Goal: Task Accomplishment & Management: Use online tool/utility

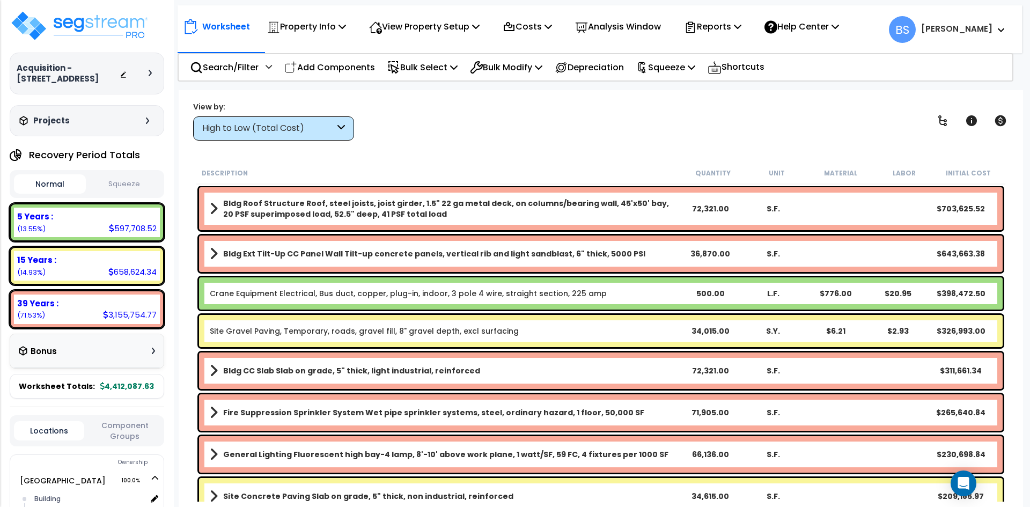
click at [427, 155] on div "Worksheet Property Info Property Setup Add Property Unit Template property Clon…" at bounding box center [601, 343] width 844 height 507
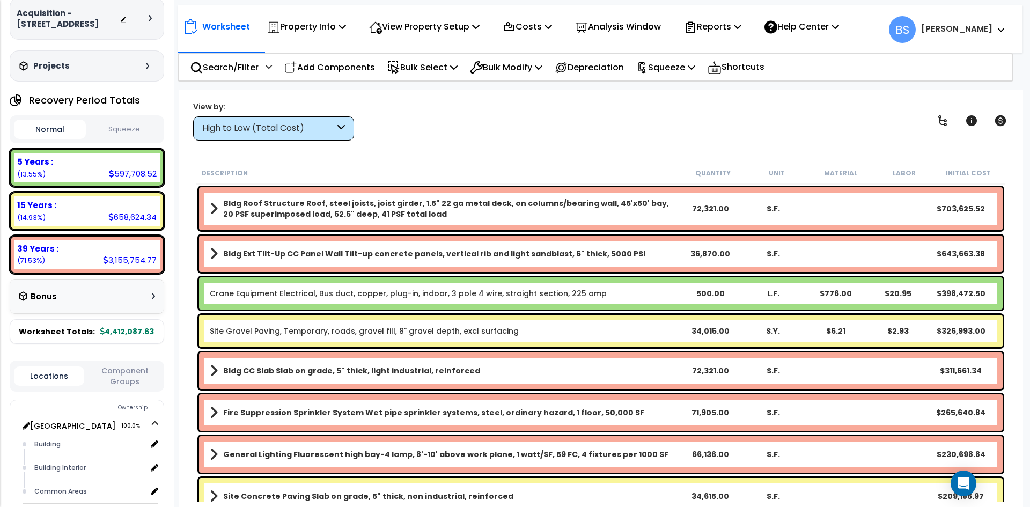
scroll to position [107, 0]
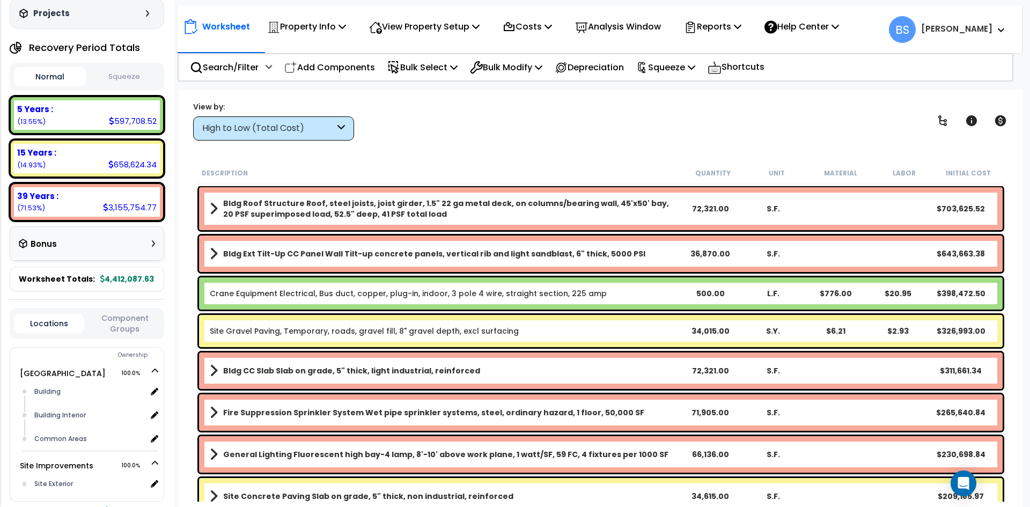
click at [123, 330] on button "Component Groups" at bounding box center [125, 323] width 70 height 23
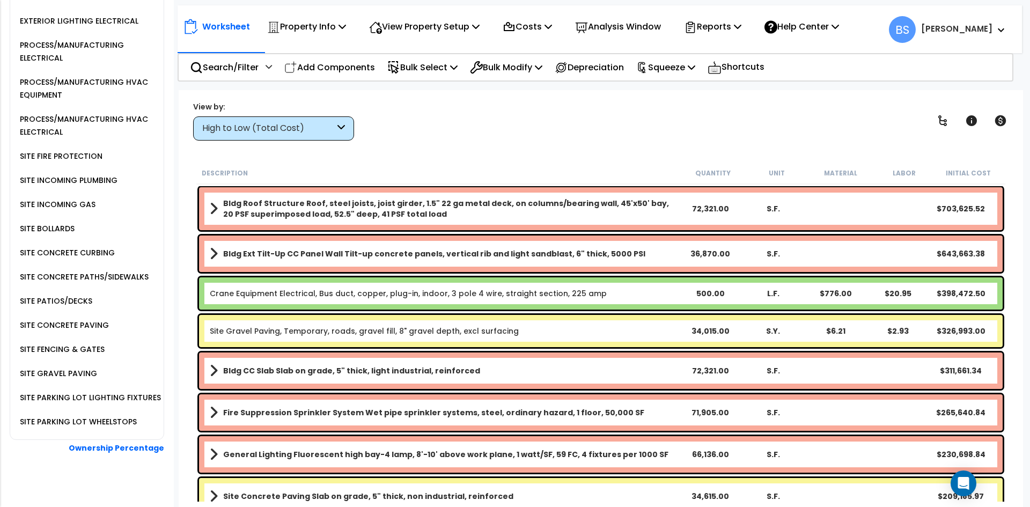
scroll to position [1395, 0]
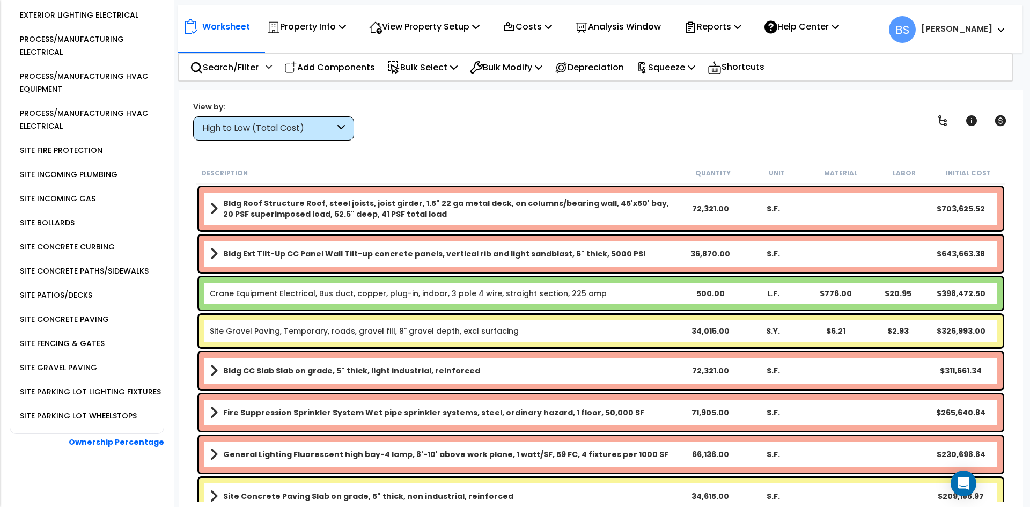
click at [71, 422] on div "SITE PARKING LOT WHEELSTOPS" at bounding box center [77, 415] width 120 height 13
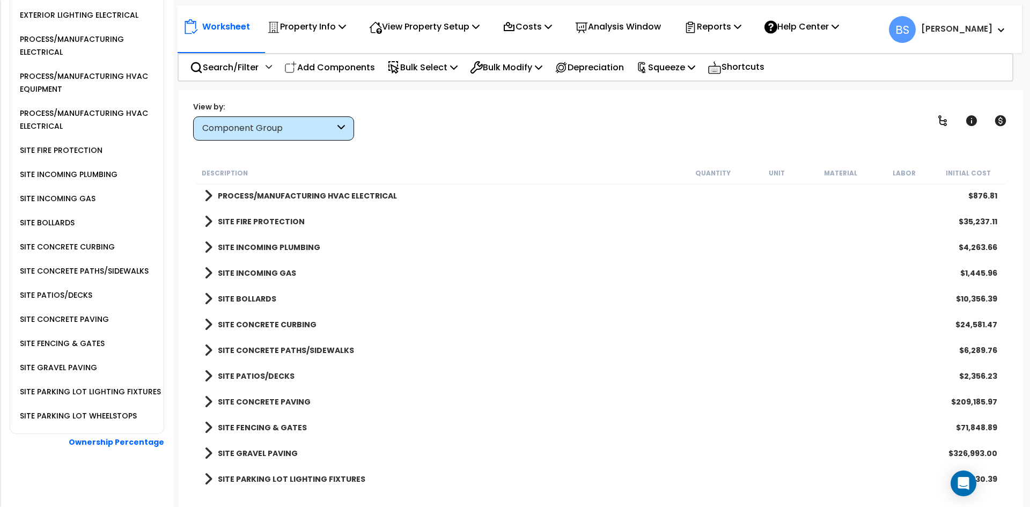
scroll to position [1111, 0]
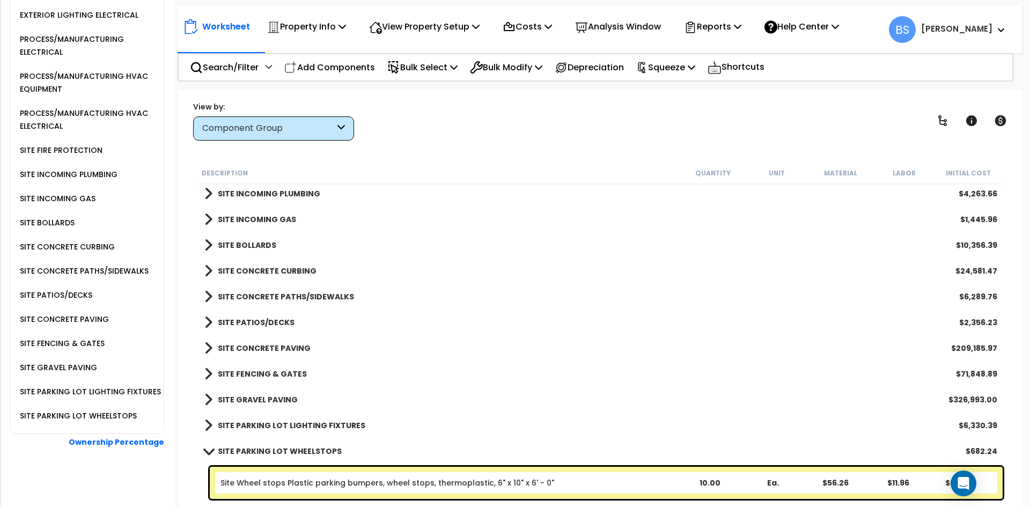
click at [273, 451] on b "SITE PARKING LOT WHEELSTOPS" at bounding box center [280, 451] width 124 height 11
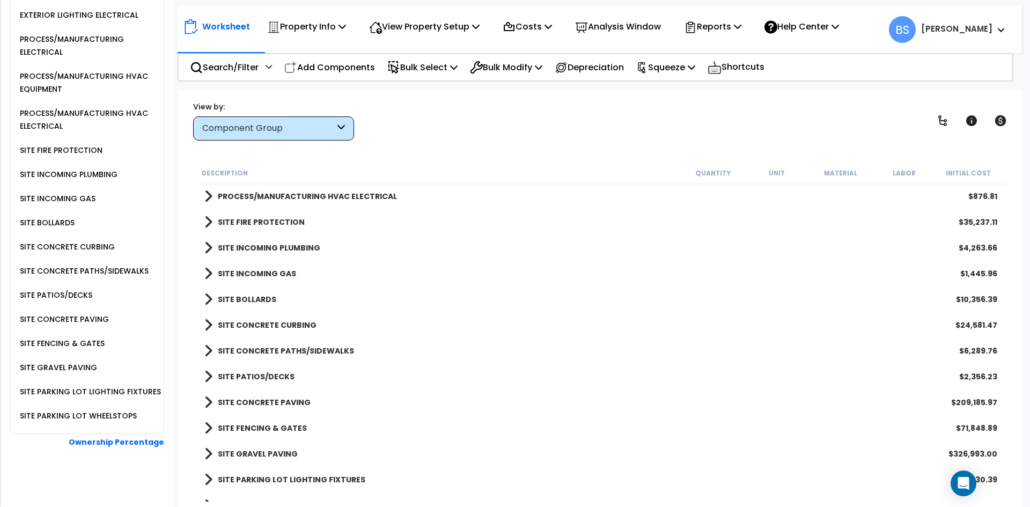
scroll to position [1074, 0]
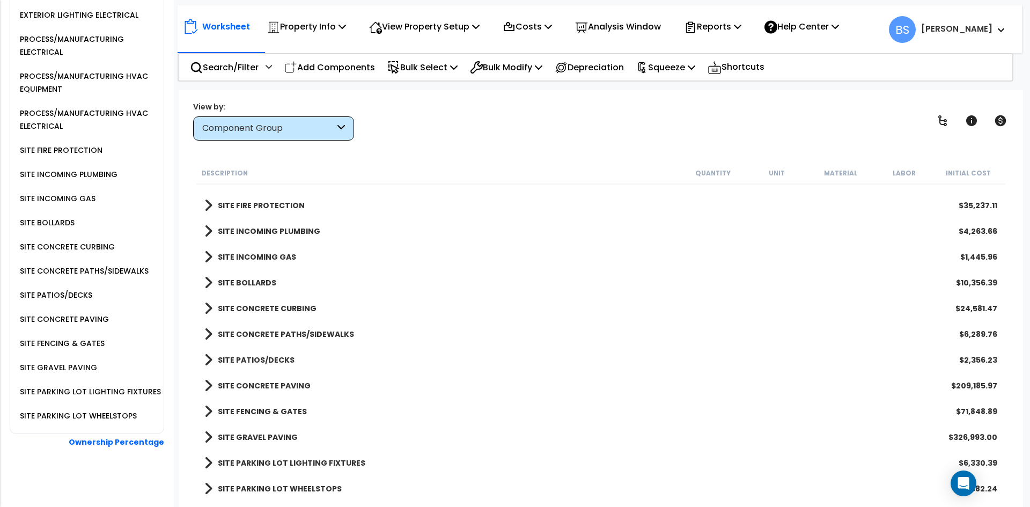
click at [259, 286] on b "SITE BOLLARDS" at bounding box center [247, 282] width 58 height 11
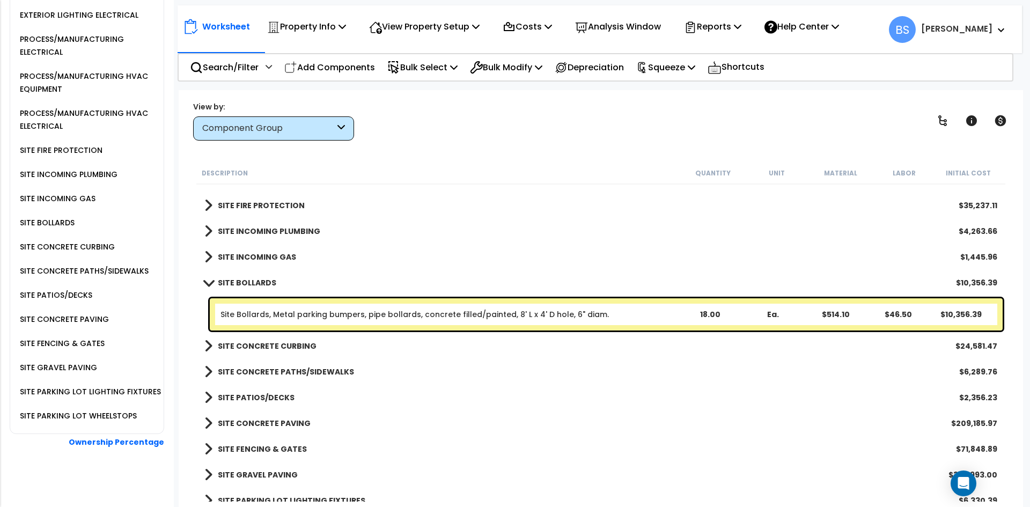
drag, startPoint x: 711, startPoint y: 311, endPoint x: 753, endPoint y: 313, distance: 42.4
click at [711, 311] on div "18.00" at bounding box center [710, 314] width 62 height 11
click at [177, 317] on body "We are Building your Property. So please grab a coffee and let us do the heavy …" at bounding box center [515, 253] width 1030 height 507
click at [244, 285] on b "SITE BOLLARDS" at bounding box center [247, 282] width 58 height 11
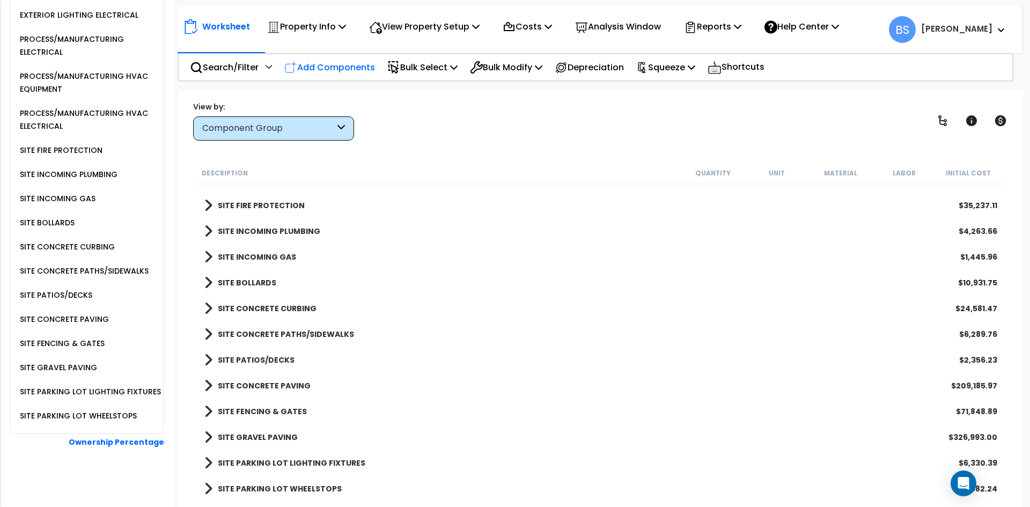
click at [330, 63] on p "Add Components" at bounding box center [329, 67] width 91 height 14
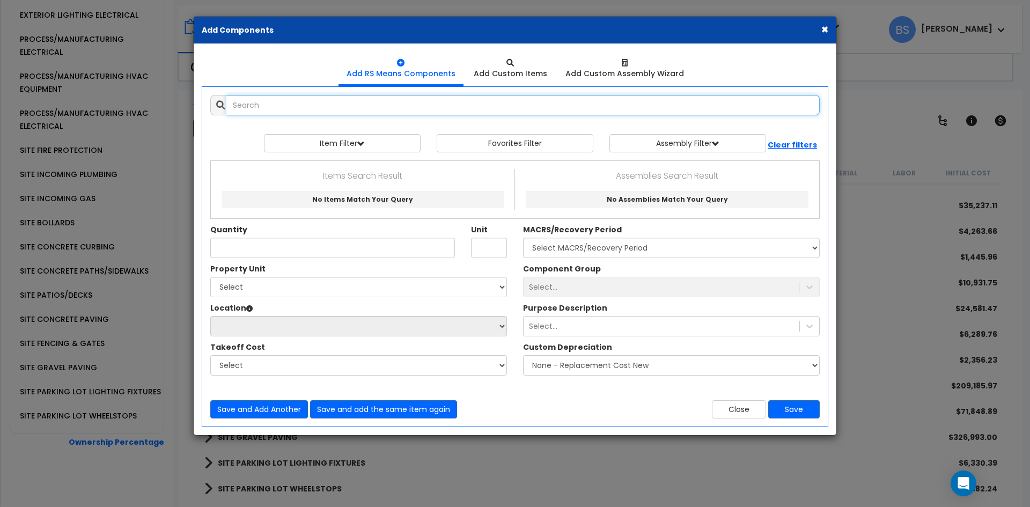
click at [424, 109] on input "text" at bounding box center [522, 105] width 593 height 20
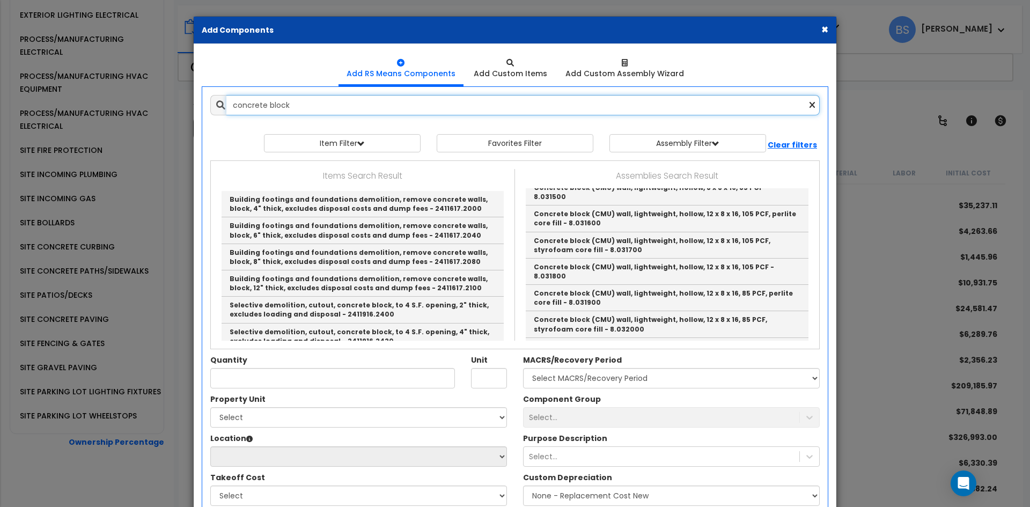
scroll to position [2119, 0]
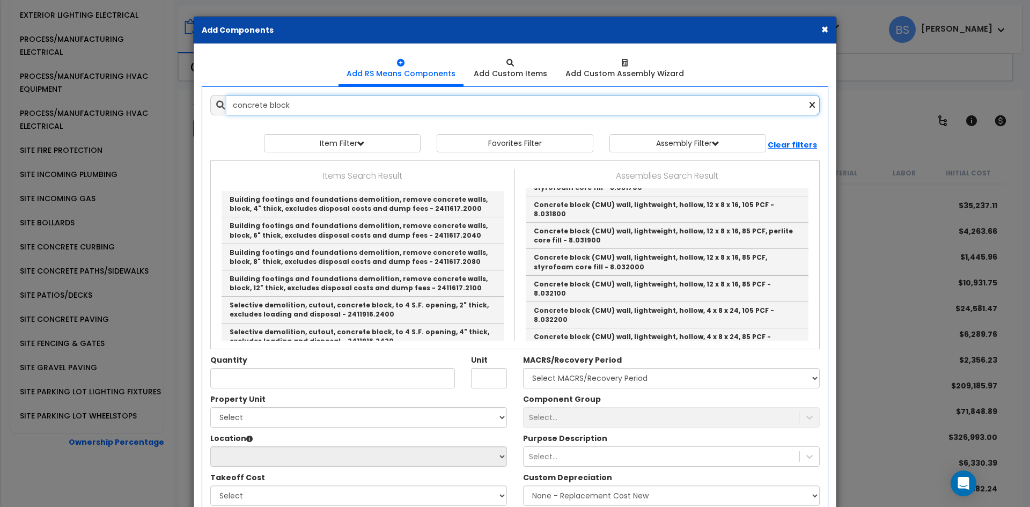
type input "concrete block"
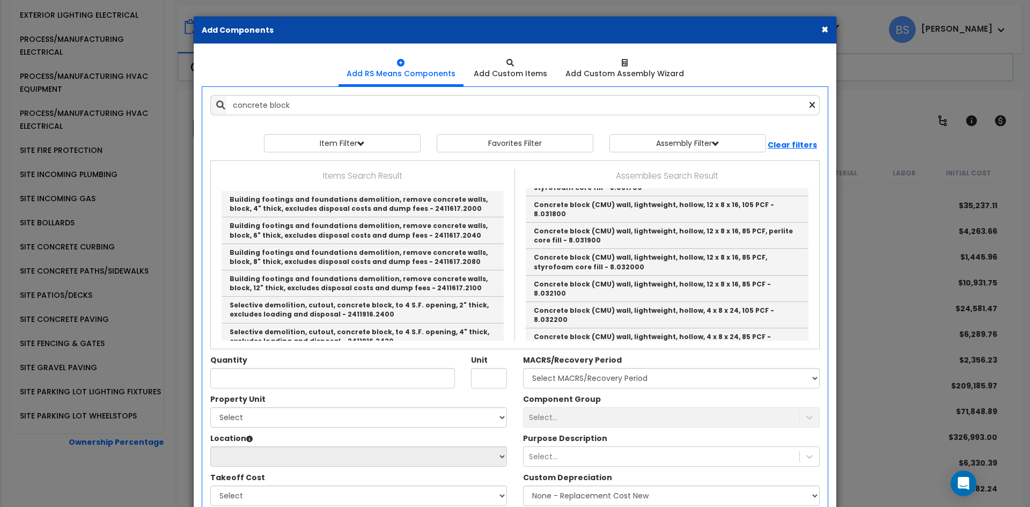
click at [828, 28] on button "×" at bounding box center [824, 29] width 7 height 11
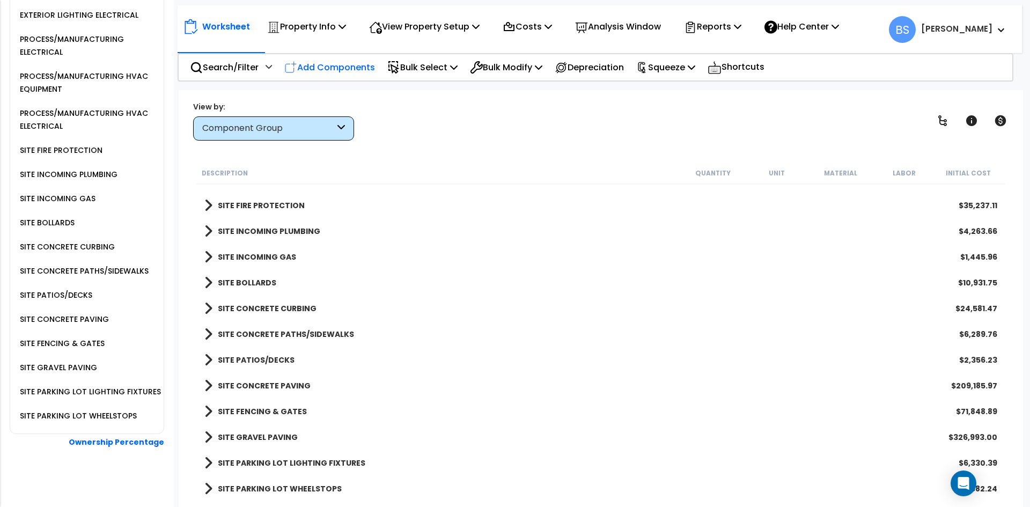
click at [348, 62] on p "Add Components" at bounding box center [329, 67] width 91 height 14
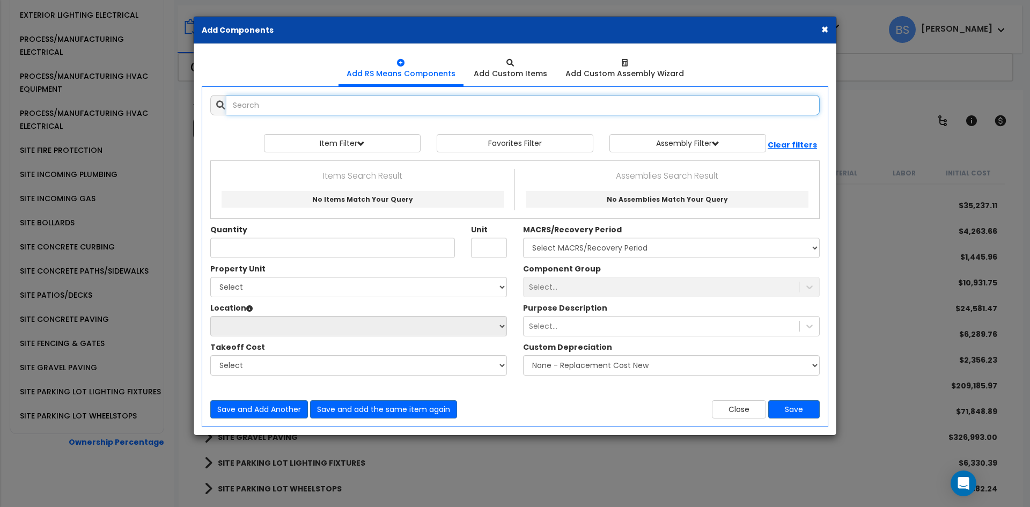
scroll to position [0, 0]
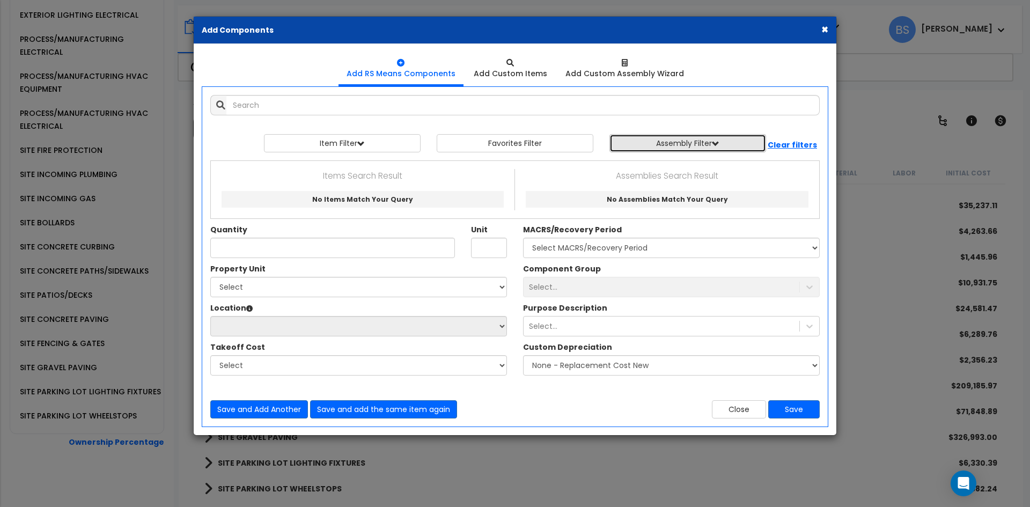
click at [704, 142] on button "Assembly Filter" at bounding box center [687, 143] width 157 height 18
click at [787, 143] on b "Clear filters" at bounding box center [792, 144] width 49 height 11
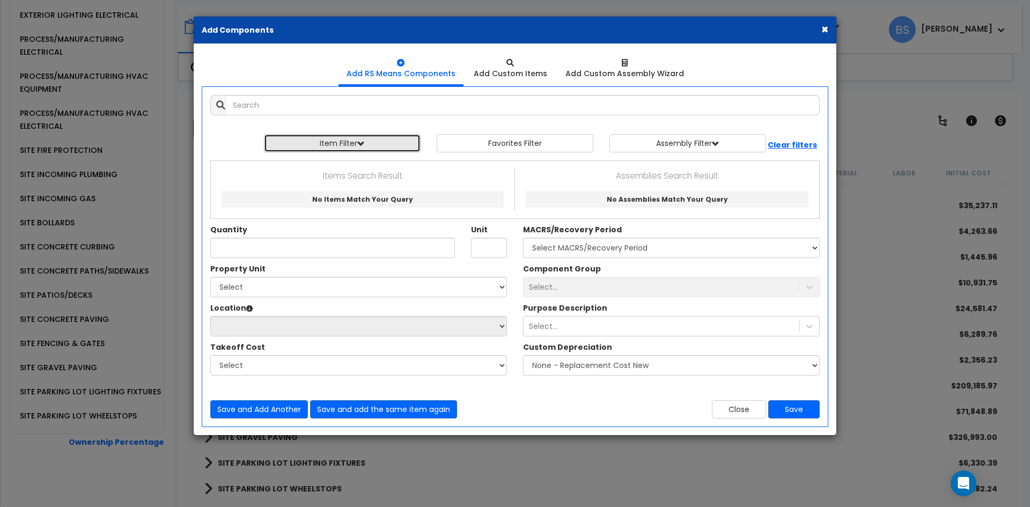
click at [373, 150] on button "Item Filter" at bounding box center [342, 143] width 157 height 18
click at [417, 164] on select "Select 0. Custom Item 1. General Requirements 2. Existing Conditions 3. Concret…" at bounding box center [350, 168] width 161 height 20
select select "0"
click at [270, 158] on select "Select 0. Custom Item 1. General Requirements 2. Existing Conditions 3. Concret…" at bounding box center [350, 168] width 161 height 20
click at [601, 413] on div "Close Save" at bounding box center [671, 409] width 313 height 18
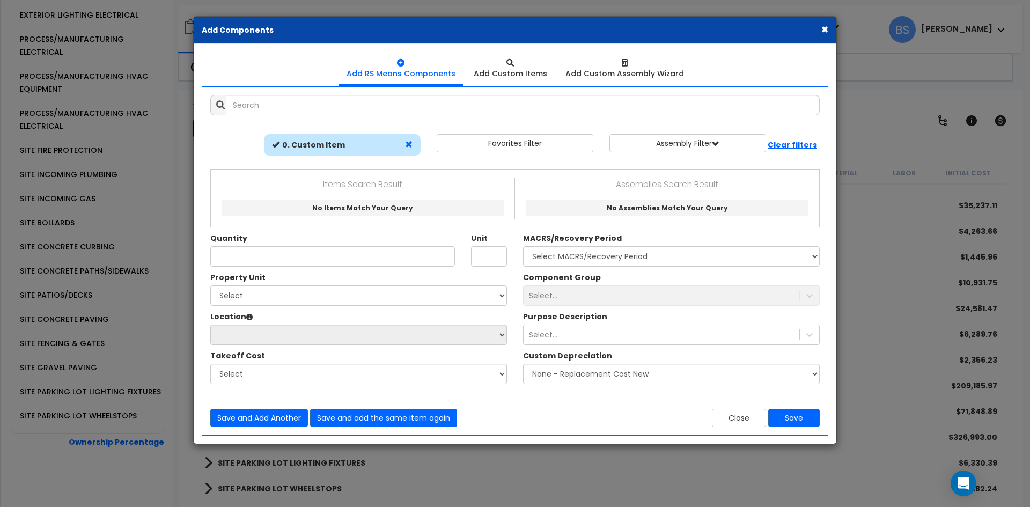
click at [408, 143] on span at bounding box center [409, 145] width 8 height 8
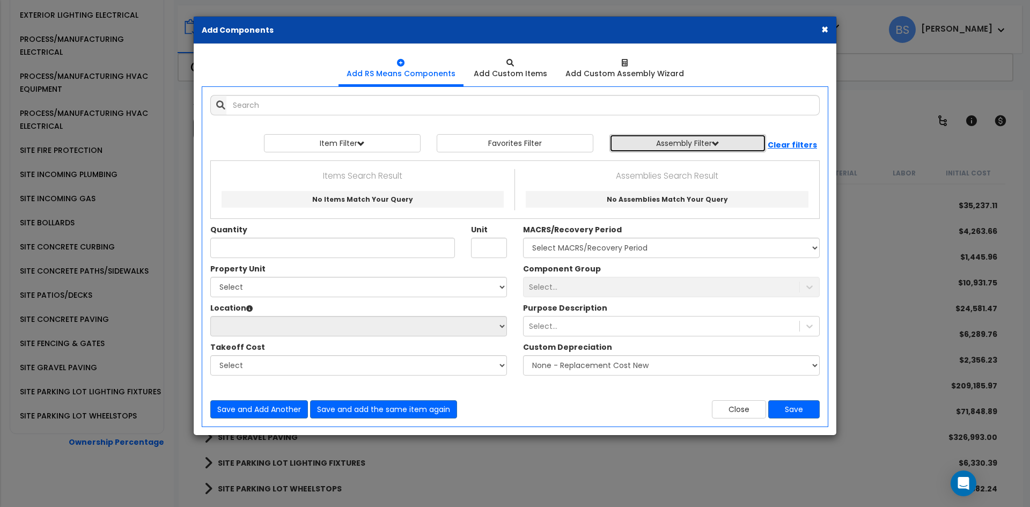
click at [692, 142] on button "Assembly Filter" at bounding box center [687, 143] width 157 height 18
click at [669, 171] on select "Select 0. Custom Assembly 1. Standard Foundations 2. Special Foundations 3. Sla…" at bounding box center [695, 168] width 161 height 20
select select "0"
click at [615, 158] on select "Select 0. Custom Assembly 1. Standard Foundations 2. Special Foundations 3. Sla…" at bounding box center [695, 168] width 161 height 20
click at [718, 138] on button "Assembly Filter" at bounding box center [687, 143] width 157 height 18
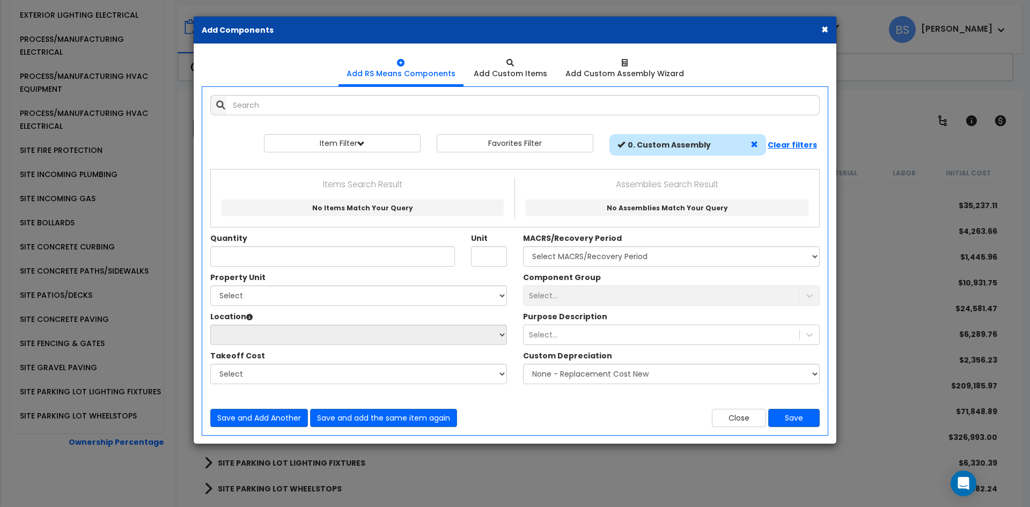
click at [755, 144] on span at bounding box center [755, 145] width 8 height 8
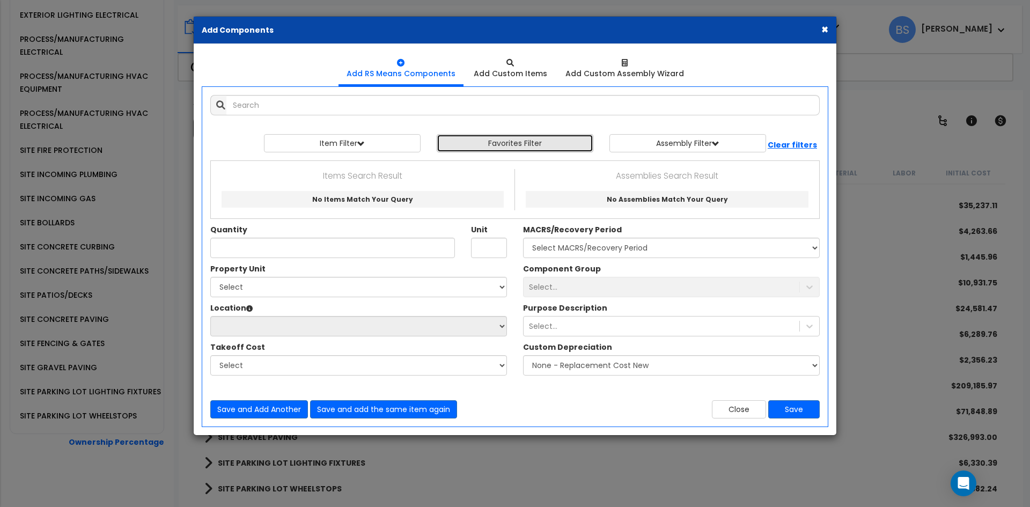
click at [550, 141] on button "Favorites Filter" at bounding box center [515, 143] width 157 height 18
click at [802, 144] on b "Clear filters" at bounding box center [792, 144] width 49 height 11
click at [330, 115] on div "Add Items Add Assemblies Both View/Modify Assembly" at bounding box center [515, 257] width 626 height 340
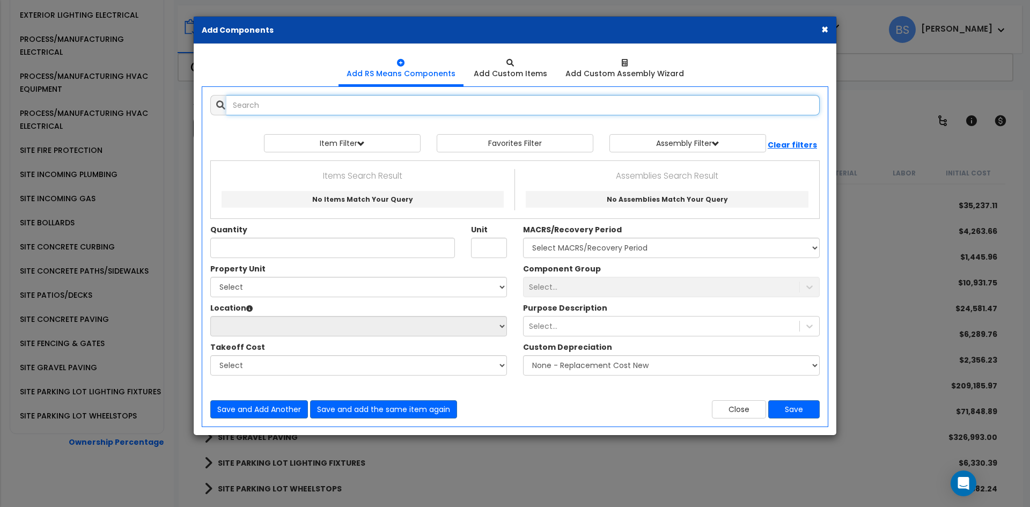
click at [330, 109] on input "text" at bounding box center [522, 105] width 593 height 20
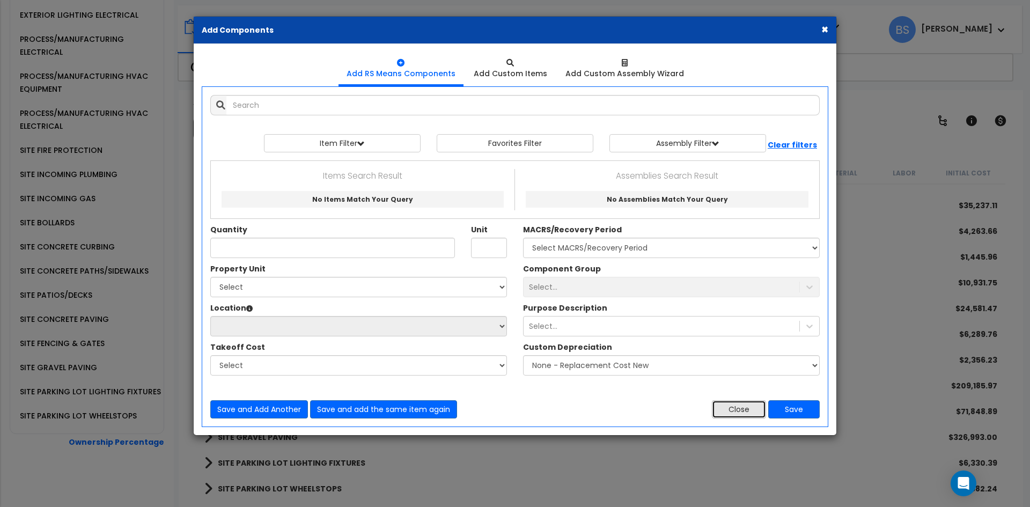
click at [734, 415] on button "Close" at bounding box center [739, 409] width 54 height 18
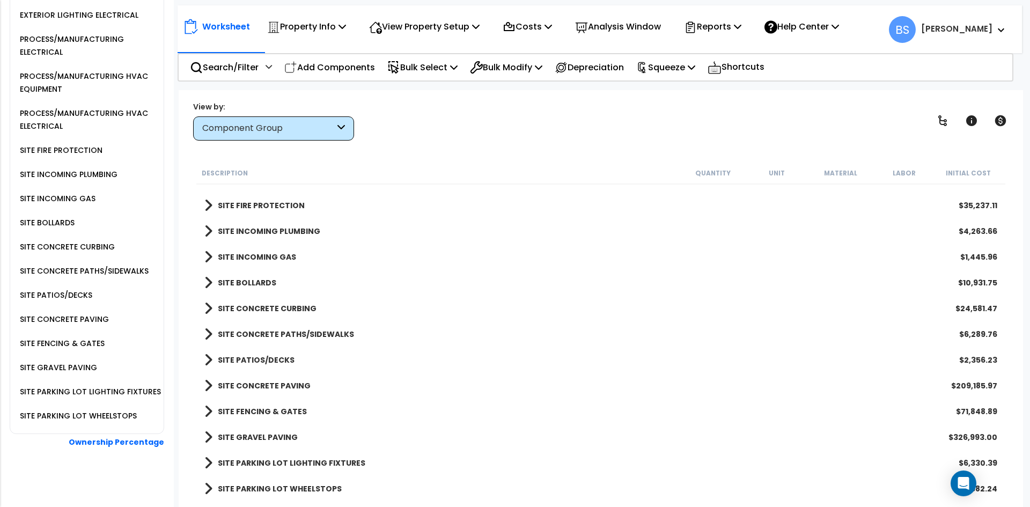
click at [241, 463] on b "SITE PARKING LOT LIGHTING FIXTURES" at bounding box center [292, 463] width 148 height 11
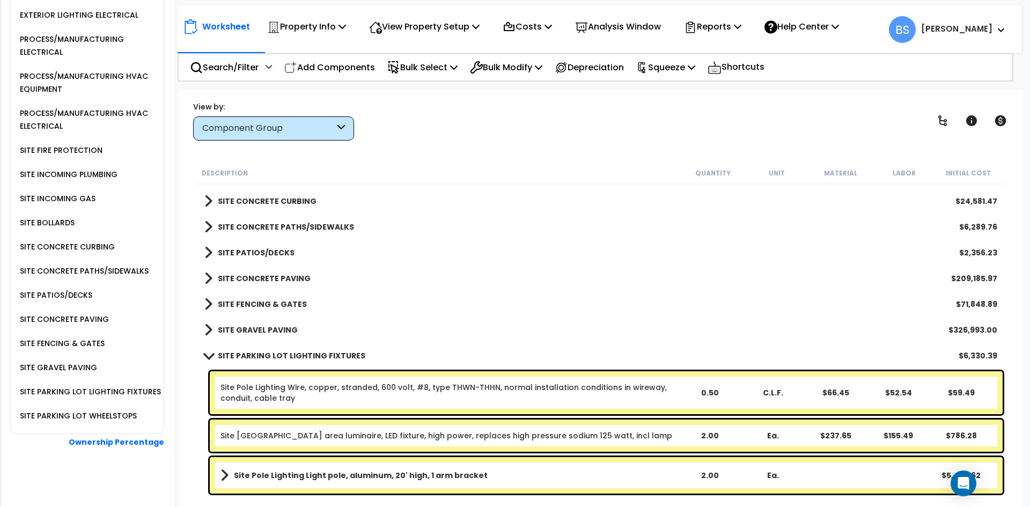
click at [269, 357] on b "SITE PARKING LOT LIGHTING FIXTURES" at bounding box center [292, 355] width 148 height 11
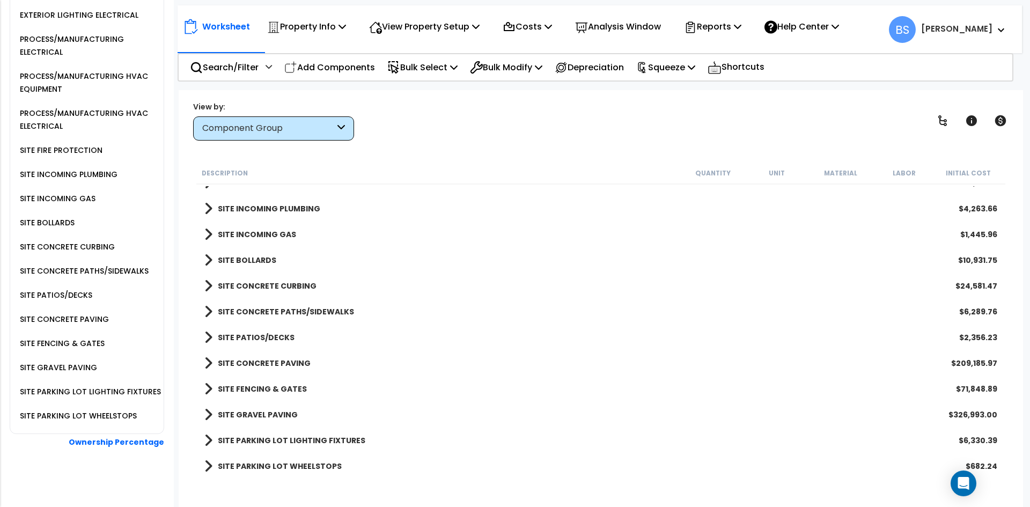
scroll to position [1096, 0]
click at [260, 362] on b "SITE CONCRETE PAVING" at bounding box center [264, 363] width 93 height 11
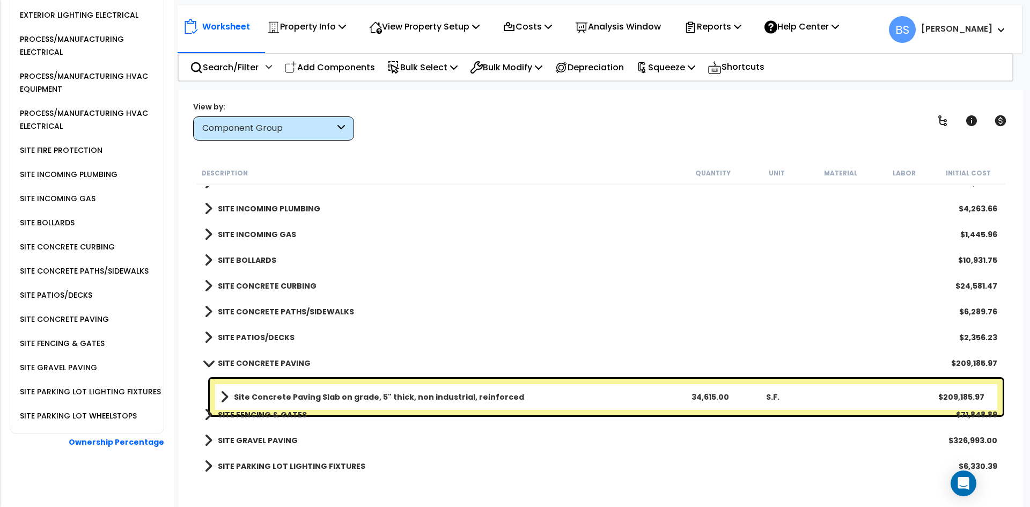
click at [260, 362] on b "SITE CONCRETE PAVING" at bounding box center [264, 363] width 93 height 11
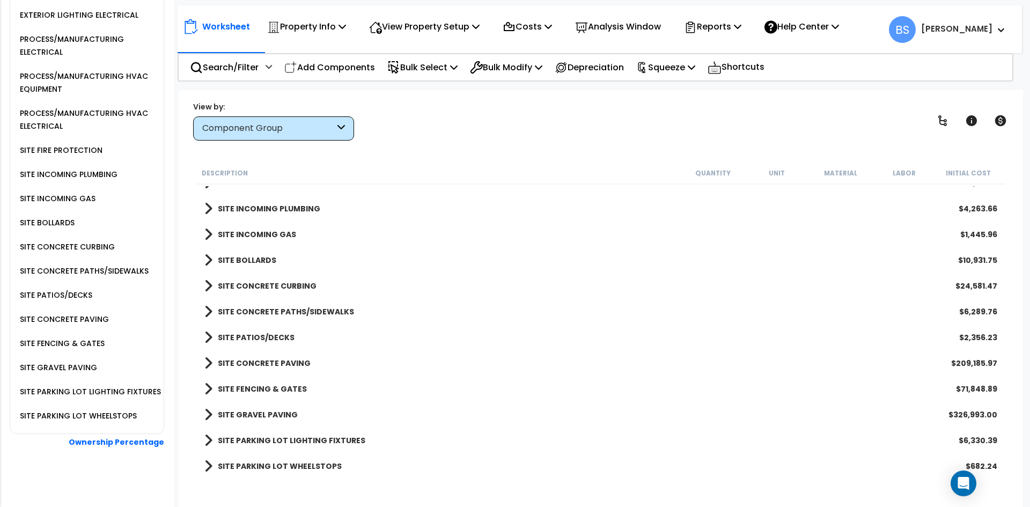
click at [256, 339] on b "SITE PATIOS/DECKS" at bounding box center [256, 337] width 77 height 11
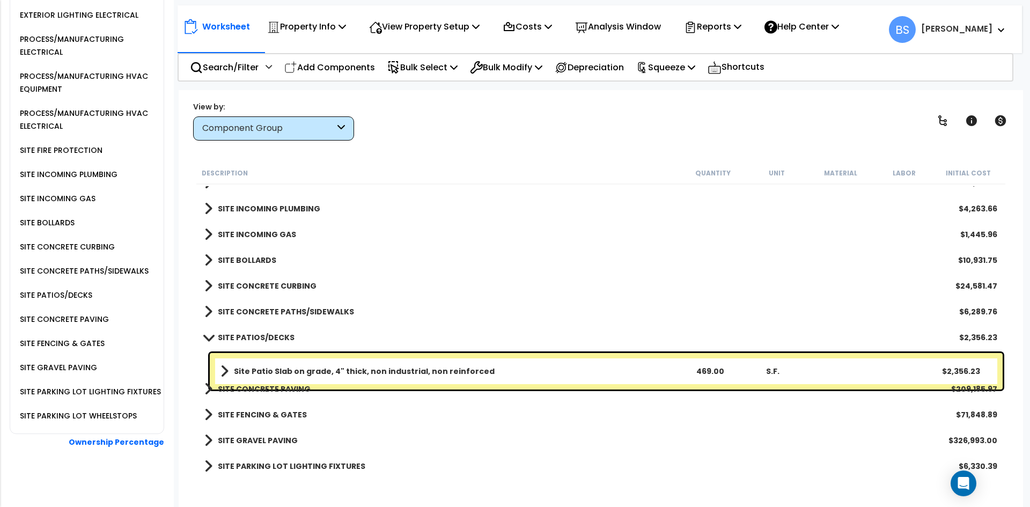
click at [256, 338] on b "SITE PATIOS/DECKS" at bounding box center [256, 337] width 77 height 11
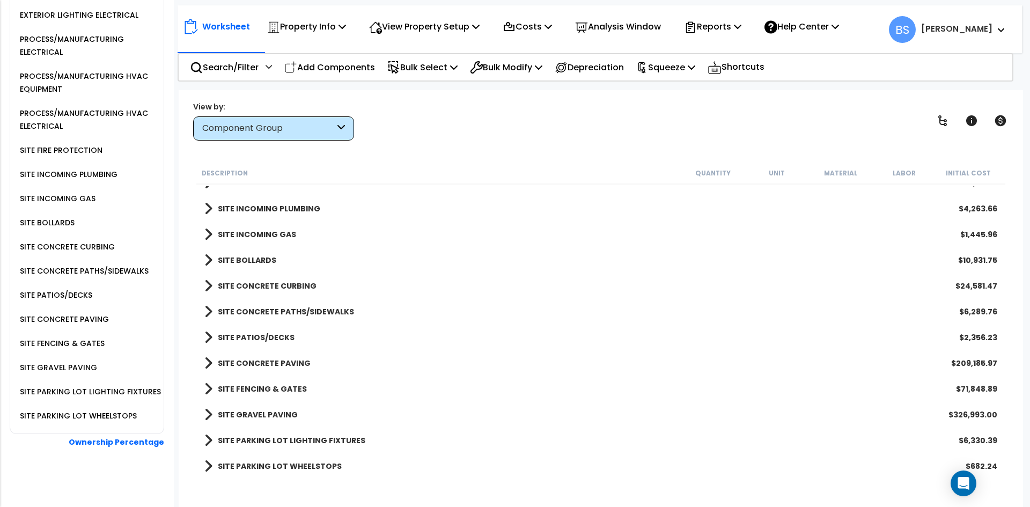
click at [254, 311] on b "SITE CONCRETE PATHS/SIDEWALKS" at bounding box center [286, 311] width 136 height 11
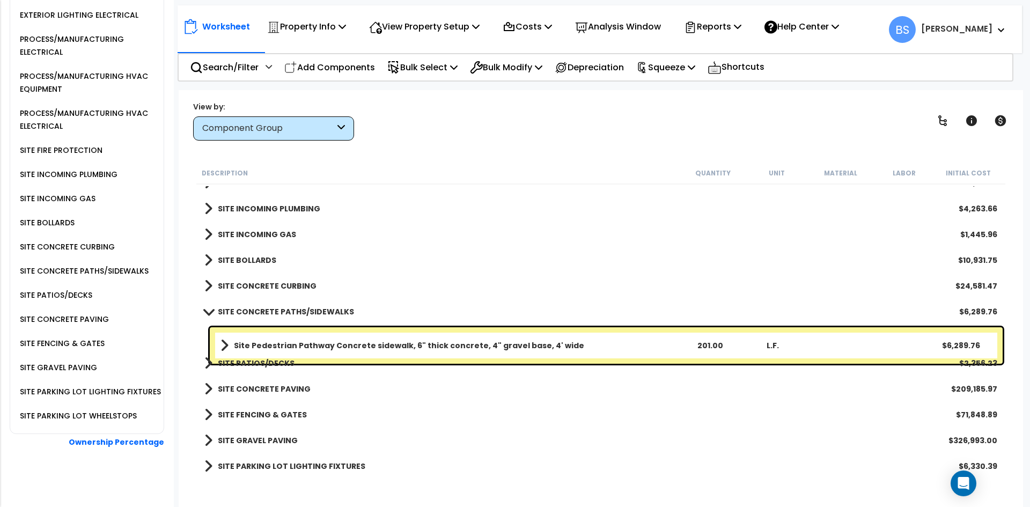
click at [256, 309] on b "SITE CONCRETE PATHS/SIDEWALKS" at bounding box center [286, 311] width 136 height 11
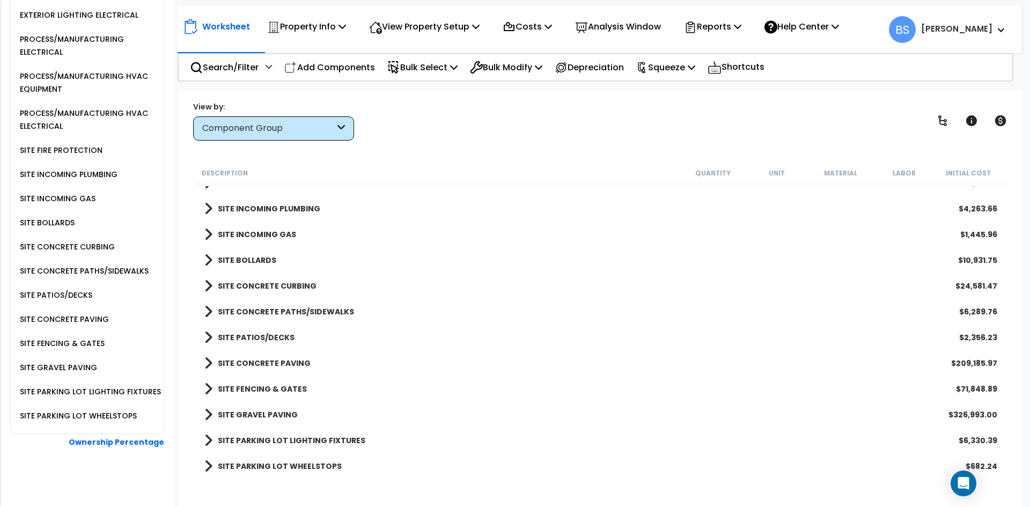
click at [269, 288] on b "SITE CONCRETE CURBING" at bounding box center [267, 286] width 99 height 11
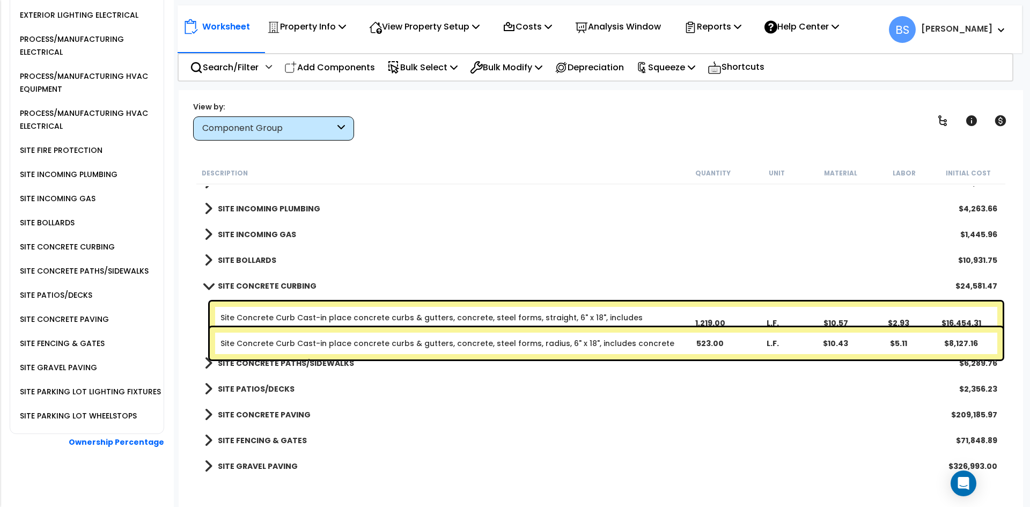
click at [268, 288] on b "SITE CONCRETE CURBING" at bounding box center [267, 286] width 99 height 11
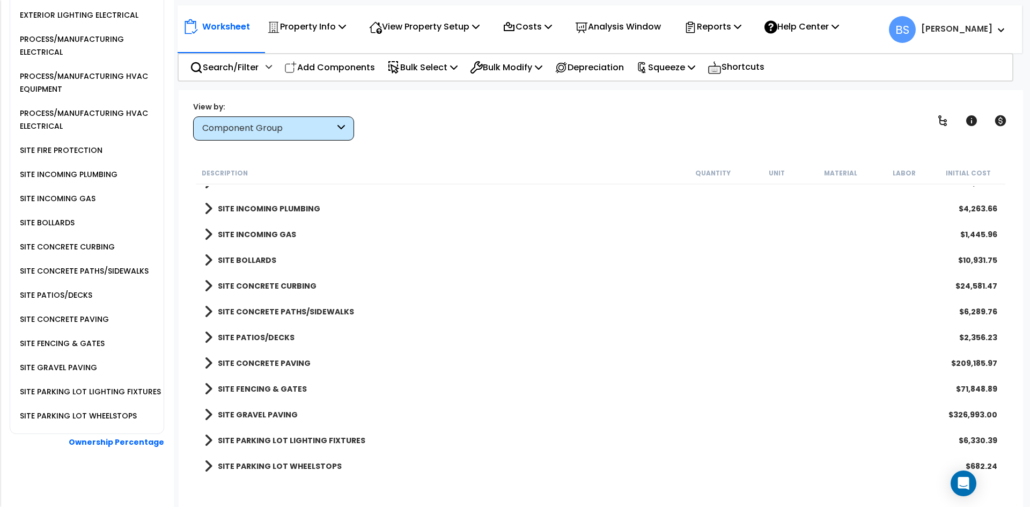
click at [251, 263] on b "SITE BOLLARDS" at bounding box center [247, 260] width 58 height 11
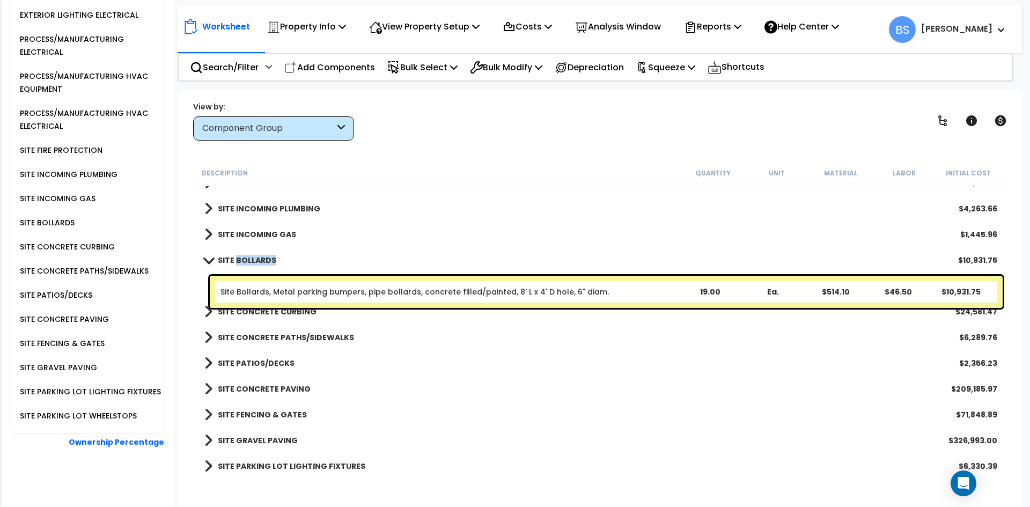
click at [251, 263] on b "SITE BOLLARDS" at bounding box center [247, 260] width 58 height 11
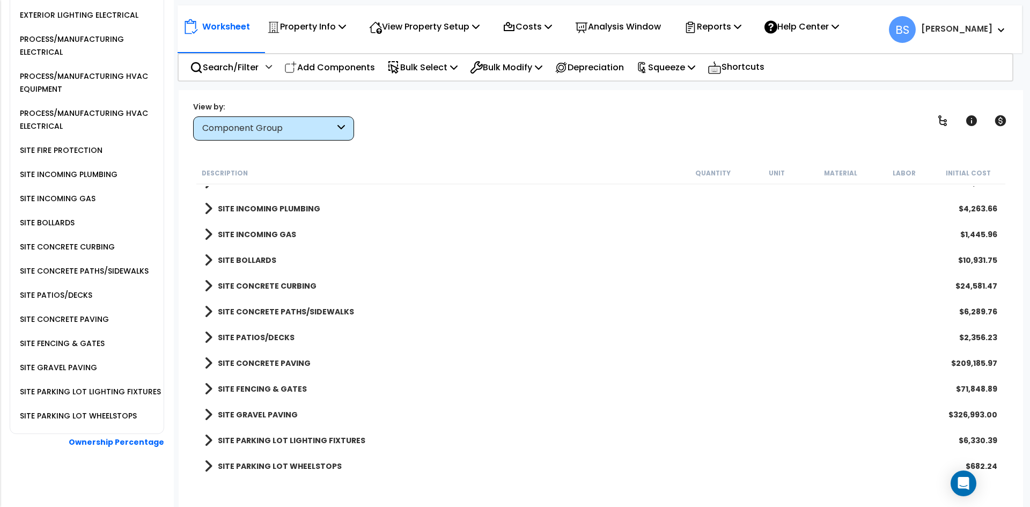
click at [259, 233] on b "SITE INCOMING GAS" at bounding box center [257, 234] width 78 height 11
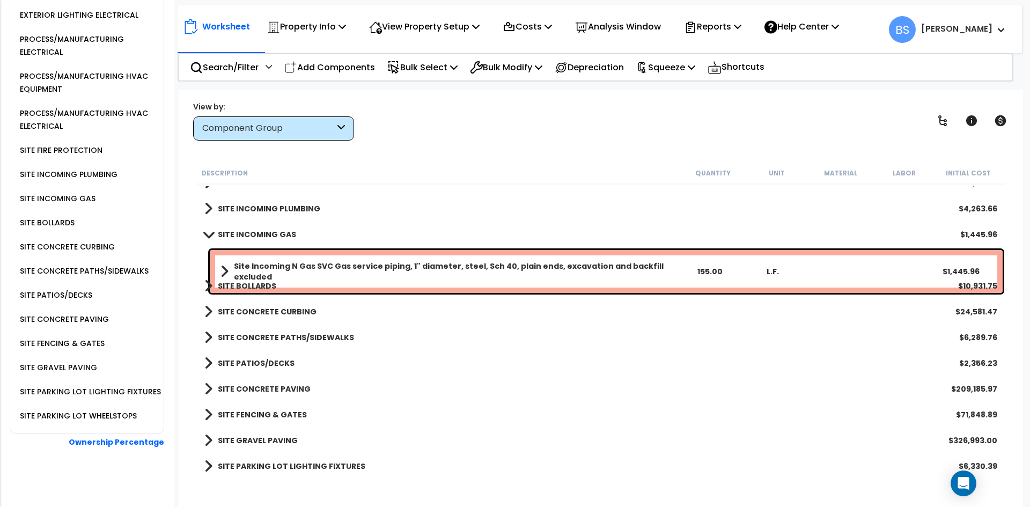
click at [259, 233] on b "SITE INCOMING GAS" at bounding box center [257, 234] width 78 height 11
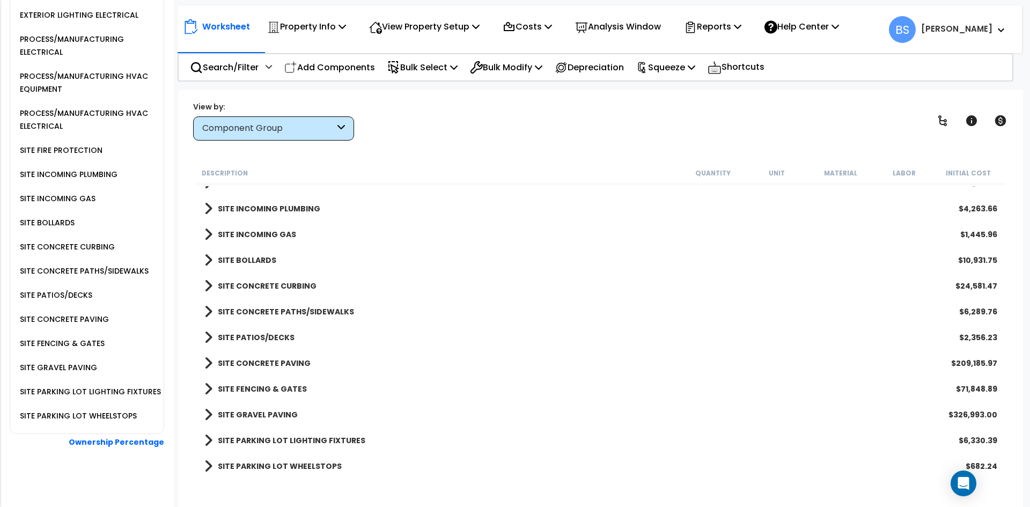
click at [265, 207] on b "SITE INCOMING PLUMBING" at bounding box center [269, 208] width 102 height 11
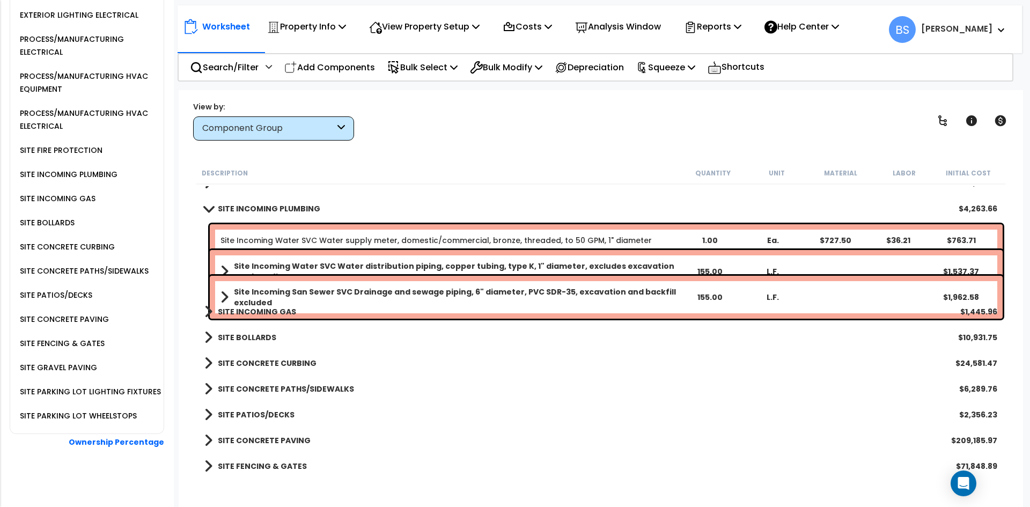
click at [253, 230] on div "Site Incoming Water SVC Water supply meter, domestic/commercial, bronze, thread…" at bounding box center [606, 240] width 793 height 32
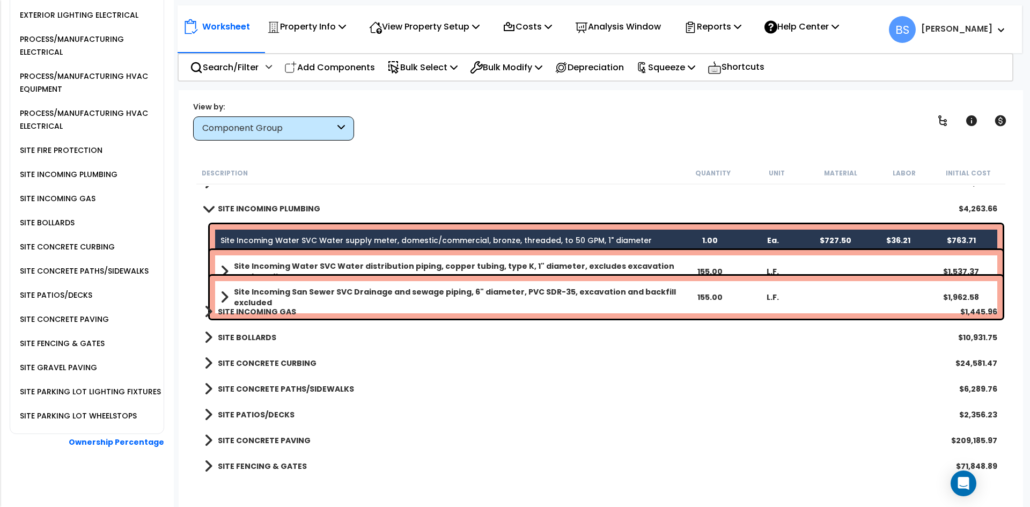
click at [244, 263] on b "Site Incoming Water SVC Water distribution piping, copper tubing, type K, 1" di…" at bounding box center [456, 271] width 444 height 21
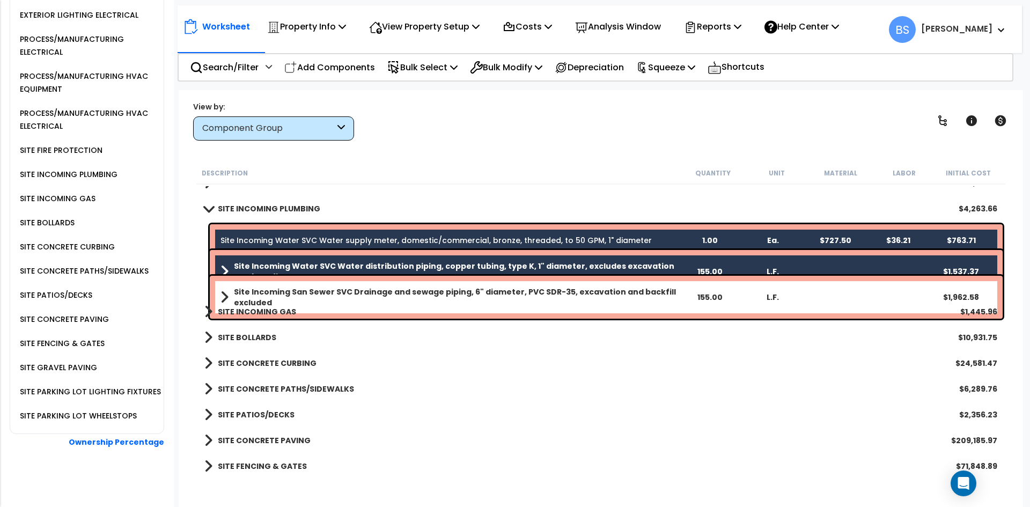
click at [243, 292] on b "Site Incoming San Sewer SVC Drainage and sewage piping, 6" diameter, PVC SDR-35…" at bounding box center [456, 296] width 444 height 21
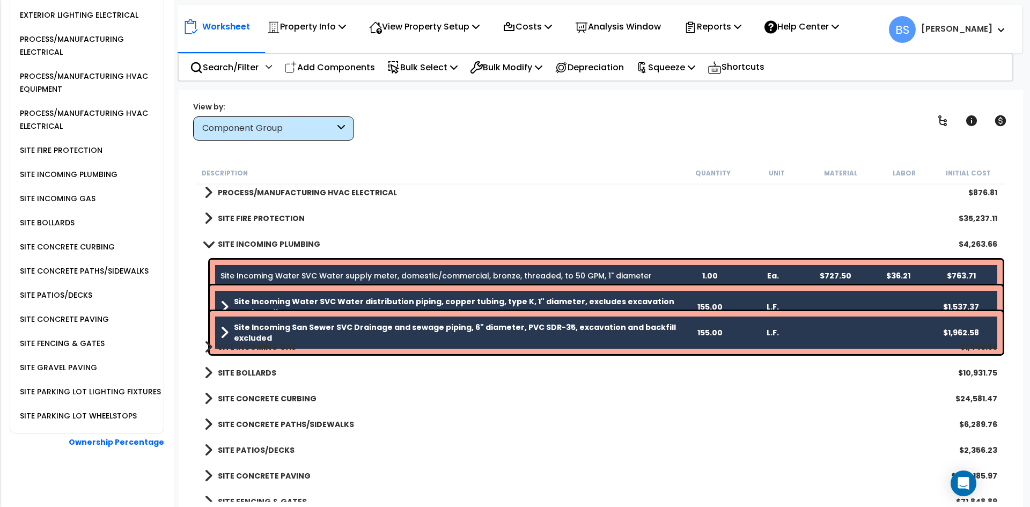
scroll to position [1042, 0]
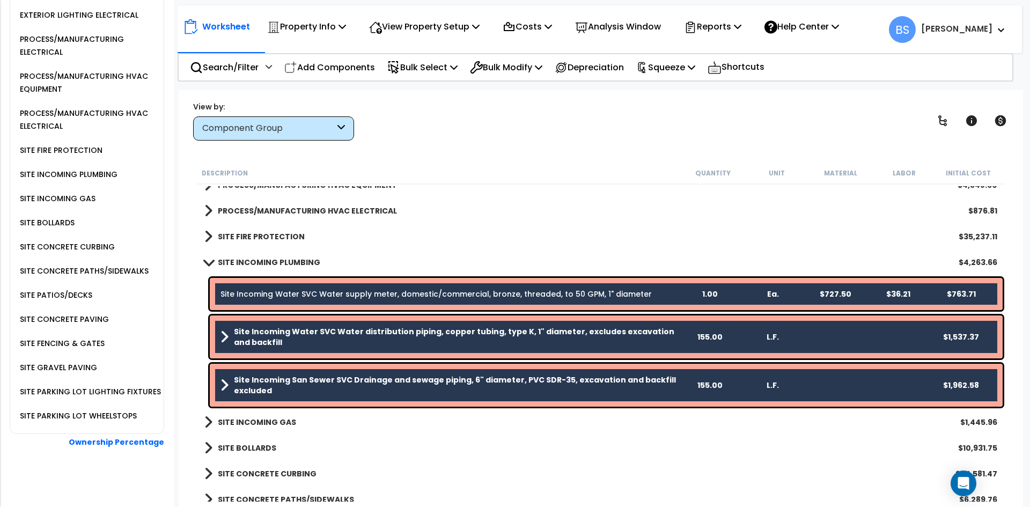
click at [260, 428] on link "SITE INCOMING GAS" at bounding box center [250, 422] width 92 height 15
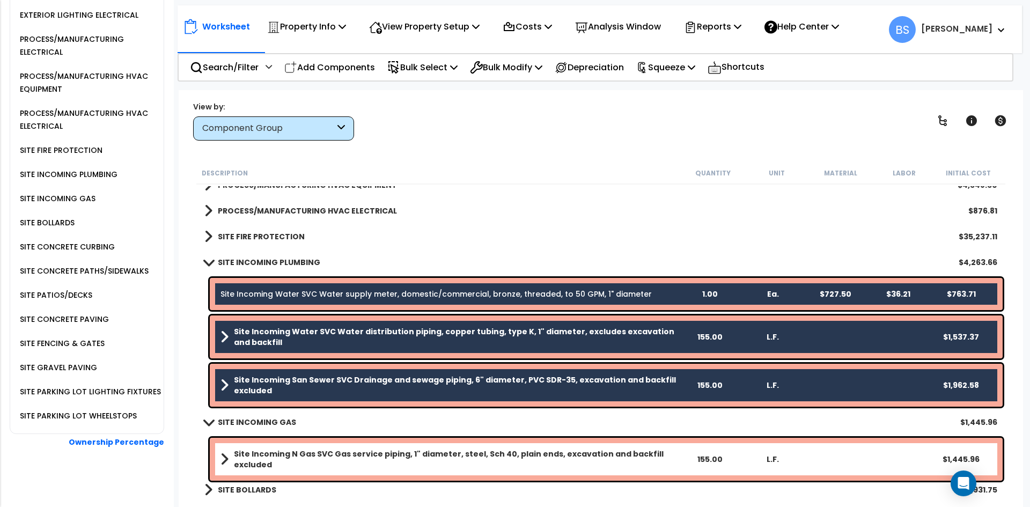
click at [283, 450] on link "Site Incoming N Gas SVC Gas service piping, 1" diameter, steel, Sch 40, plain e…" at bounding box center [450, 459] width 458 height 21
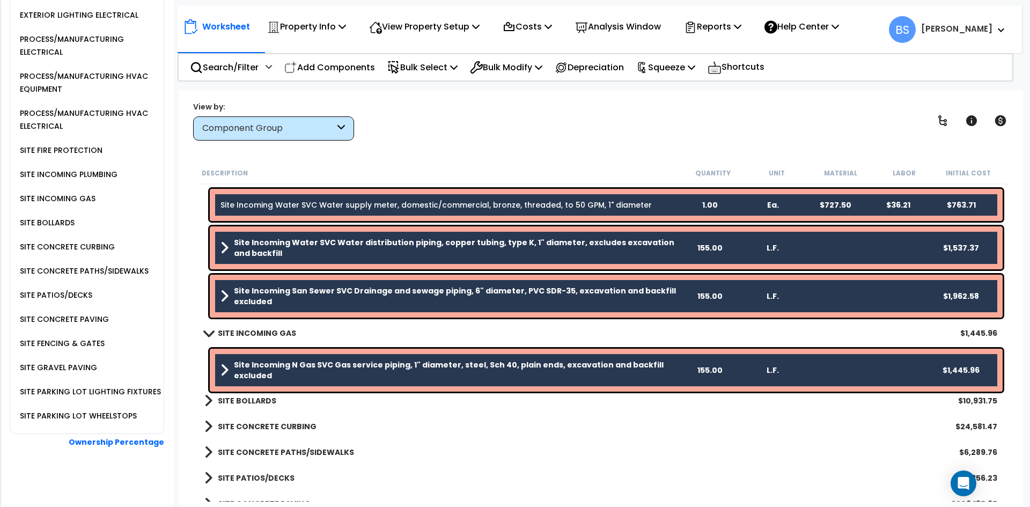
scroll to position [1150, 0]
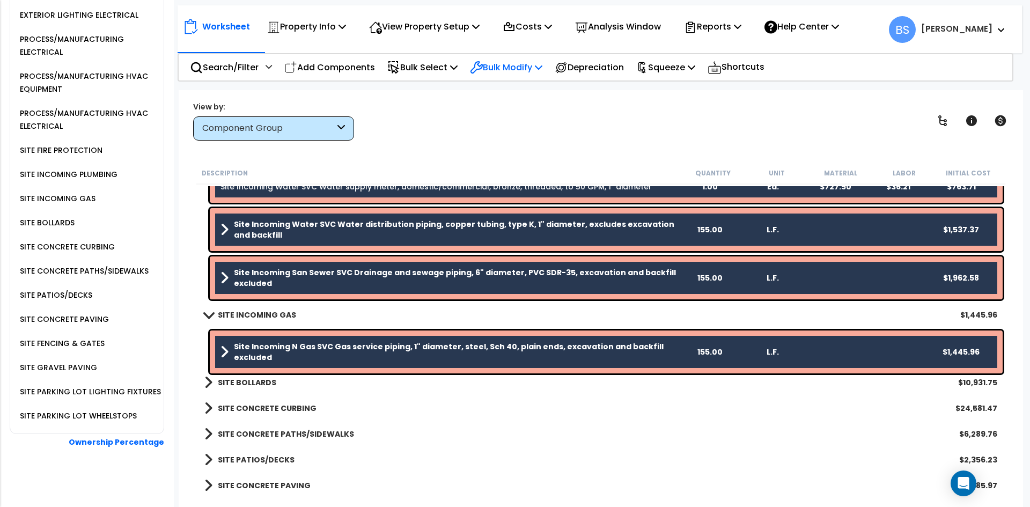
click at [496, 66] on p "Bulk Modify" at bounding box center [506, 67] width 72 height 14
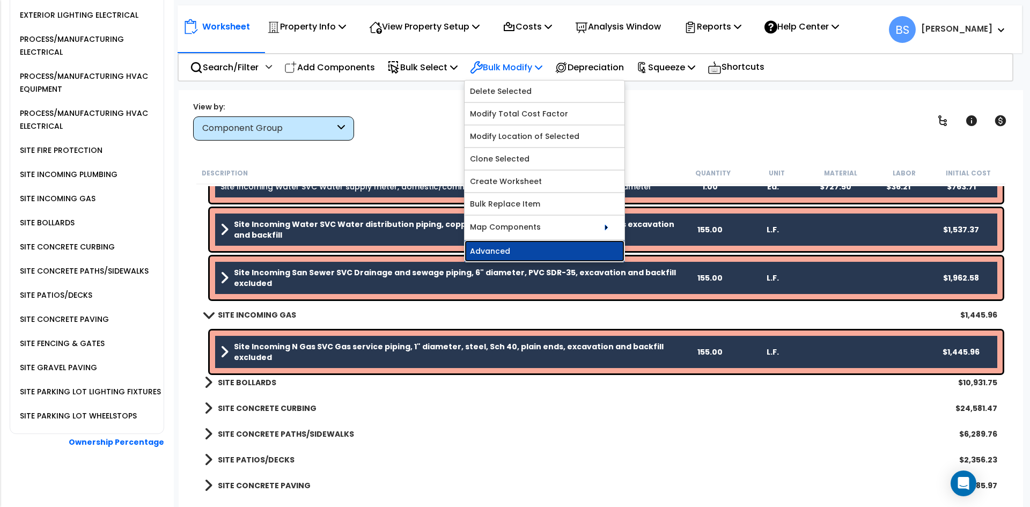
click at [492, 256] on link "Advanced" at bounding box center [545, 250] width 160 height 21
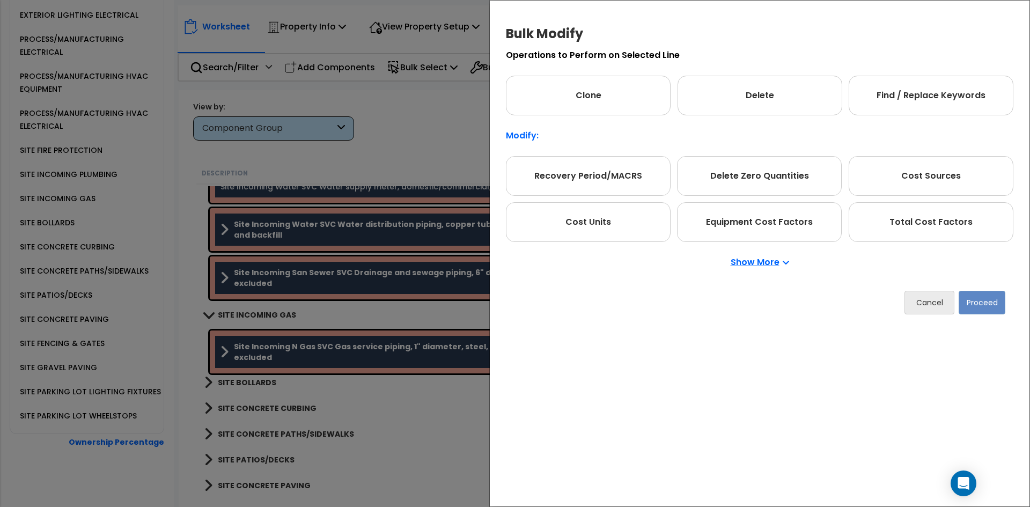
click at [765, 262] on p "Show More" at bounding box center [760, 262] width 58 height 9
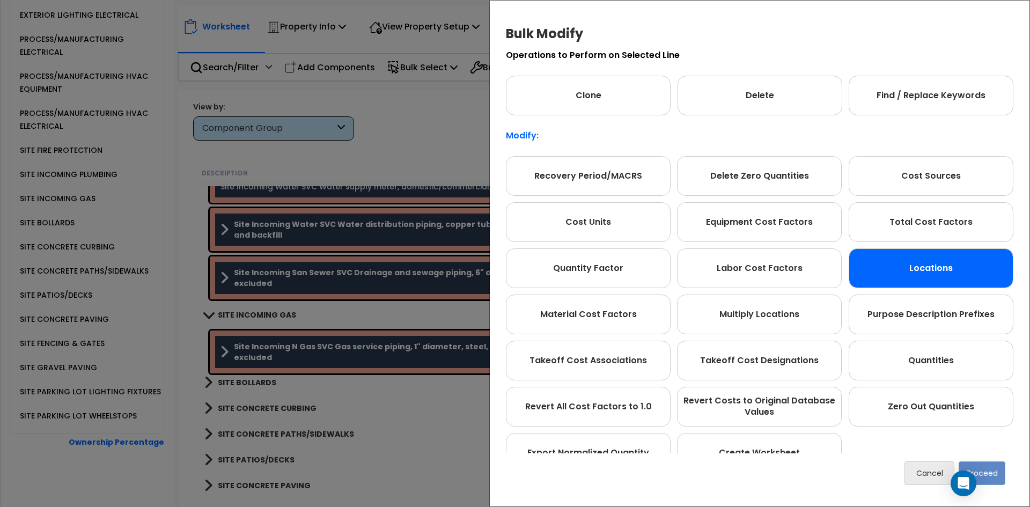
click at [870, 275] on div "Locations" at bounding box center [931, 268] width 165 height 40
click at [995, 470] on button "Proceed" at bounding box center [982, 473] width 47 height 24
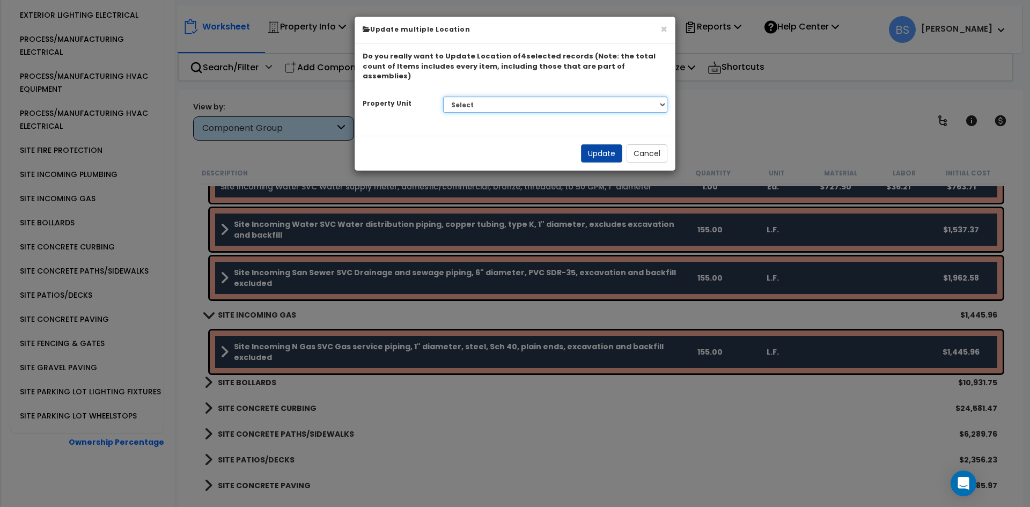
click at [540, 97] on select "Select Main Building Site Improvements" at bounding box center [555, 105] width 225 height 16
select select "167759"
click at [443, 97] on select "Select Main Building Site Improvements" at bounding box center [555, 105] width 225 height 16
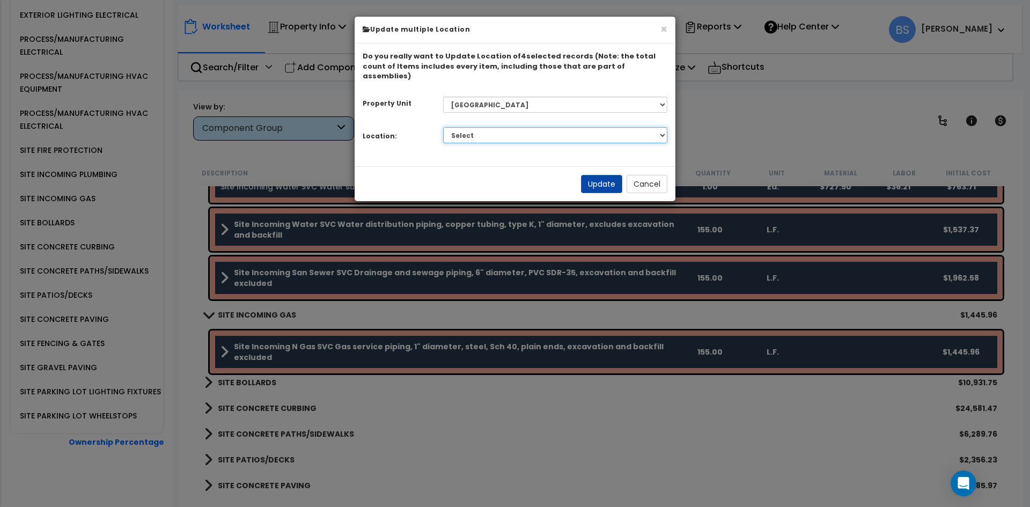
click at [474, 129] on select "Select Building Building Interior Common Areas Add Additional Location" at bounding box center [555, 135] width 225 height 16
select select "6"
click at [443, 127] on select "Select Building Building Interior Common Areas Add Additional Location" at bounding box center [555, 135] width 225 height 16
click at [605, 175] on button "Update" at bounding box center [601, 184] width 41 height 18
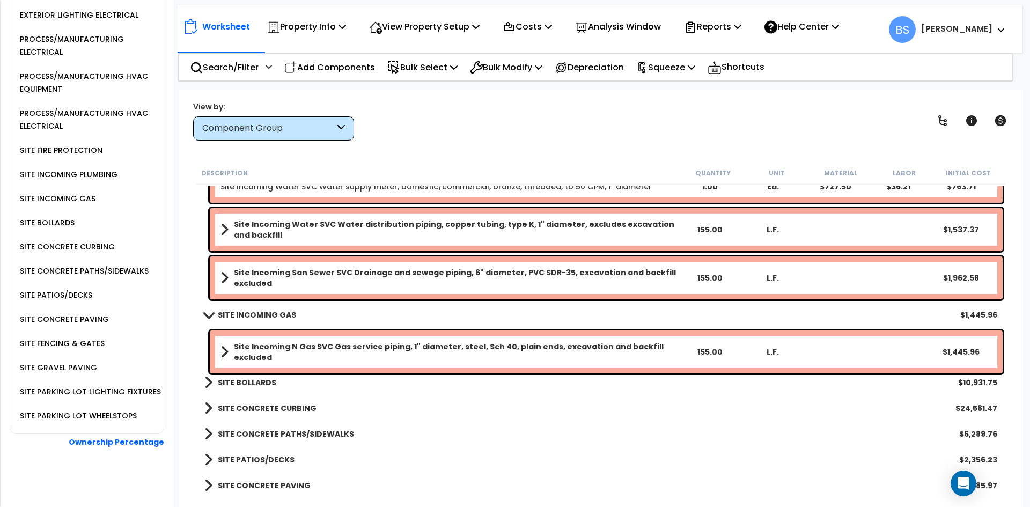
click at [277, 319] on b "SITE INCOMING GAS" at bounding box center [257, 315] width 78 height 11
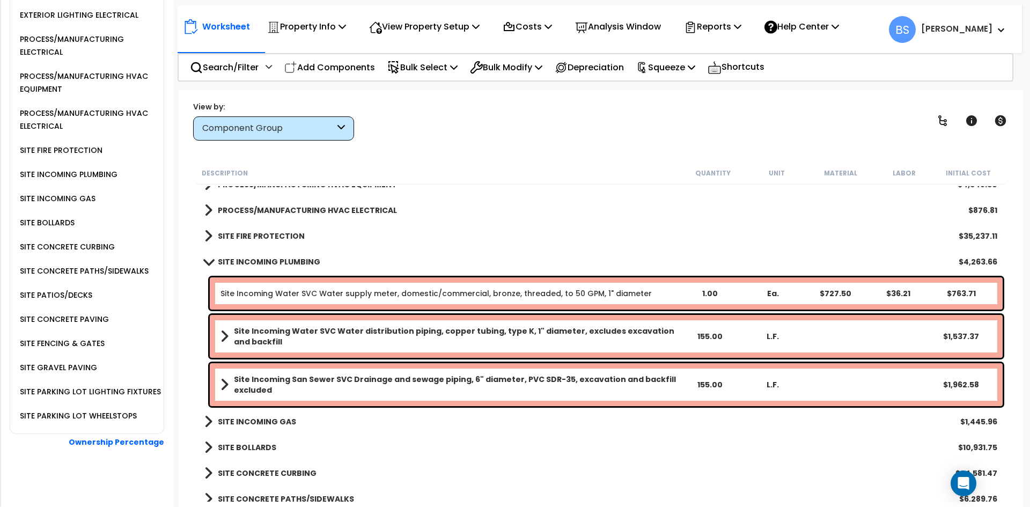
scroll to position [1042, 0]
click at [248, 267] on b "SITE INCOMING PLUMBING" at bounding box center [269, 262] width 102 height 11
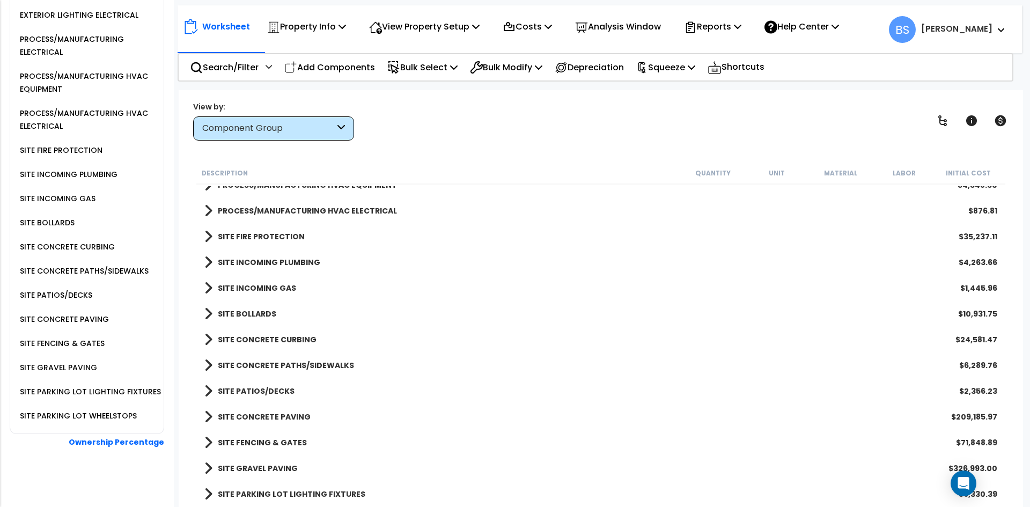
click at [257, 236] on b "SITE FIRE PROTECTION" at bounding box center [261, 236] width 87 height 11
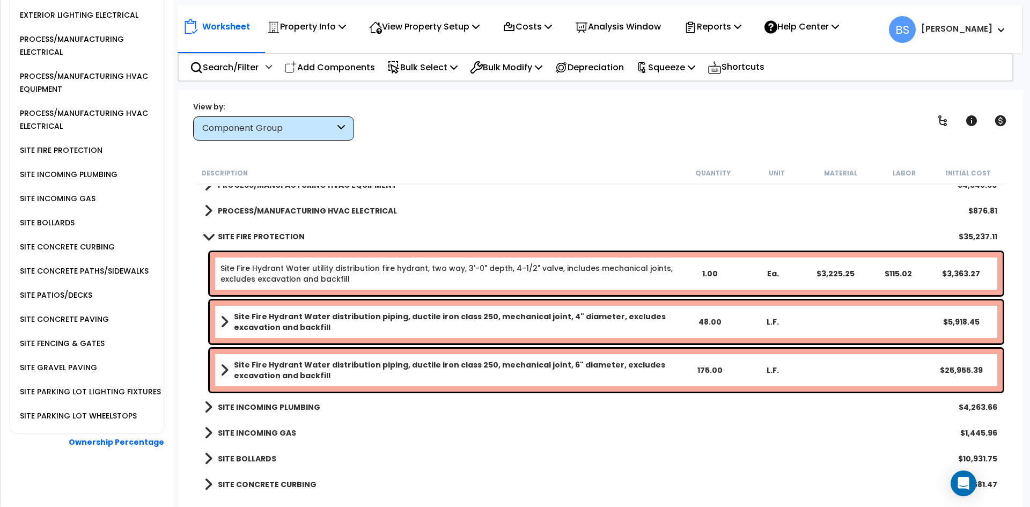
click at [261, 266] on link "Site Fire Hydrant Water utility distribution fire hydrant, two way, 3'-0" depth…" at bounding box center [450, 273] width 458 height 21
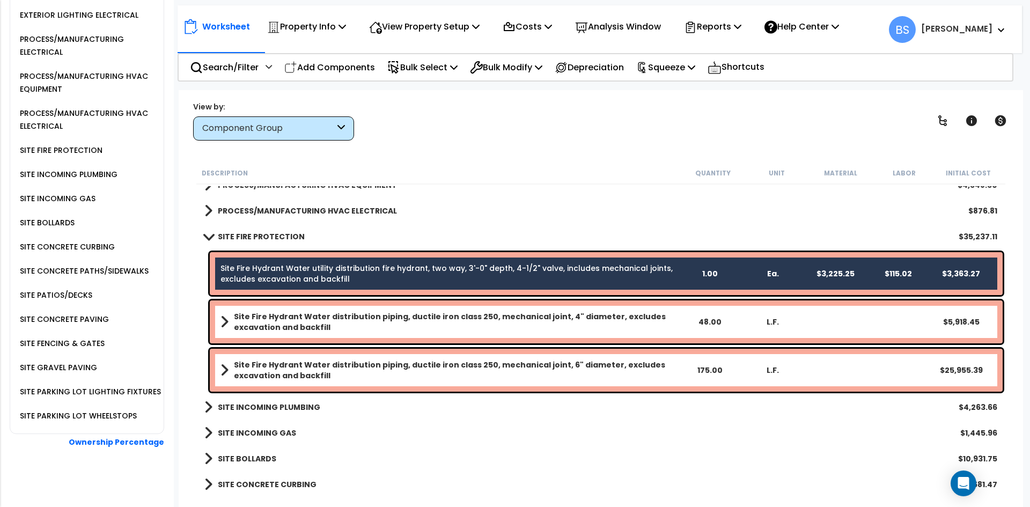
click at [256, 318] on b "Site Fire Hydrant Water distribution piping, ductile iron class 250, mechanical…" at bounding box center [456, 321] width 444 height 21
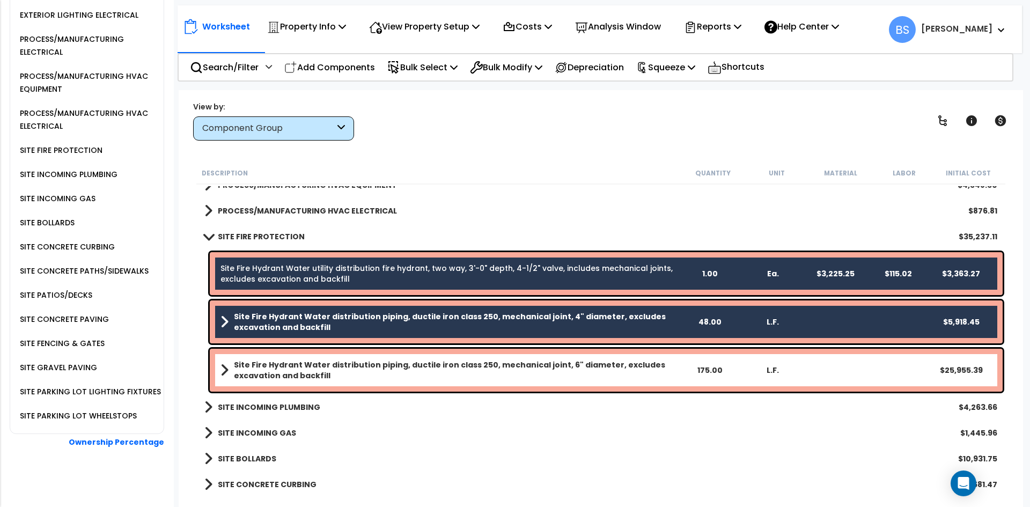
click at [266, 373] on b "Site Fire Hydrant Water distribution piping, ductile iron class 250, mechanical…" at bounding box center [456, 369] width 444 height 21
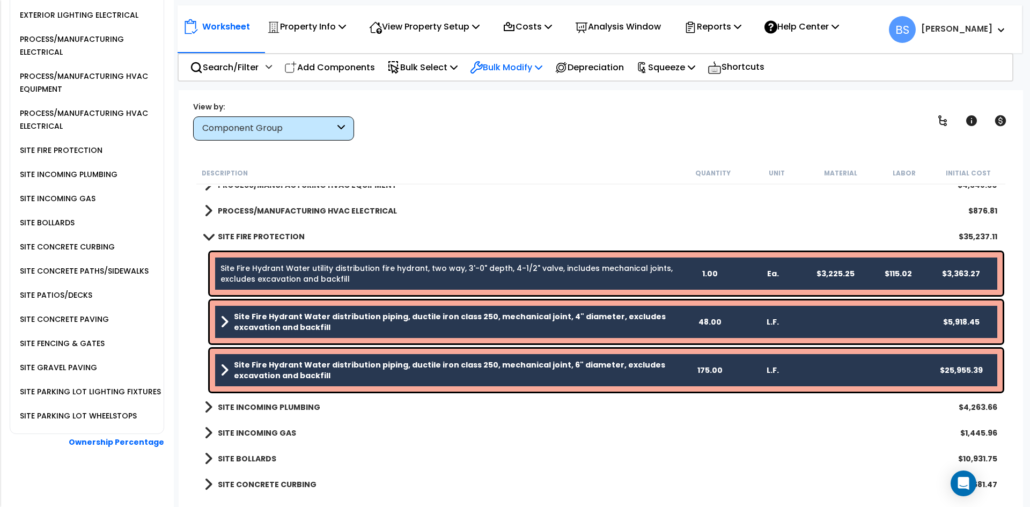
click at [528, 64] on p "Bulk Modify" at bounding box center [506, 67] width 72 height 14
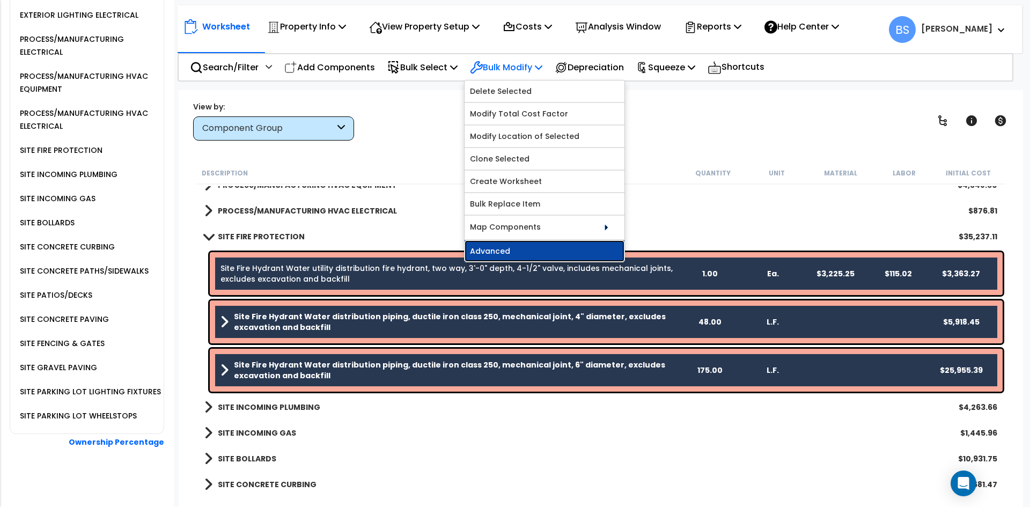
click at [522, 252] on link "Advanced" at bounding box center [545, 250] width 160 height 21
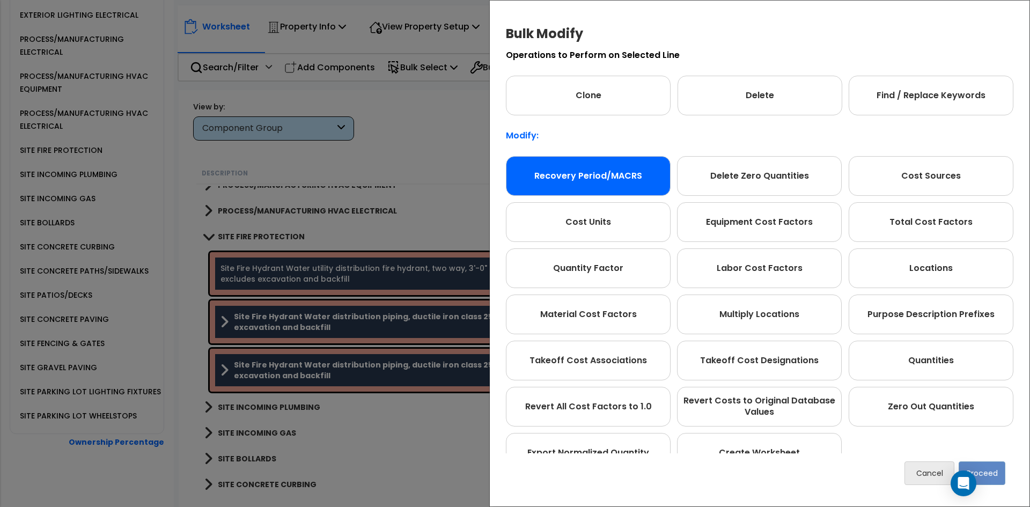
click at [586, 187] on div "Recovery Period/MACRS" at bounding box center [588, 176] width 165 height 40
click at [992, 467] on button "Proceed" at bounding box center [982, 473] width 47 height 24
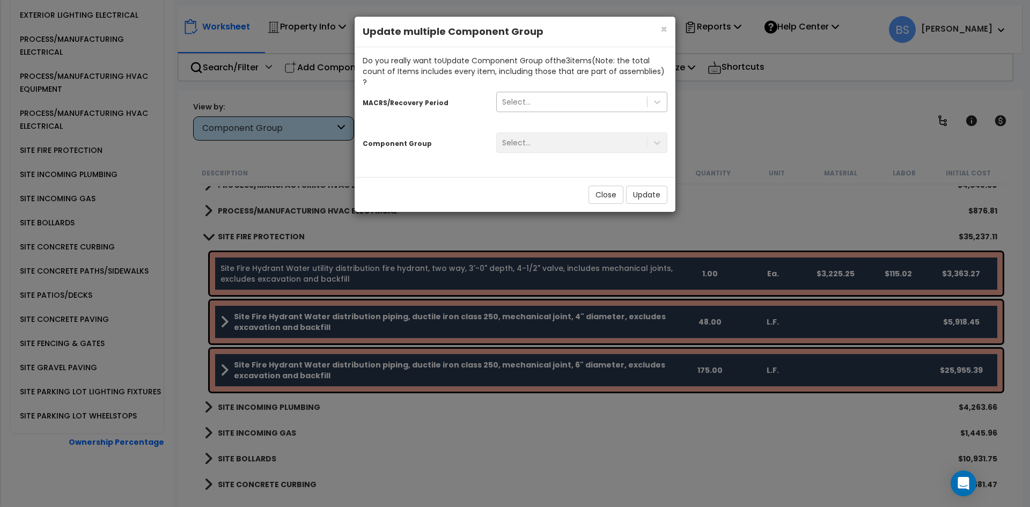
click at [546, 93] on div "Select..." at bounding box center [572, 101] width 150 height 17
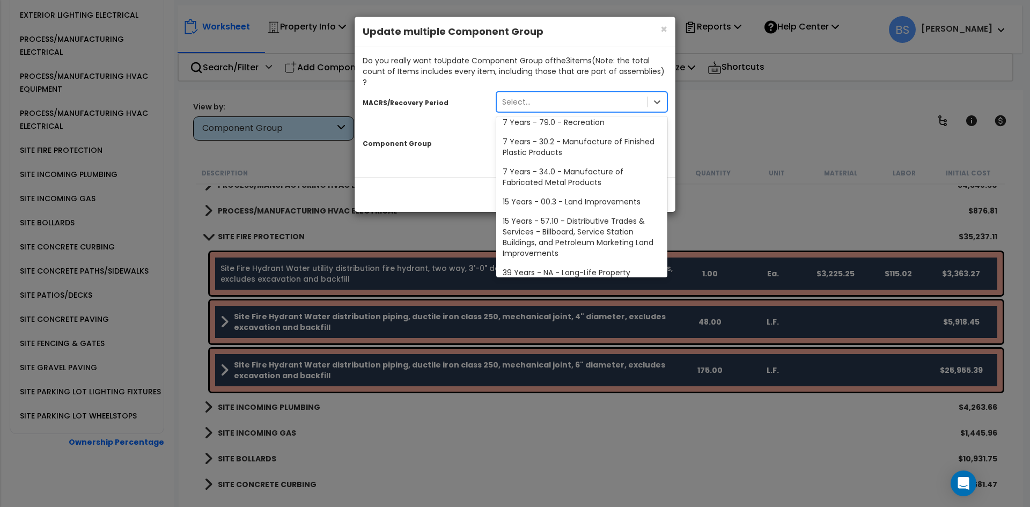
scroll to position [131, 0]
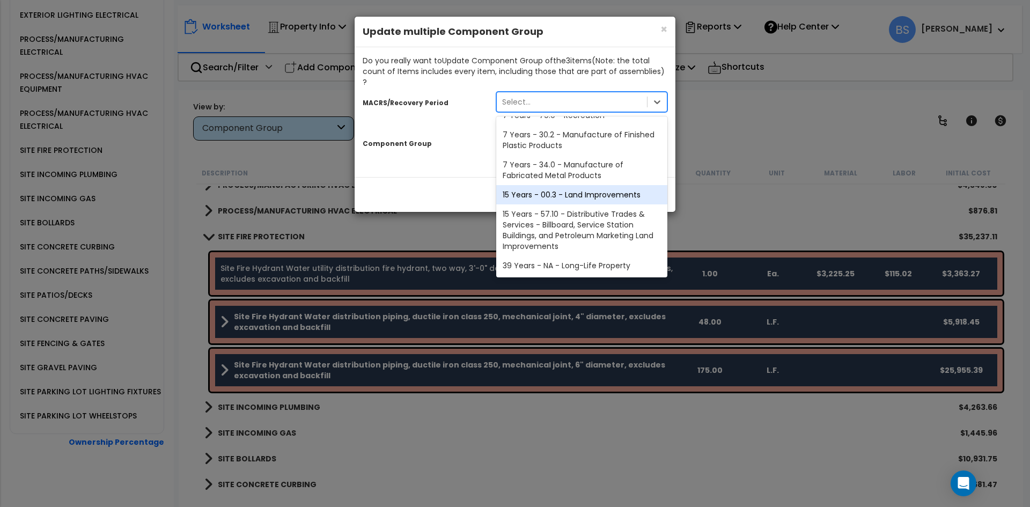
click at [594, 185] on div "15 Years - 00.3 - Land Improvements" at bounding box center [581, 194] width 171 height 19
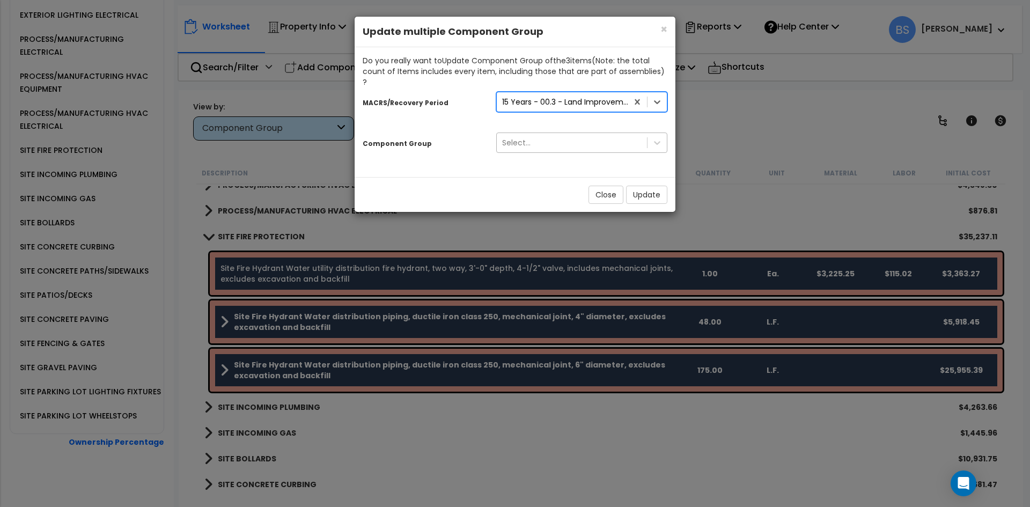
click at [530, 136] on div "Select..." at bounding box center [572, 142] width 150 height 17
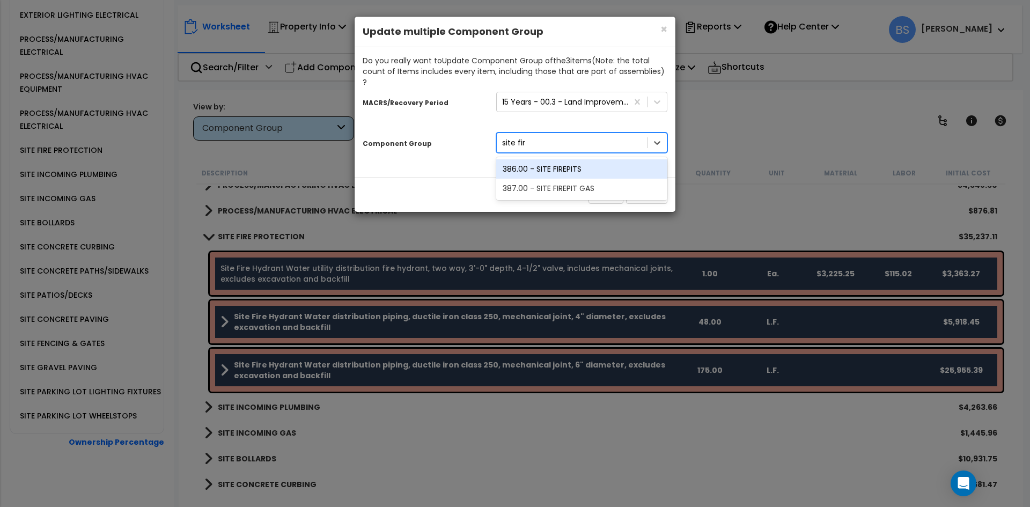
type input "site fire"
click at [563, 134] on div "Select..." at bounding box center [572, 142] width 150 height 17
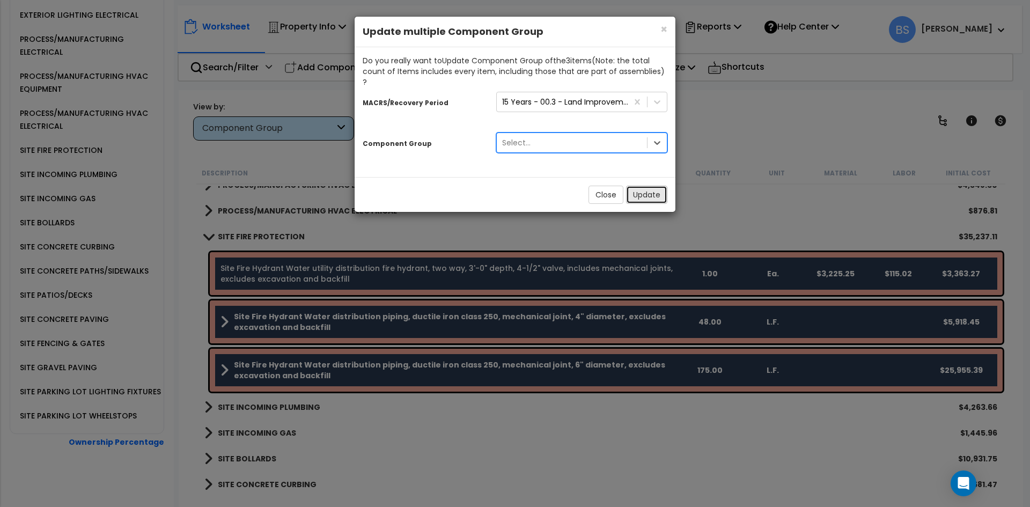
click at [643, 186] on button "Update" at bounding box center [646, 195] width 41 height 18
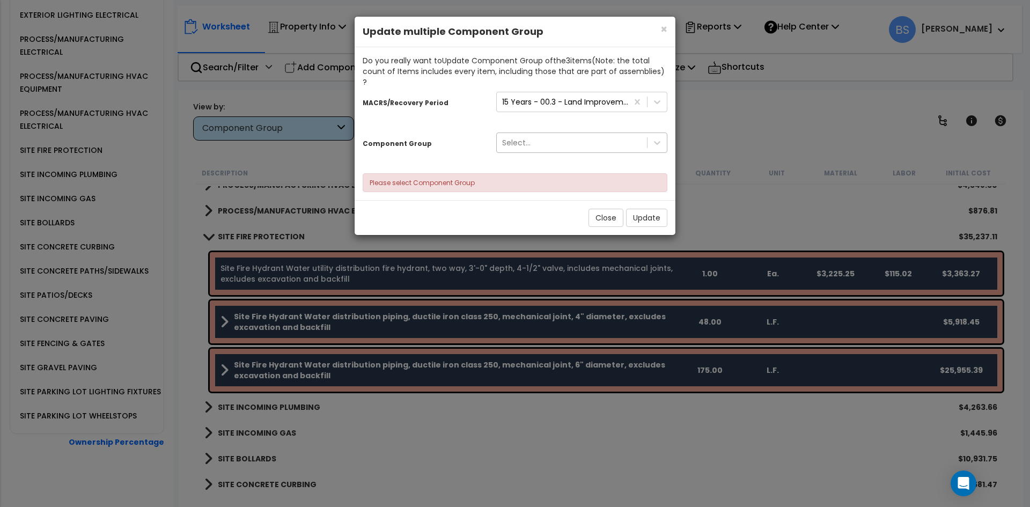
click at [545, 136] on div "Select..." at bounding box center [572, 142] width 150 height 17
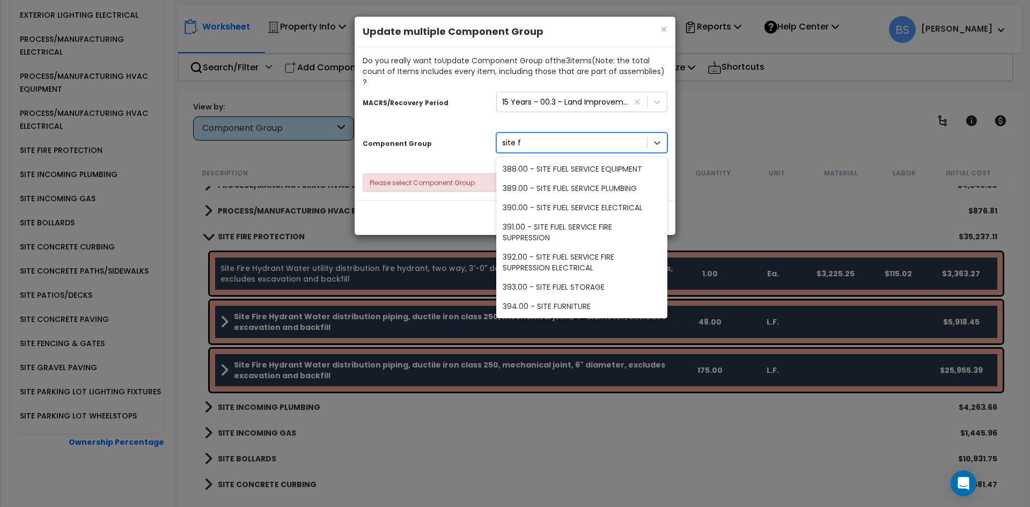
scroll to position [116, 0]
type input "site fur"
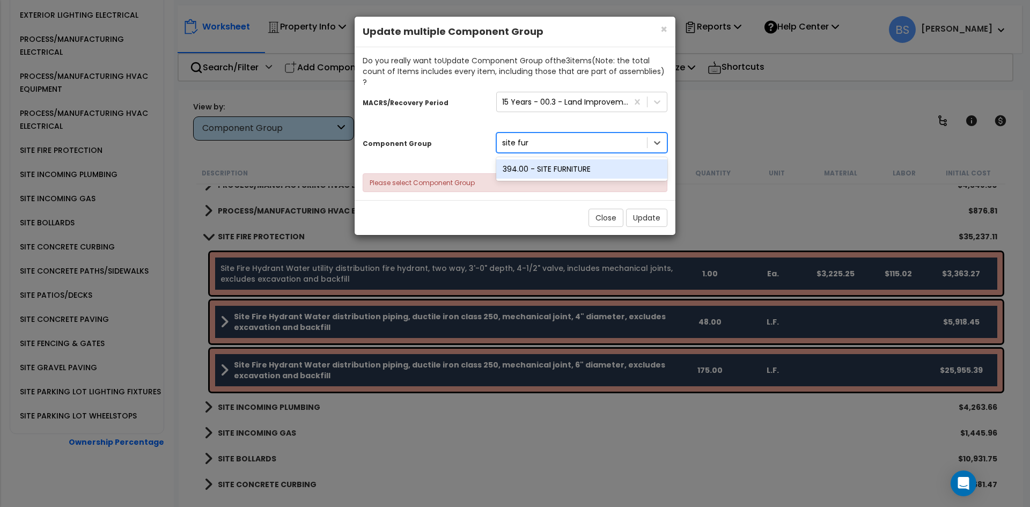
click at [603, 159] on div "394.00 - SITE FURNITURE" at bounding box center [581, 168] width 171 height 19
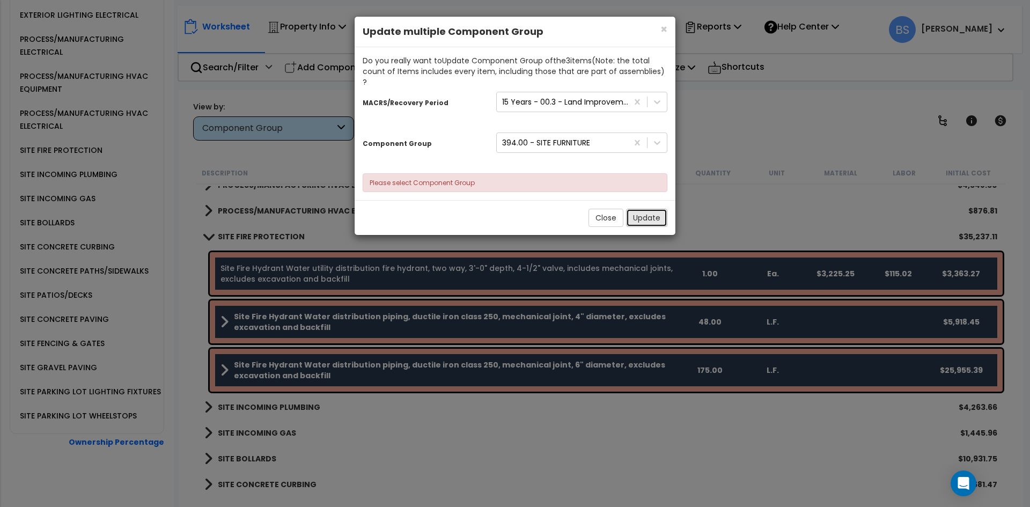
click at [653, 209] on button "Update" at bounding box center [646, 218] width 41 height 18
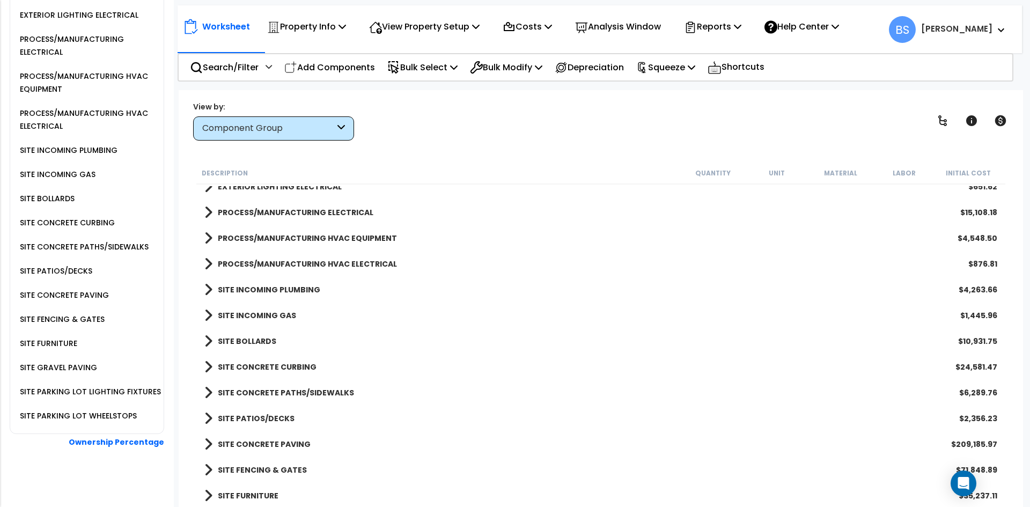
scroll to position [989, 0]
click at [269, 263] on b "PROCESS/MANUFACTURING HVAC ELECTRICAL" at bounding box center [307, 264] width 179 height 11
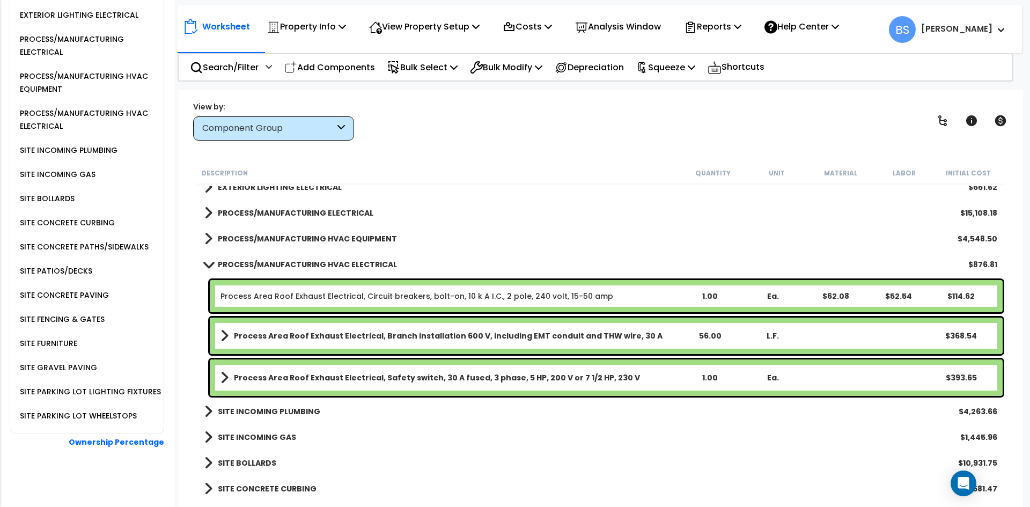
click at [319, 211] on b "PROCESS/MANUFACTURING ELECTRICAL" at bounding box center [296, 213] width 156 height 11
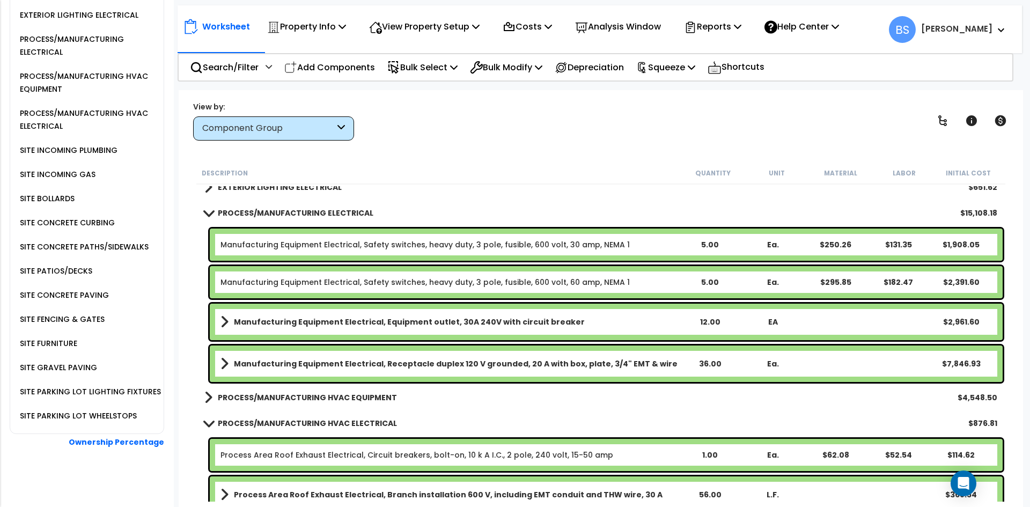
click at [248, 424] on b "PROCESS/MANUFACTURING HVAC ELECTRICAL" at bounding box center [307, 423] width 179 height 11
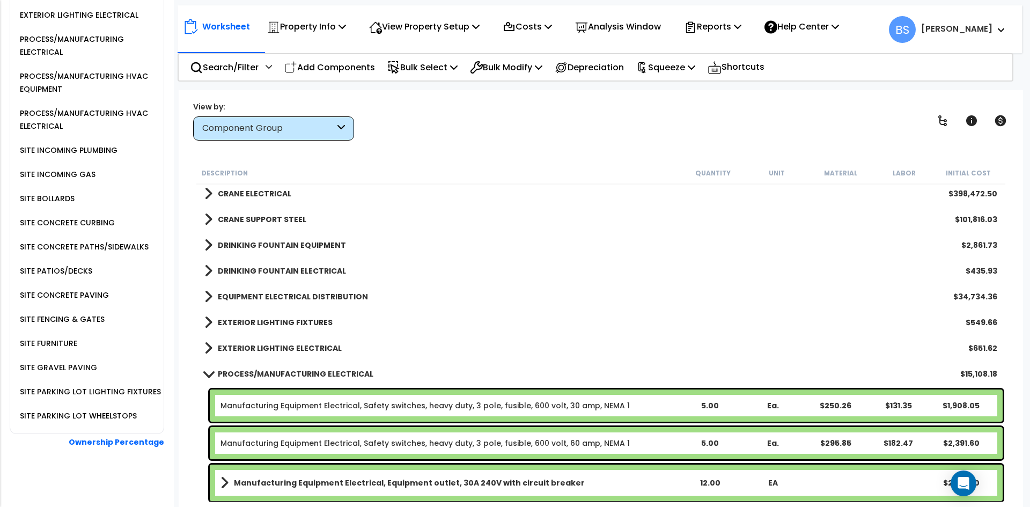
scroll to position [774, 0]
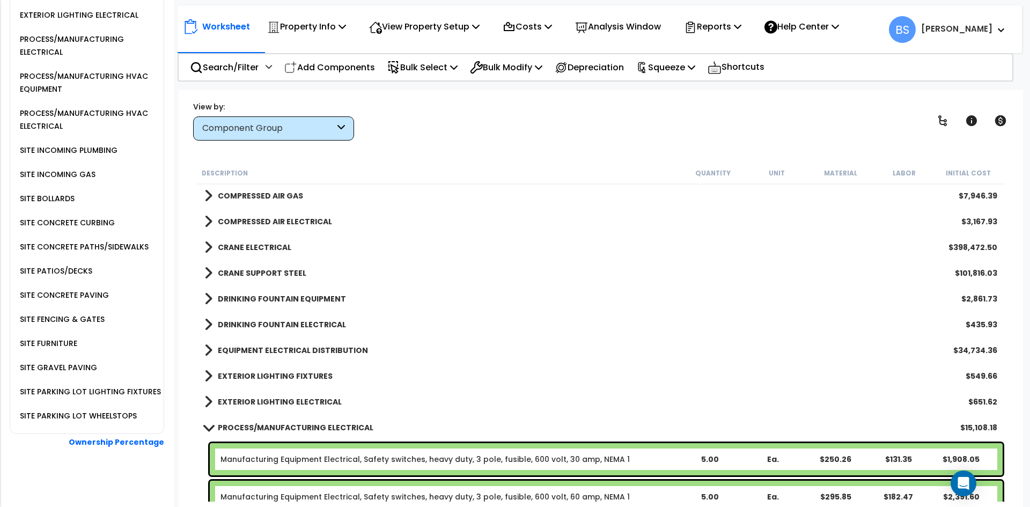
click at [249, 275] on b "CRANE SUPPORT STEEL" at bounding box center [262, 273] width 89 height 11
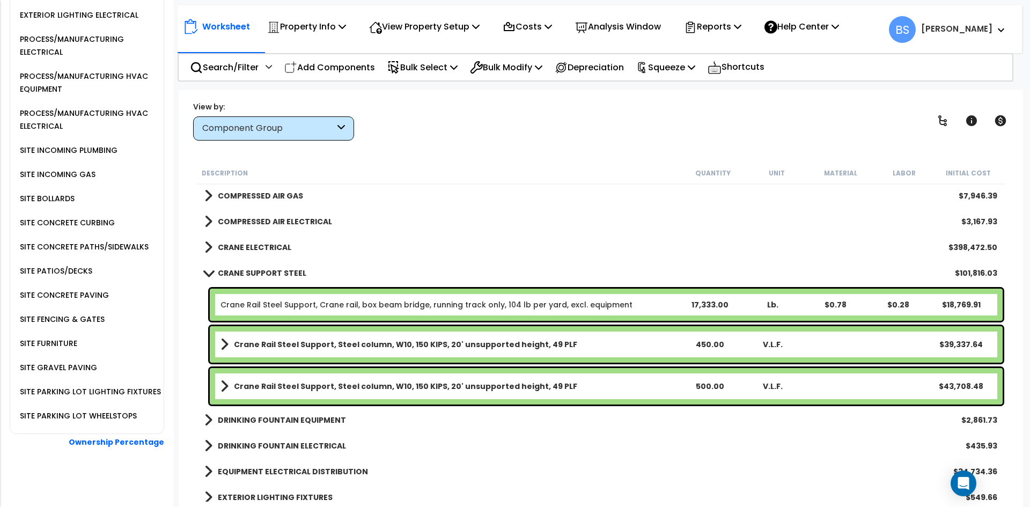
click at [259, 246] on b "CRANE ELECTRICAL" at bounding box center [255, 247] width 74 height 11
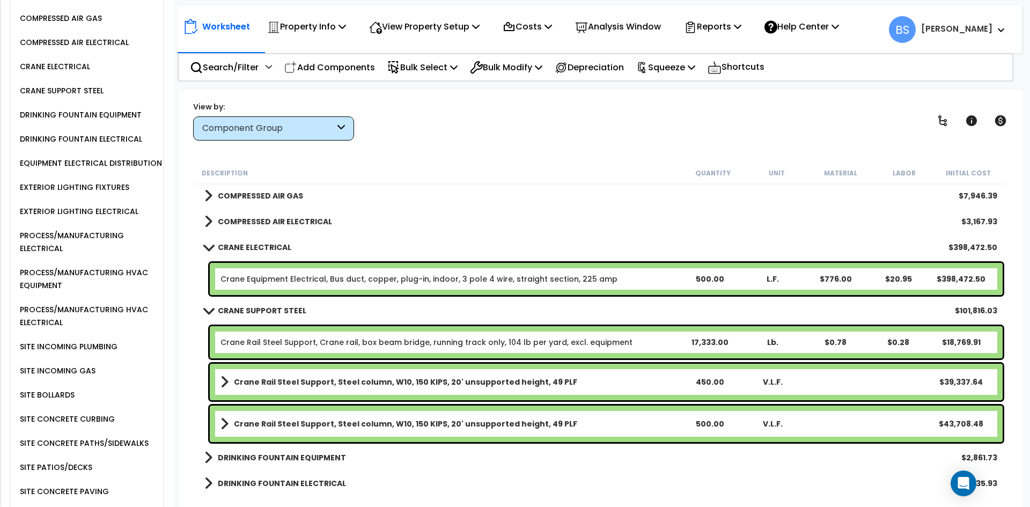
scroll to position [1180, 0]
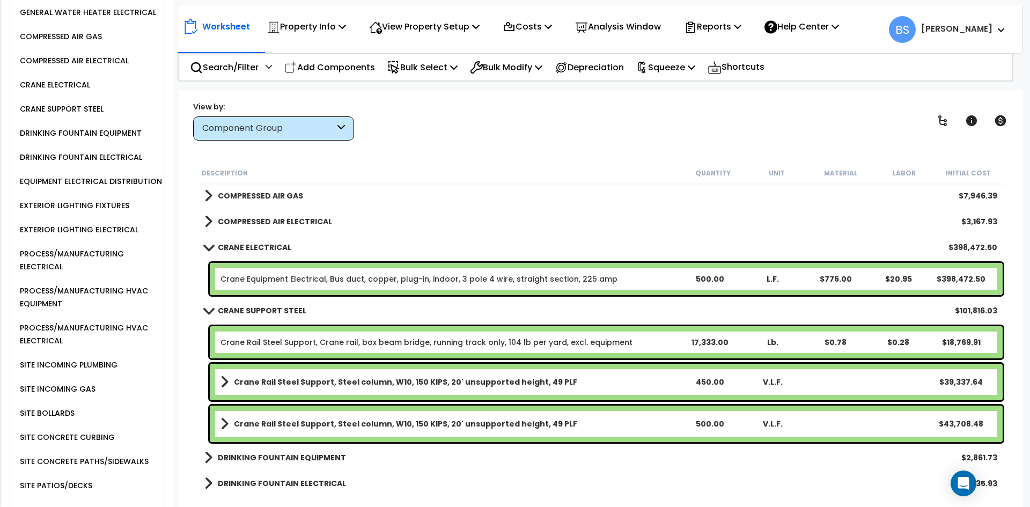
click at [704, 422] on div "500.00" at bounding box center [710, 423] width 62 height 11
click at [706, 386] on div "450.00" at bounding box center [710, 382] width 62 height 11
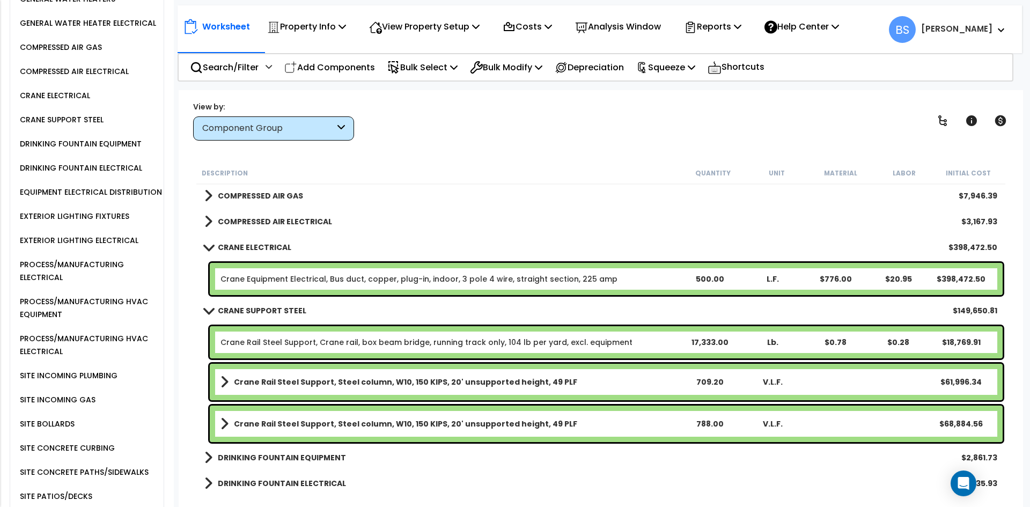
click at [718, 347] on div "17,333.00" at bounding box center [710, 342] width 62 height 11
click at [197, 279] on div "Crane Equipment Electrical, Bus duct, copper, plug-in, indoor, 3 pole 4 wire, s…" at bounding box center [600, 279] width 809 height 38
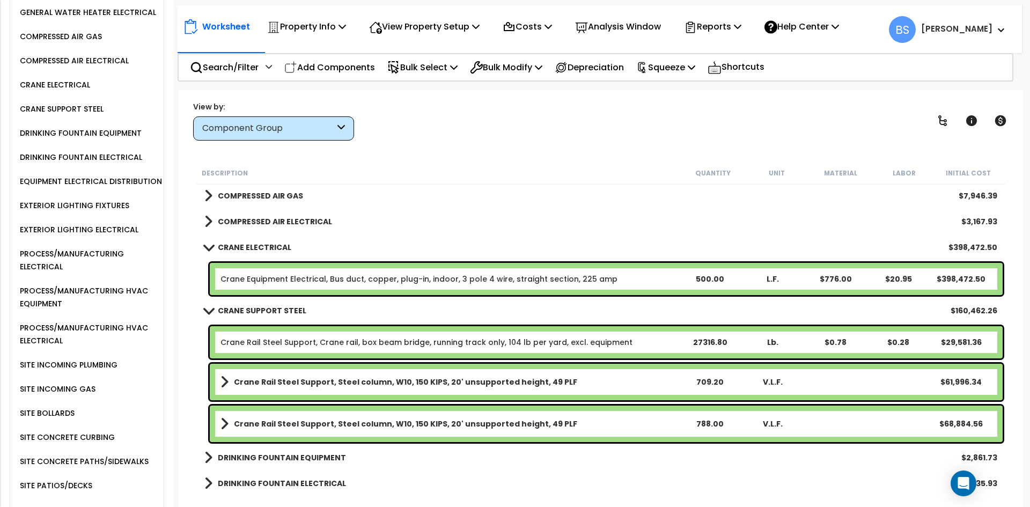
click at [707, 280] on div "500.00" at bounding box center [710, 279] width 62 height 11
click at [205, 291] on div "Crane Equipment Electrical, Bus duct, copper, plug-in, indoor, 3 pole 4 wire, s…" at bounding box center [600, 279] width 809 height 38
click at [474, 277] on link "Crane Equipment Electrical, Bus duct, copper, plug-in, indoor, 3 pole 4 wire, s…" at bounding box center [419, 279] width 397 height 11
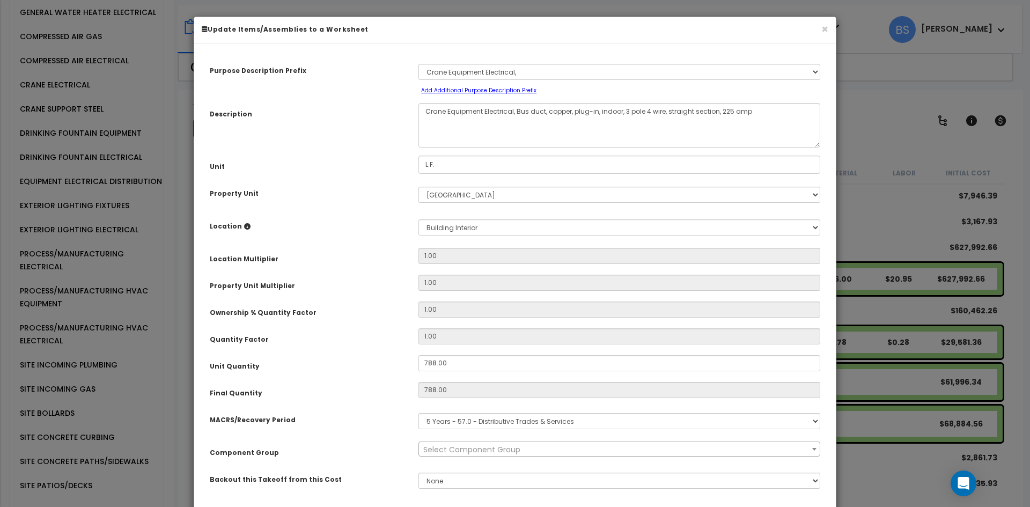
select select "19133"
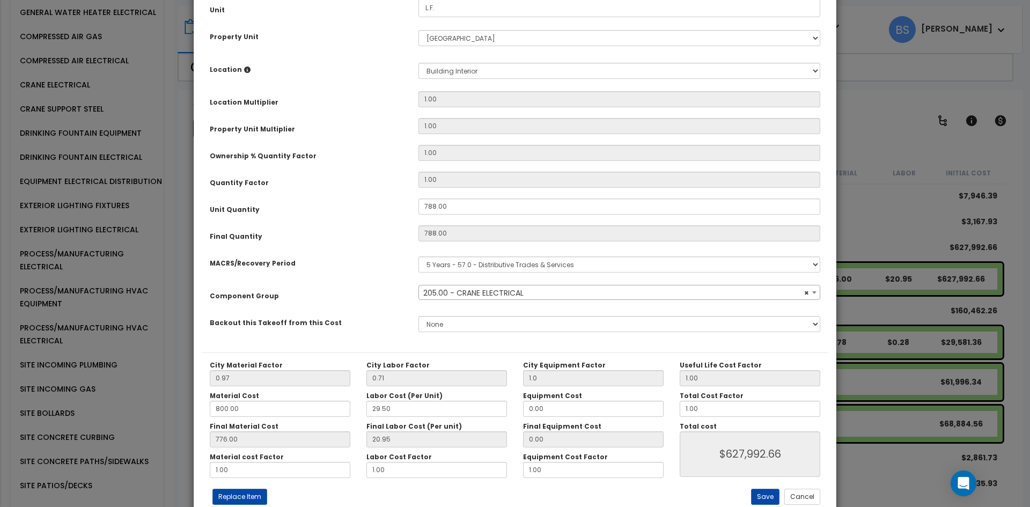
scroll to position [161, 0]
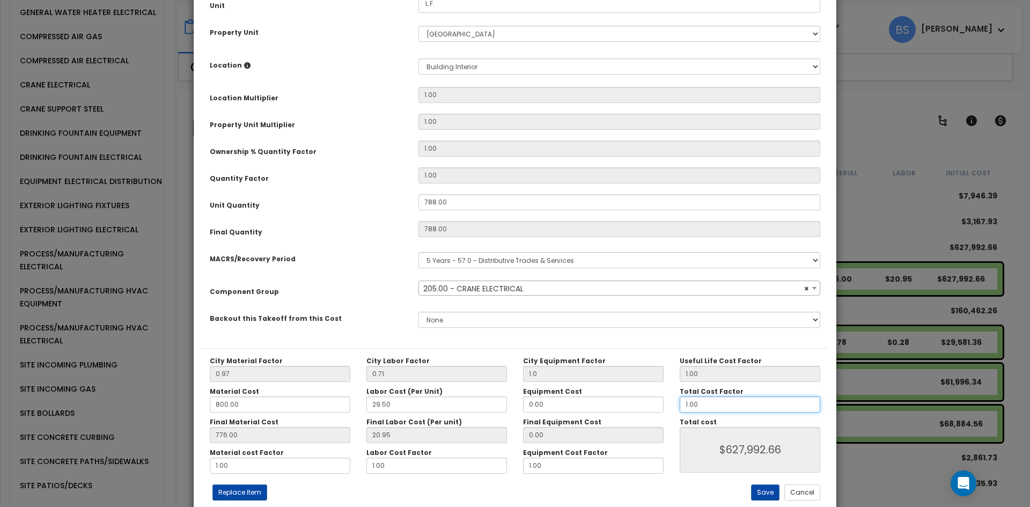
click at [728, 410] on input "1.00" at bounding box center [750, 404] width 141 height 16
type input "0"
type input "$0.00"
type input "0.2"
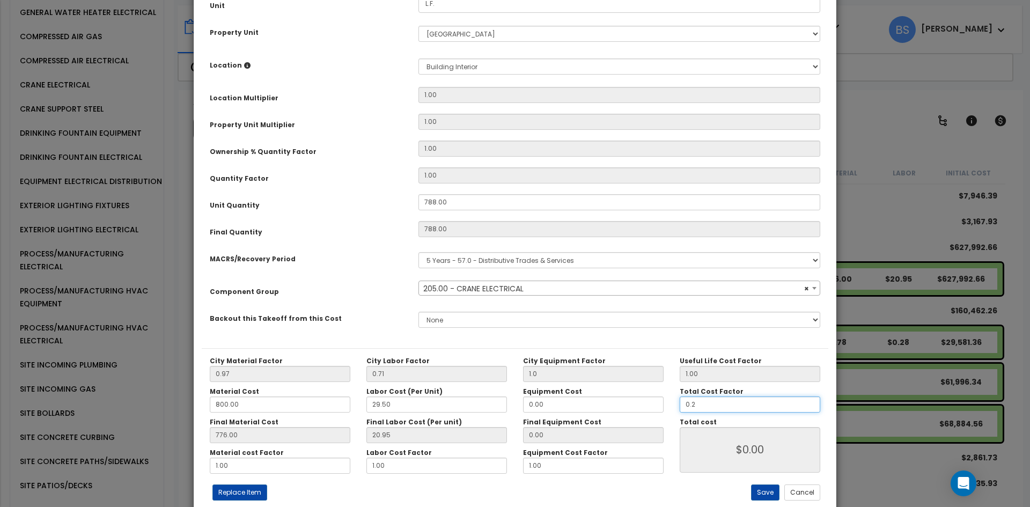
type input "$125,599.32"
type input "0.25"
type input "$156,999.15"
type input "0.25"
type input "$156,999.15"
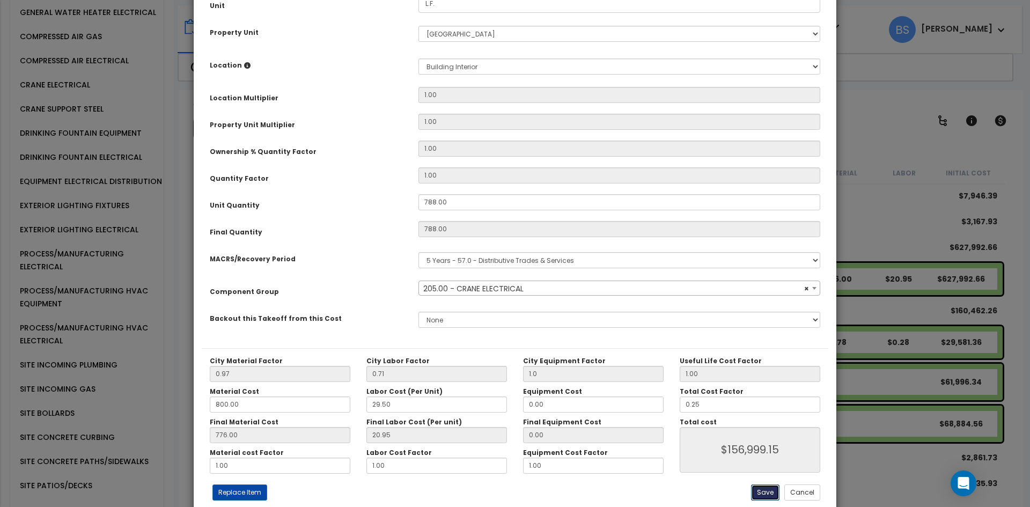
click at [768, 488] on button "Save" at bounding box center [765, 492] width 28 height 16
type input "1.00"
type input "156999.15"
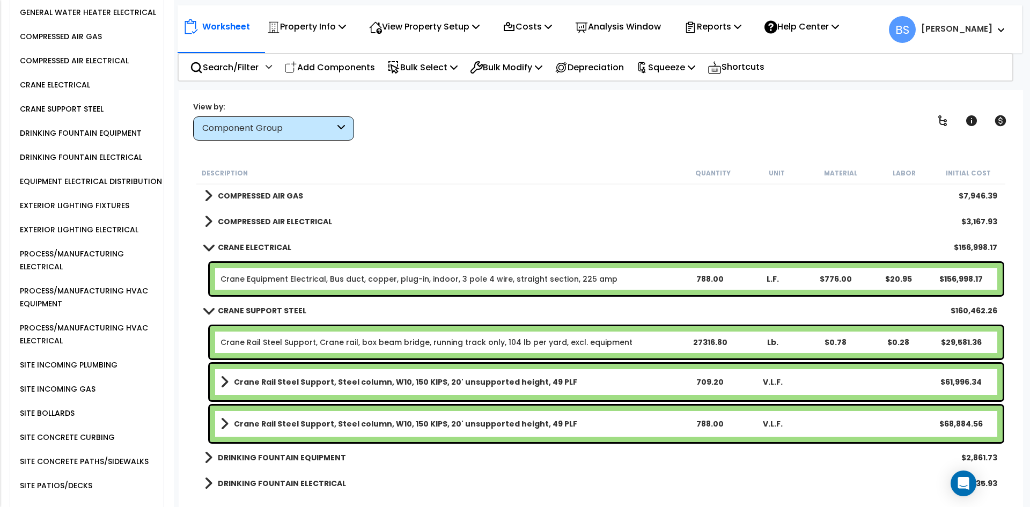
click at [274, 245] on b "CRANE ELECTRICAL" at bounding box center [255, 247] width 74 height 11
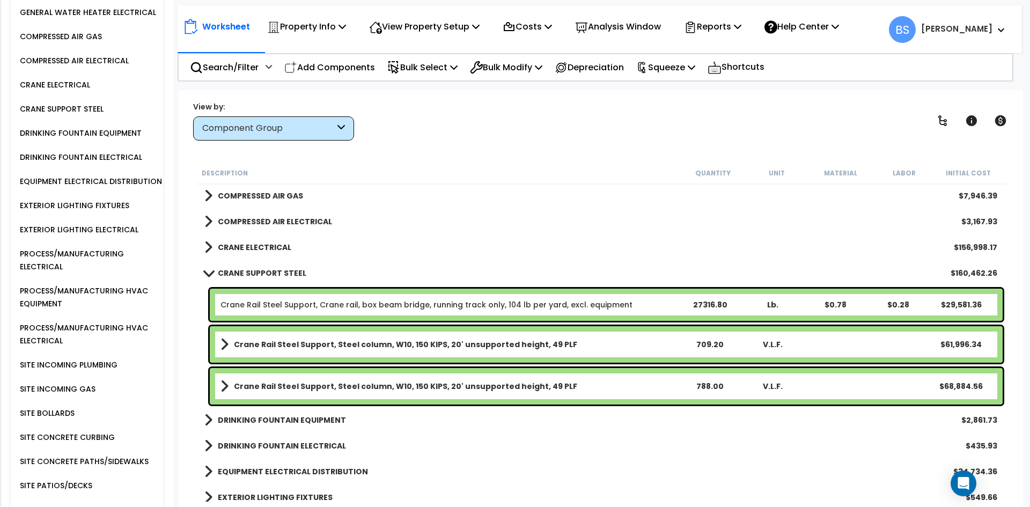
click at [251, 270] on b "CRANE SUPPORT STEEL" at bounding box center [262, 273] width 89 height 11
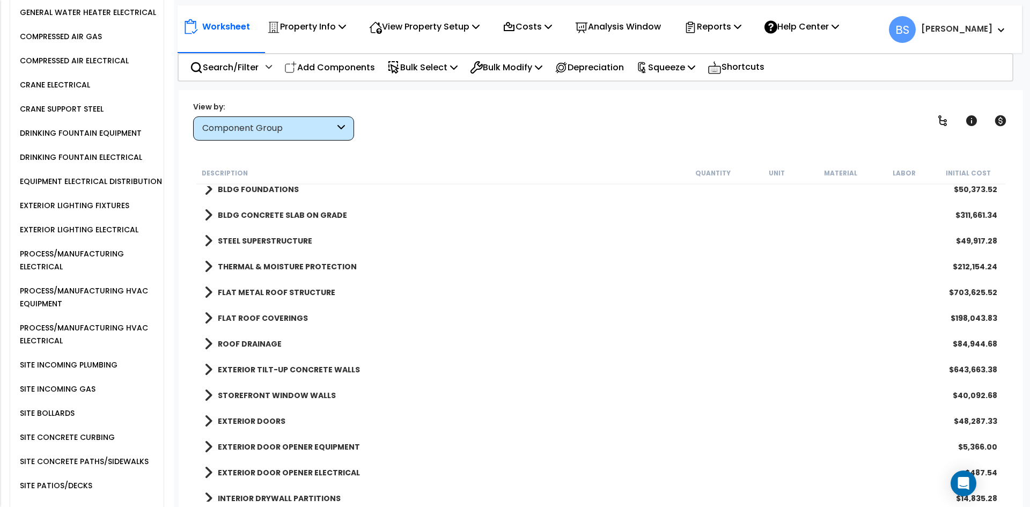
scroll to position [0, 0]
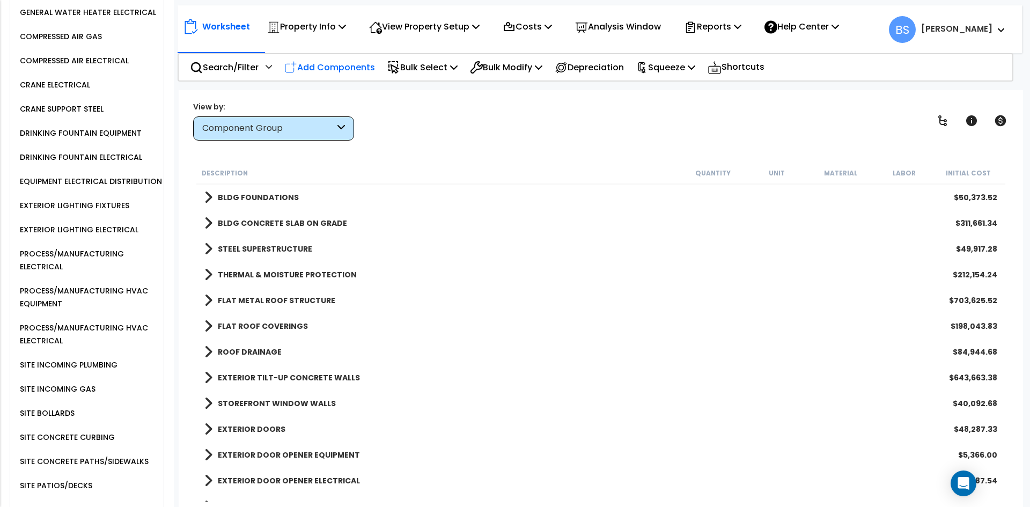
click at [328, 70] on p "Add Components" at bounding box center [329, 67] width 91 height 14
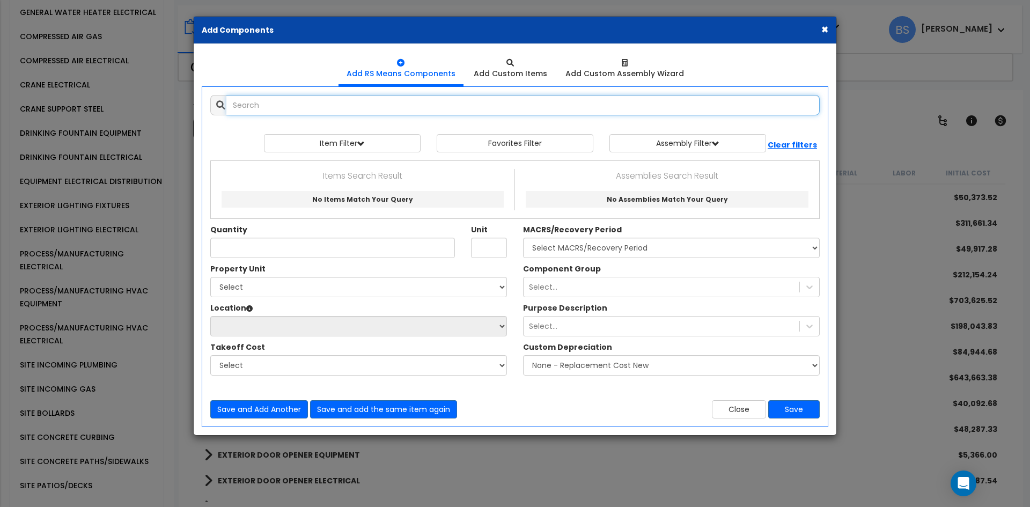
click at [278, 112] on input "text" at bounding box center [522, 105] width 593 height 20
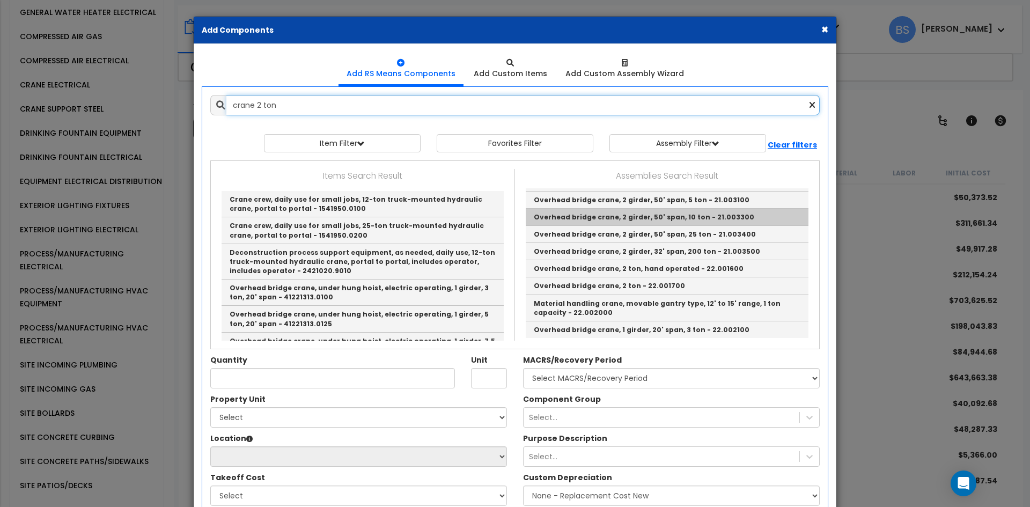
scroll to position [54, 0]
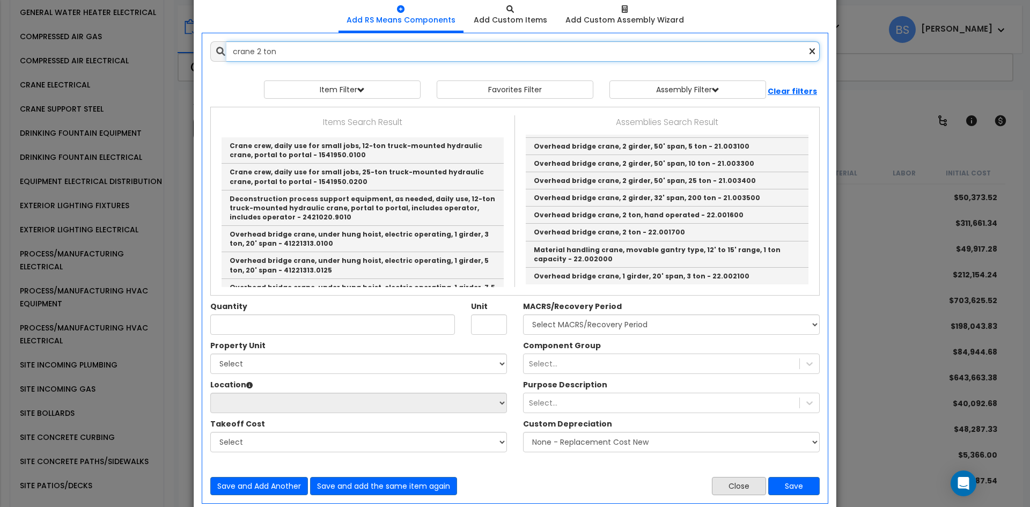
type input "crane 2 ton"
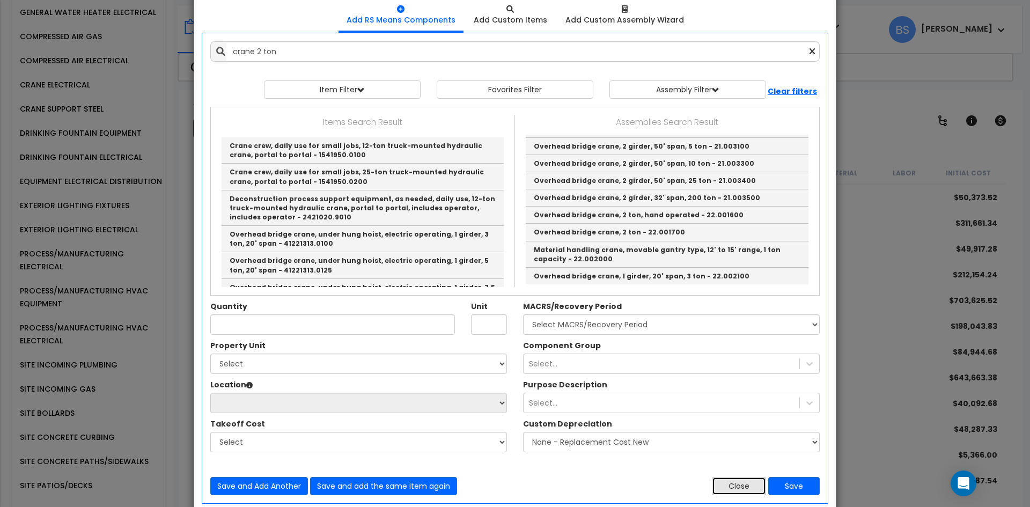
click at [739, 480] on button "Close" at bounding box center [739, 486] width 54 height 18
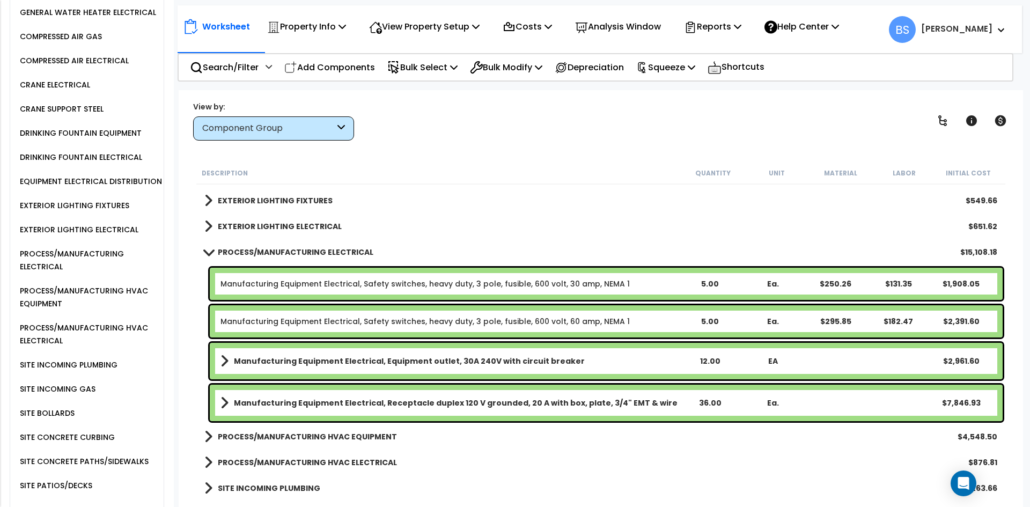
scroll to position [966, 0]
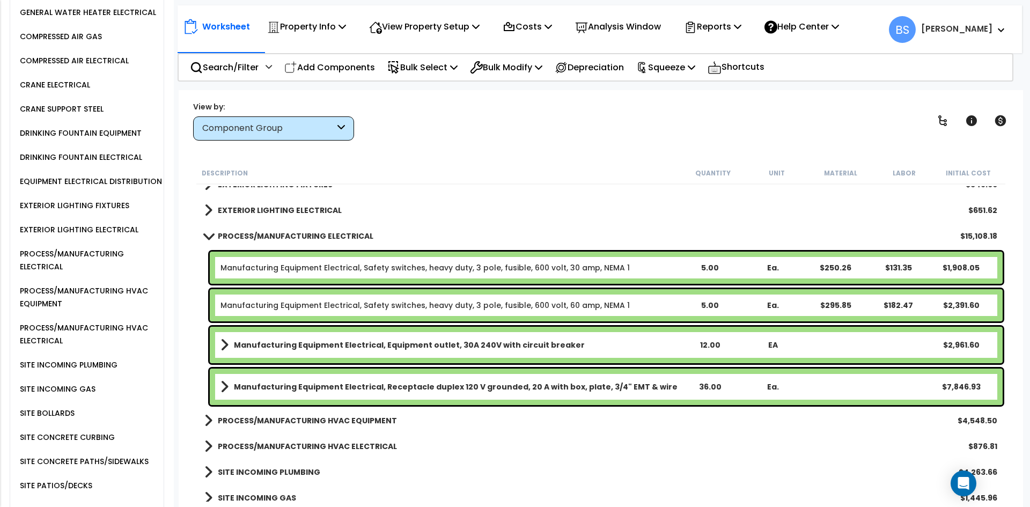
click at [711, 265] on div "5.00" at bounding box center [710, 267] width 62 height 11
click at [712, 305] on div "5.00" at bounding box center [710, 305] width 62 height 11
click at [343, 65] on p "Add Components" at bounding box center [329, 67] width 91 height 14
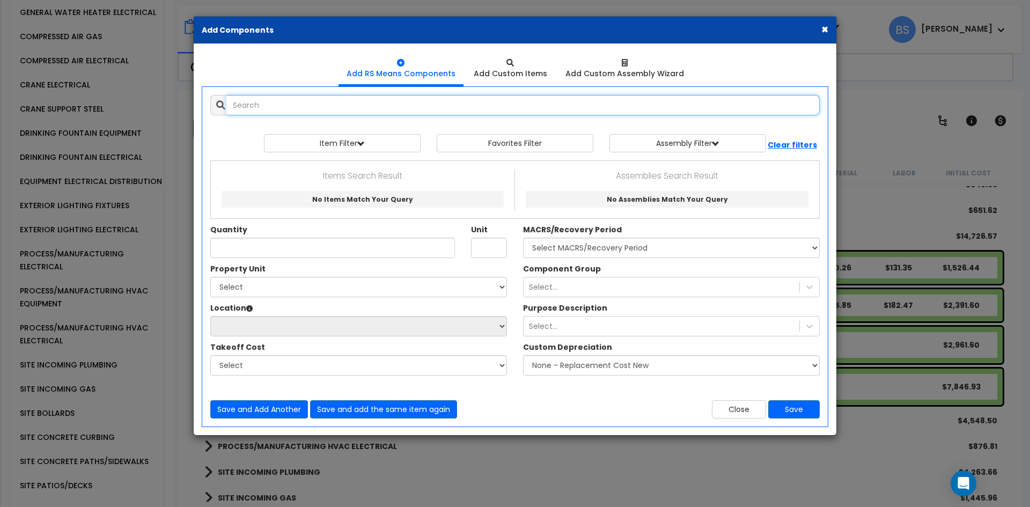
scroll to position [0, 0]
click at [277, 112] on input "text" at bounding box center [522, 105] width 593 height 20
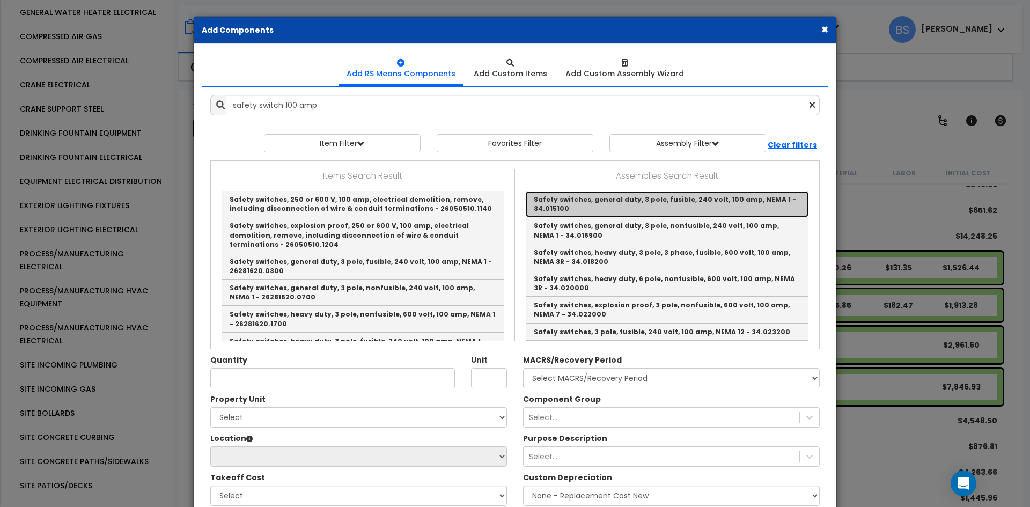
click at [702, 208] on link "Safety switches, general duty, 3 pole, fusible, 240 volt, 100 amp, NEMA 1 - 34.…" at bounding box center [667, 204] width 283 height 26
type input "Safety switches, general duty, 3 pole, fusible, 240 volt, 100 amp, NEMA 1 - 34.…"
type input "Ea."
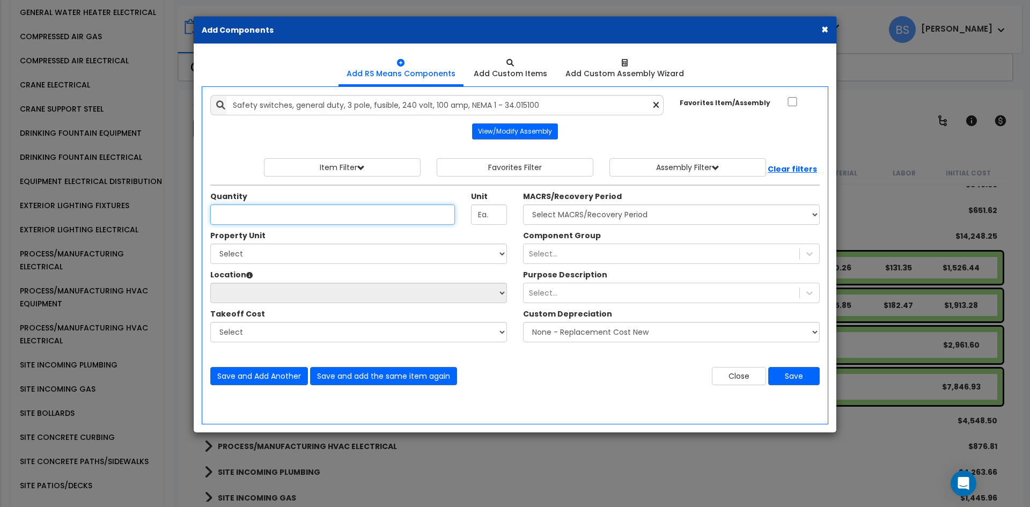
click at [291, 216] on input "Unit Quantity" at bounding box center [332, 214] width 245 height 20
type input "1"
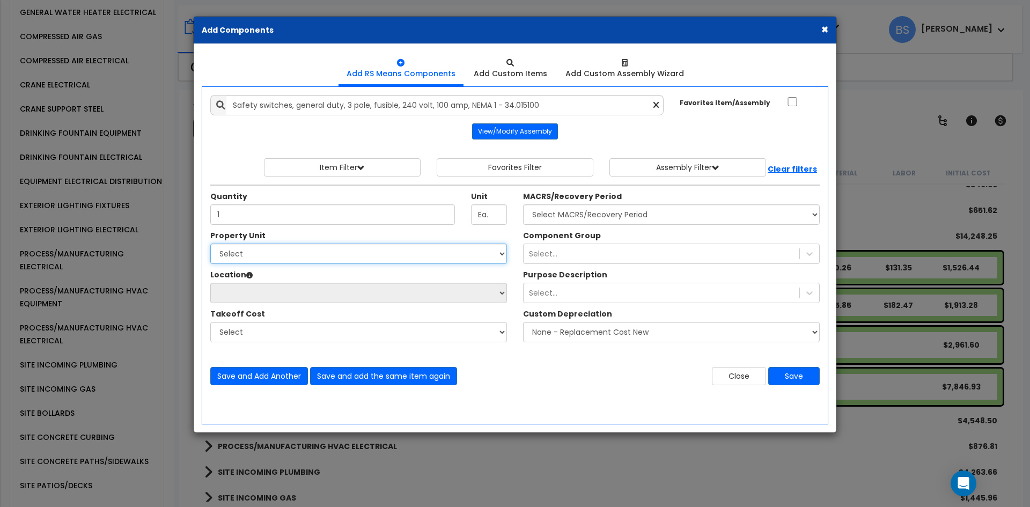
click at [248, 256] on select "Select Main Building Site Improvements" at bounding box center [358, 254] width 297 height 20
select select "167759"
click at [210, 244] on select "Select Main Building Site Improvements" at bounding box center [358, 254] width 297 height 20
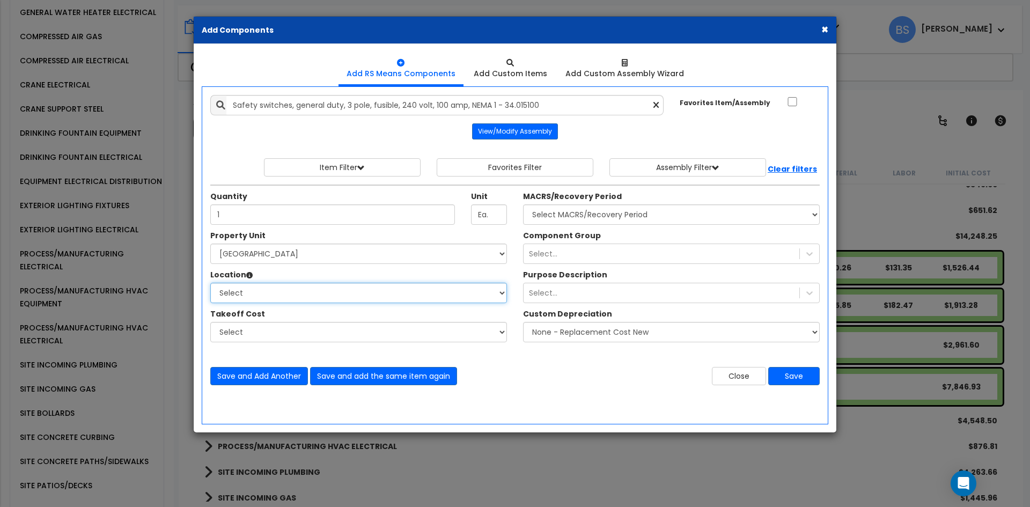
click at [246, 293] on select "Select Building Building Interior Common Areas Add Additional Location" at bounding box center [358, 293] width 297 height 20
select select "461"
click at [210, 283] on select "Select Building Building Interior Common Areas Add Additional Location" at bounding box center [358, 293] width 297 height 20
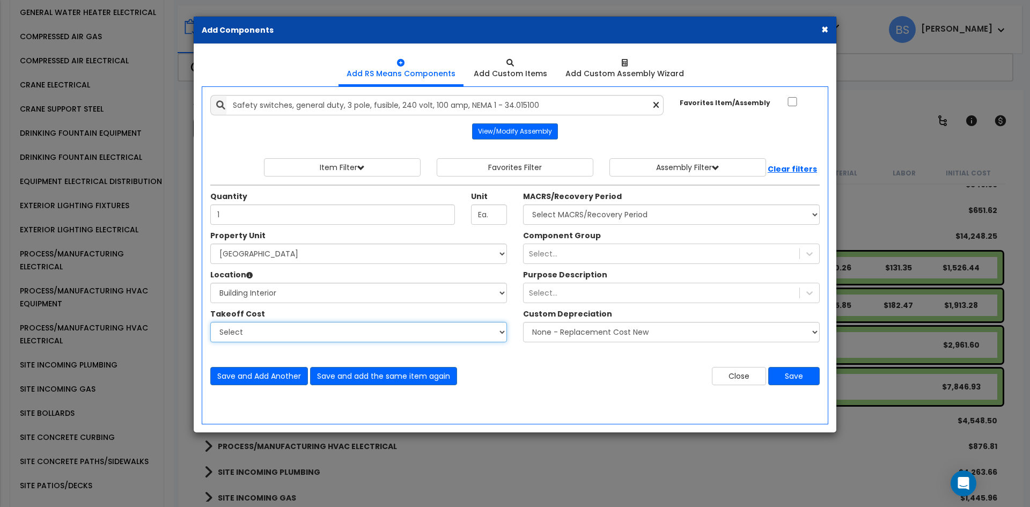
click at [250, 331] on select "Select" at bounding box center [358, 332] width 297 height 20
click at [210, 322] on select "Select" at bounding box center [358, 332] width 297 height 20
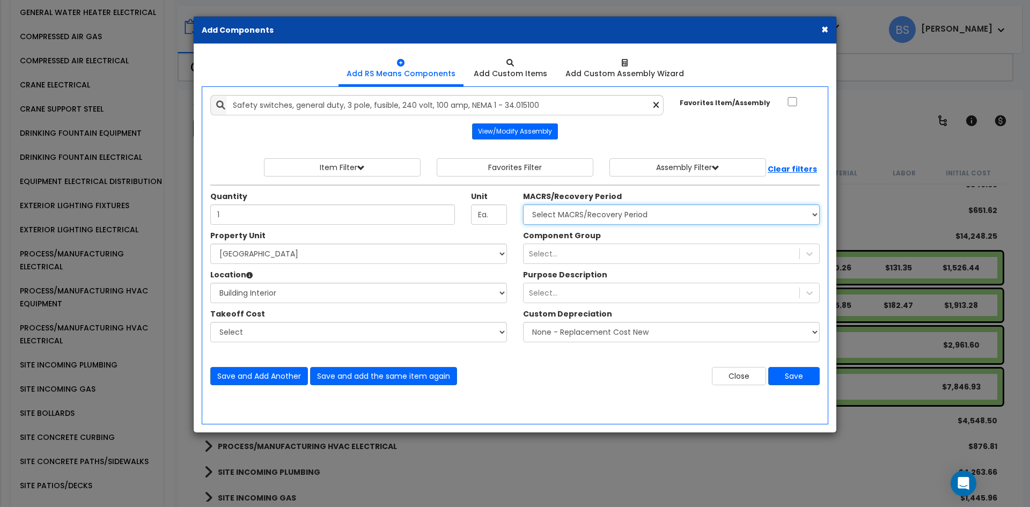
click at [587, 211] on select "Select MACRS/Recovery Period 5 Years - 57.0 - Distributive Trades & Services 5 …" at bounding box center [671, 214] width 297 height 20
select select "3667"
click at [523, 204] on select "Select MACRS/Recovery Period 5 Years - 57.0 - Distributive Trades & Services 5 …" at bounding box center [671, 214] width 297 height 20
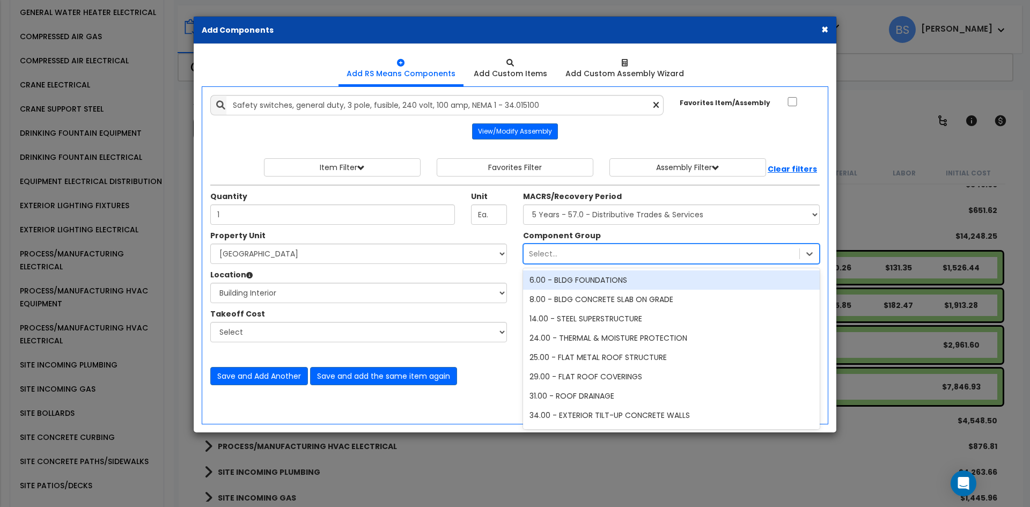
click at [585, 245] on div "Select..." at bounding box center [671, 254] width 297 height 20
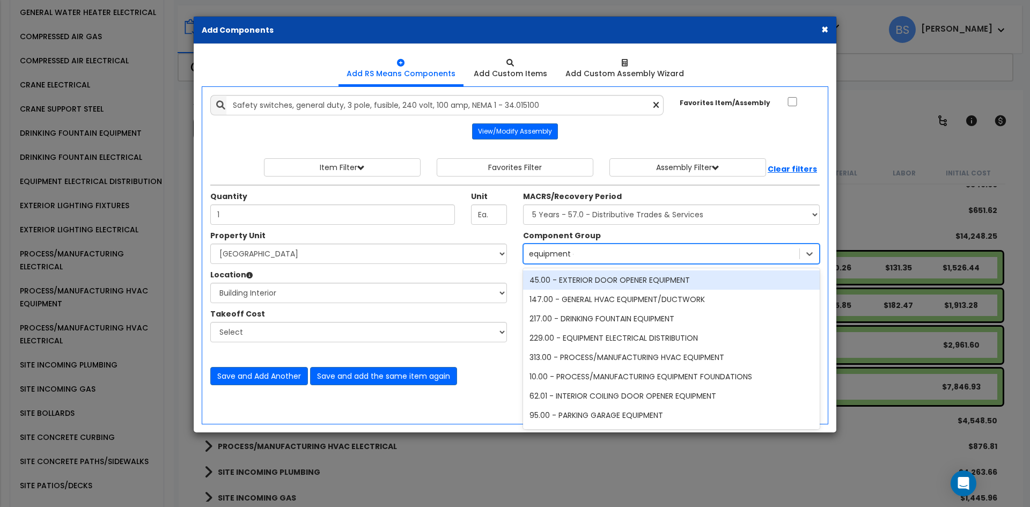
type input "equipment ele"
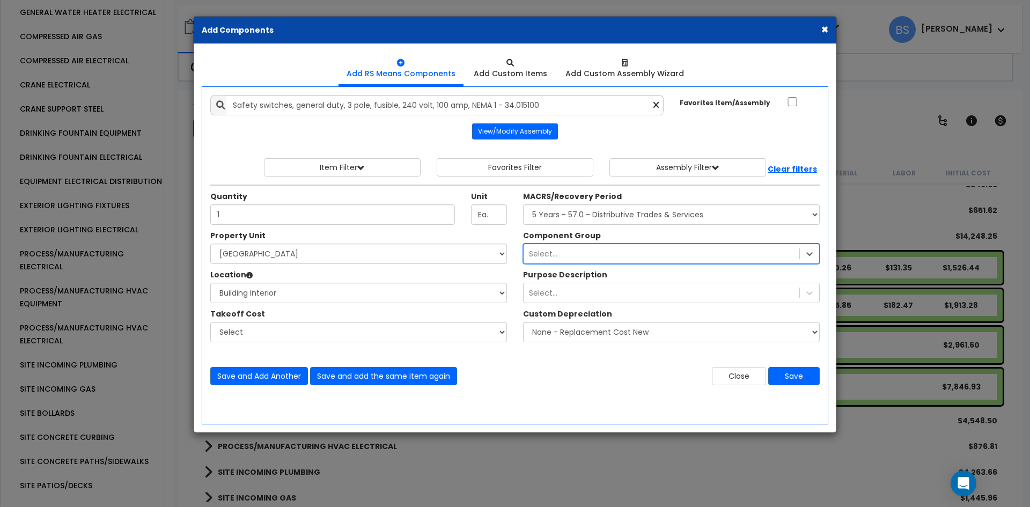
click at [605, 253] on div "Select..." at bounding box center [662, 253] width 276 height 17
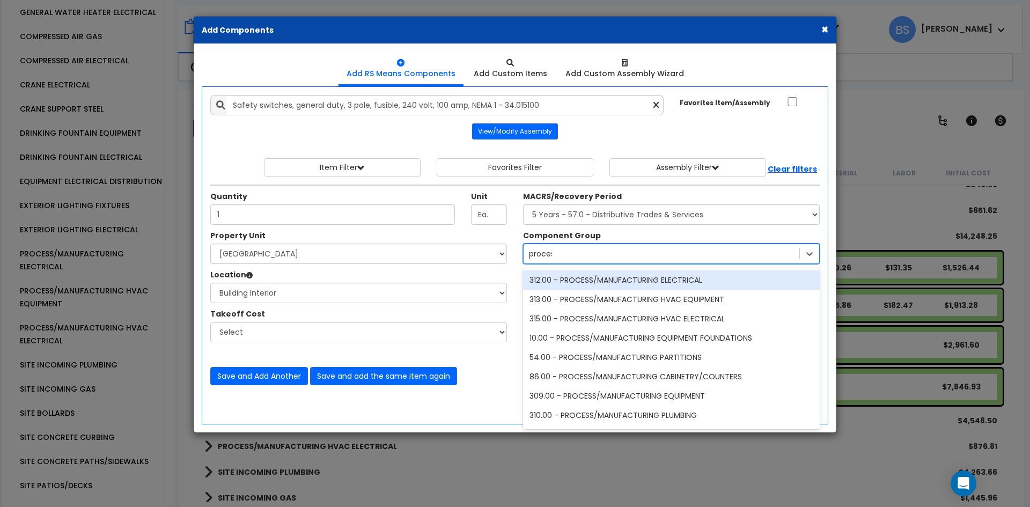
type input "process"
click at [611, 278] on div "312.00 - PROCESS/MANUFACTURING ELECTRICAL" at bounding box center [671, 279] width 297 height 19
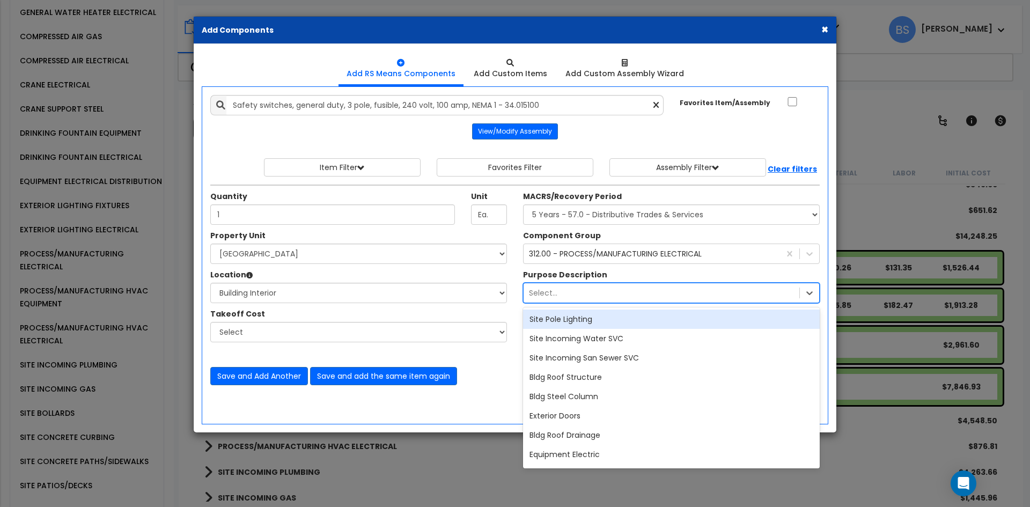
click at [660, 295] on div "Select..." at bounding box center [662, 292] width 276 height 17
type input "equip"
click at [604, 318] on div "Equipment Electric" at bounding box center [671, 319] width 297 height 19
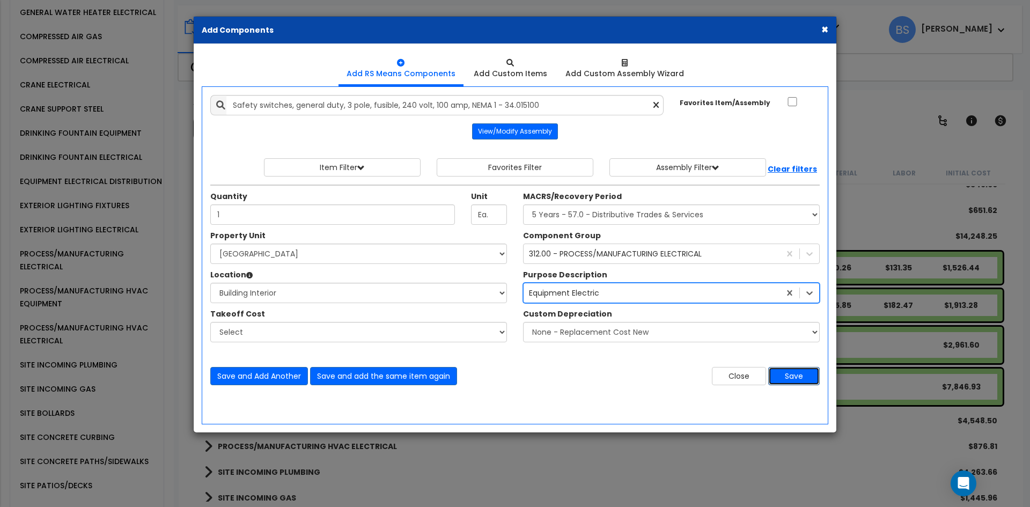
click at [798, 372] on button "Save" at bounding box center [794, 376] width 52 height 18
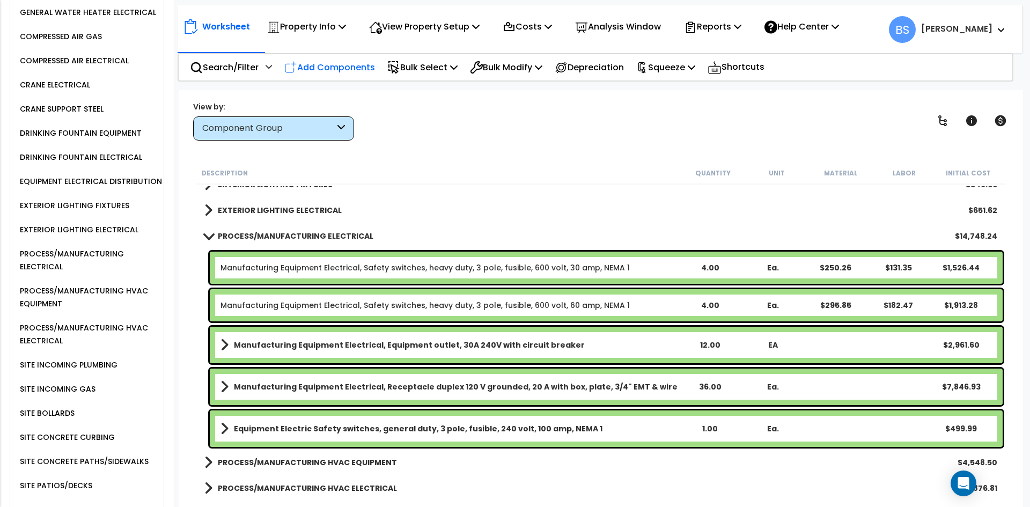
click at [329, 67] on p "Add Components" at bounding box center [329, 67] width 91 height 14
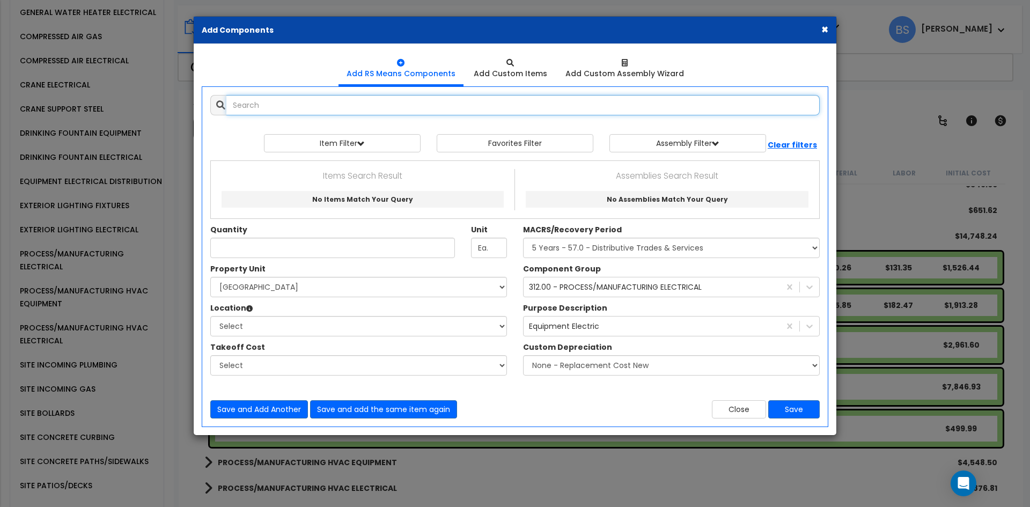
select select
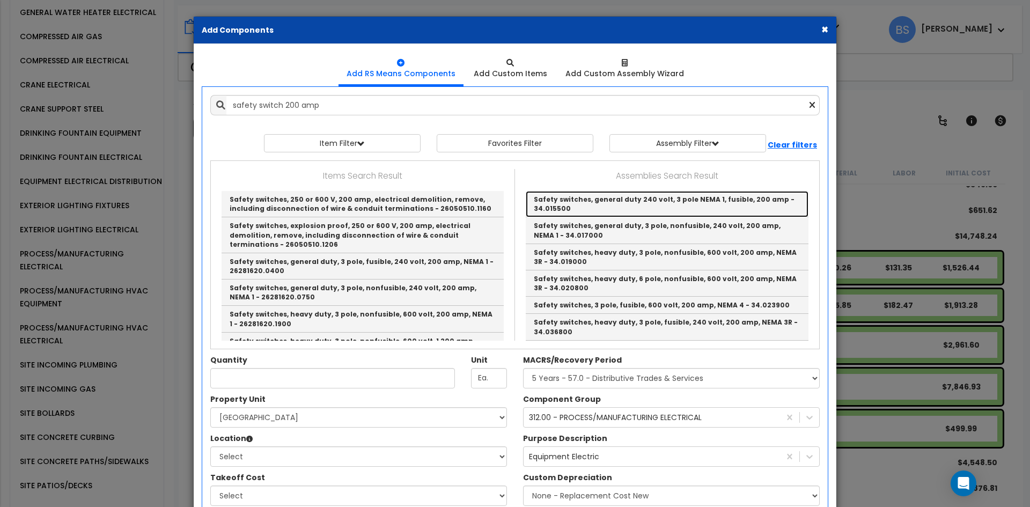
click at [653, 207] on link "Safety switches, general duty 240 volt, 3 pole NEMA 1, fusible, 200 amp - 34.01…" at bounding box center [667, 204] width 283 height 26
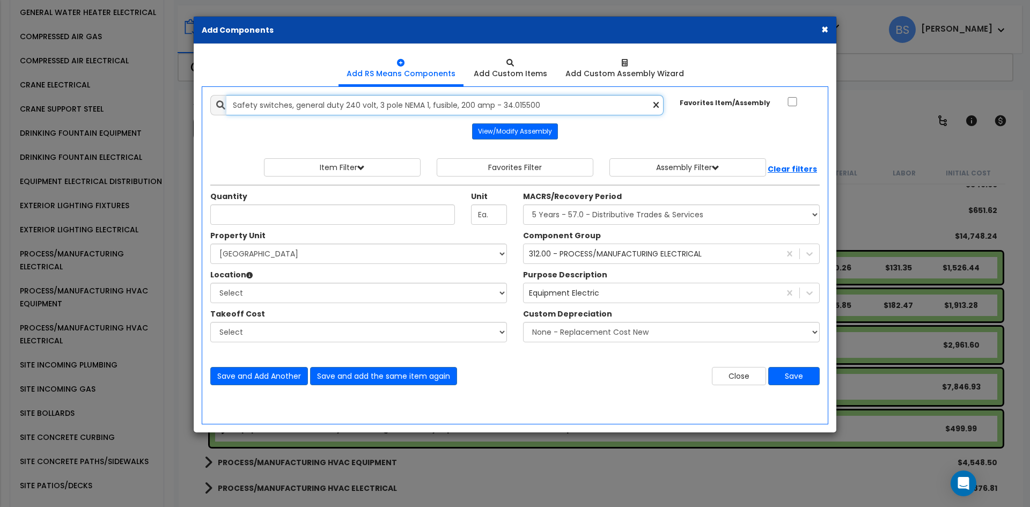
drag, startPoint x: 570, startPoint y: 104, endPoint x: 7, endPoint y: 104, distance: 562.8
click at [7, 104] on div "× Add Components Add RS Means Components Add Custom Items Add Items" at bounding box center [515, 253] width 1030 height 507
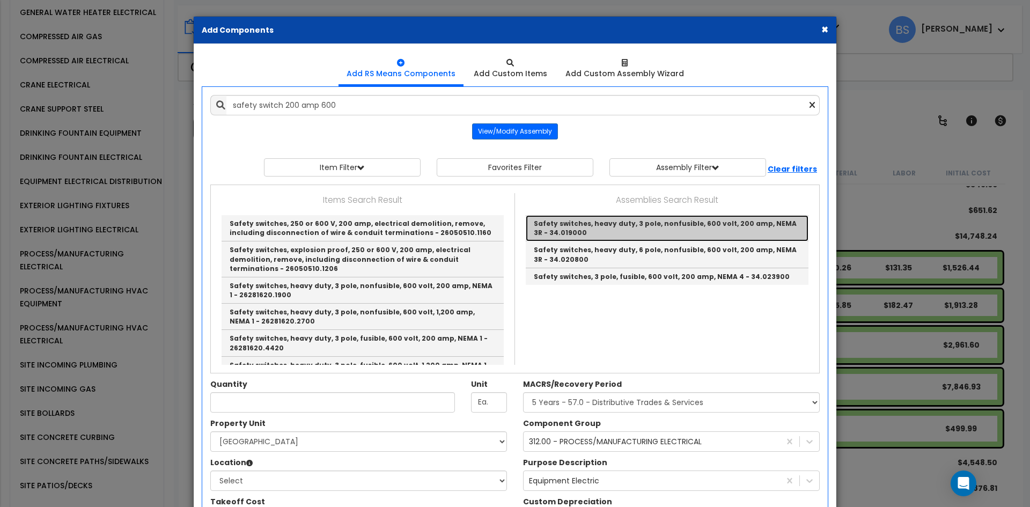
click at [578, 224] on link "Safety switches, heavy duty, 3 pole, nonfusible, 600 volt, 200 amp, NEMA 3R - 3…" at bounding box center [667, 228] width 283 height 26
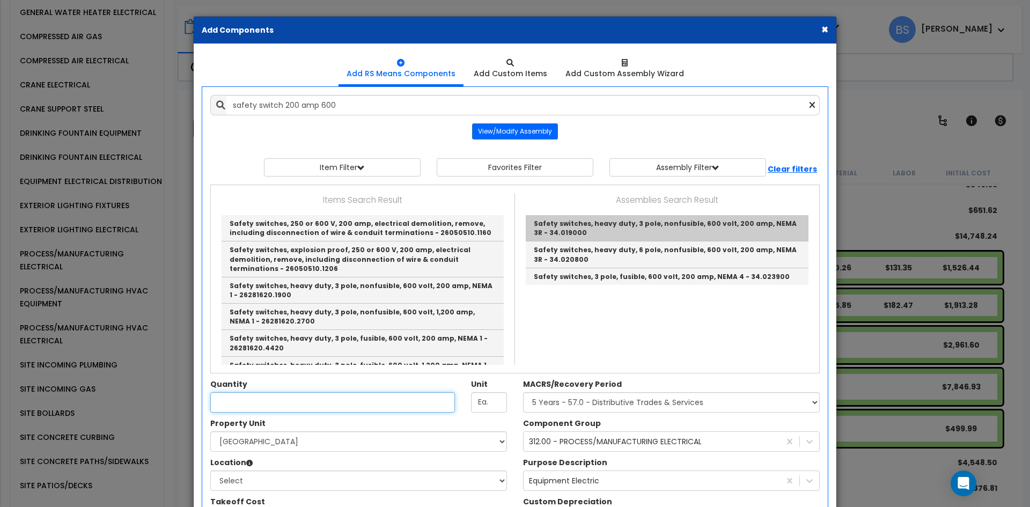
type input "Safety switches, heavy duty, 3 pole, nonfusible, 600 volt, 200 amp, NEMA 3R - 3…"
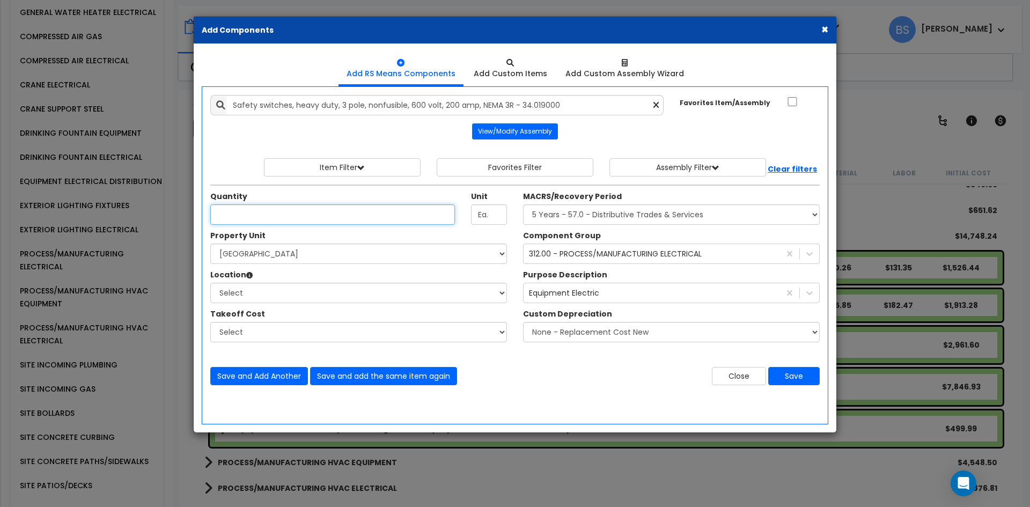
click at [247, 212] on input "Unit Quantity" at bounding box center [332, 214] width 245 height 20
type input "1"
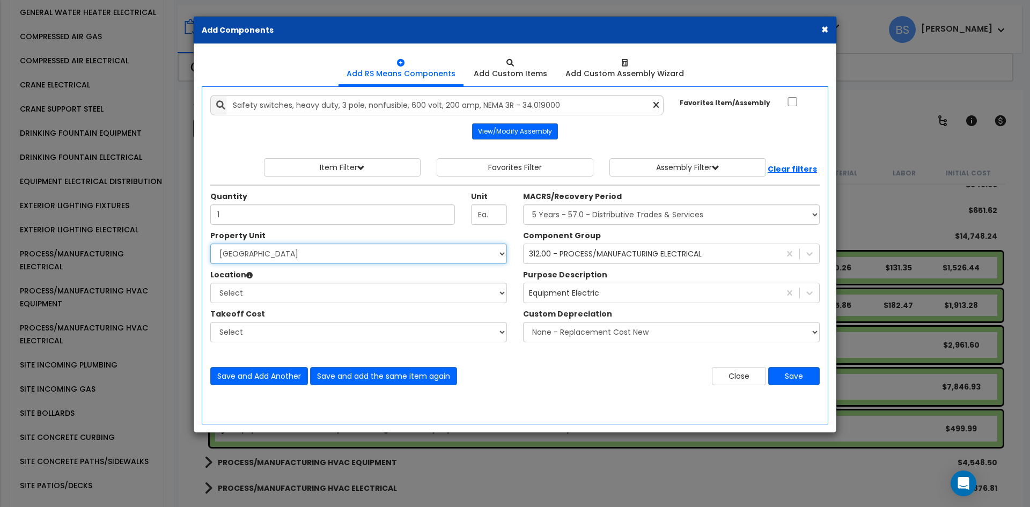
click at [271, 254] on select "Select Main Building Site Improvements" at bounding box center [358, 254] width 297 height 20
select select "167759"
click at [210, 244] on select "Select Main Building Site Improvements" at bounding box center [358, 254] width 297 height 20
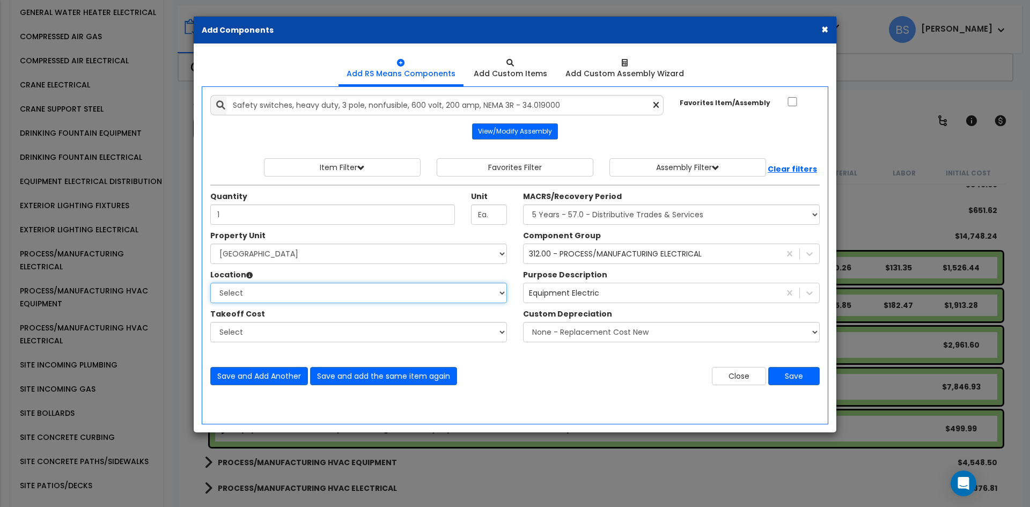
click at [239, 285] on select "Select Building Building Interior Common Areas Add Additional Location" at bounding box center [358, 293] width 297 height 20
select select "461"
click at [210, 283] on select "Select Building Building Interior Common Areas Add Additional Location" at bounding box center [358, 293] width 297 height 20
click at [794, 374] on button "Save" at bounding box center [794, 376] width 52 height 18
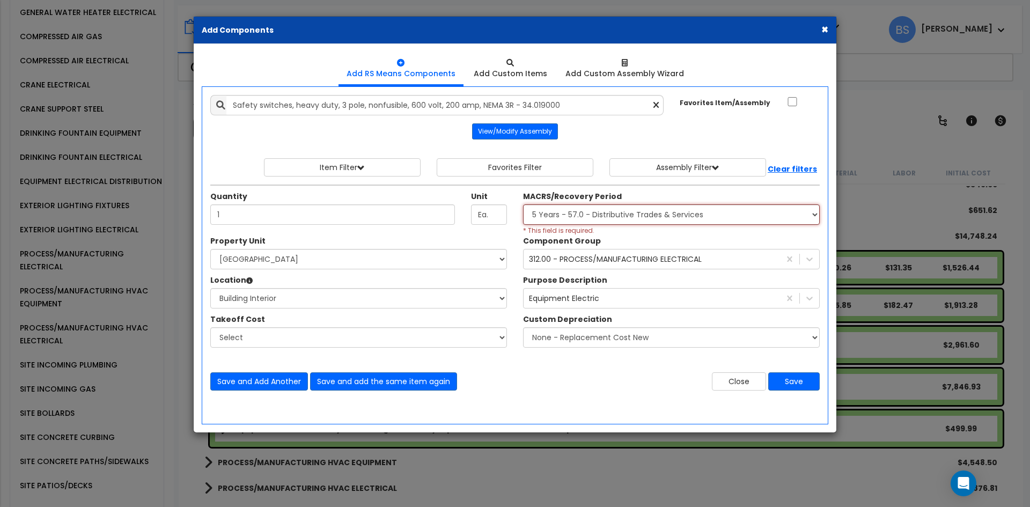
click at [633, 221] on select "Select MACRS/Recovery Period 5 Years - 57.0 - Distributive Trades & Services 5 …" at bounding box center [671, 214] width 297 height 20
select select "3667"
click at [523, 204] on select "Select MACRS/Recovery Period 5 Years - 57.0 - Distributive Trades & Services 5 …" at bounding box center [671, 214] width 297 height 20
click at [792, 375] on button "Save" at bounding box center [794, 381] width 52 height 18
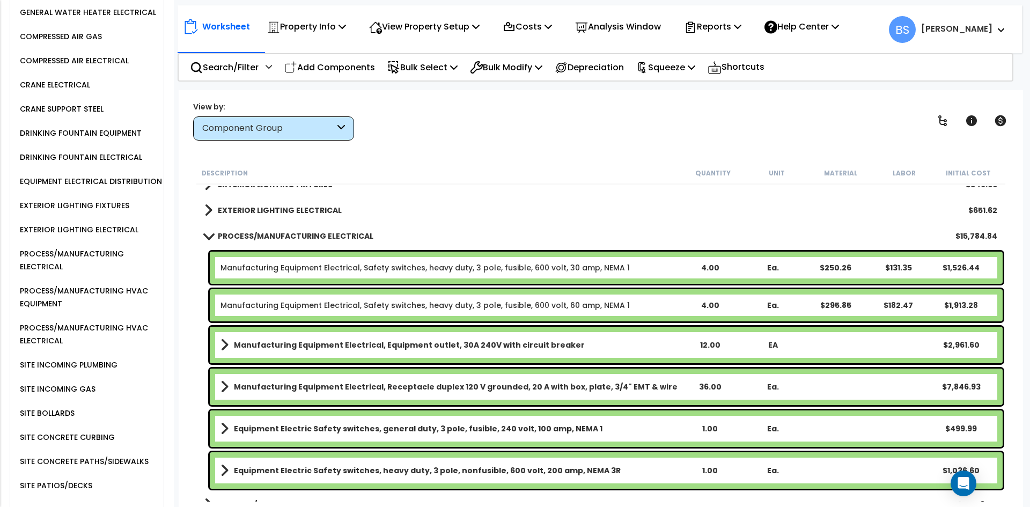
scroll to position [1019, 0]
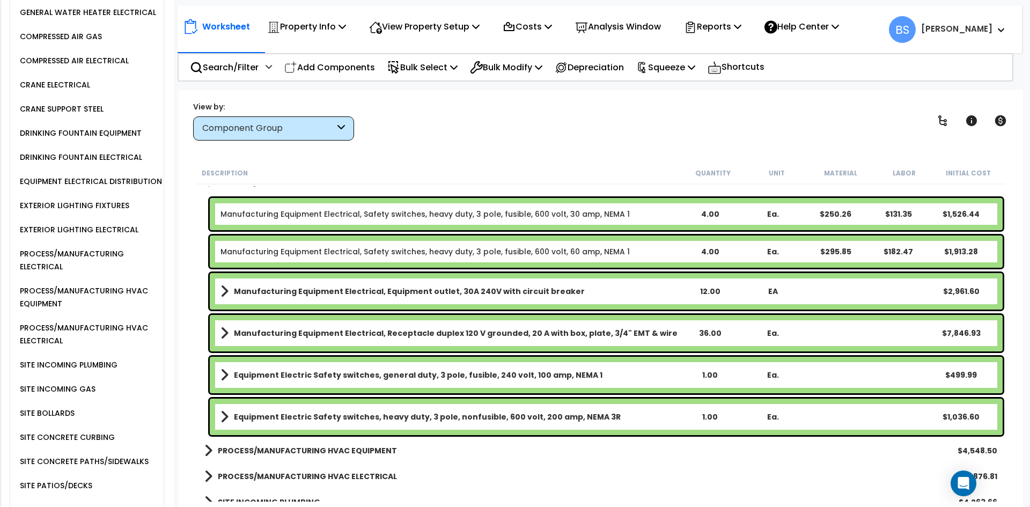
click at [530, 378] on b "Equipment Electric Safety switches, general duty, 3 pole, fusible, 240 volt, 10…" at bounding box center [418, 375] width 369 height 11
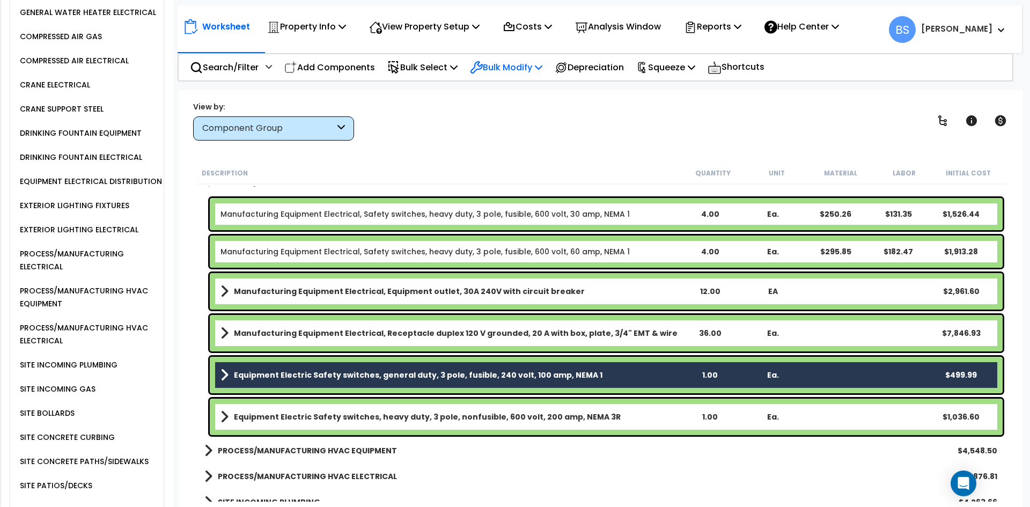
click at [534, 77] on div "Bulk Modify" at bounding box center [506, 67] width 72 height 25
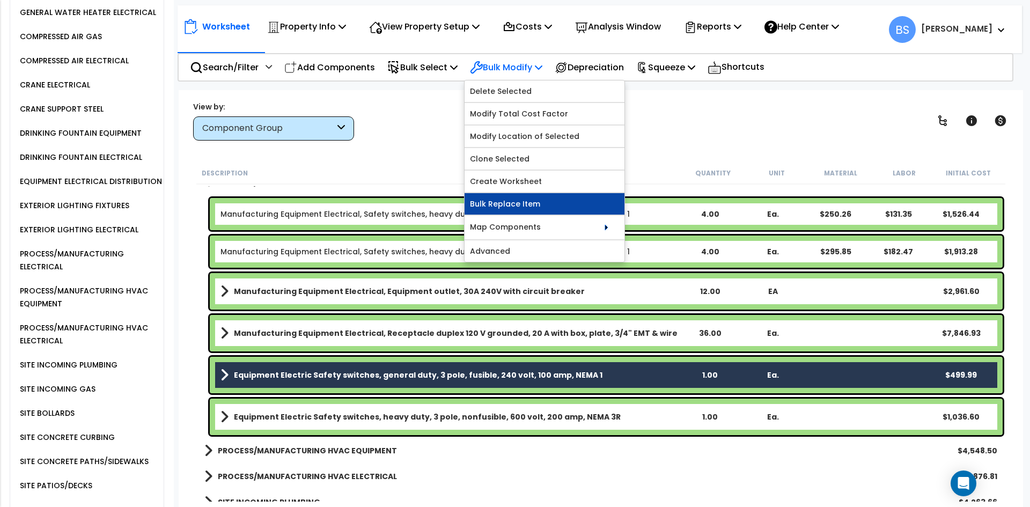
click at [512, 203] on link "Bulk Replace Item" at bounding box center [545, 203] width 160 height 21
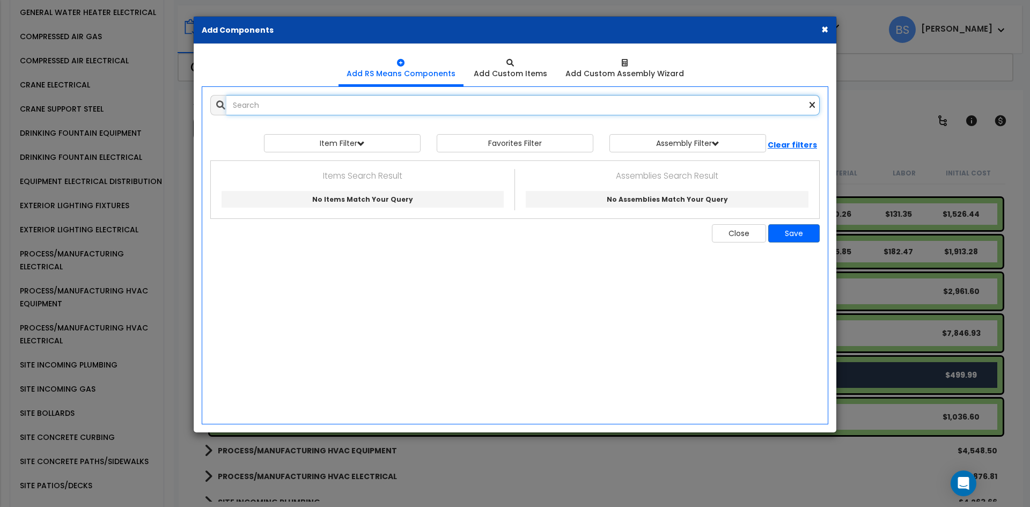
click at [486, 105] on input "text" at bounding box center [522, 105] width 593 height 20
type input "1"
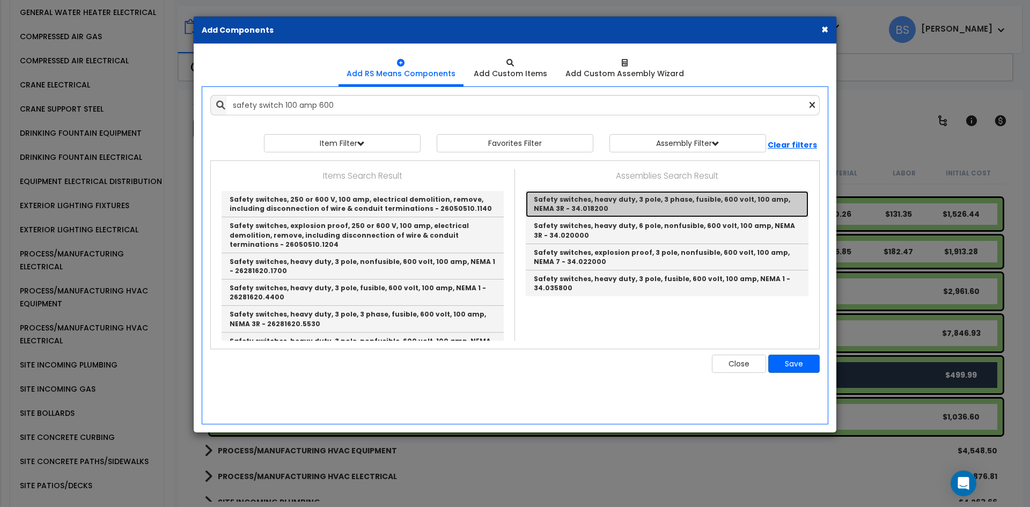
click at [685, 206] on link "Safety switches, heavy duty, 3 pole, 3 phase, fusible, 600 volt, 100 amp, NEMA …" at bounding box center [667, 204] width 283 height 26
type input "Safety switches, heavy duty, 3 pole, 3 phase, fusible, 600 volt, 100 amp, NEMA …"
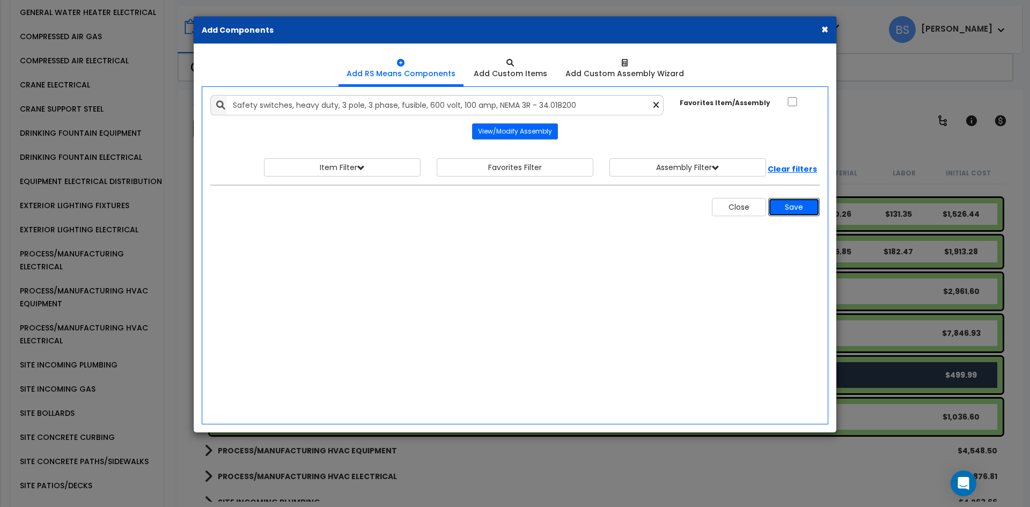
click at [794, 212] on button "Save" at bounding box center [794, 207] width 52 height 18
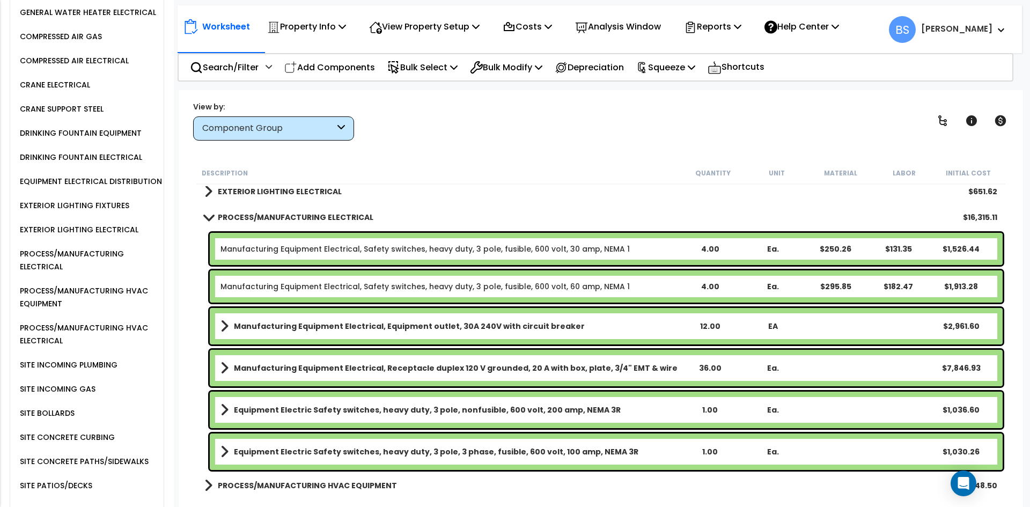
scroll to position [966, 0]
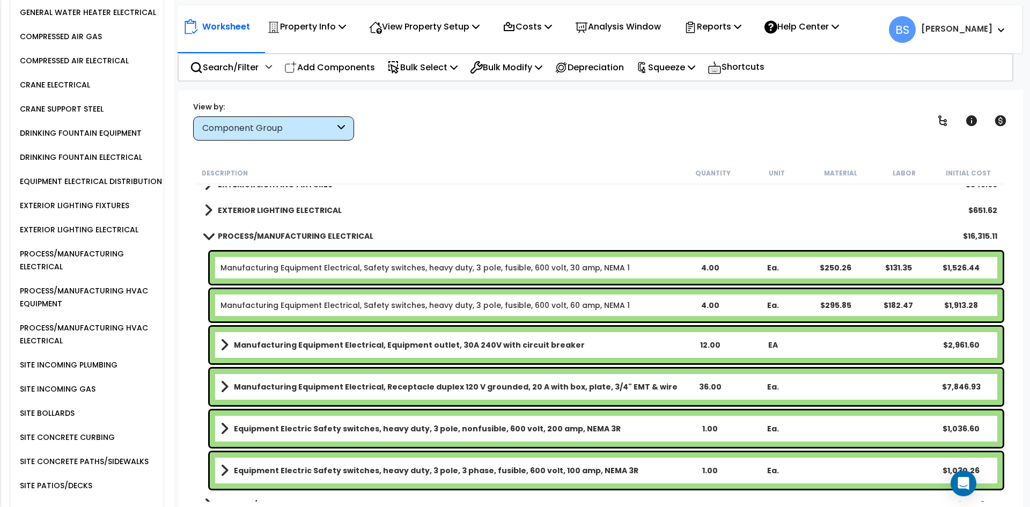
click at [282, 237] on b "PROCESS/MANUFACTURING ELECTRICAL" at bounding box center [296, 236] width 156 height 11
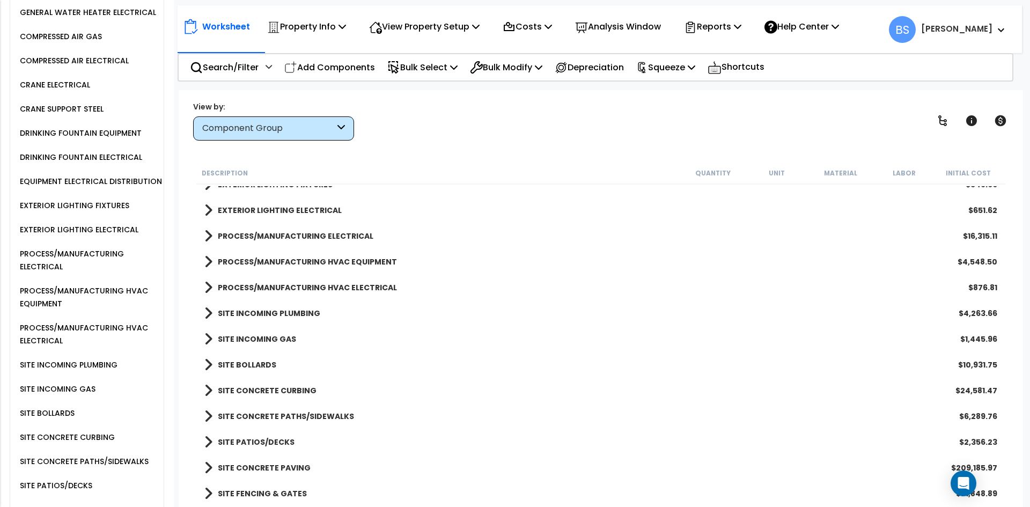
click at [303, 290] on b "PROCESS/MANUFACTURING HVAC ELECTRICAL" at bounding box center [307, 287] width 179 height 11
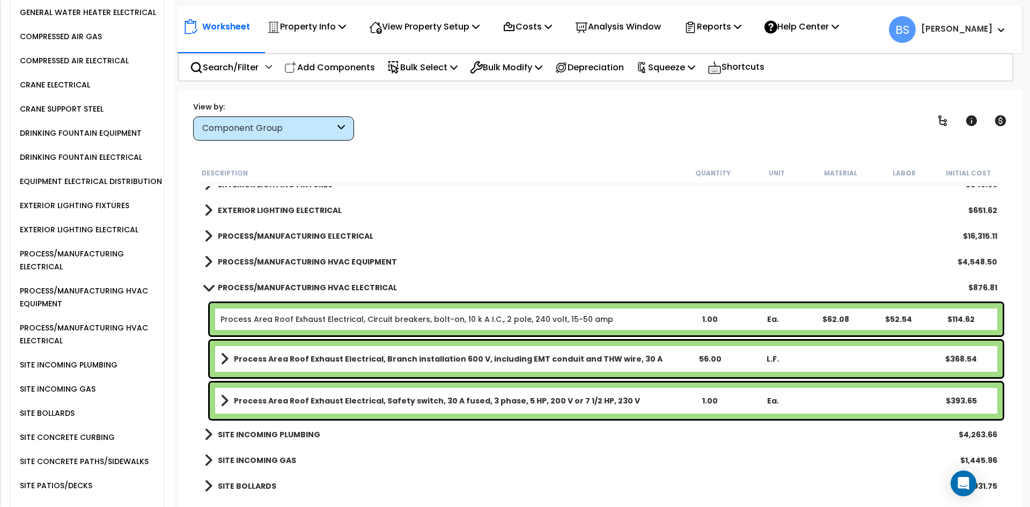
click at [303, 290] on b "PROCESS/MANUFACTURING HVAC ELECTRICAL" at bounding box center [307, 287] width 179 height 11
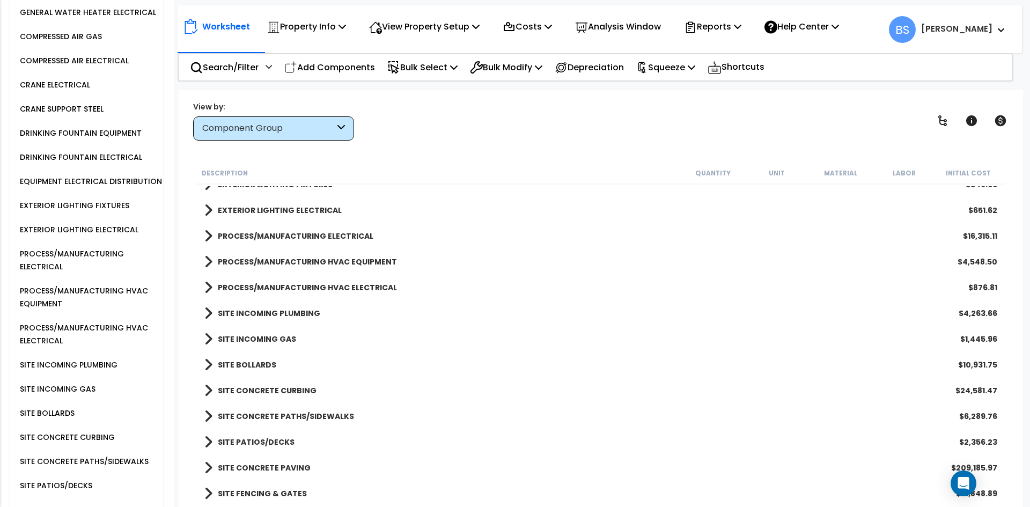
click at [310, 264] on b "PROCESS/MANUFACTURING HVAC EQUIPMENT" at bounding box center [307, 261] width 179 height 11
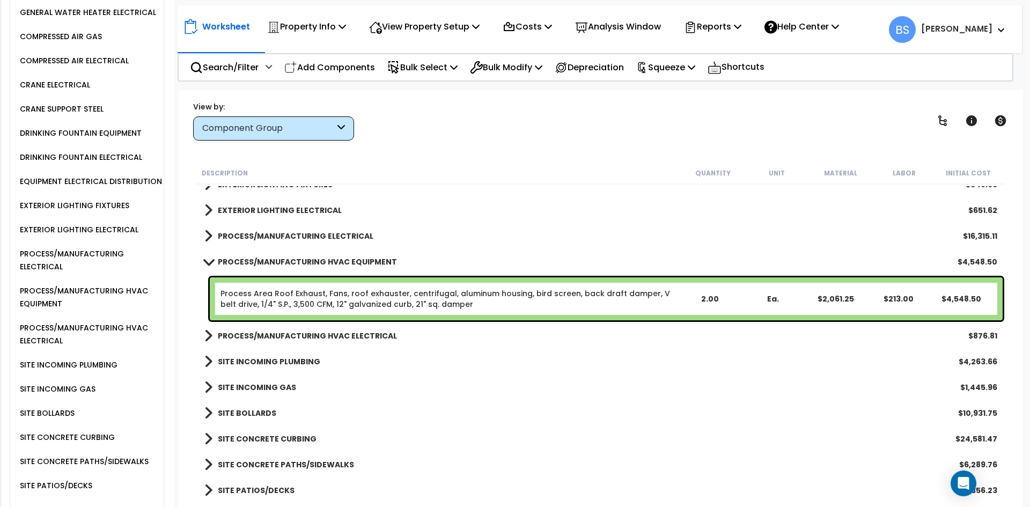
click at [310, 264] on b "PROCESS/MANUFACTURING HVAC EQUIPMENT" at bounding box center [307, 261] width 179 height 11
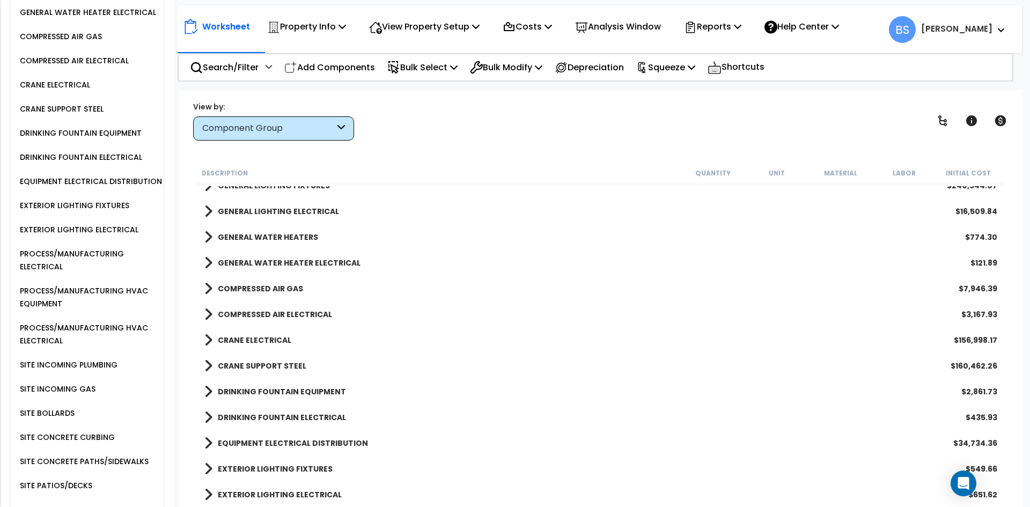
scroll to position [697, 0]
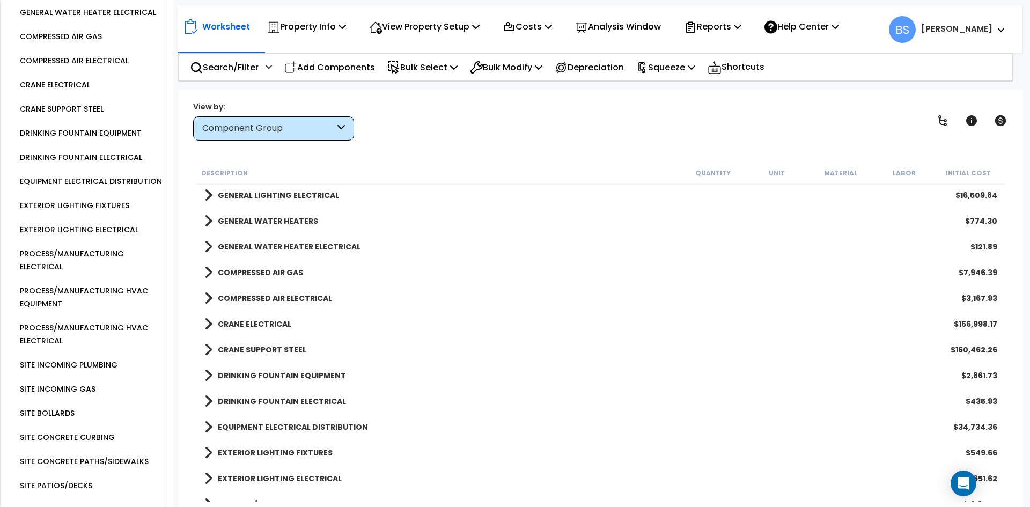
click at [258, 320] on b "CRANE ELECTRICAL" at bounding box center [255, 324] width 74 height 11
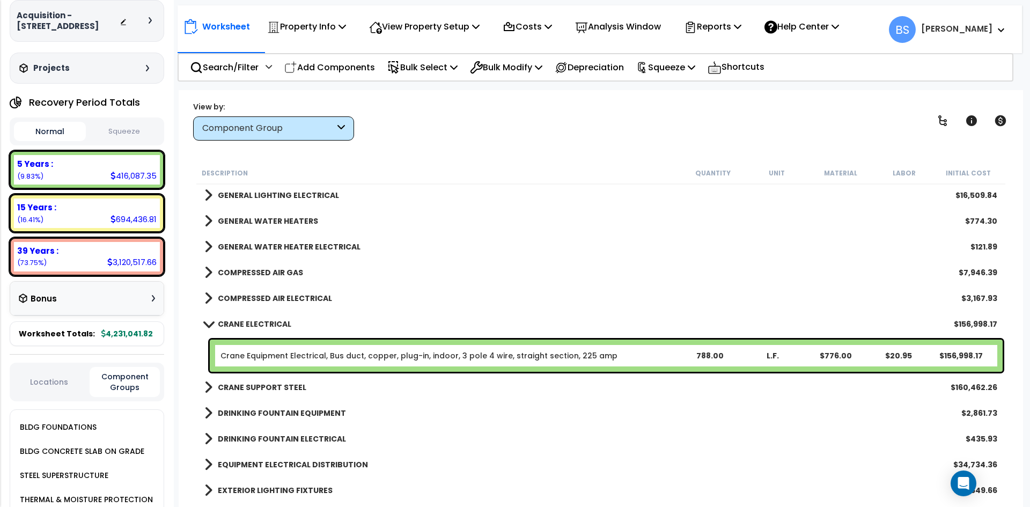
scroll to position [0, 0]
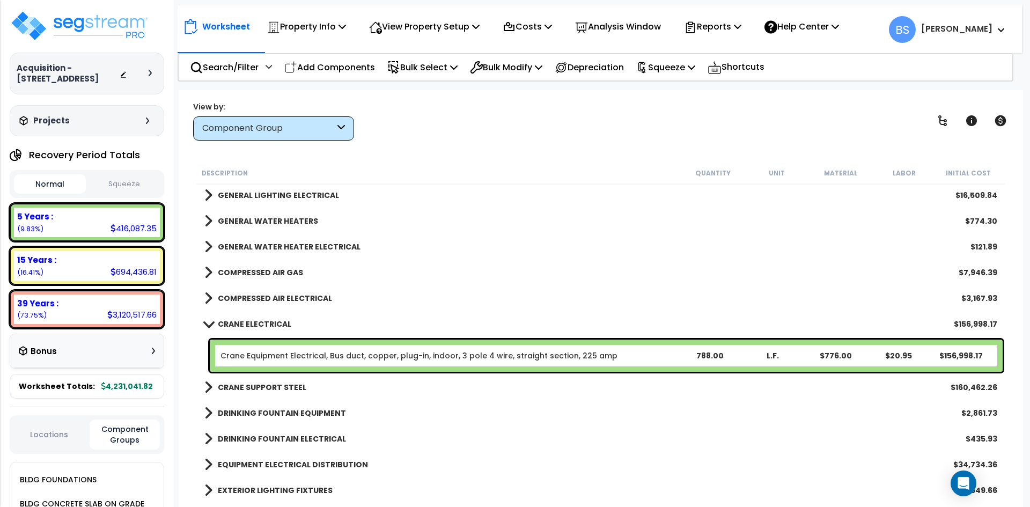
click at [125, 188] on button "Squeeze" at bounding box center [125, 184] width 72 height 19
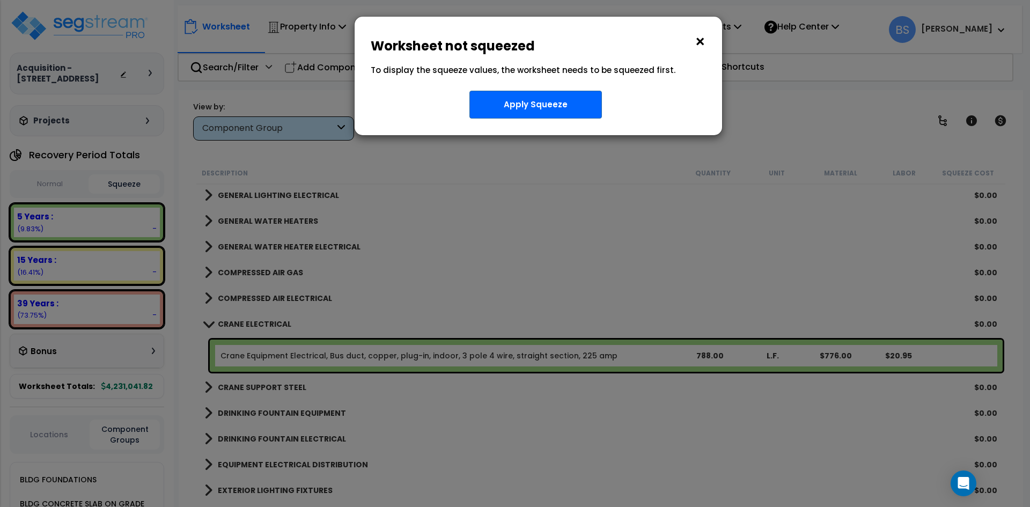
click at [695, 44] on button "×" at bounding box center [700, 41] width 12 height 17
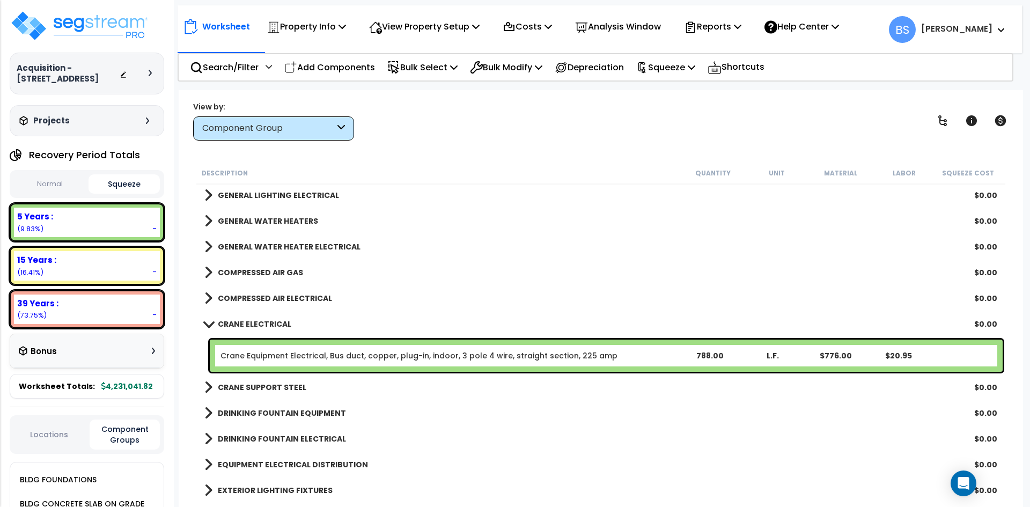
click at [155, 76] on div at bounding box center [153, 73] width 9 height 6
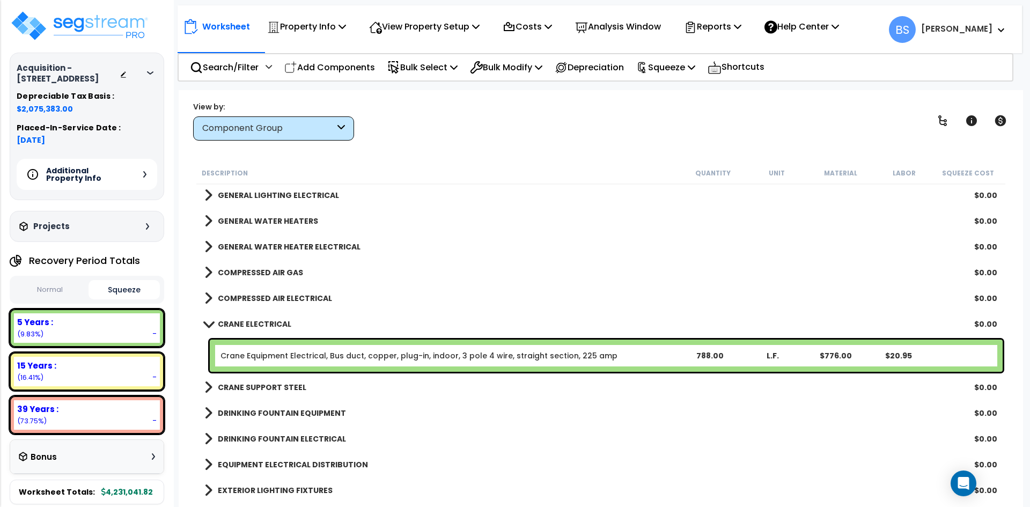
click at [155, 76] on div at bounding box center [153, 73] width 9 height 6
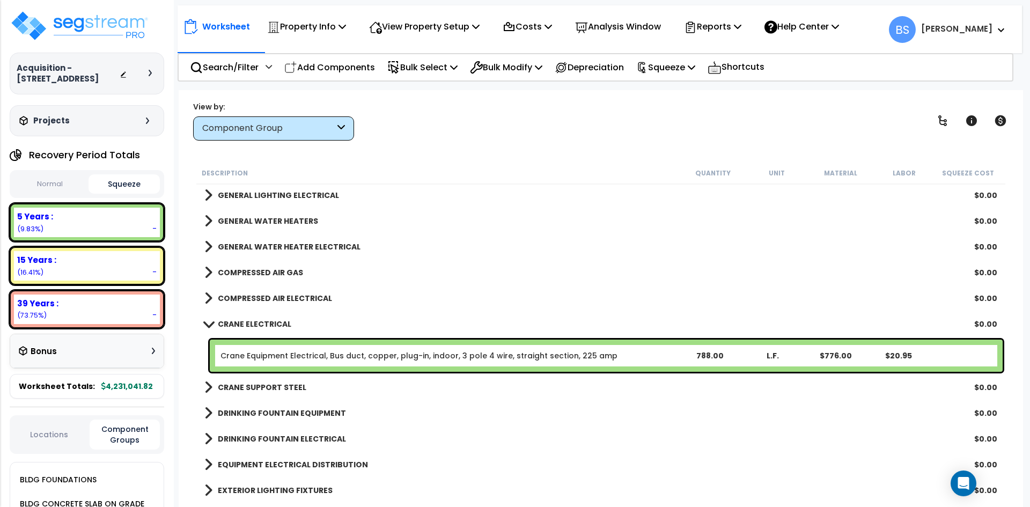
click at [266, 325] on b "CRANE ELECTRICAL" at bounding box center [255, 324] width 74 height 11
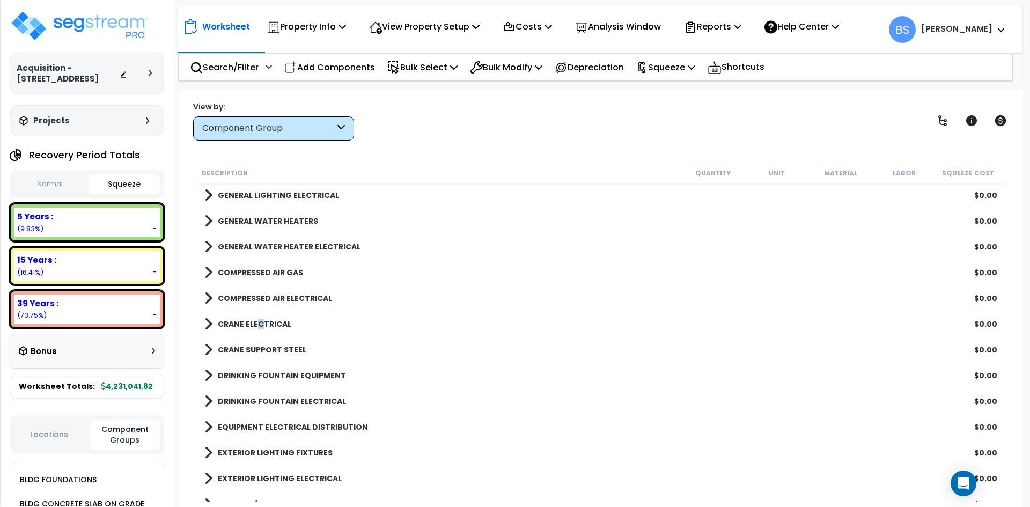
click at [259, 326] on b "CRANE ELECTRICAL" at bounding box center [255, 324] width 74 height 11
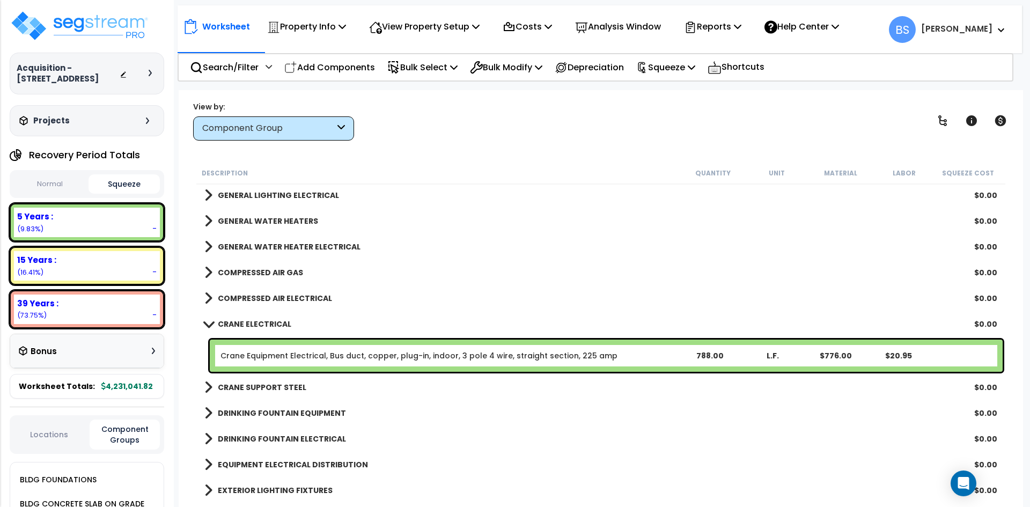
click at [332, 368] on div "Crane Equipment Electrical, Bus duct, copper, plug-in, indoor, 3 pole 4 wire, s…" at bounding box center [606, 356] width 793 height 32
click at [332, 358] on link "Crane Equipment Electrical, Bus duct, copper, plug-in, indoor, 3 pole 4 wire, s…" at bounding box center [419, 355] width 397 height 11
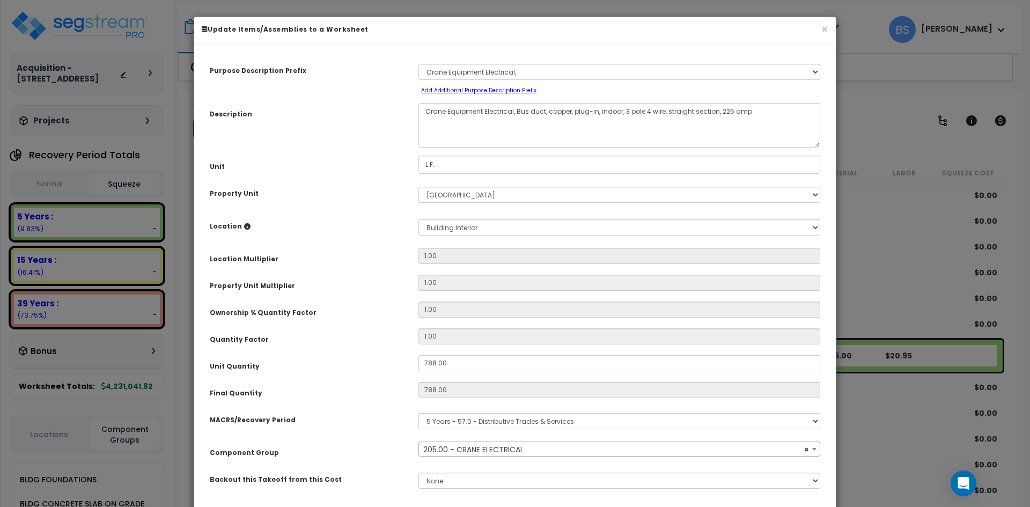
select select "19133"
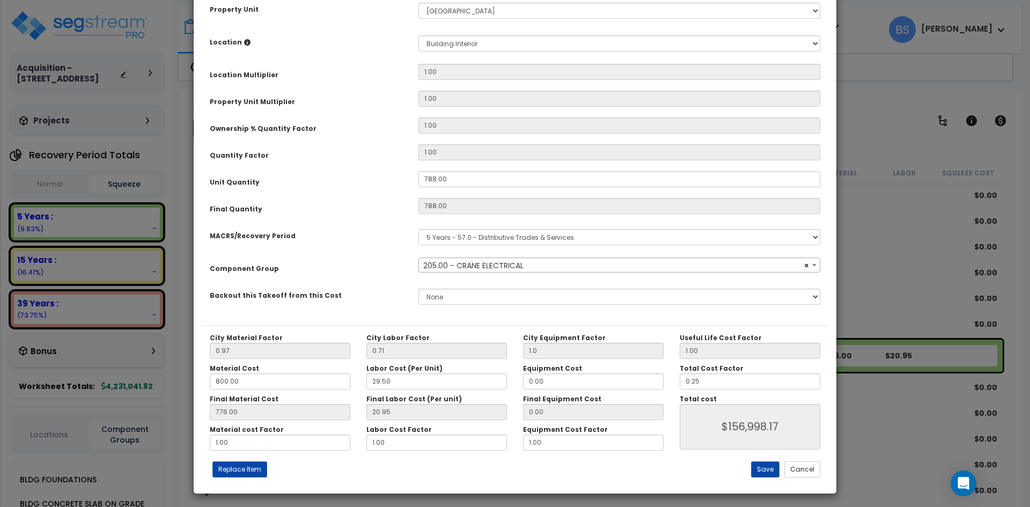
scroll to position [187, 0]
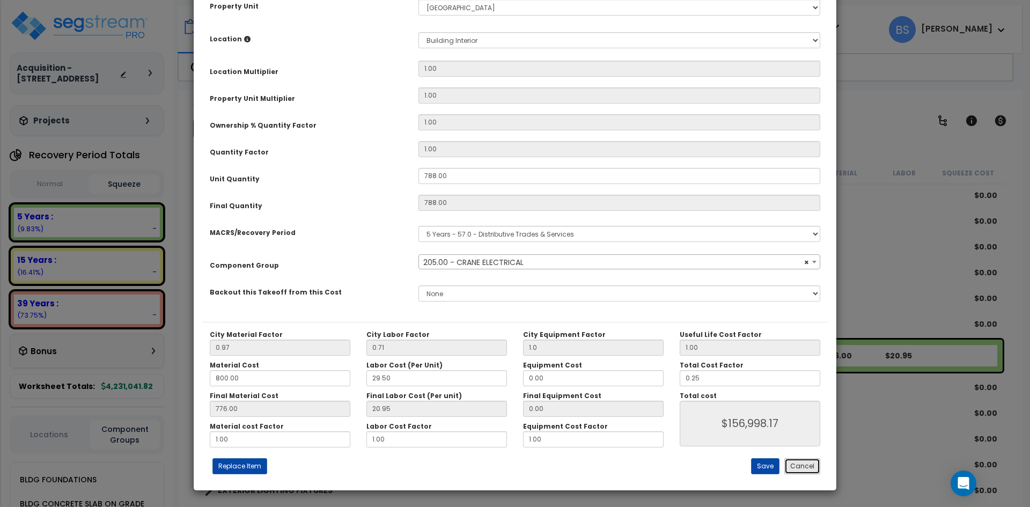
click at [804, 466] on button "Cancel" at bounding box center [802, 466] width 36 height 16
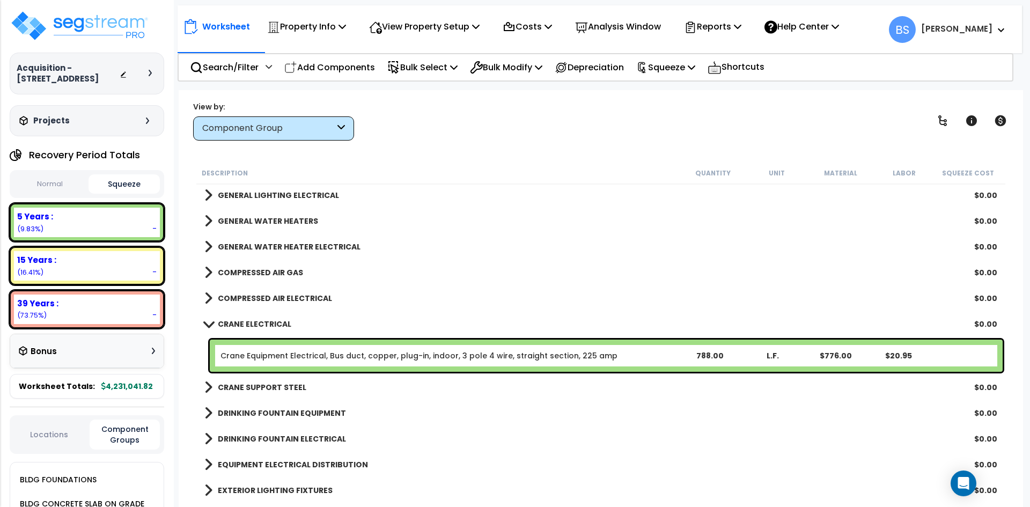
click at [267, 388] on b "CRANE SUPPORT STEEL" at bounding box center [262, 387] width 89 height 11
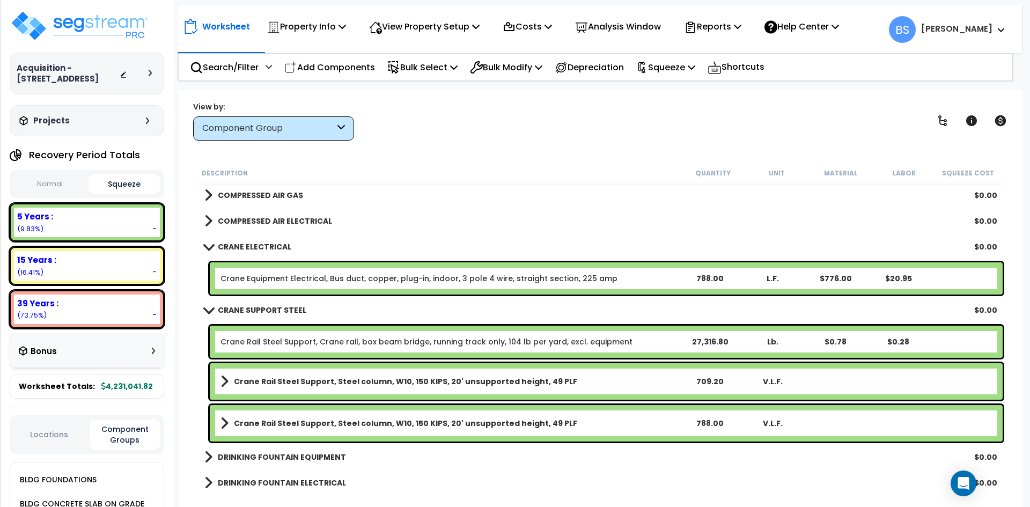
scroll to position [805, 0]
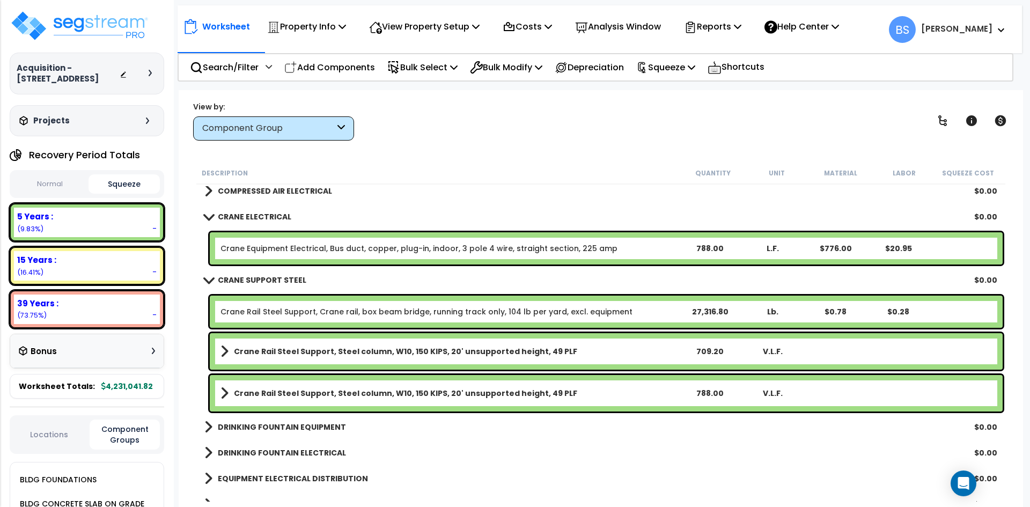
click at [268, 224] on div "CRANE ELECTRICAL $0.00" at bounding box center [601, 217] width 804 height 26
click at [246, 213] on b "CRANE ELECTRICAL" at bounding box center [255, 216] width 74 height 11
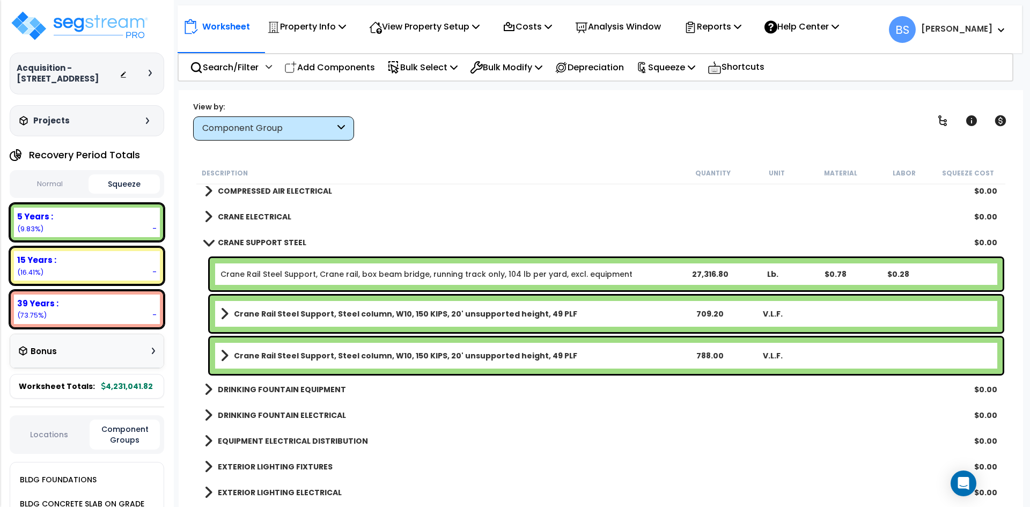
click at [243, 247] on b "CRANE SUPPORT STEEL" at bounding box center [262, 242] width 89 height 11
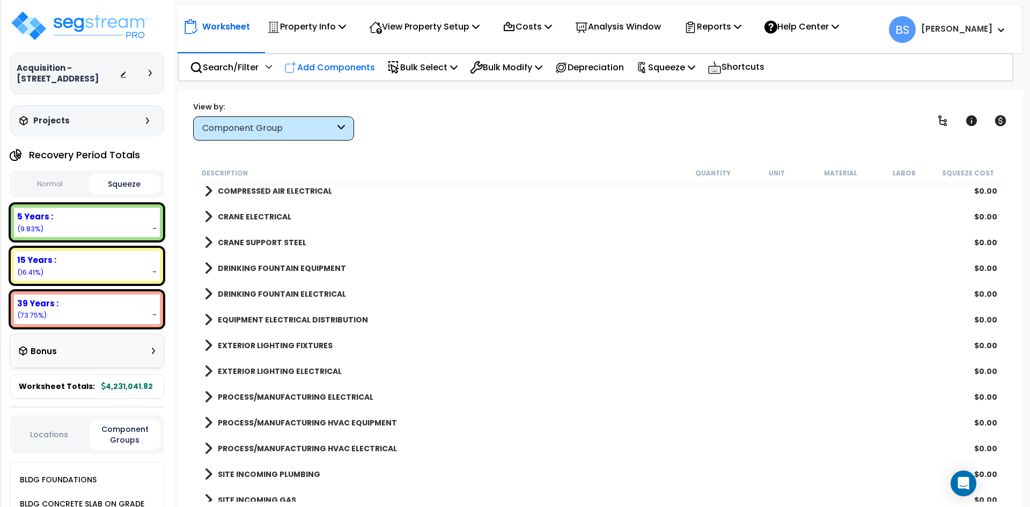
click at [325, 64] on p "Add Components" at bounding box center [329, 67] width 91 height 14
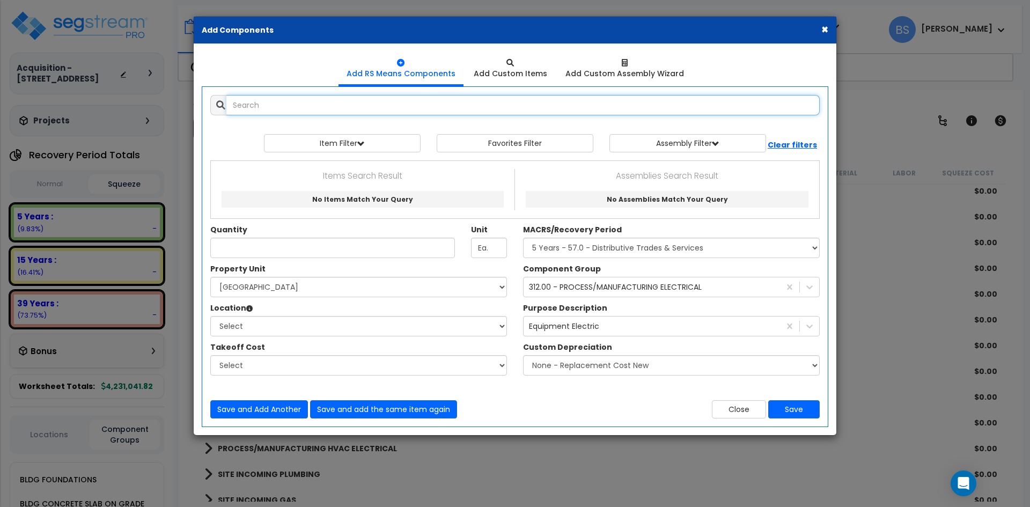
select select
click at [269, 98] on input "text" at bounding box center [522, 105] width 593 height 20
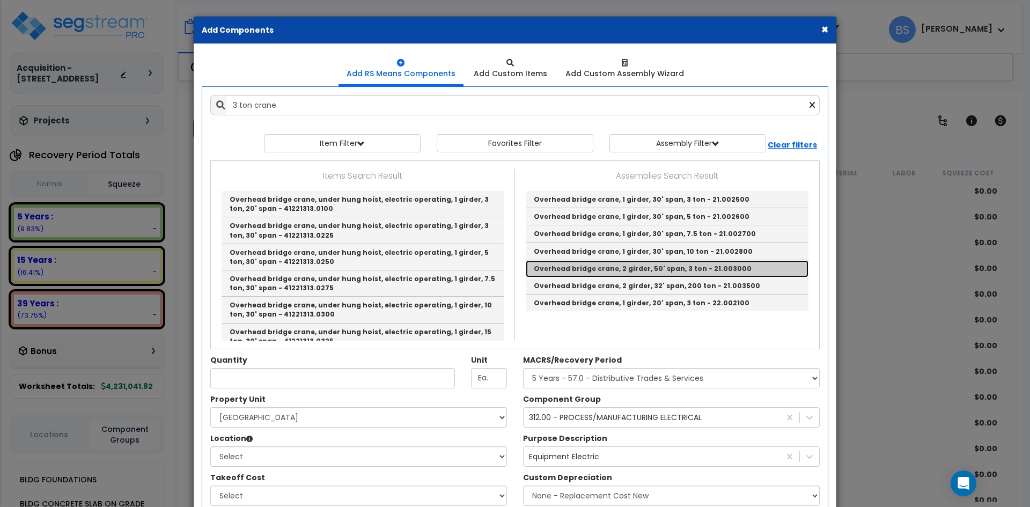
click at [704, 266] on link "Overhead bridge crane, 2 girder, 50' span, 3 ton - 21.003000" at bounding box center [667, 268] width 283 height 17
type input "Overhead bridge crane, 2 girder, 50' span, 3 ton - 21.003000"
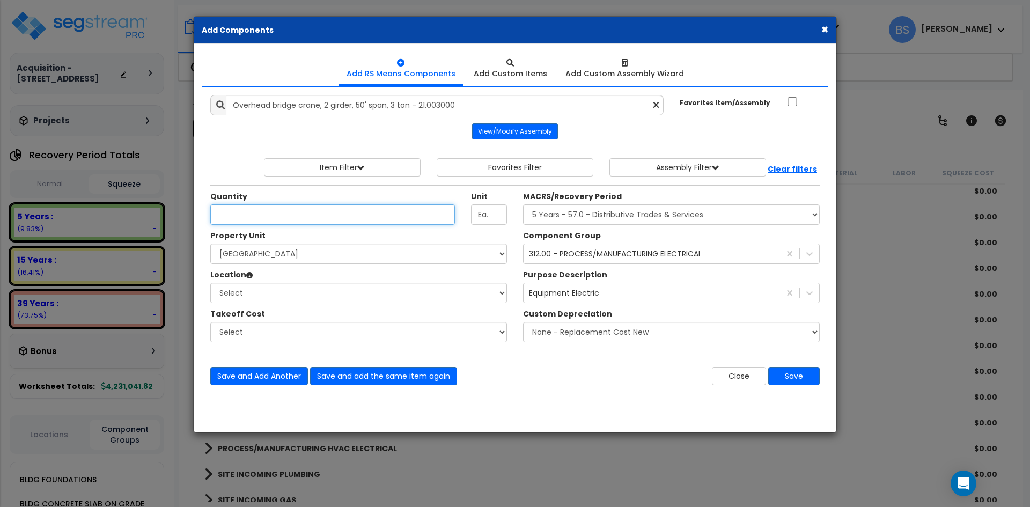
click at [281, 209] on input "Unit Quantity" at bounding box center [332, 214] width 245 height 20
type input "1"
select select "3667"
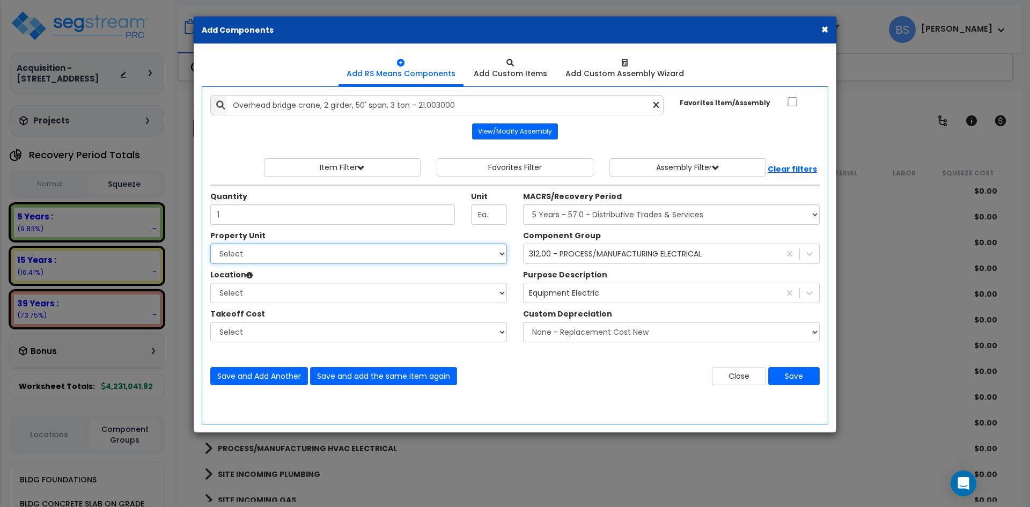
select select "167759"
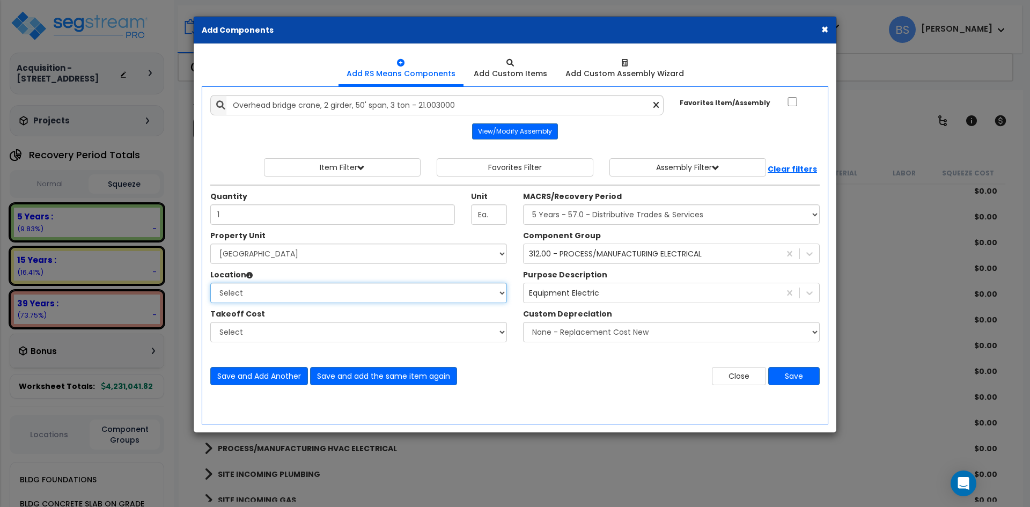
select select "6"
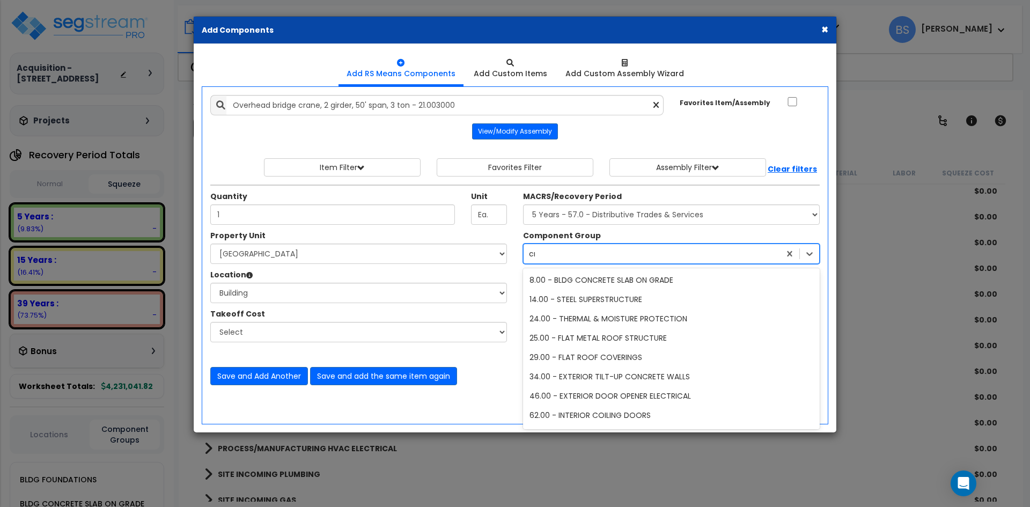
type input "cra"
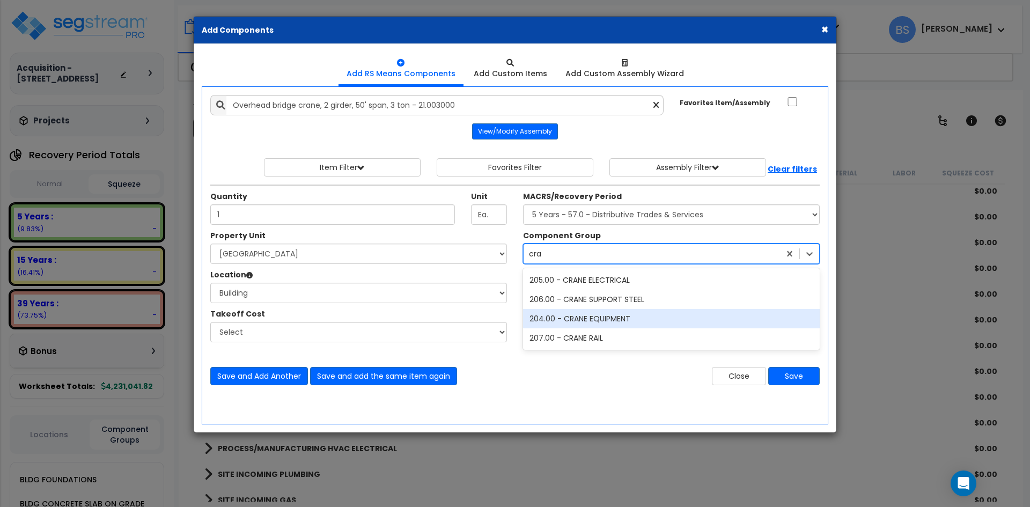
click at [591, 322] on div "204.00 - CRANE EQUIPMENT" at bounding box center [671, 318] width 297 height 19
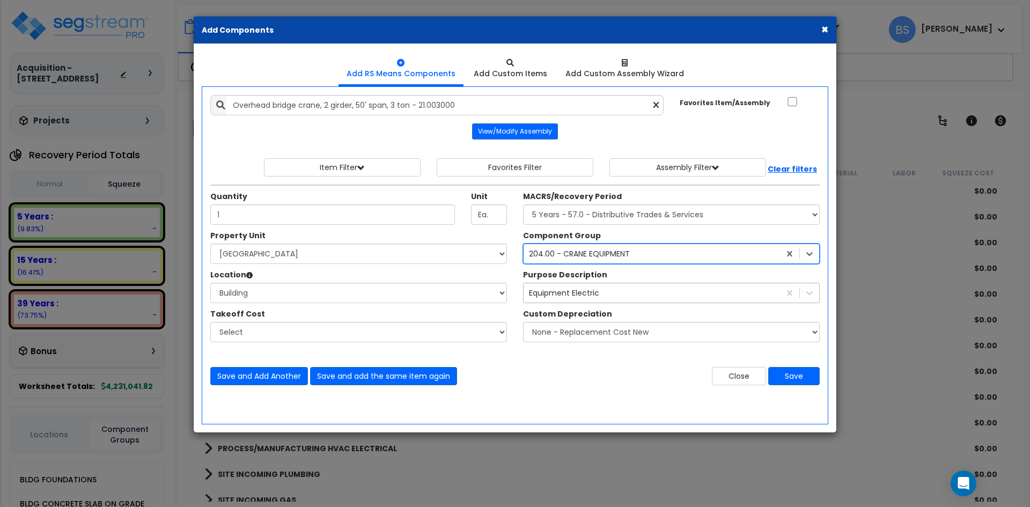
click at [606, 293] on div "Equipment Electric" at bounding box center [652, 292] width 256 height 17
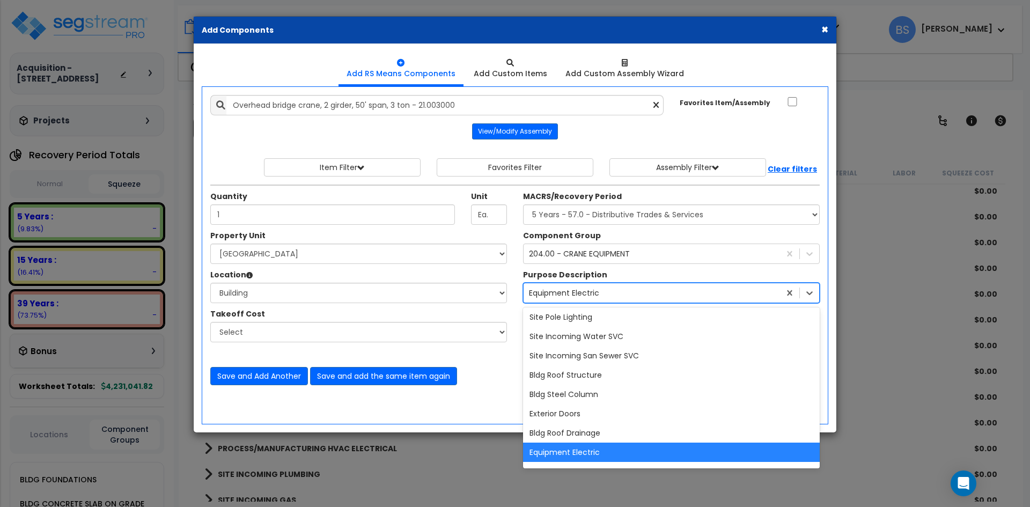
scroll to position [0, 0]
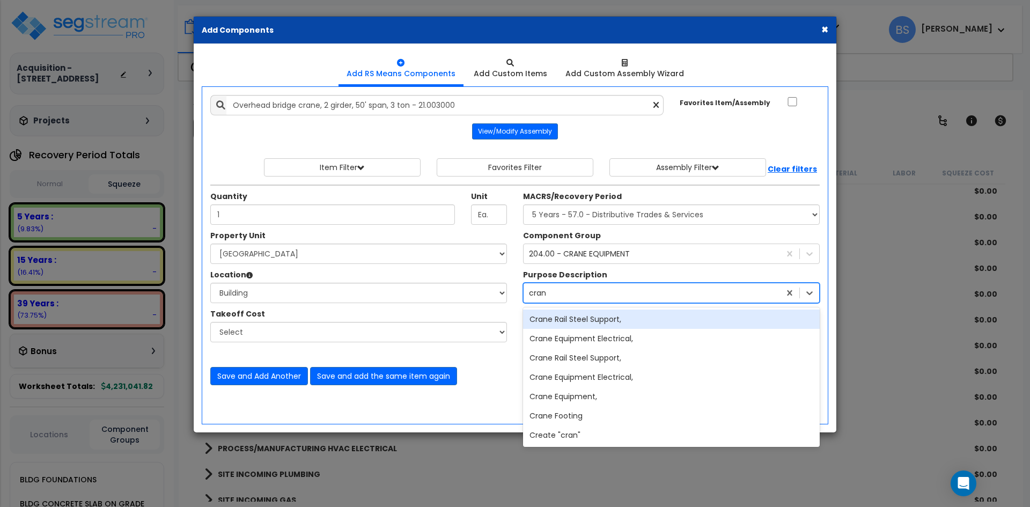
type input "crane"
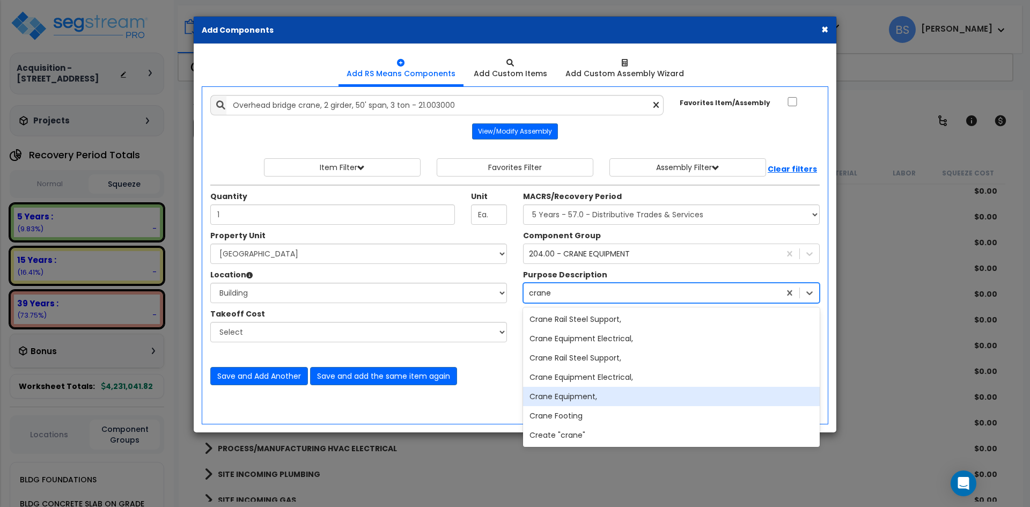
click at [586, 402] on div "Crane Equipment," at bounding box center [671, 396] width 297 height 19
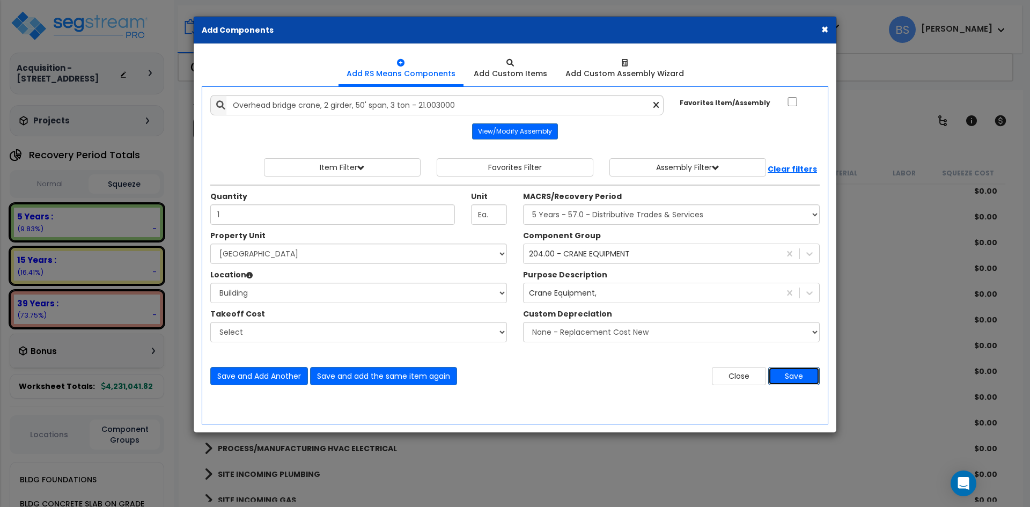
click at [799, 374] on button "Save" at bounding box center [794, 376] width 52 height 18
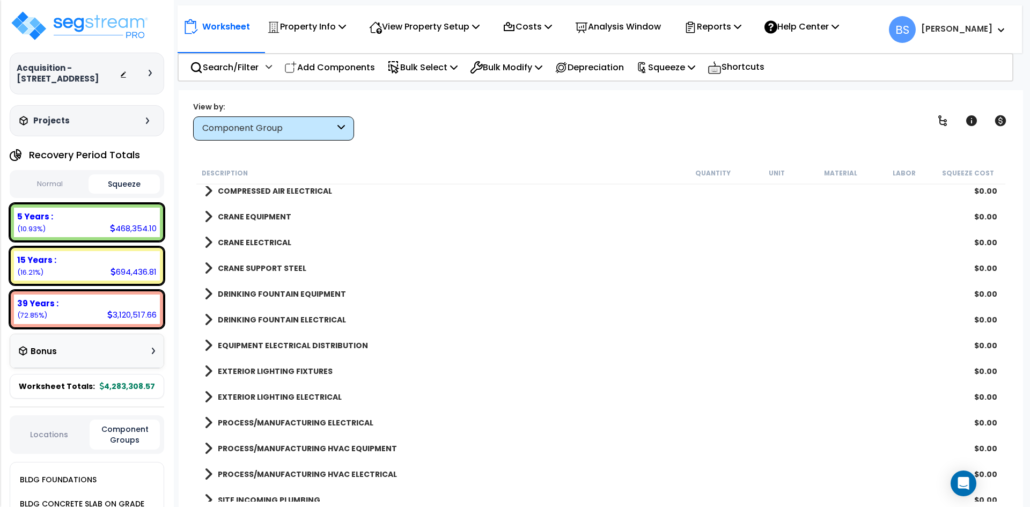
click at [231, 216] on b "CRANE EQUIPMENT" at bounding box center [255, 216] width 74 height 11
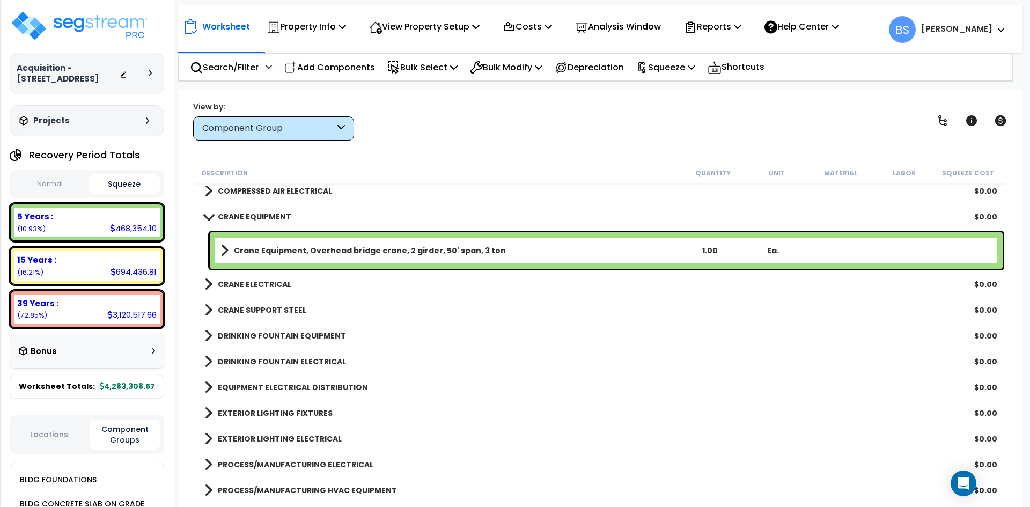
click at [383, 249] on b "Crane Equipment, Overhead bridge crane, 2 girder, 50' span, 3 ton" at bounding box center [370, 250] width 272 height 11
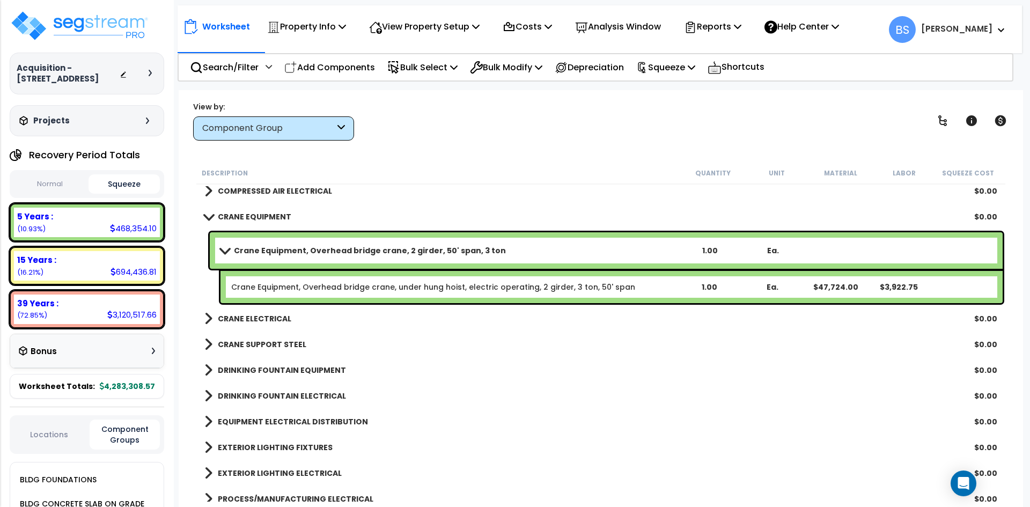
click at [383, 249] on b "Crane Equipment, Overhead bridge crane, 2 girder, 50' span, 3 ton" at bounding box center [370, 250] width 272 height 11
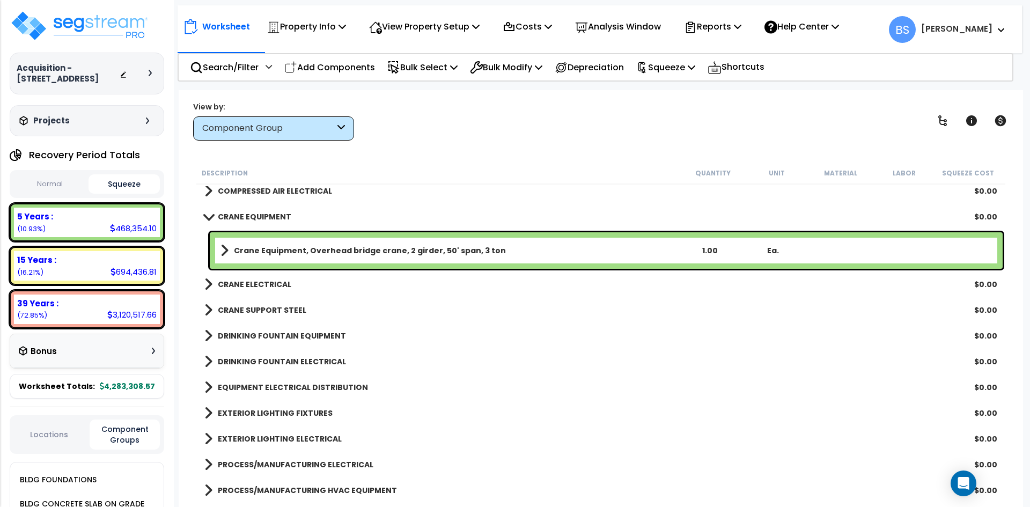
click at [254, 218] on b "CRANE EQUIPMENT" at bounding box center [255, 216] width 74 height 11
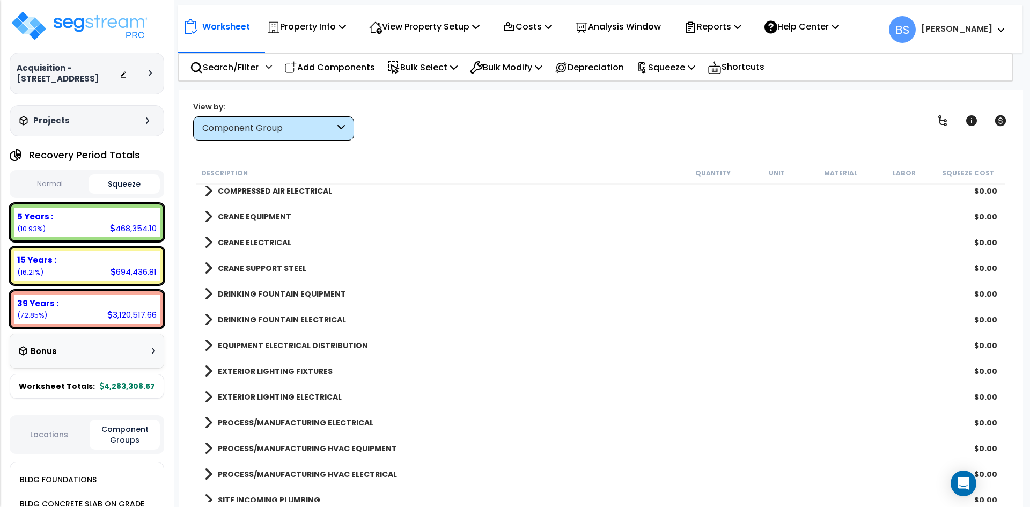
click at [49, 194] on button "Normal" at bounding box center [50, 184] width 72 height 19
click at [252, 217] on b "CRANE EQUIPMENT" at bounding box center [255, 216] width 74 height 11
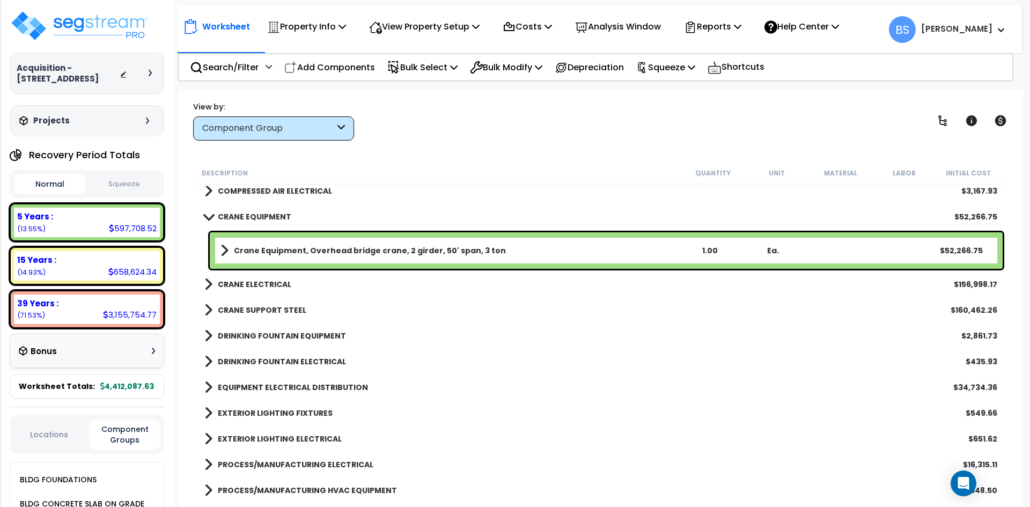
click at [252, 217] on b "CRANE EQUIPMENT" at bounding box center [255, 216] width 74 height 11
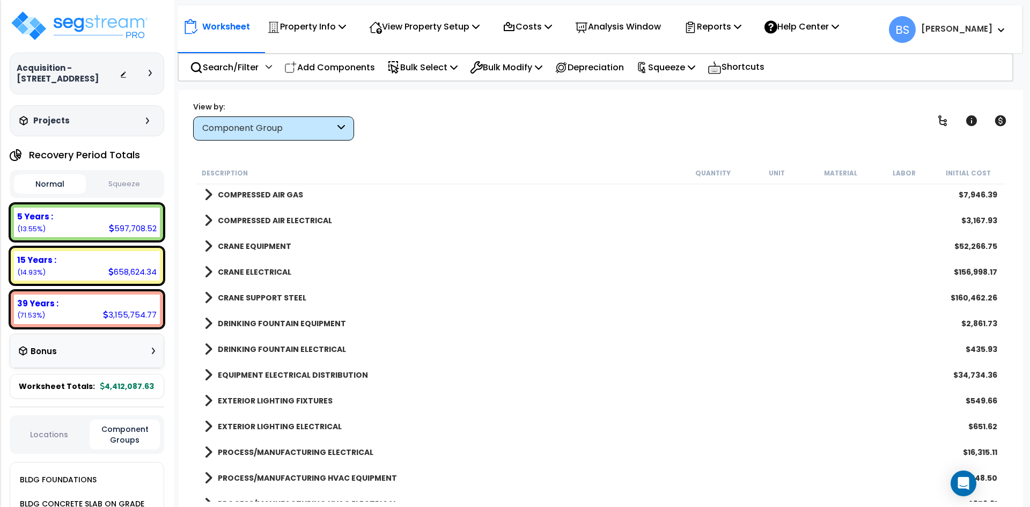
scroll to position [751, 0]
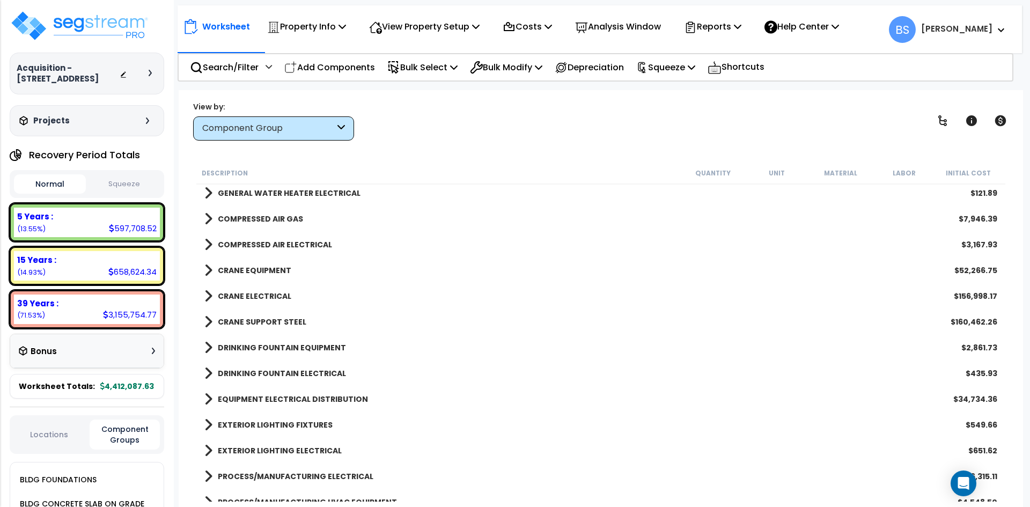
click at [264, 299] on b "CRANE ELECTRICAL" at bounding box center [255, 296] width 74 height 11
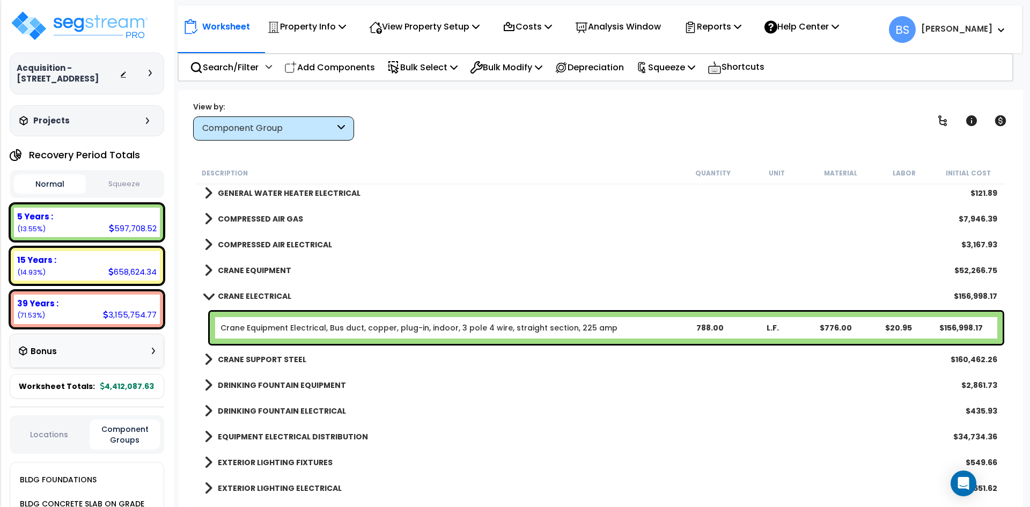
click at [264, 299] on b "CRANE ELECTRICAL" at bounding box center [255, 296] width 74 height 11
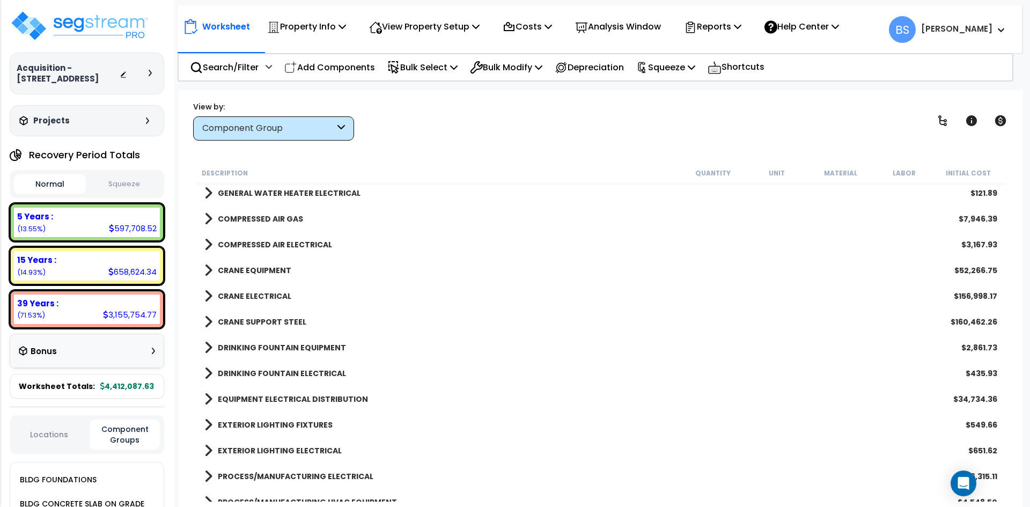
click at [261, 319] on b "CRANE SUPPORT STEEL" at bounding box center [262, 322] width 89 height 11
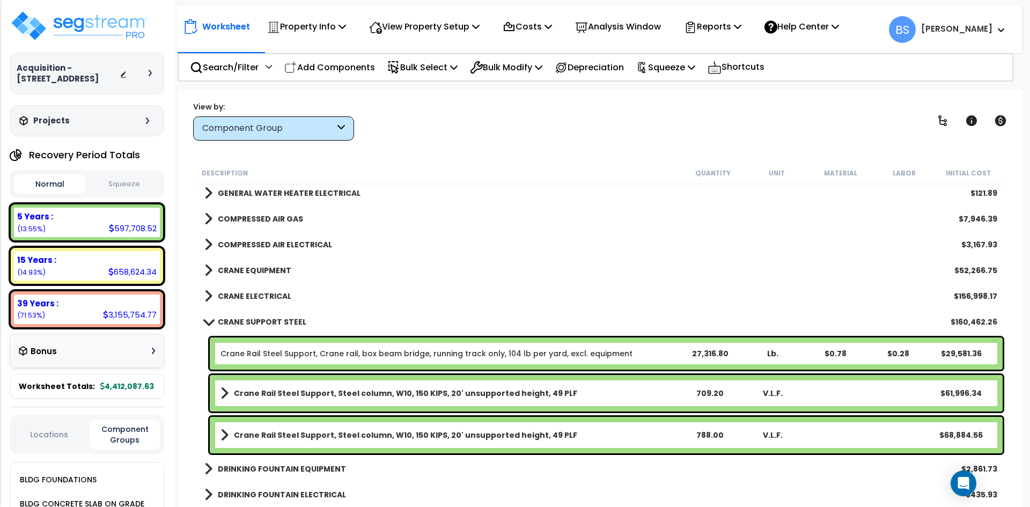
click at [261, 319] on b "CRANE SUPPORT STEEL" at bounding box center [262, 322] width 89 height 11
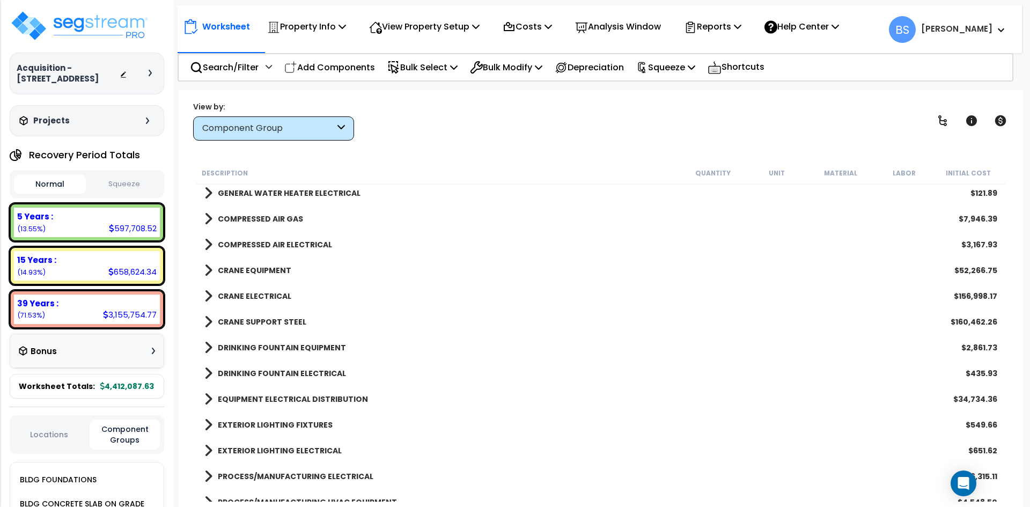
click at [266, 269] on b "CRANE EQUIPMENT" at bounding box center [255, 270] width 74 height 11
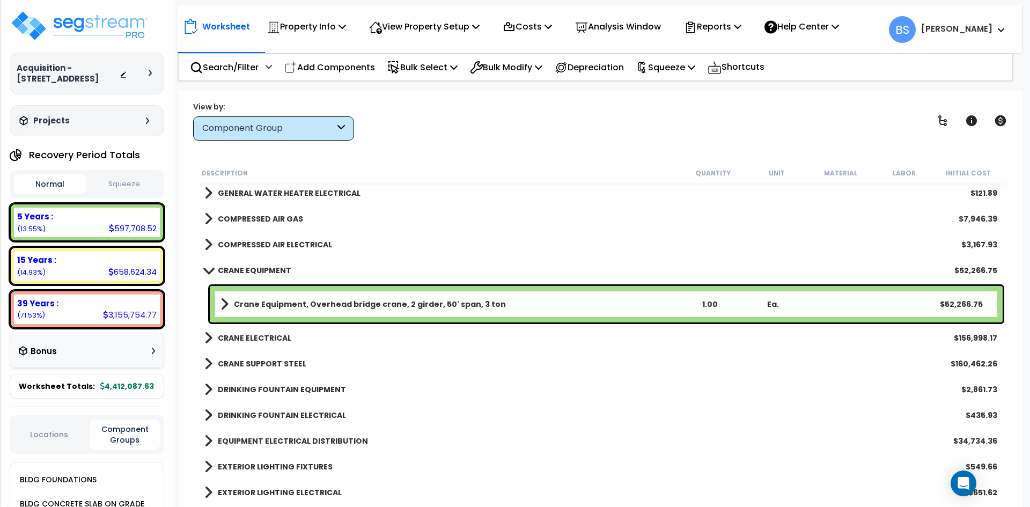
click at [327, 301] on b "Crane Equipment, Overhead bridge crane, 2 girder, 50' span, 3 ton" at bounding box center [370, 304] width 272 height 11
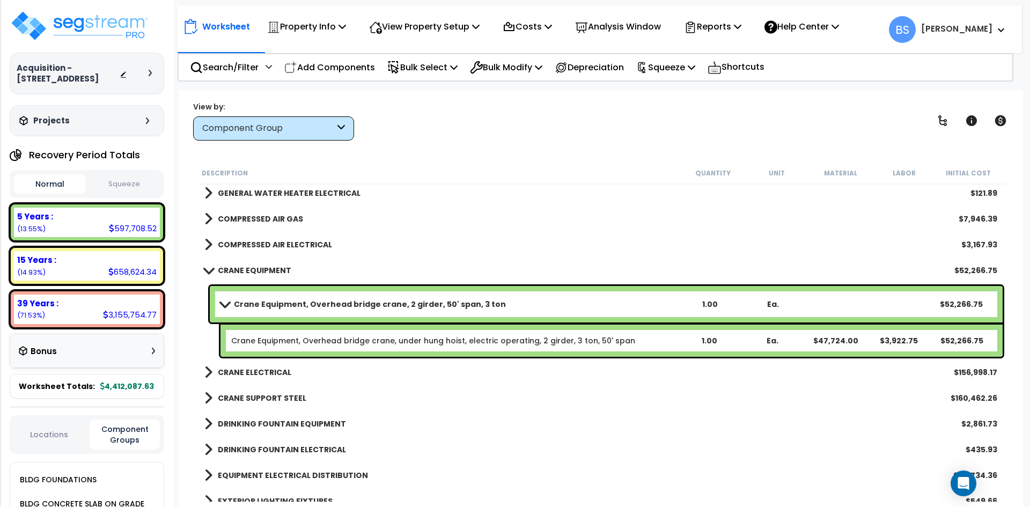
click at [327, 301] on b "Crane Equipment, Overhead bridge crane, 2 girder, 50' span, 3 ton" at bounding box center [370, 304] width 272 height 11
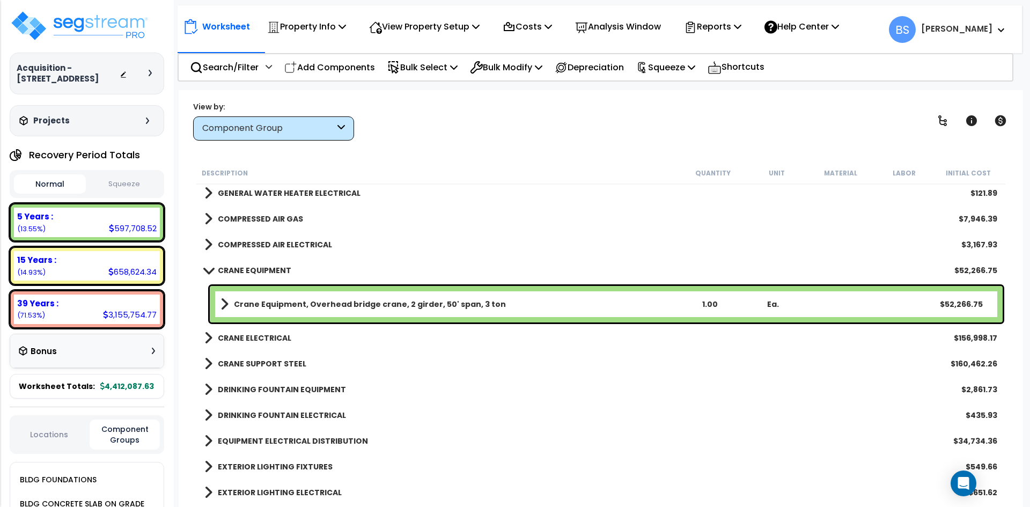
click at [261, 359] on b "CRANE SUPPORT STEEL" at bounding box center [262, 363] width 89 height 11
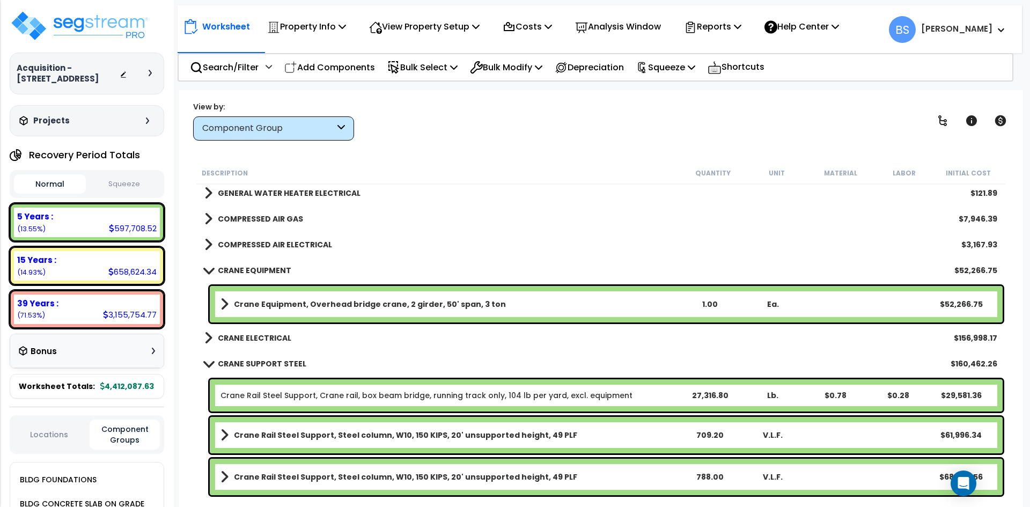
click at [261, 359] on b "CRANE SUPPORT STEEL" at bounding box center [262, 363] width 89 height 11
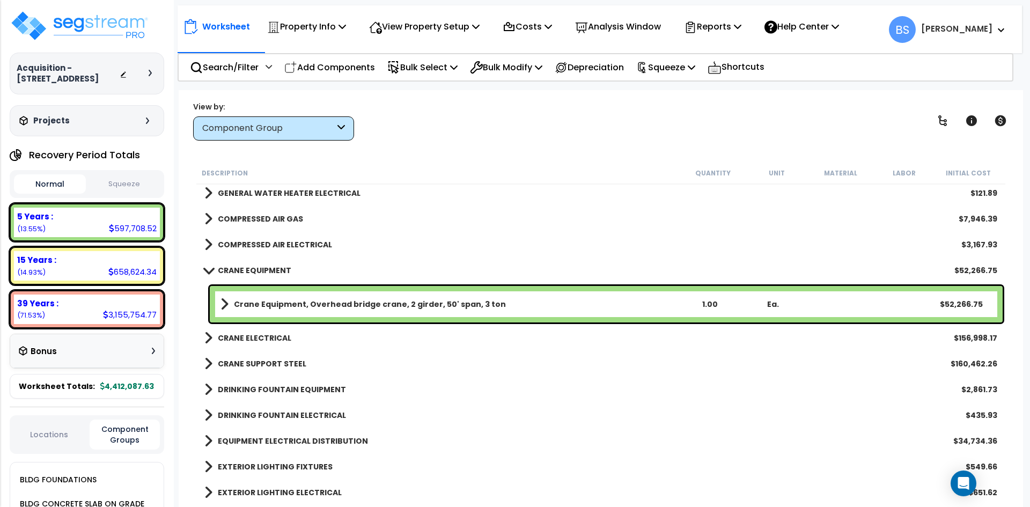
click at [263, 310] on link "Crane Equipment, Overhead bridge crane, 2 girder, 50' span, 3 ton" at bounding box center [450, 304] width 458 height 15
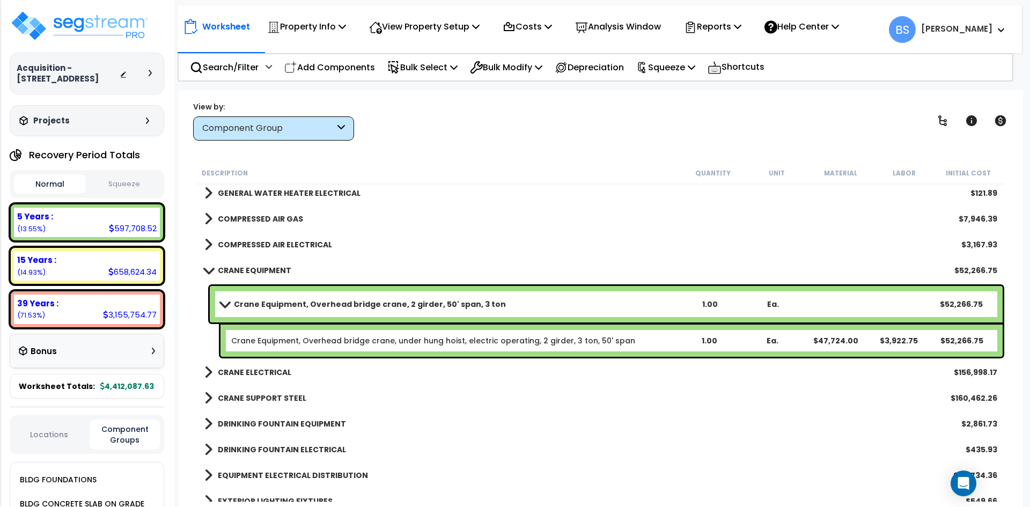
click at [321, 305] on b "Crane Equipment, Overhead bridge crane, 2 girder, 50' span, 3 ton" at bounding box center [370, 304] width 272 height 11
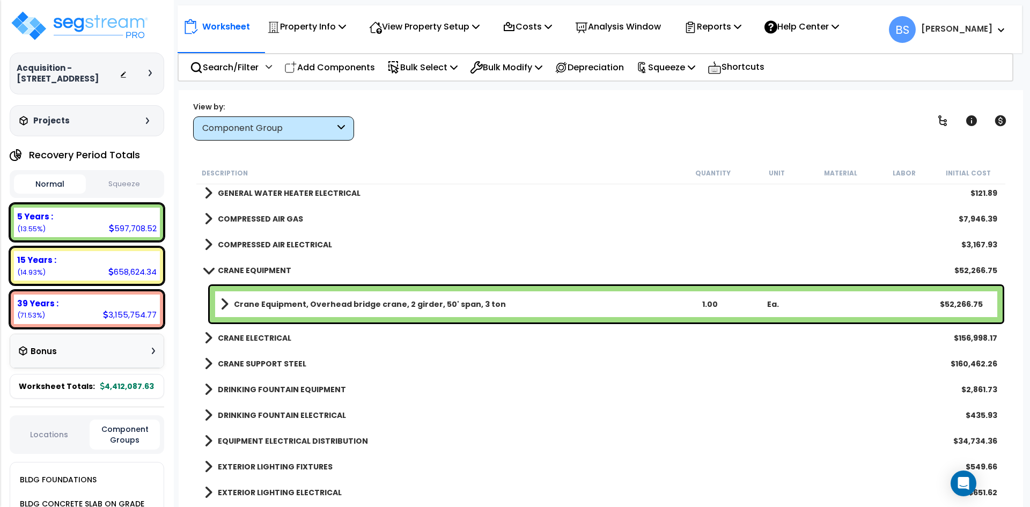
click at [244, 276] on link "CRANE EQUIPMENT" at bounding box center [247, 270] width 87 height 15
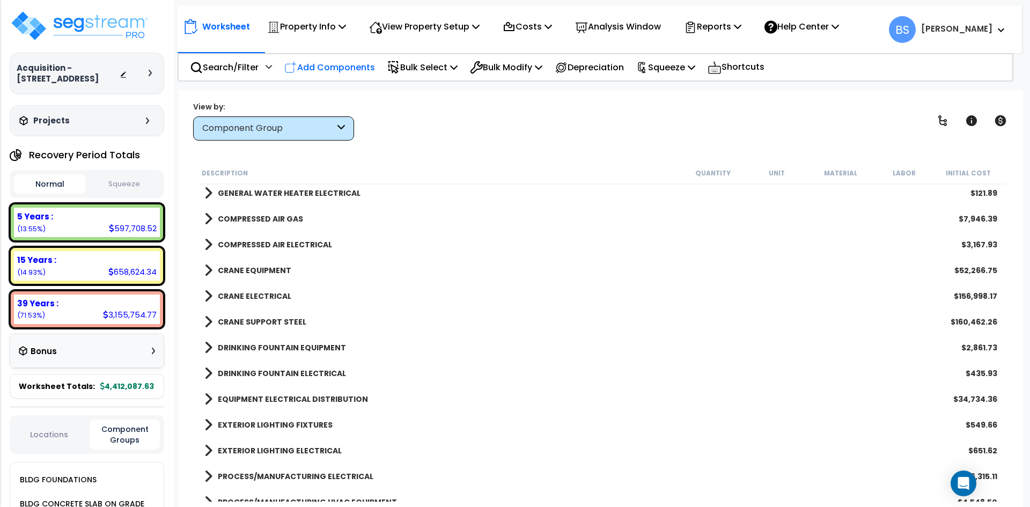
click at [330, 72] on p "Add Components" at bounding box center [329, 67] width 91 height 14
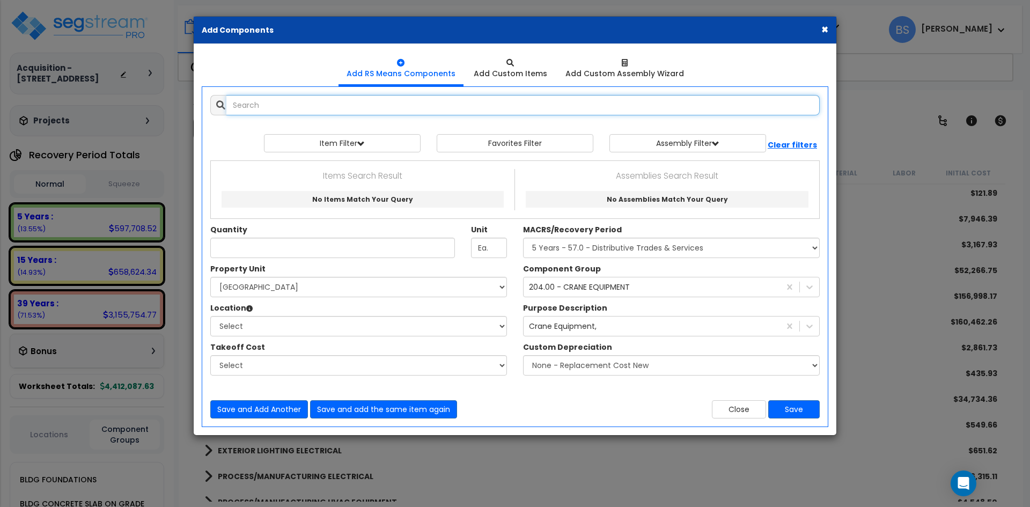
select select
click at [343, 106] on input "text" at bounding box center [522, 105] width 593 height 20
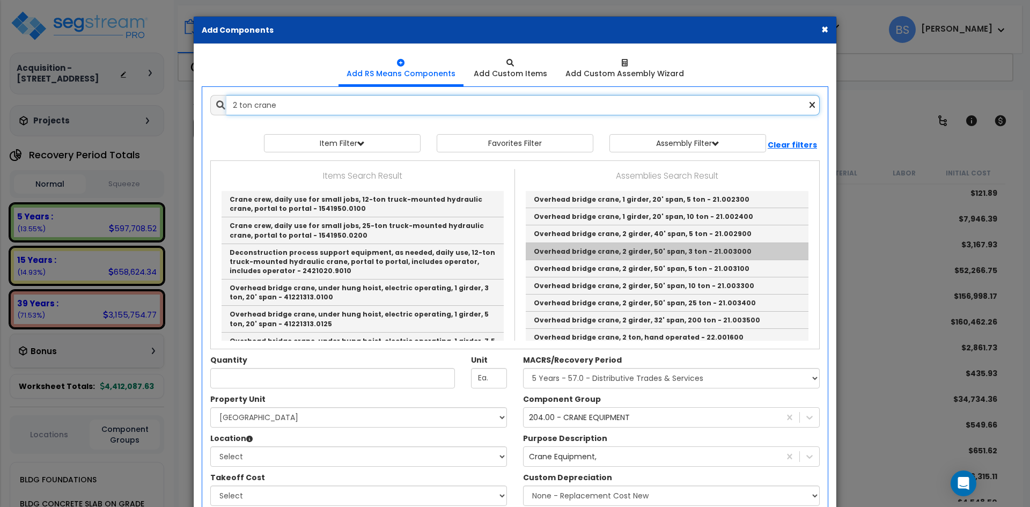
scroll to position [54, 0]
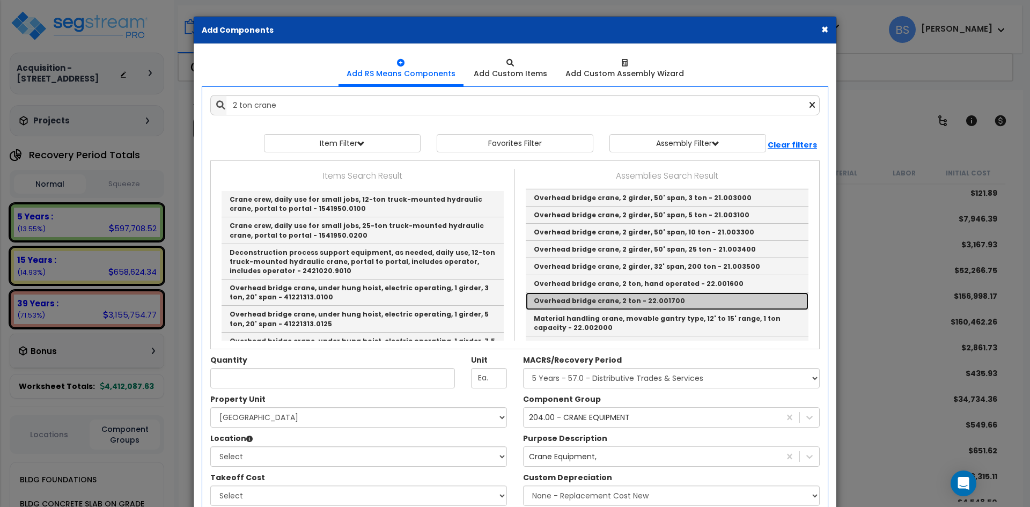
click at [630, 300] on link "Overhead bridge crane, 2 ton - 22.001700" at bounding box center [667, 300] width 283 height 17
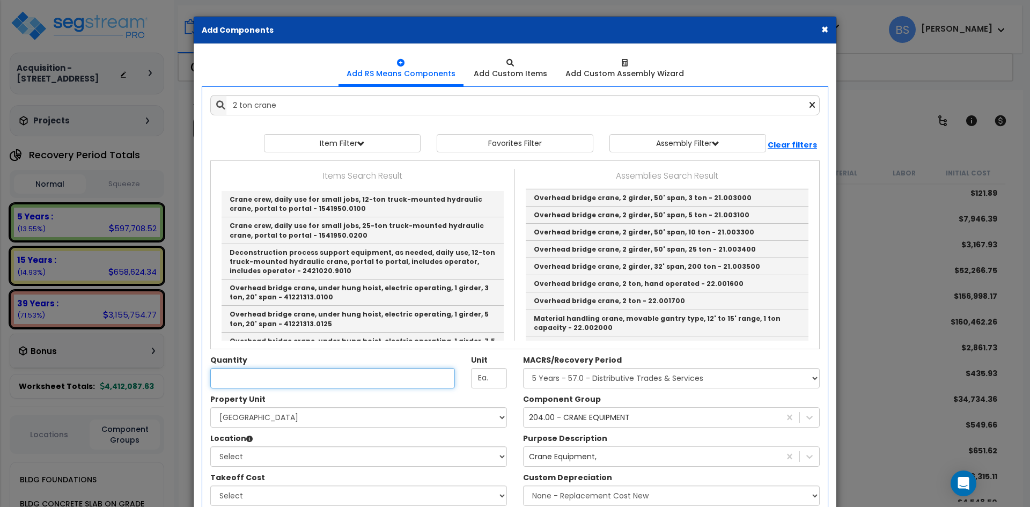
type input "Overhead bridge crane, 2 ton - 22.001700"
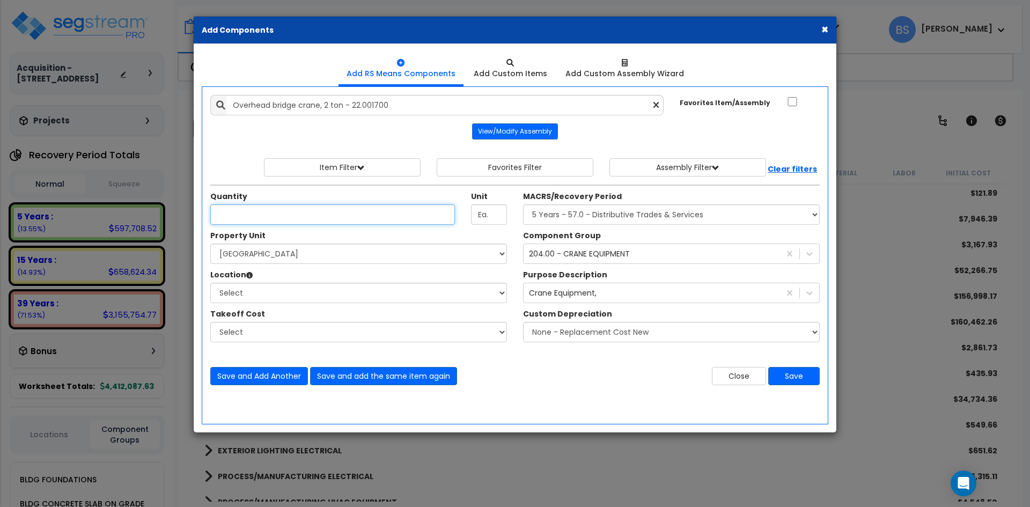
click at [317, 221] on input "Unit Quantity" at bounding box center [332, 214] width 245 height 20
type input "5"
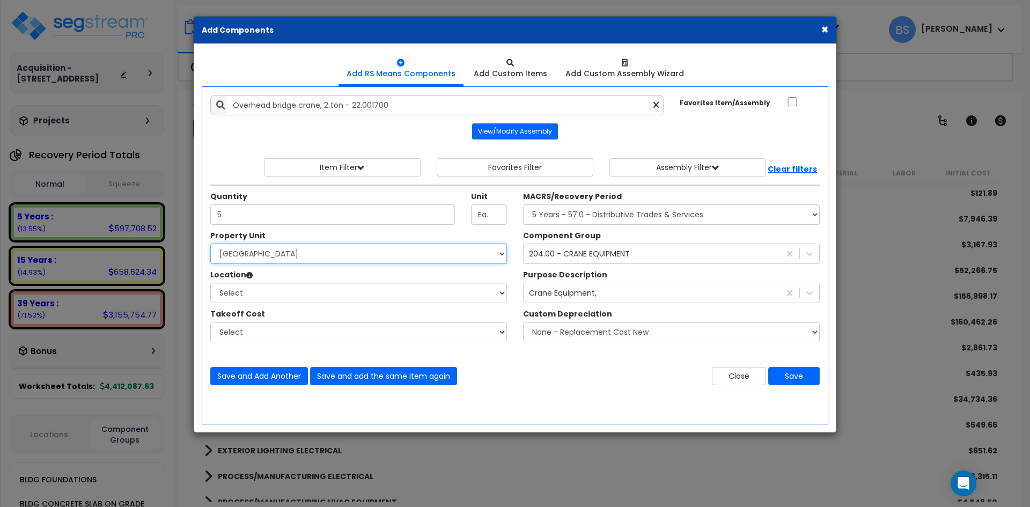
click at [247, 263] on select "Select Main Building Site Improvements" at bounding box center [358, 254] width 297 height 20
select select "167759"
click at [210, 244] on select "Select Main Building Site Improvements" at bounding box center [358, 254] width 297 height 20
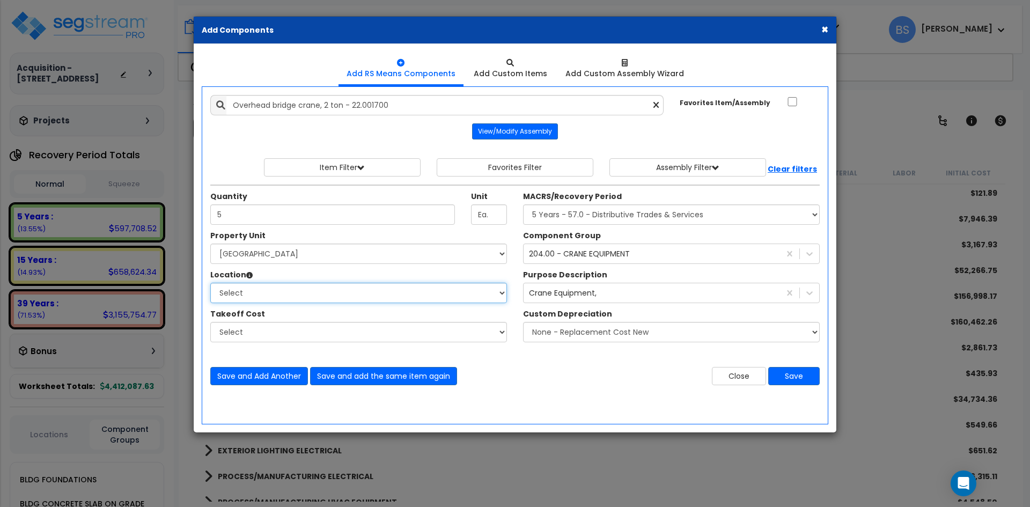
click at [241, 293] on select "Select Building Building Interior Common Areas Add Additional Location" at bounding box center [358, 293] width 297 height 20
click at [210, 283] on select "Select Building Building Interior Common Areas Add Additional Location" at bounding box center [358, 293] width 297 height 20
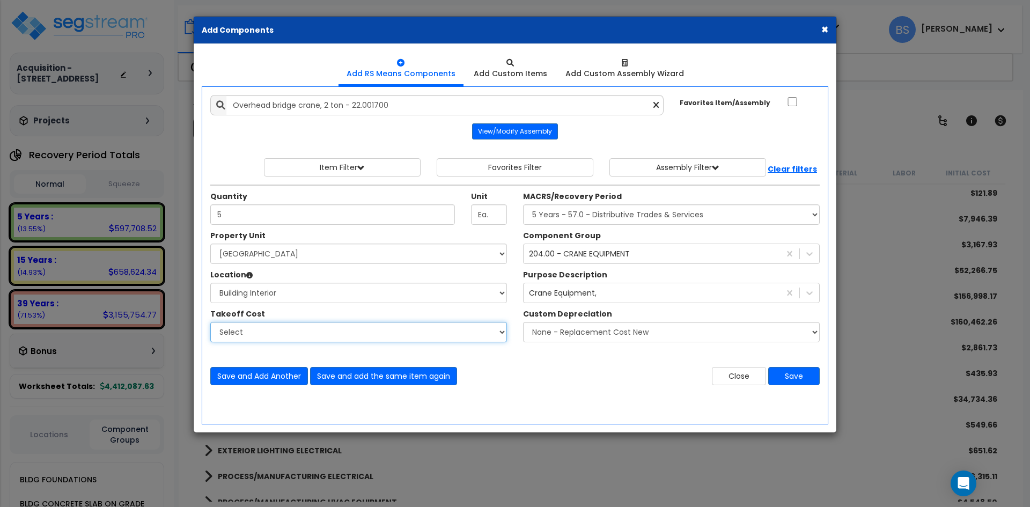
click at [244, 329] on select "Select" at bounding box center [358, 332] width 297 height 20
drag, startPoint x: 244, startPoint y: 329, endPoint x: 244, endPoint y: 318, distance: 10.7
click at [244, 329] on select "Select" at bounding box center [358, 332] width 297 height 20
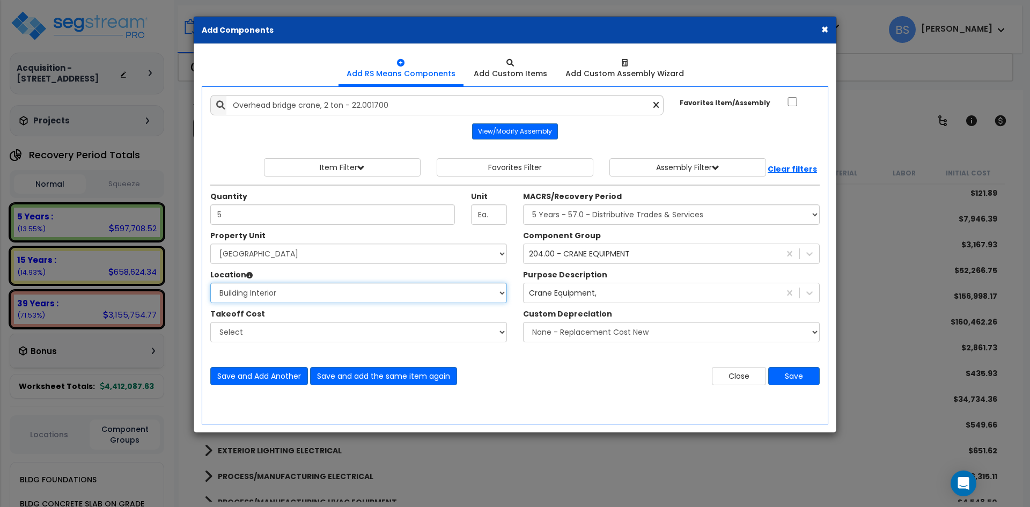
click at [249, 290] on select "Select Building Building Interior Common Areas Add Additional Location" at bounding box center [358, 293] width 297 height 20
select select "6"
click at [210, 283] on select "Select Building Building Interior Common Areas Add Additional Location" at bounding box center [358, 293] width 297 height 20
click at [804, 378] on button "Save" at bounding box center [794, 376] width 52 height 18
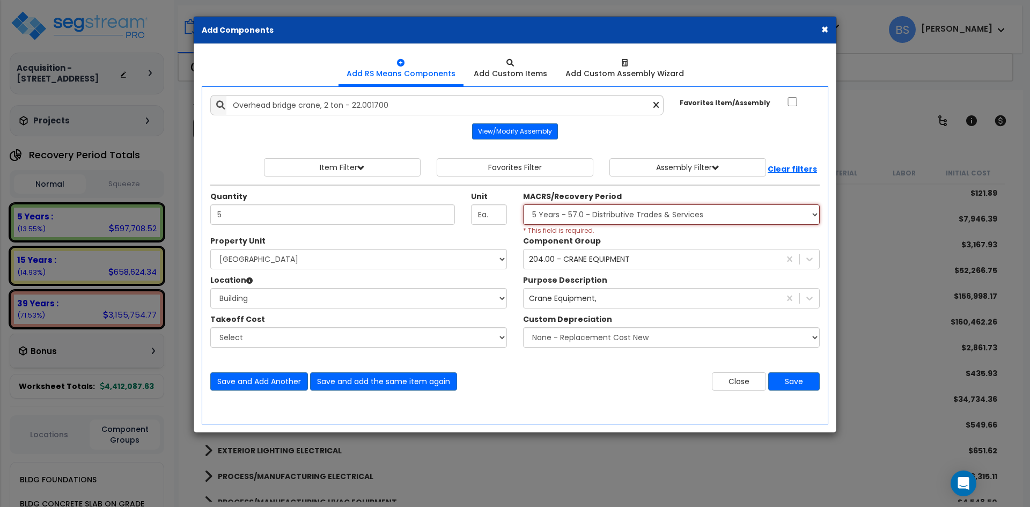
click at [555, 210] on select "Select MACRS/Recovery Period 5 Years - 57.0 - Distributive Trades & Services 5 …" at bounding box center [671, 214] width 297 height 20
select select "3667"
click at [523, 204] on select "Select MACRS/Recovery Period 5 Years - 57.0 - Distributive Trades & Services 5 …" at bounding box center [671, 214] width 297 height 20
click at [794, 391] on div "Add Items Add Assemblies Both 9737136 Select 5" at bounding box center [515, 243] width 626 height 312
click at [791, 382] on button "Save" at bounding box center [794, 381] width 52 height 18
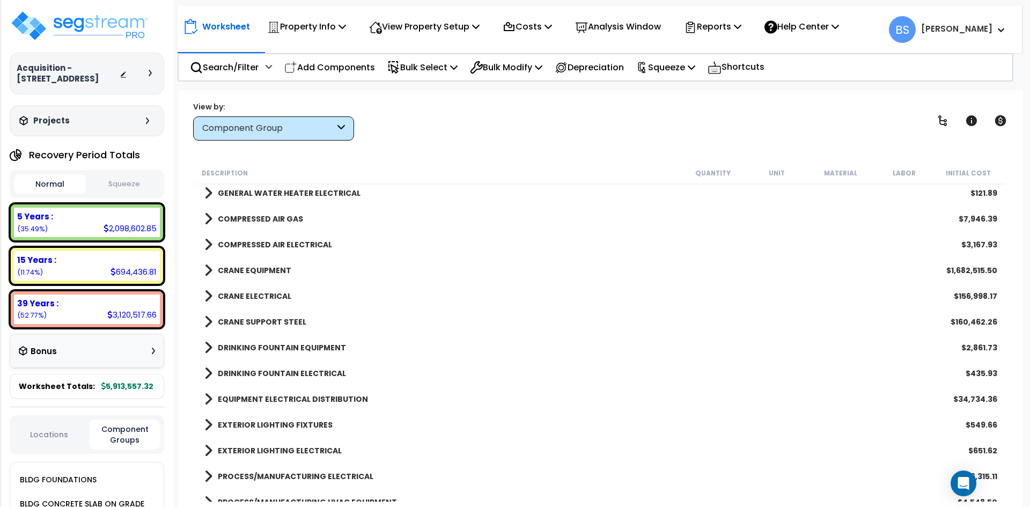
click at [256, 270] on b "CRANE EQUIPMENT" at bounding box center [255, 270] width 74 height 11
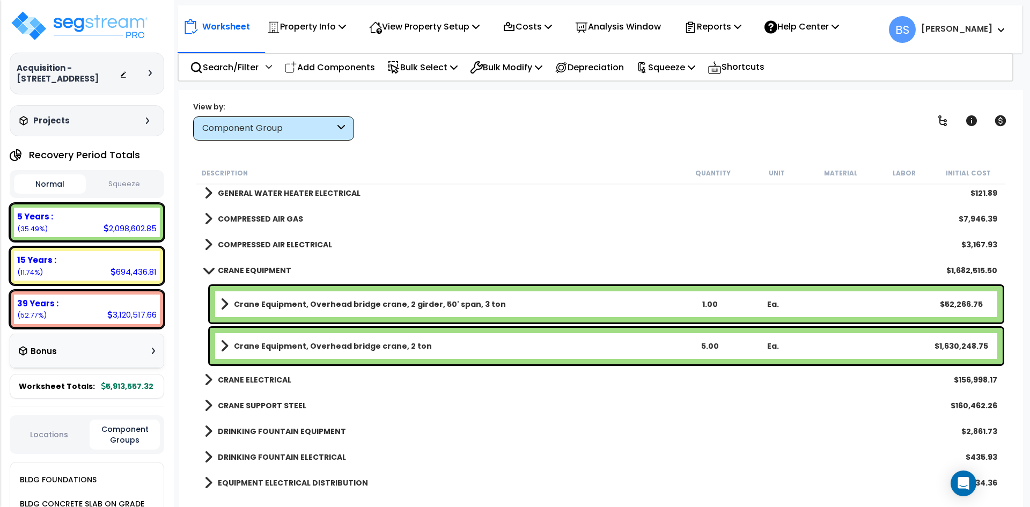
click at [299, 348] on b "Crane Equipment, Overhead bridge crane, 2 ton" at bounding box center [333, 346] width 198 height 11
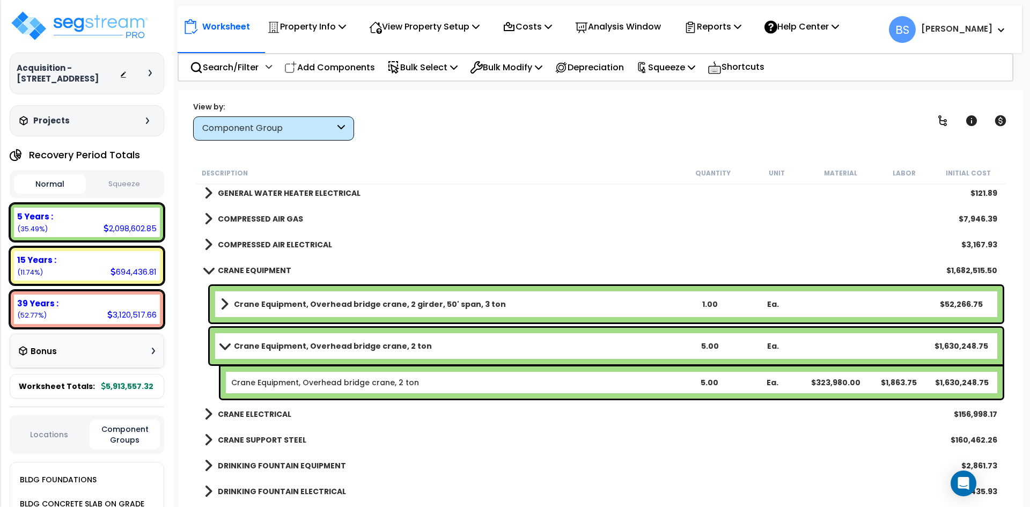
click at [357, 385] on link "Crane Equipment, Overhead bridge crane, 2 ton" at bounding box center [325, 382] width 188 height 11
click at [363, 343] on b "Crane Equipment, Overhead bridge crane, 2 ton" at bounding box center [333, 346] width 198 height 11
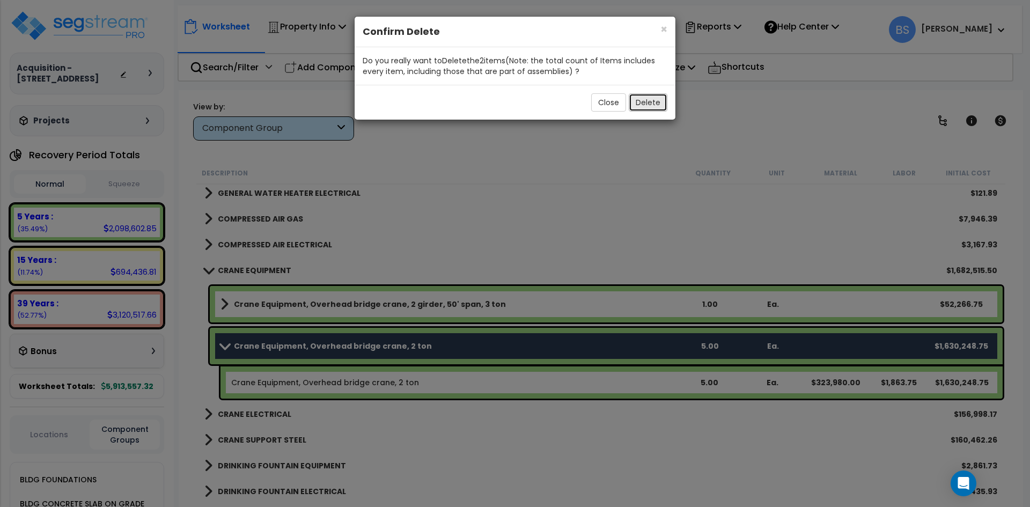
click at [650, 101] on button "Delete" at bounding box center [648, 102] width 39 height 18
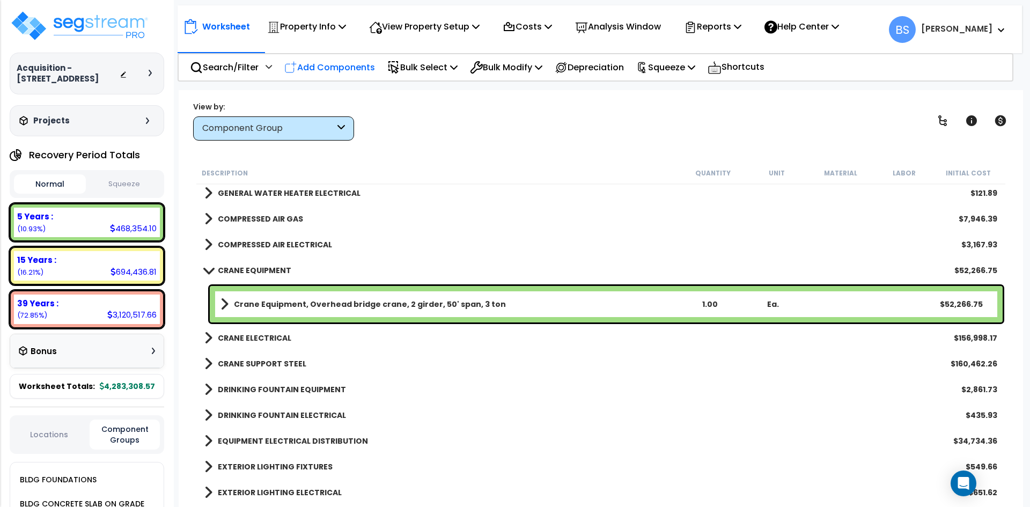
click at [363, 65] on p "Add Components" at bounding box center [329, 67] width 91 height 14
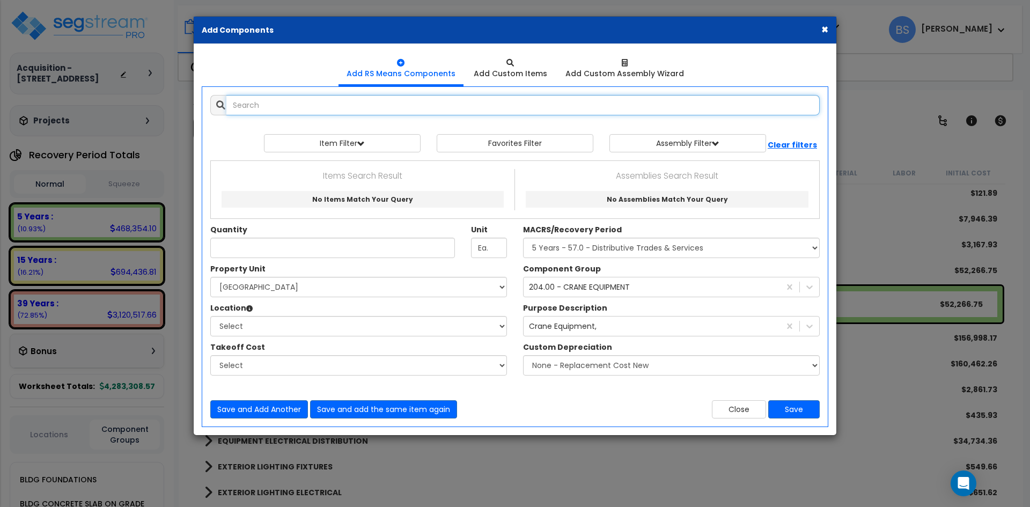
select select
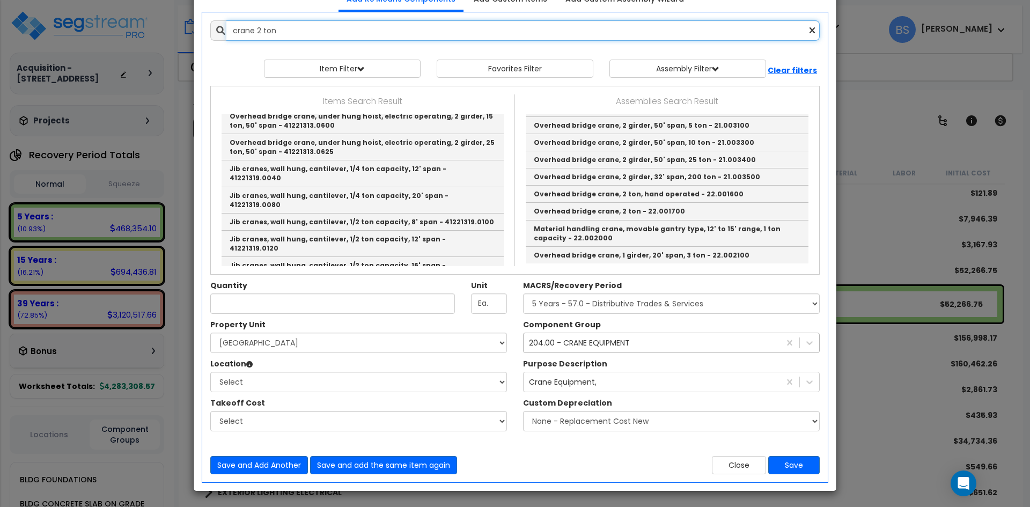
scroll to position [75, 0]
type input "crane 2 ton"
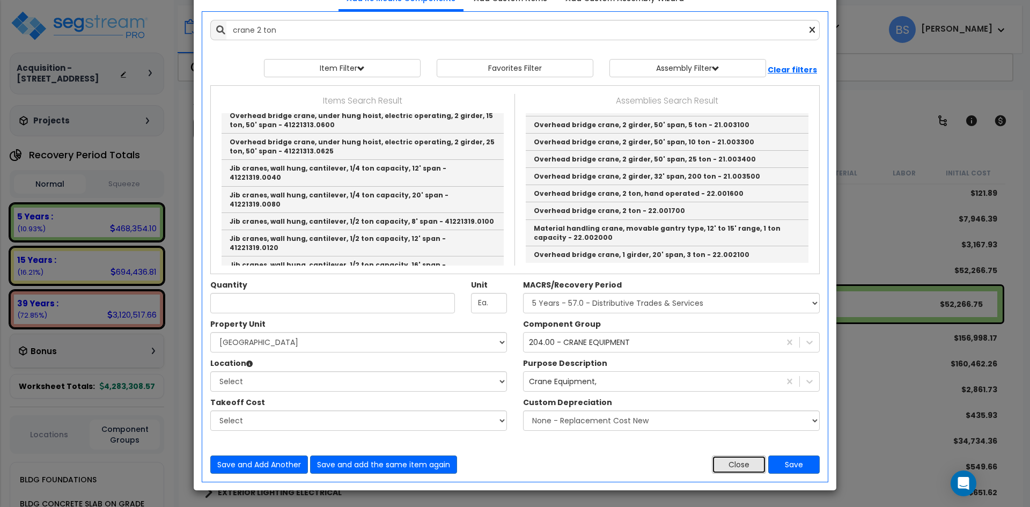
click at [735, 462] on button "Close" at bounding box center [739, 465] width 54 height 18
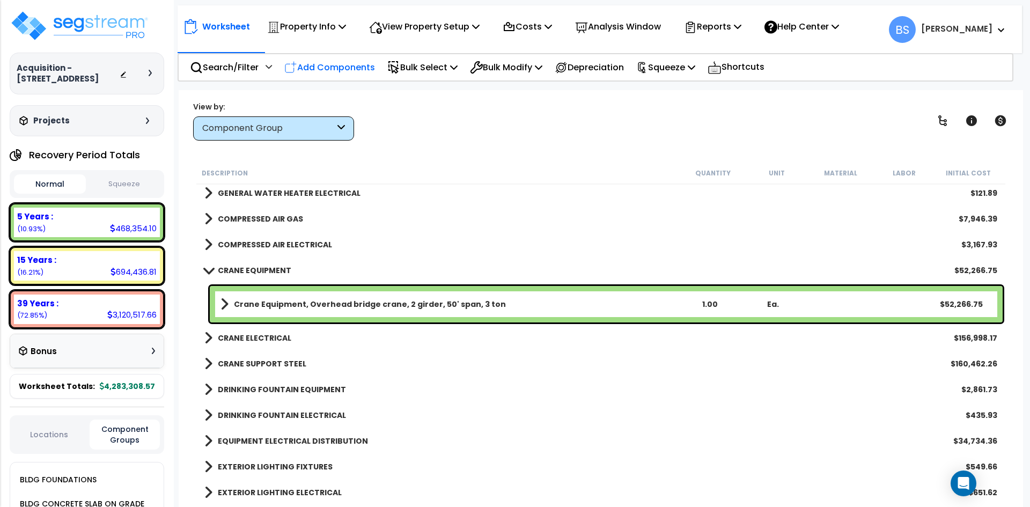
click at [323, 65] on p "Add Components" at bounding box center [329, 67] width 91 height 14
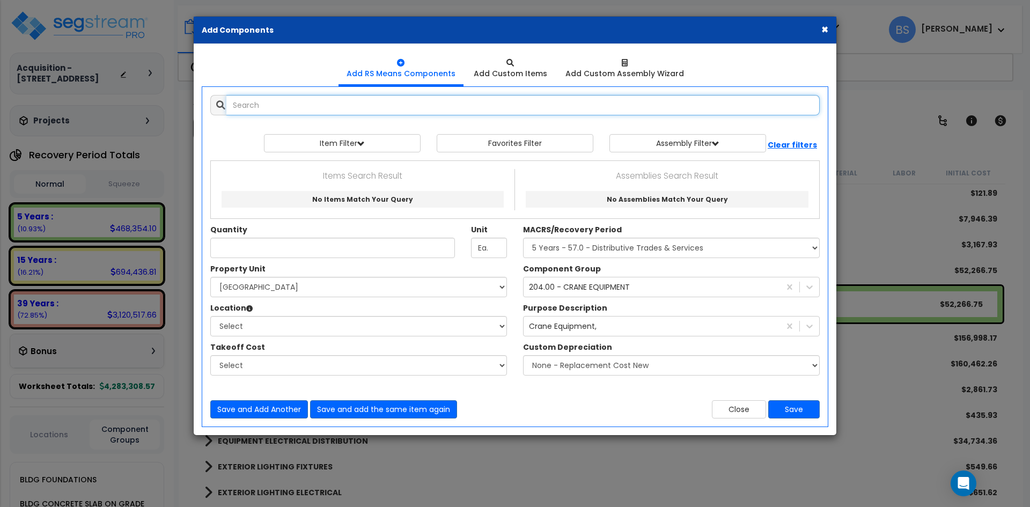
scroll to position [0, 0]
click at [494, 109] on input "text" at bounding box center [522, 105] width 593 height 20
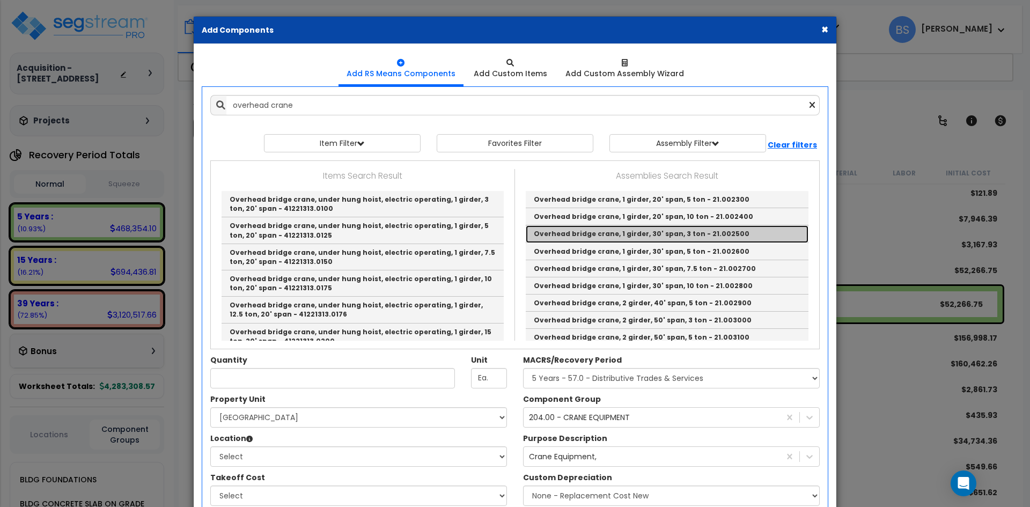
click at [737, 234] on link "Overhead bridge crane, 1 girder, 30' span, 3 ton - 21.002500" at bounding box center [667, 233] width 283 height 17
type input "Overhead bridge crane, 1 girder, 30' span, 3 ton - 21.002500"
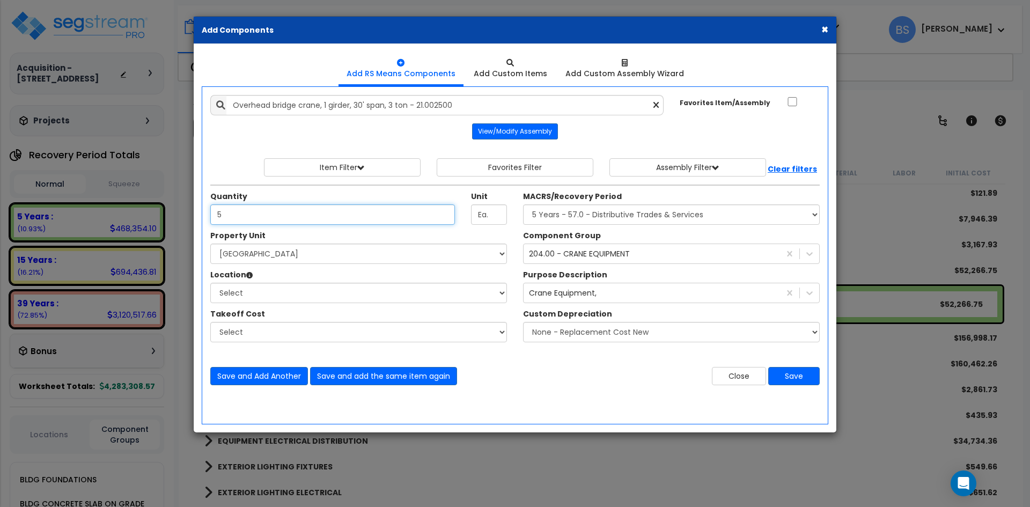
type input "5"
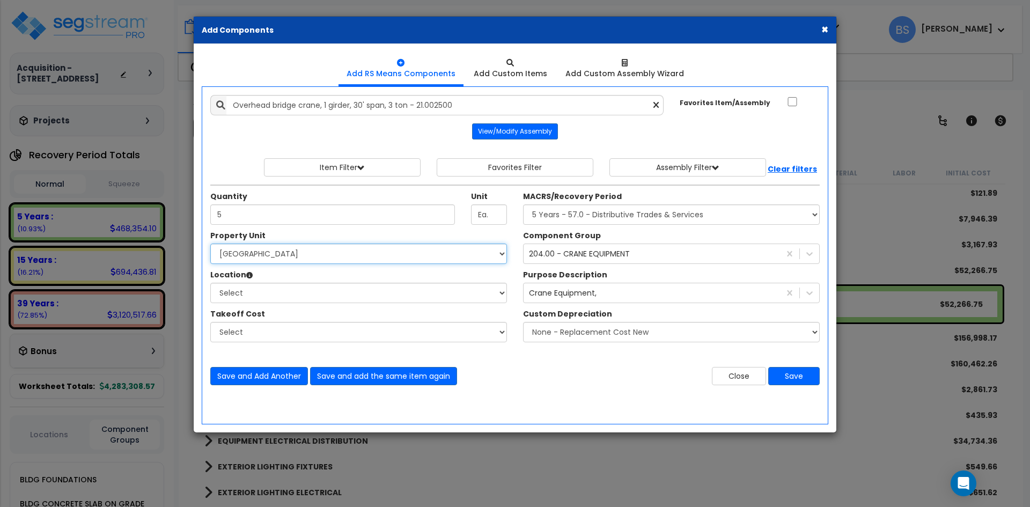
click at [241, 251] on select "Select Main Building Site Improvements" at bounding box center [358, 254] width 297 height 20
select select "167759"
click at [210, 244] on select "Select Main Building Site Improvements" at bounding box center [358, 254] width 297 height 20
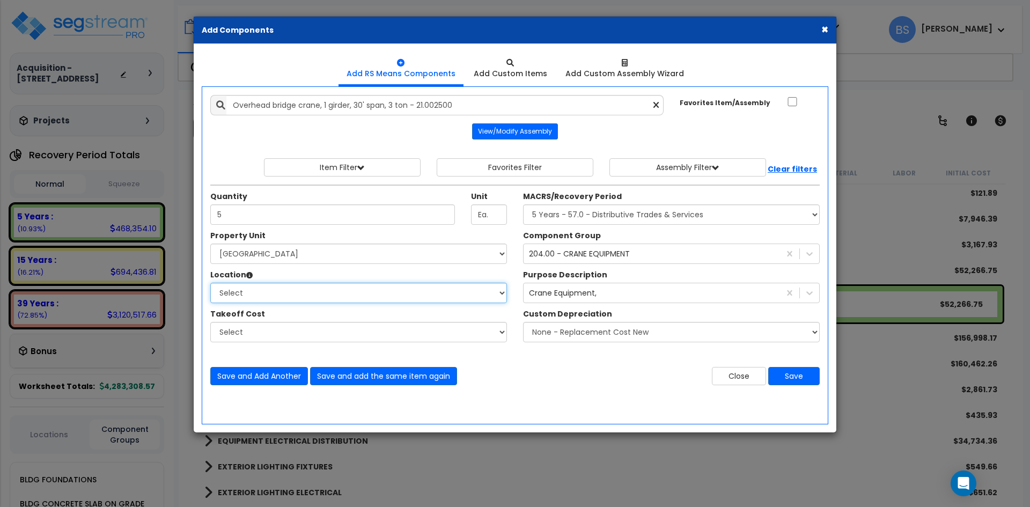
click at [233, 299] on select "Select Building Building Interior Common Areas Add Additional Location" at bounding box center [358, 293] width 297 height 20
select select "6"
click at [210, 283] on select "Select Building Building Interior Common Areas Add Additional Location" at bounding box center [358, 293] width 297 height 20
click at [579, 216] on select "Select MACRS/Recovery Period 5 Years - 57.0 - Distributive Trades & Services 5 …" at bounding box center [671, 214] width 297 height 20
select select "3667"
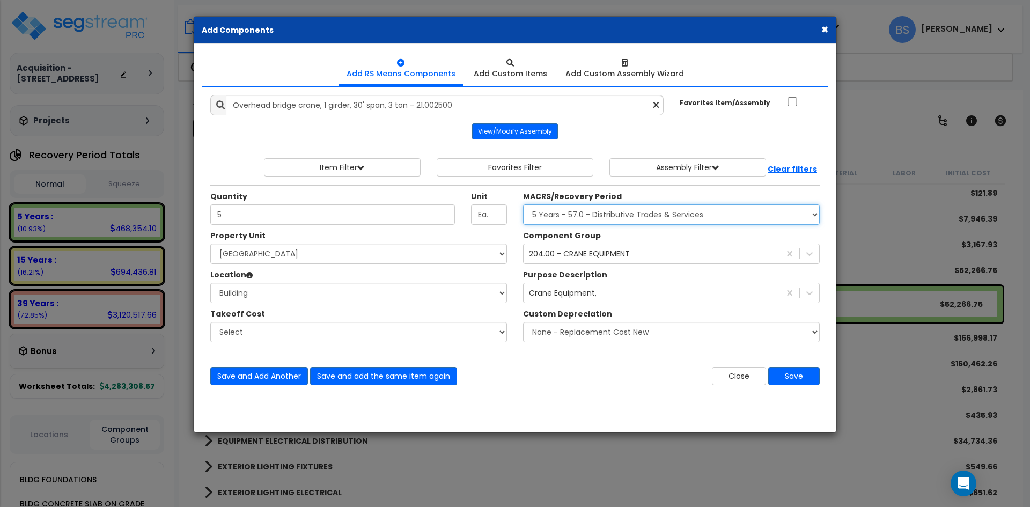
click at [523, 204] on select "Select MACRS/Recovery Period 5 Years - 57.0 - Distributive Trades & Services 5 …" at bounding box center [671, 214] width 297 height 20
click at [793, 379] on button "Save" at bounding box center [794, 376] width 52 height 18
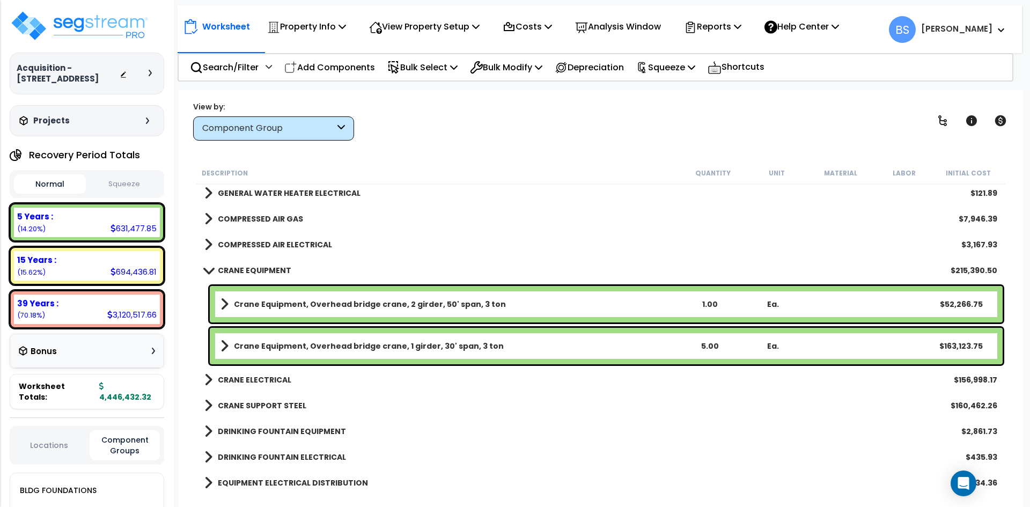
click at [293, 349] on b "Crane Equipment, Overhead bridge crane, 1 girder, 30' span, 3 ton" at bounding box center [369, 346] width 270 height 11
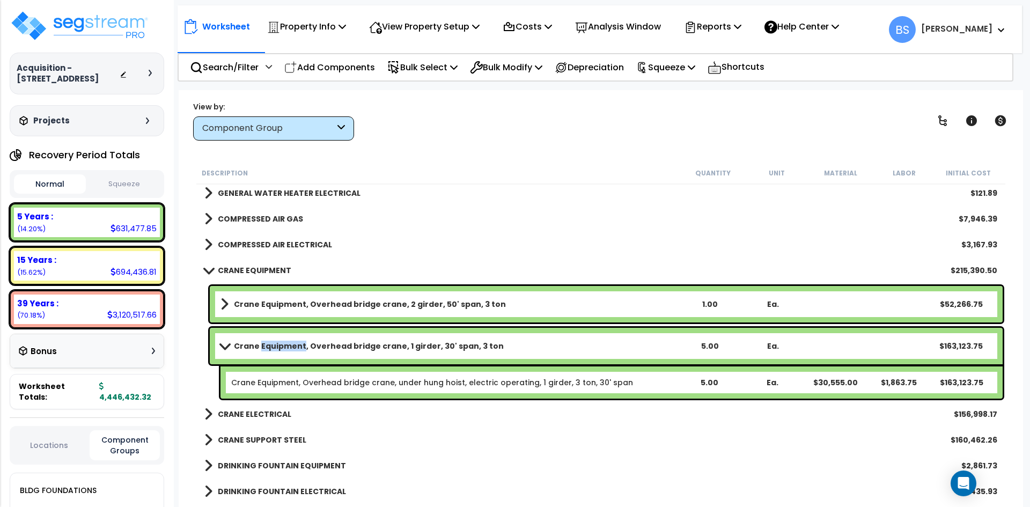
click at [293, 349] on b "Crane Equipment, Overhead bridge crane, 1 girder, 30' span, 3 ton" at bounding box center [369, 346] width 270 height 11
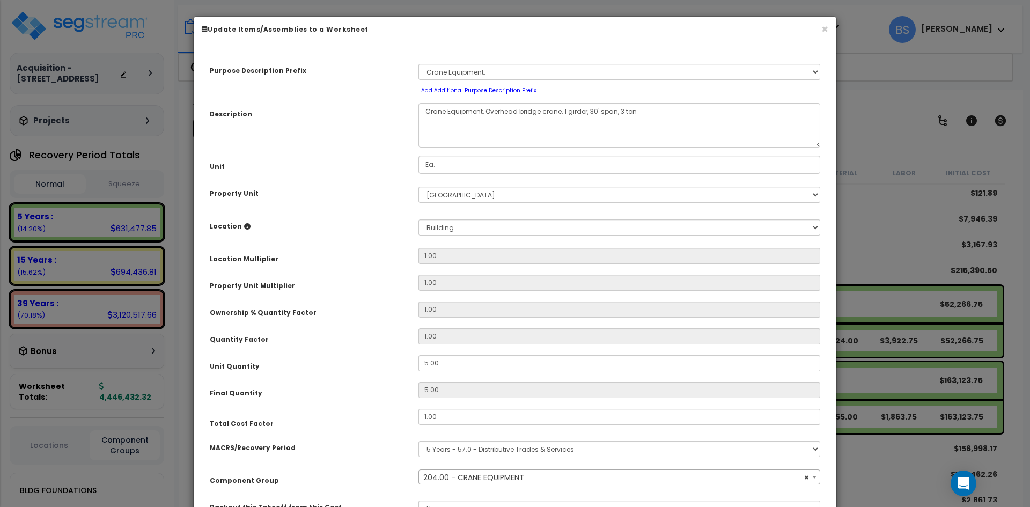
scroll to position [99, 0]
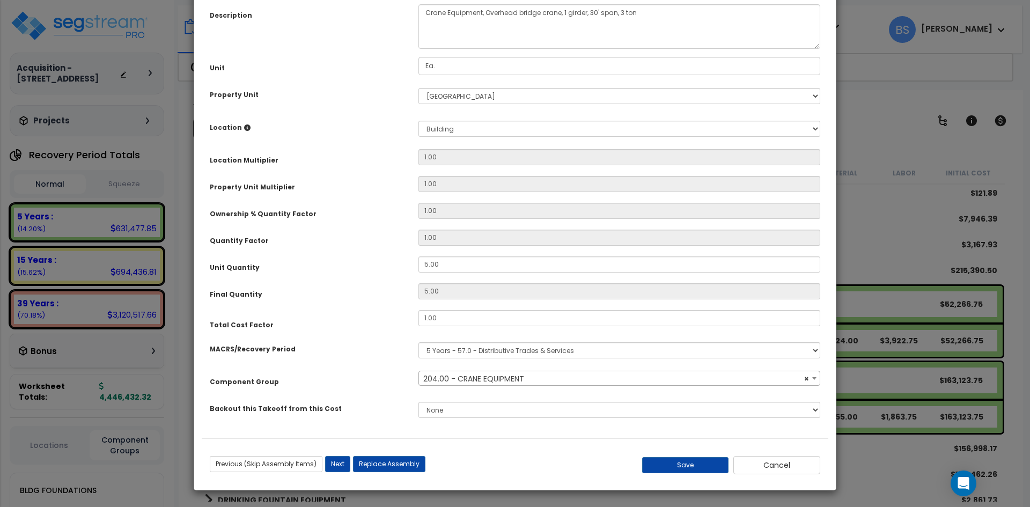
select select "19082"
click at [776, 459] on button "Cancel" at bounding box center [776, 465] width 87 height 18
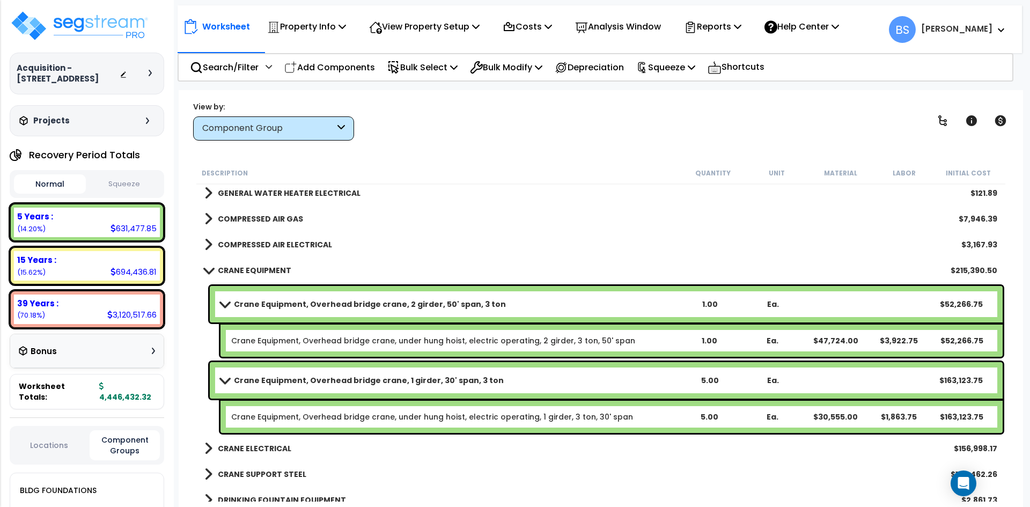
click at [356, 377] on b "Crane Equipment, Overhead bridge crane, 1 girder, 30' span, 3 ton" at bounding box center [369, 380] width 270 height 11
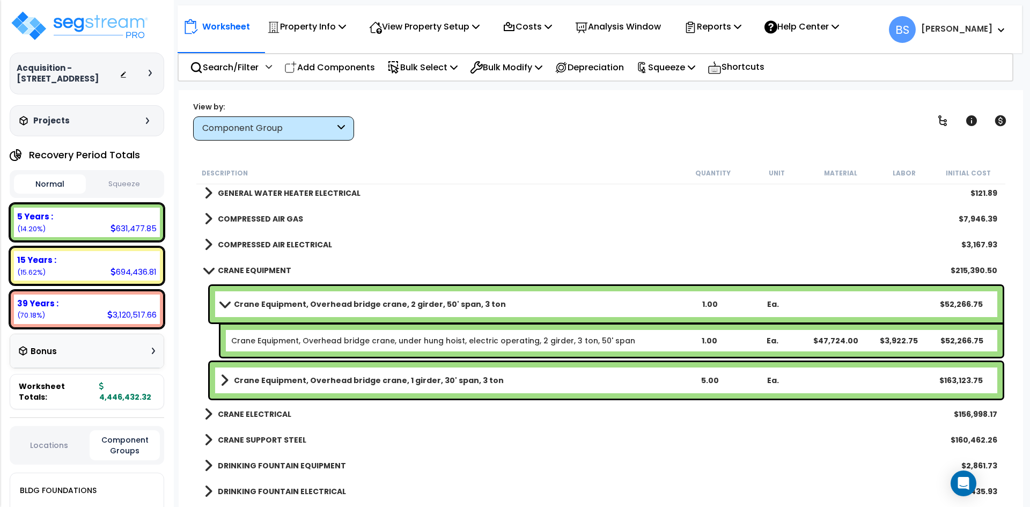
click at [348, 306] on b "Crane Equipment, Overhead bridge crane, 2 girder, 50' span, 3 ton" at bounding box center [370, 304] width 272 height 11
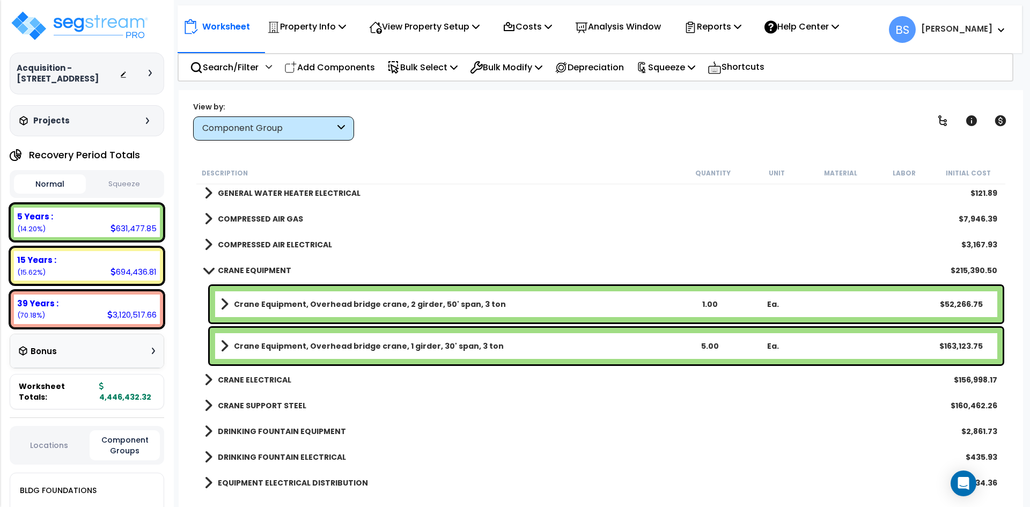
click at [506, 343] on link "Crane Equipment, Overhead bridge crane, 1 girder, 30' span, 3 ton" at bounding box center [450, 346] width 458 height 15
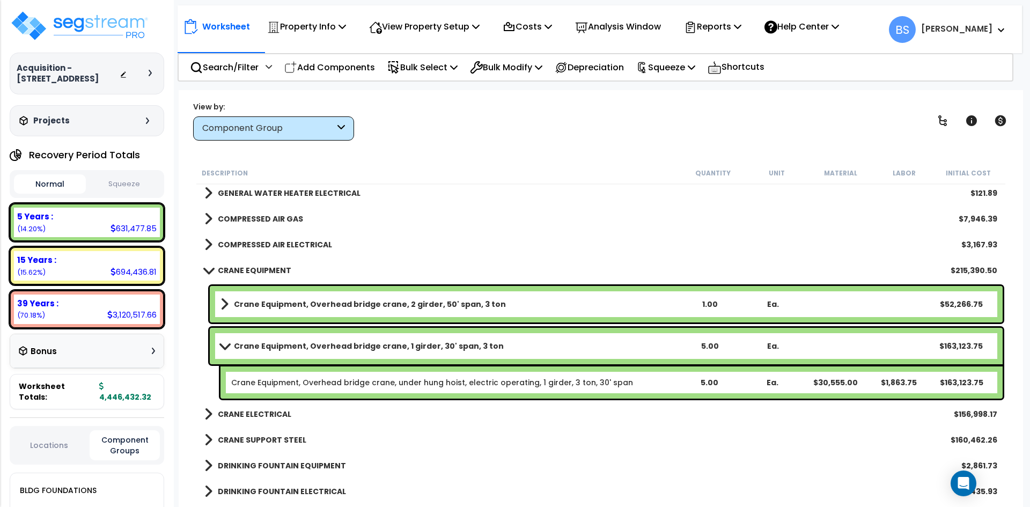
click at [506, 343] on link "Crane Equipment, Overhead bridge crane, 1 girder, 30' span, 3 ton" at bounding box center [450, 346] width 458 height 15
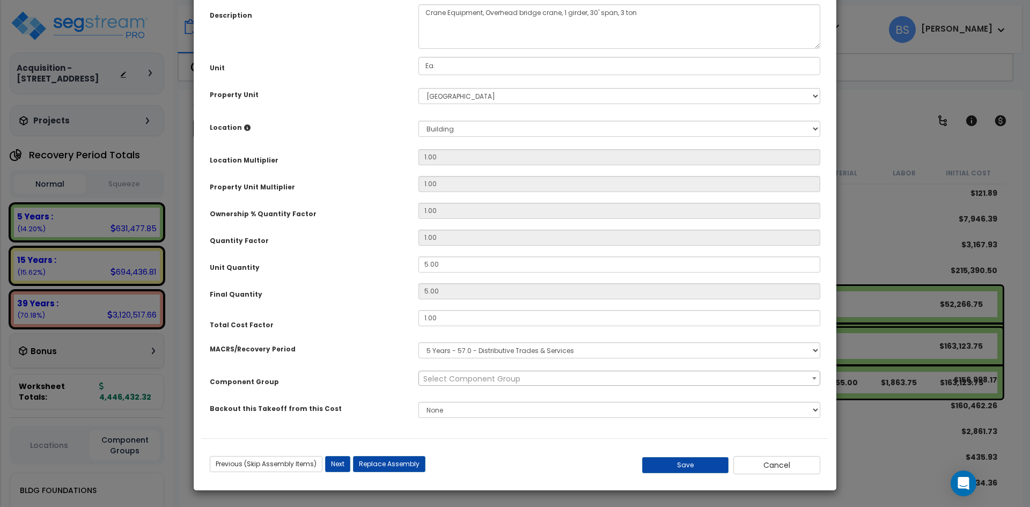
scroll to position [0, 0]
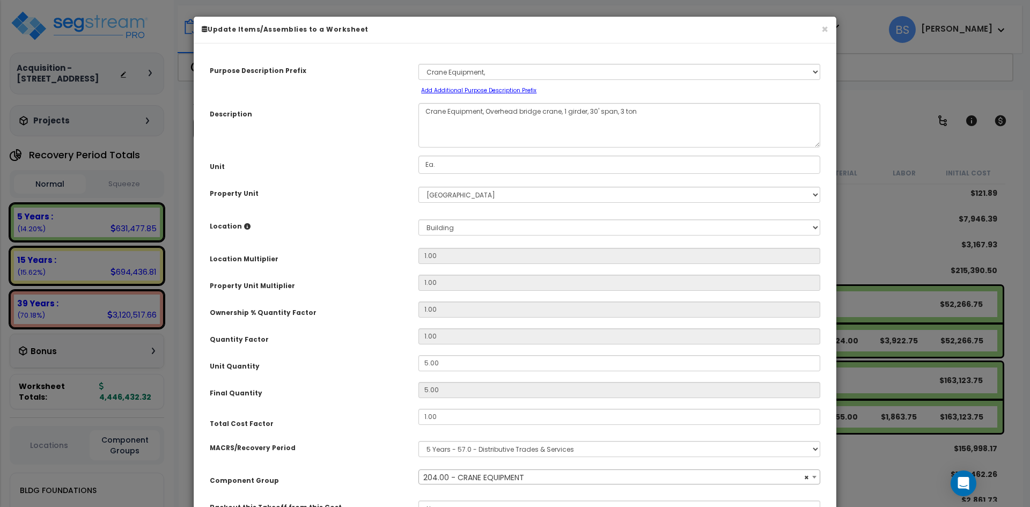
select select "19082"
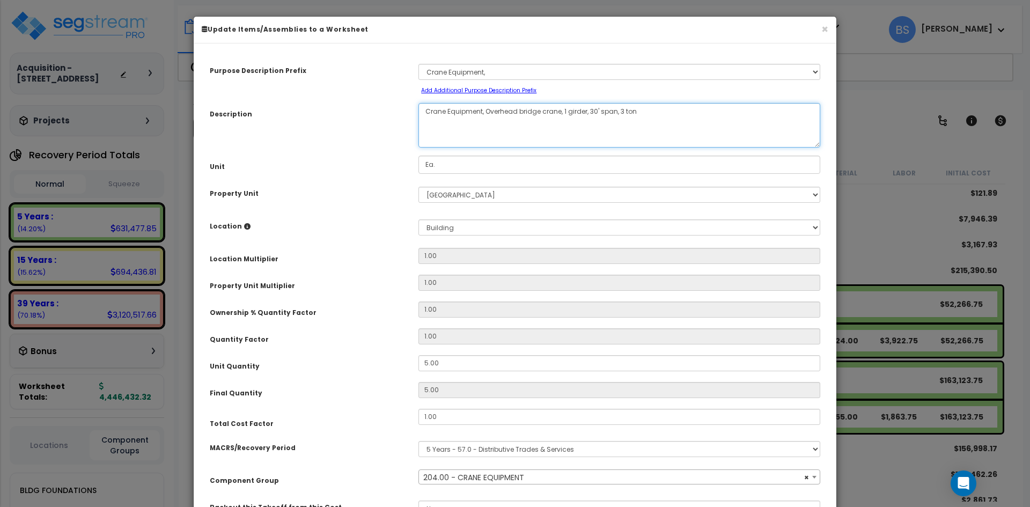
click at [620, 112] on textarea "Crane Equipment, Overhead bridge crane, 1 girder, 30' span, 3 ton" at bounding box center [619, 125] width 402 height 45
type textarea "Crane Equipment, Overhead bridge crane, 1 girder, 30' span, 2 ton"
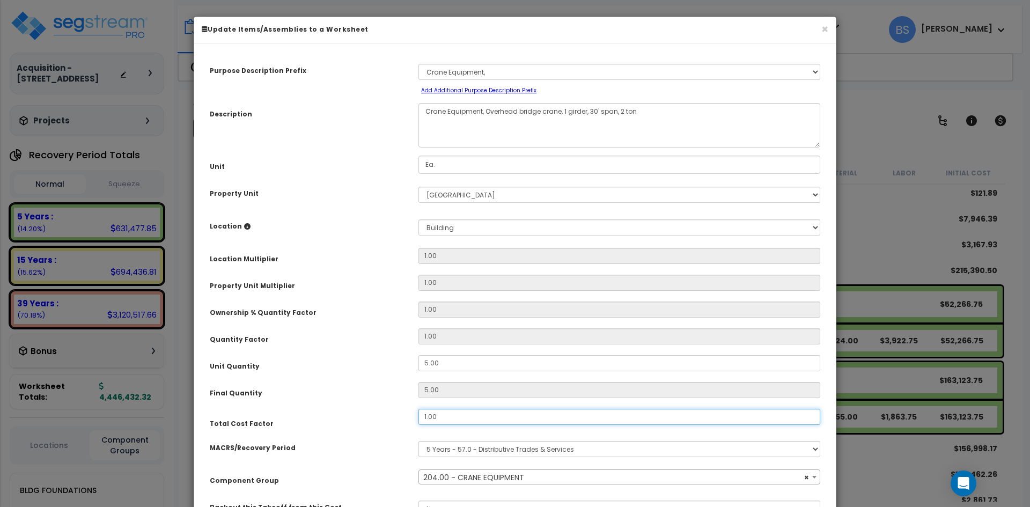
click at [452, 420] on input "1.00" at bounding box center [619, 417] width 402 height 16
type input ".66"
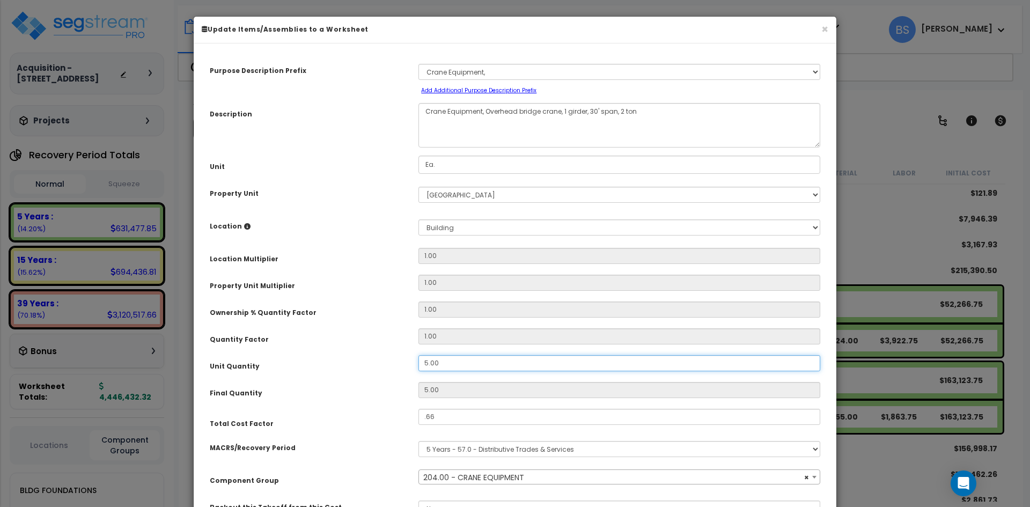
click at [451, 363] on input "5.00" at bounding box center [619, 363] width 402 height 16
type input "1"
type input "5"
type input "10"
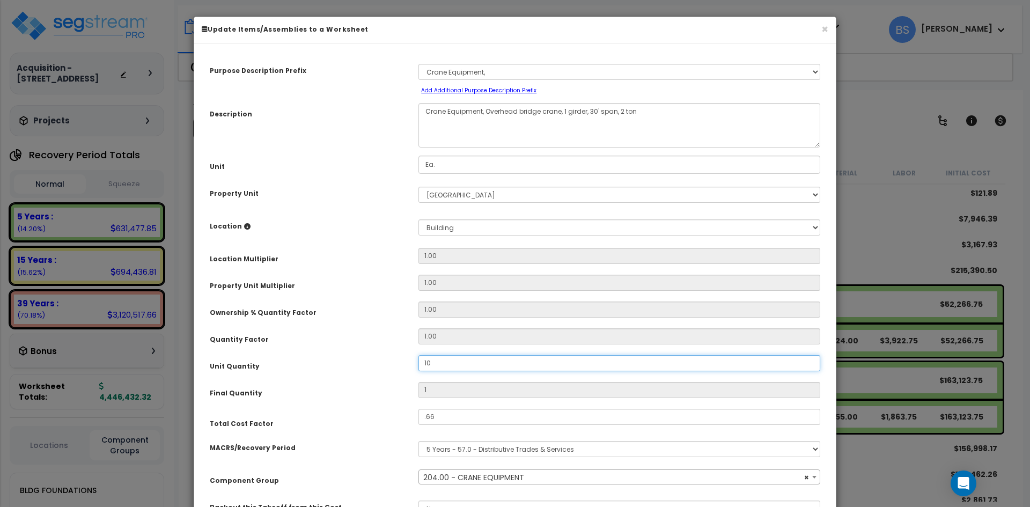
type input "10"
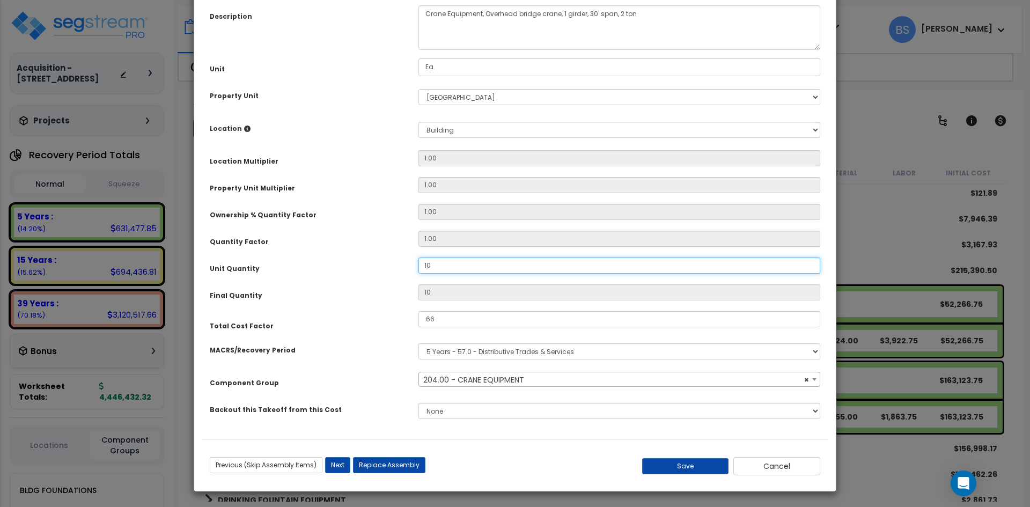
scroll to position [99, 0]
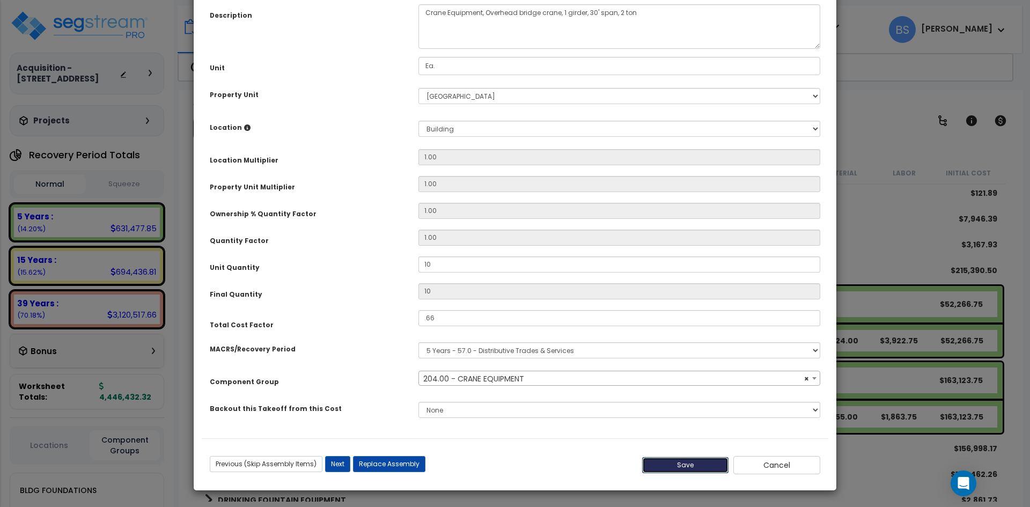
click at [684, 468] on button "Save" at bounding box center [685, 465] width 87 height 16
type input "10.00"
type input "0.66"
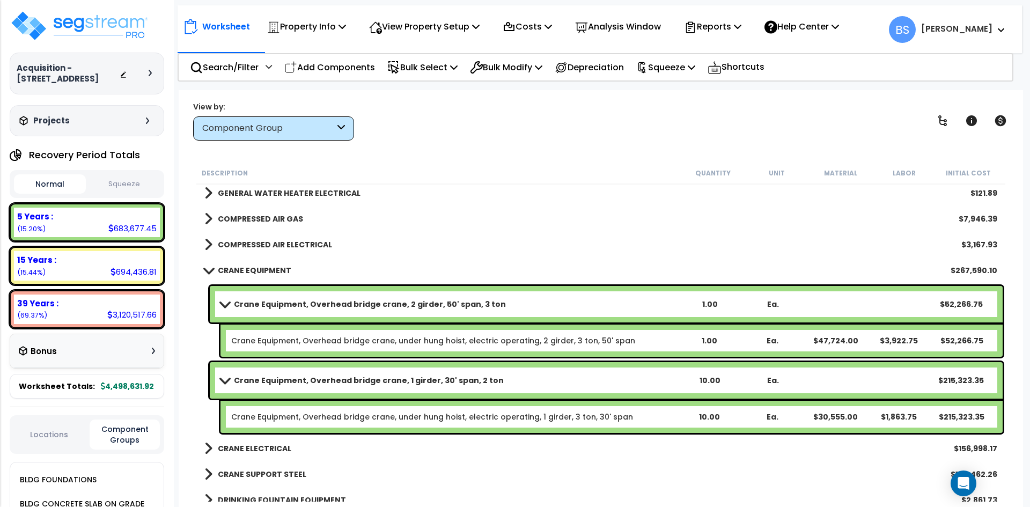
click at [553, 376] on link "Crane Equipment, Overhead bridge crane, 1 girder, 30' span, 2 ton" at bounding box center [450, 380] width 458 height 15
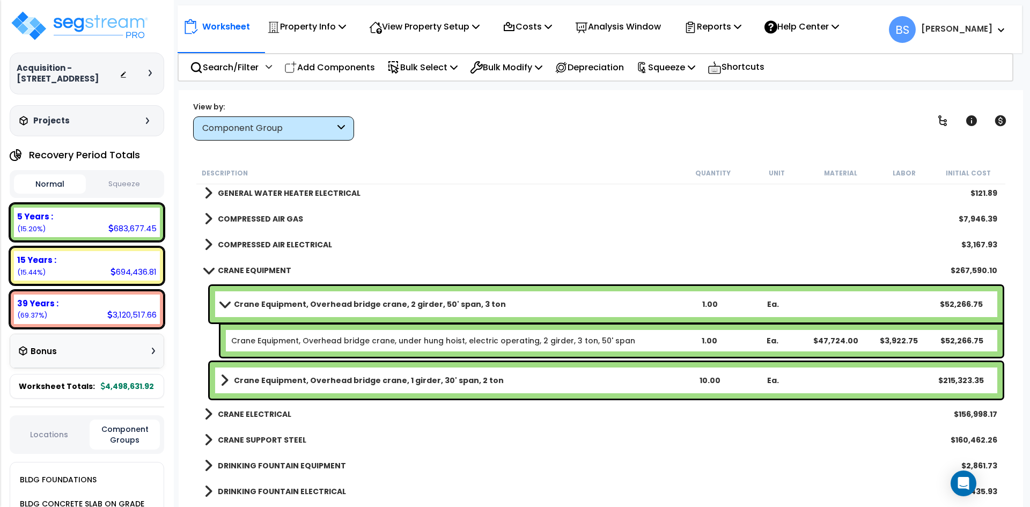
click at [713, 302] on div "1.00" at bounding box center [710, 304] width 62 height 11
click at [343, 300] on b "Crane Equipment, Overhead bridge crane, 2 girder, 50' span, 3 ton" at bounding box center [370, 304] width 272 height 11
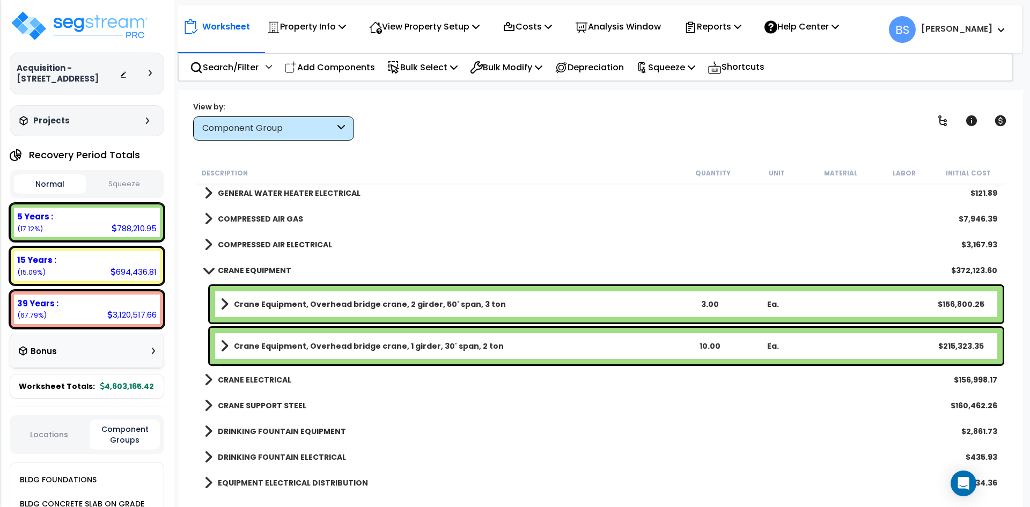
click at [1019, 293] on div "Worksheet Property Info Property Setup Add Property Unit Template property Clon…" at bounding box center [601, 343] width 844 height 507
click at [275, 380] on b "CRANE ELECTRICAL" at bounding box center [255, 379] width 74 height 11
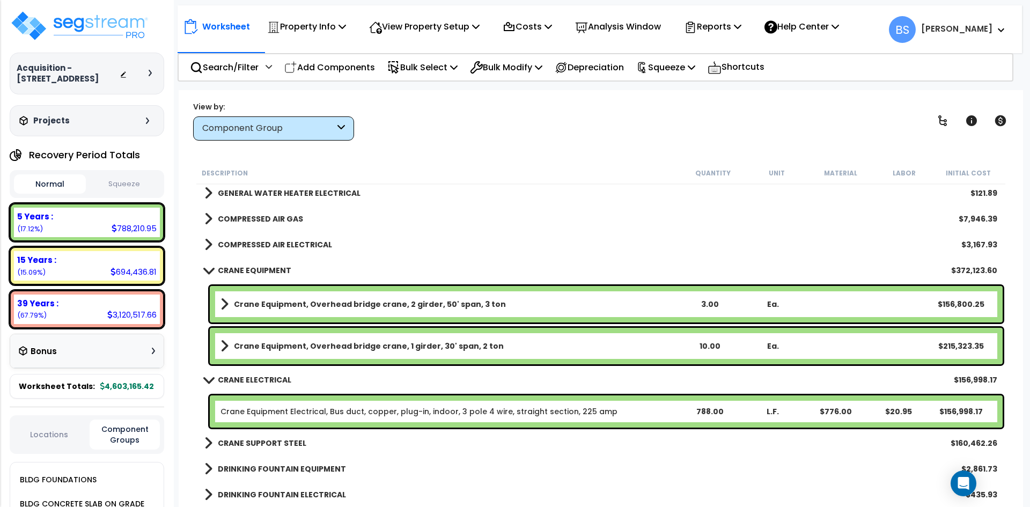
click at [285, 410] on link "Crane Equipment Electrical, Bus duct, copper, plug-in, indoor, 3 pole 4 wire, s…" at bounding box center [419, 411] width 397 height 11
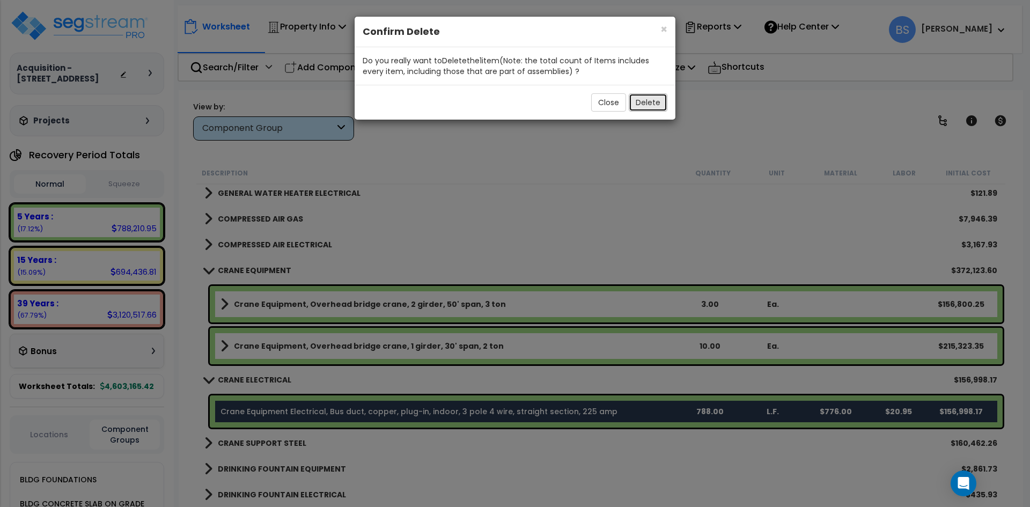
click at [657, 104] on button "Delete" at bounding box center [648, 102] width 39 height 18
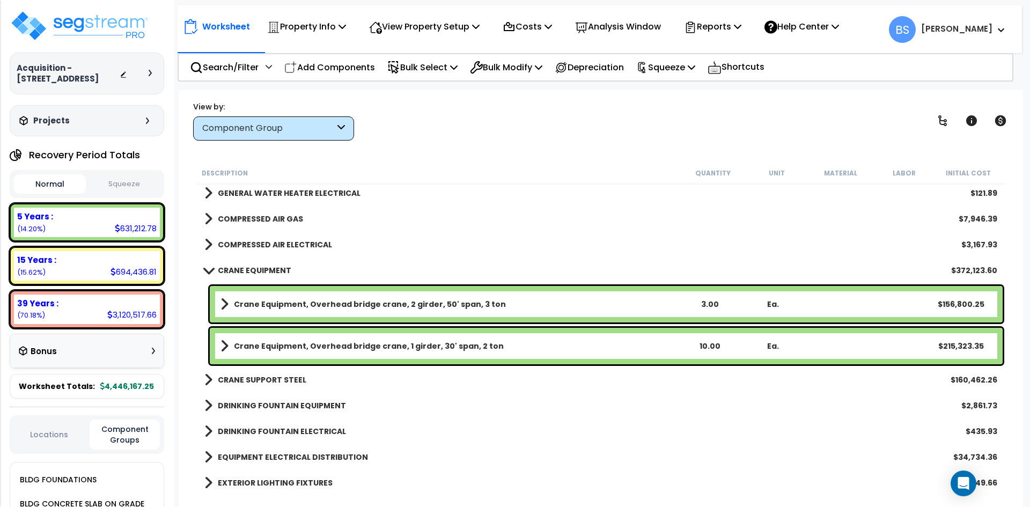
click at [263, 270] on b "CRANE EQUIPMENT" at bounding box center [255, 270] width 74 height 11
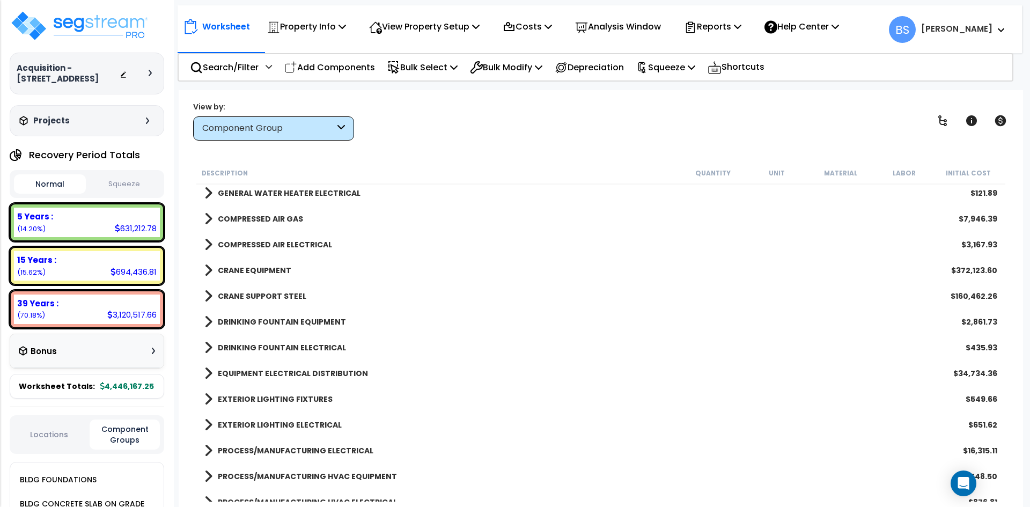
click at [261, 269] on b "CRANE EQUIPMENT" at bounding box center [255, 270] width 74 height 11
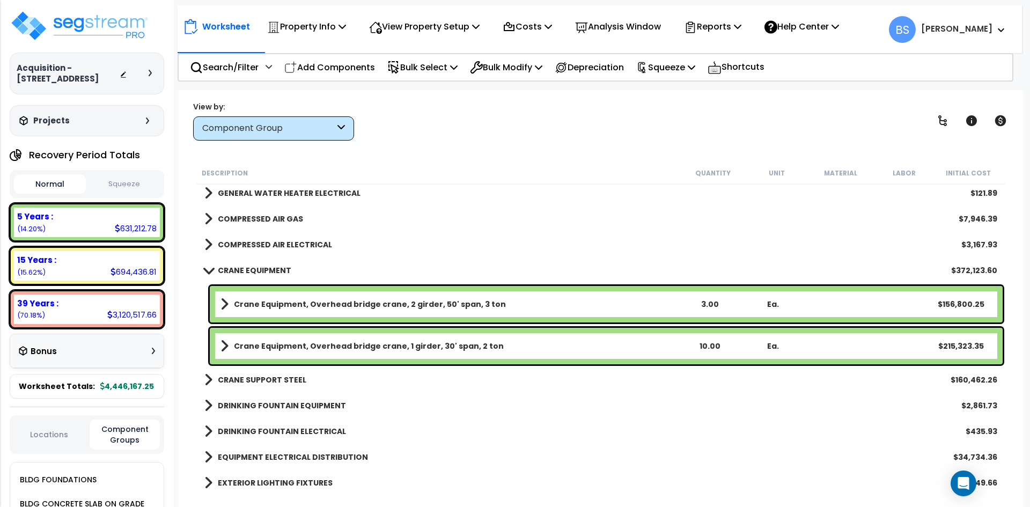
click at [270, 311] on link "Crane Equipment, Overhead bridge crane, 2 girder, 50' span, 3 ton" at bounding box center [450, 304] width 458 height 15
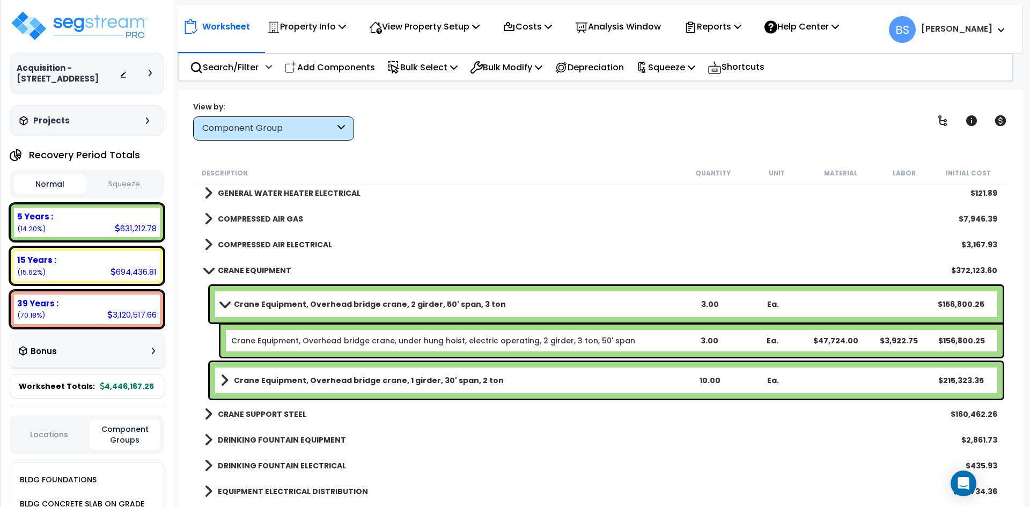
click at [274, 380] on b "Crane Equipment, Overhead bridge crane, 1 girder, 30' span, 2 ton" at bounding box center [369, 380] width 270 height 11
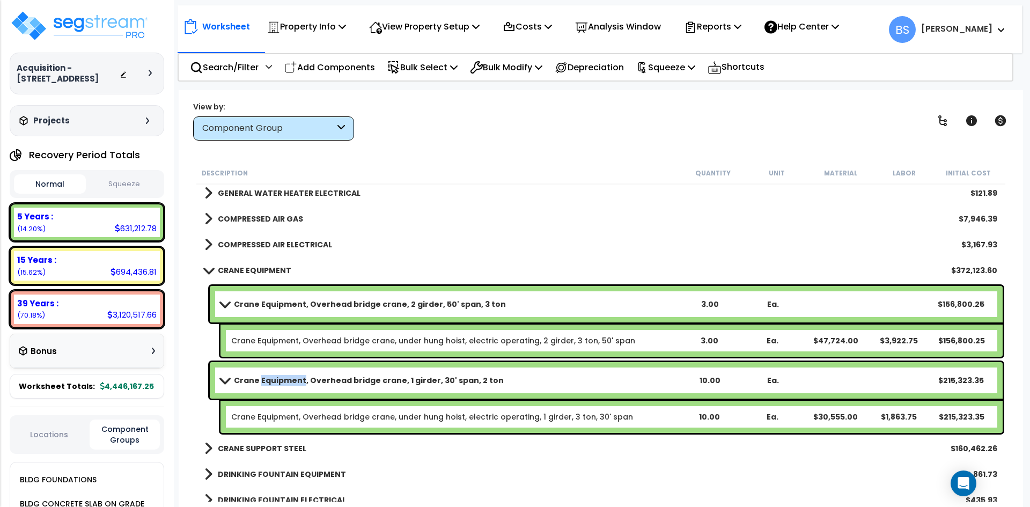
click at [274, 380] on b "Crane Equipment, Overhead bridge crane, 1 girder, 30' span, 2 ton" at bounding box center [369, 380] width 270 height 11
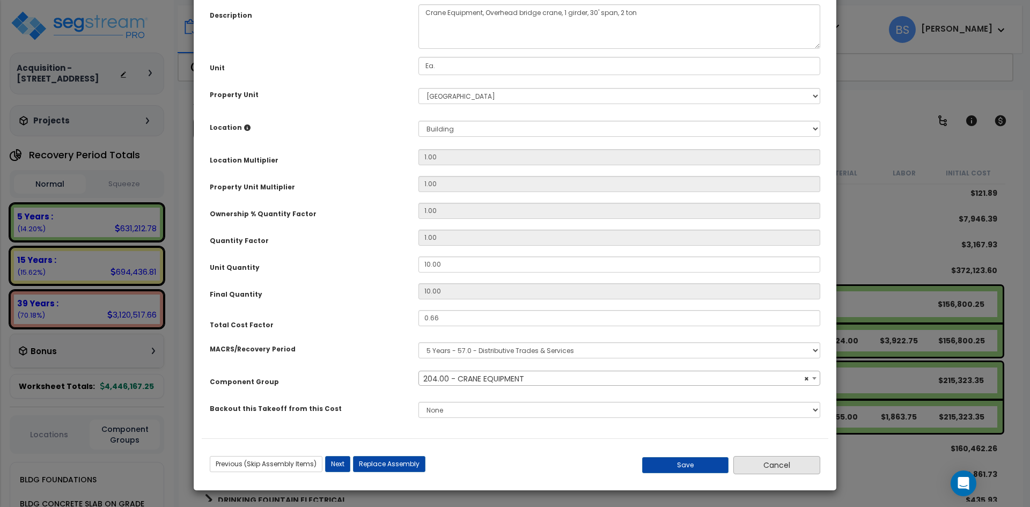
select select "19082"
click at [790, 467] on button "Cancel" at bounding box center [776, 465] width 87 height 18
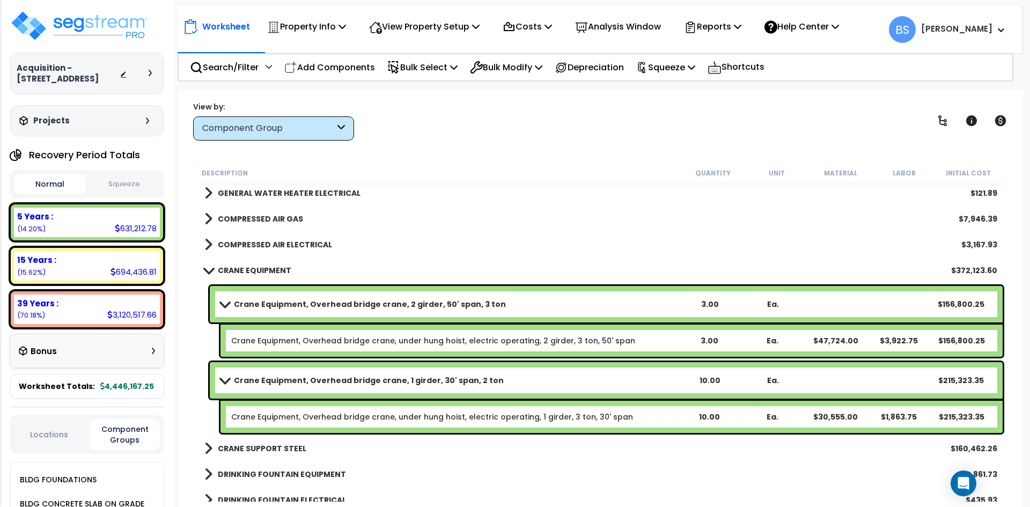
click at [248, 299] on b "Crane Equipment, Overhead bridge crane, 2 girder, 50' span, 3 ton" at bounding box center [370, 304] width 272 height 11
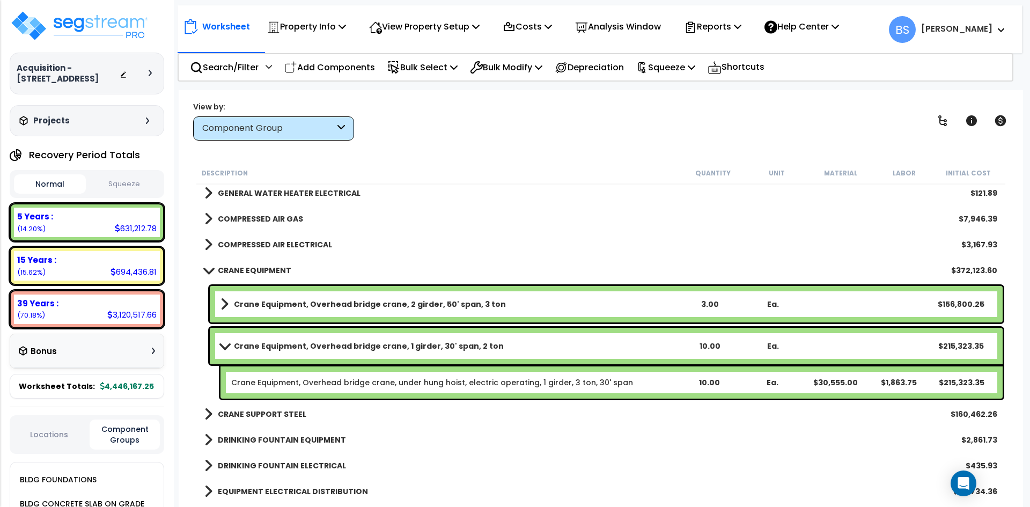
click at [244, 341] on b "Crane Equipment, Overhead bridge crane, 1 girder, 30' span, 2 ton" at bounding box center [369, 346] width 270 height 11
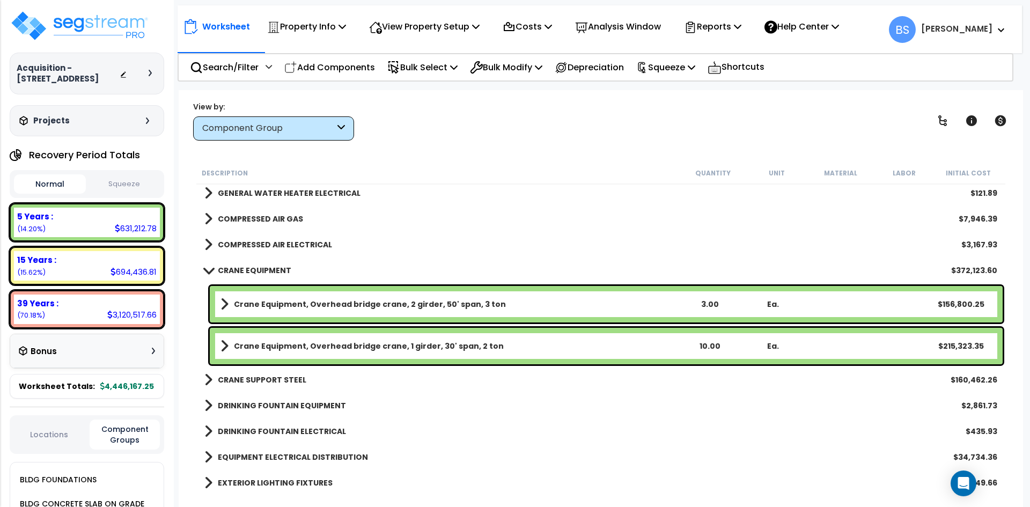
click at [256, 377] on b "CRANE SUPPORT STEEL" at bounding box center [262, 379] width 89 height 11
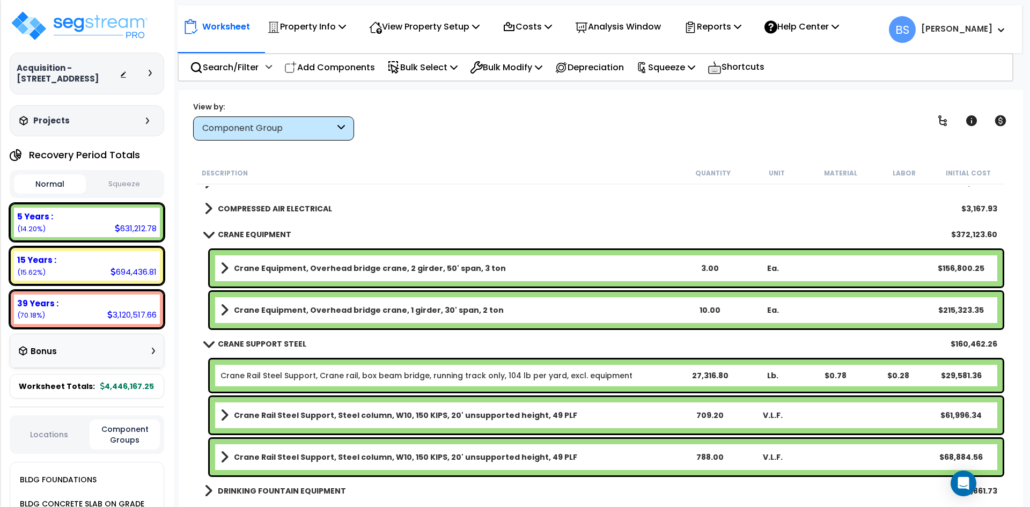
scroll to position [805, 0]
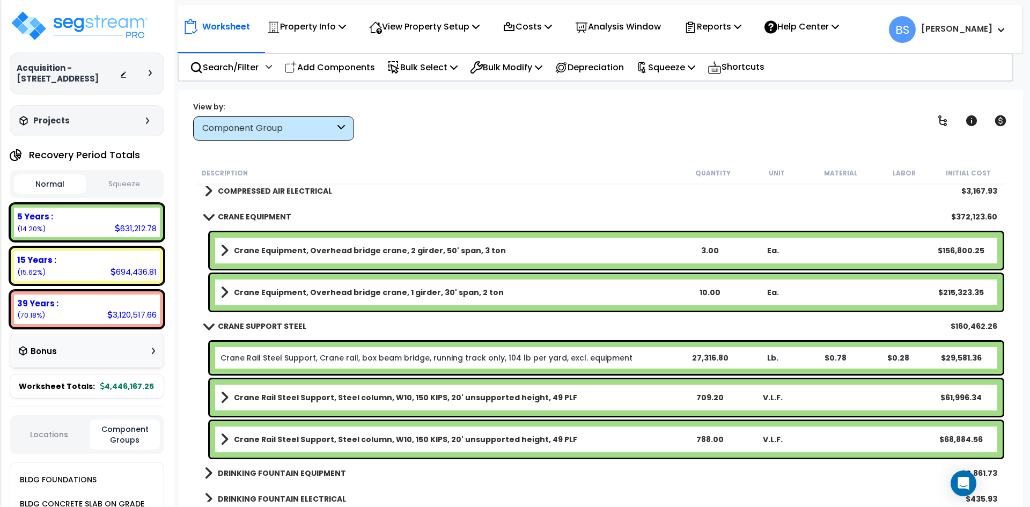
click at [394, 292] on b "Crane Equipment, Overhead bridge crane, 1 girder, 30' span, 2 ton" at bounding box center [369, 292] width 270 height 11
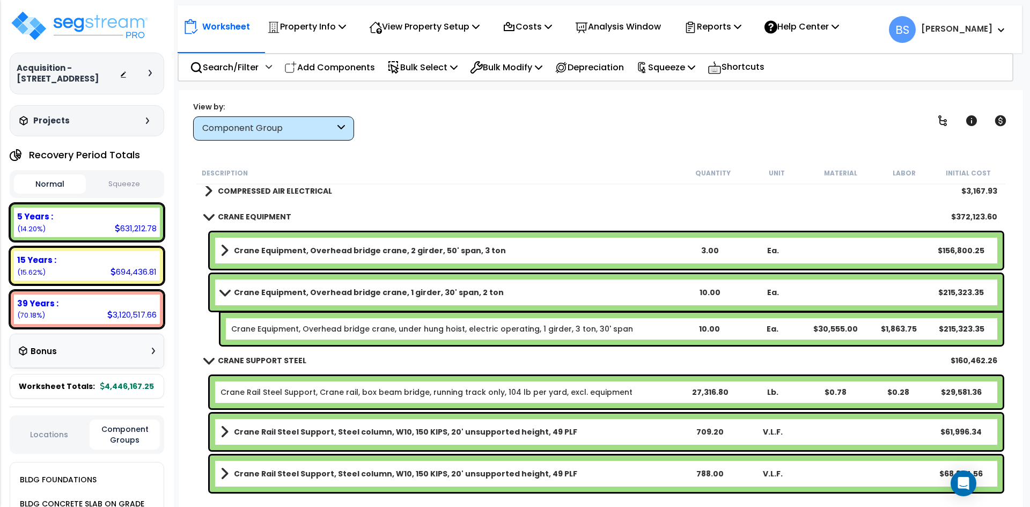
click at [394, 292] on b "Crane Equipment, Overhead bridge crane, 1 girder, 30' span, 2 ton" at bounding box center [369, 292] width 270 height 11
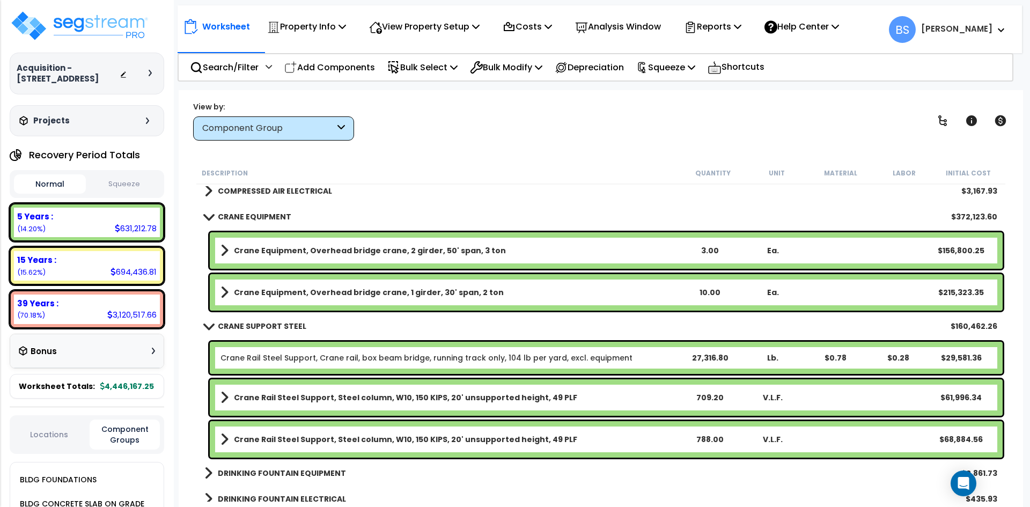
click at [261, 355] on link "Crane Rail Steel Support, Crane rail, box beam bridge, running track only, 104 …" at bounding box center [427, 357] width 412 height 11
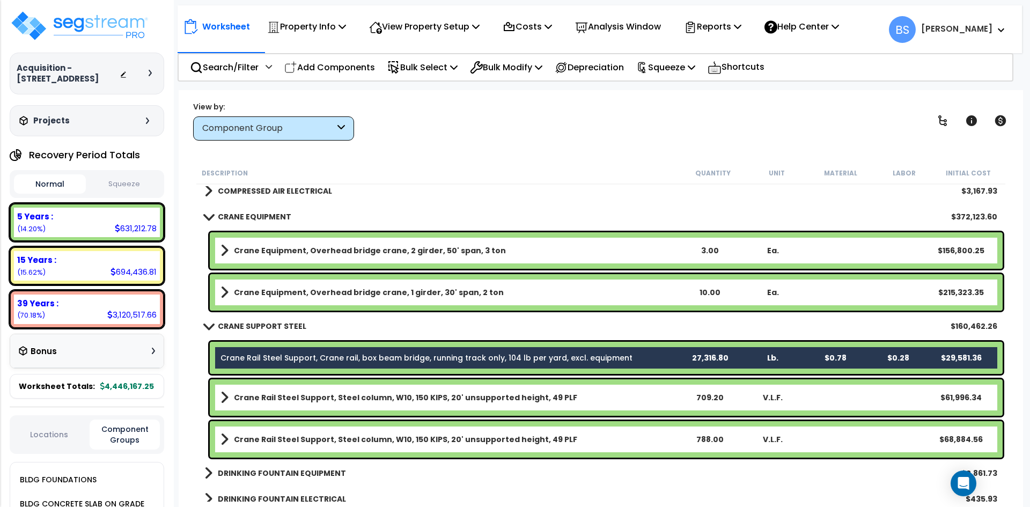
click at [240, 404] on link "Crane Rail Steel Support, Steel column, W10, 150 KIPS, 20' unsupported height, …" at bounding box center [450, 397] width 458 height 15
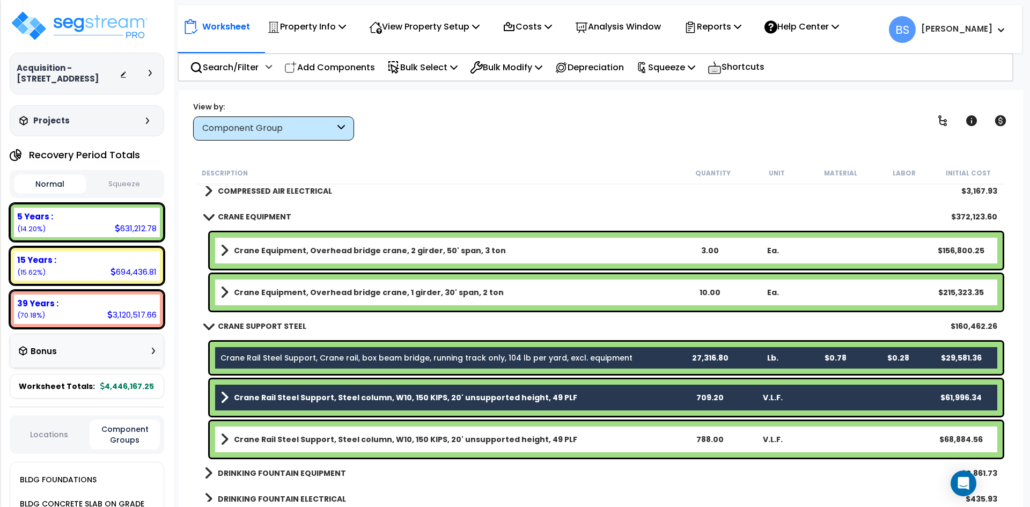
click at [251, 445] on link "Crane Rail Steel Support, Steel column, W10, 150 KIPS, 20' unsupported height, …" at bounding box center [450, 439] width 458 height 15
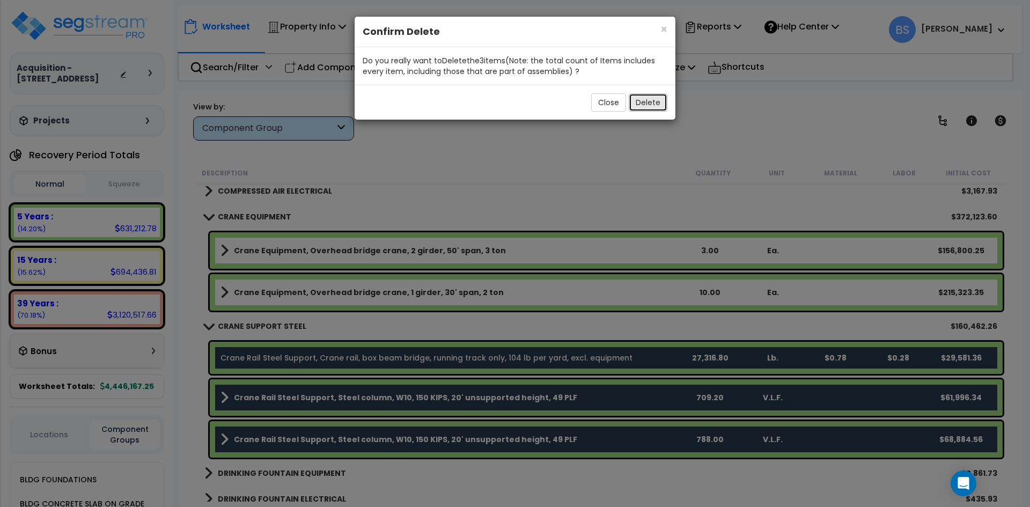
click at [641, 105] on button "Delete" at bounding box center [648, 102] width 39 height 18
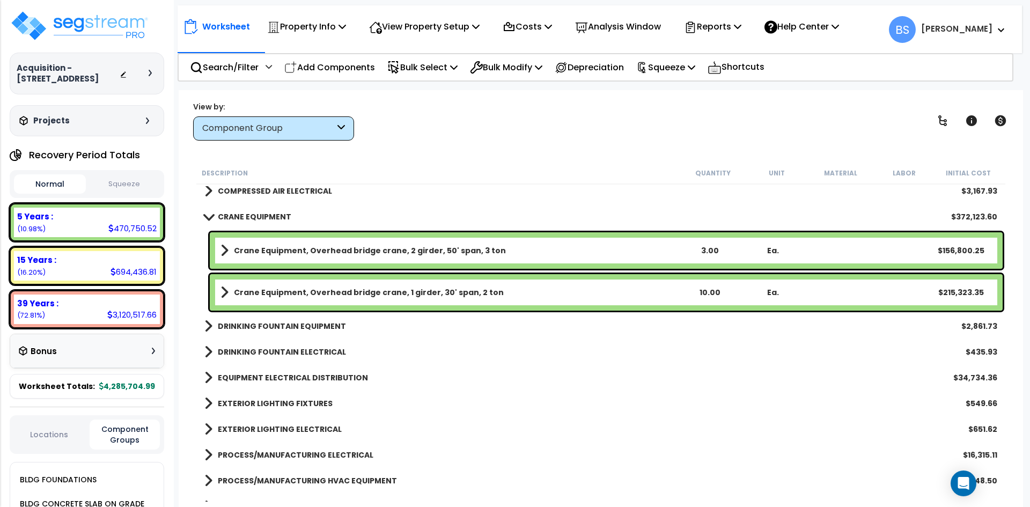
click at [243, 212] on b "CRANE EQUIPMENT" at bounding box center [255, 216] width 74 height 11
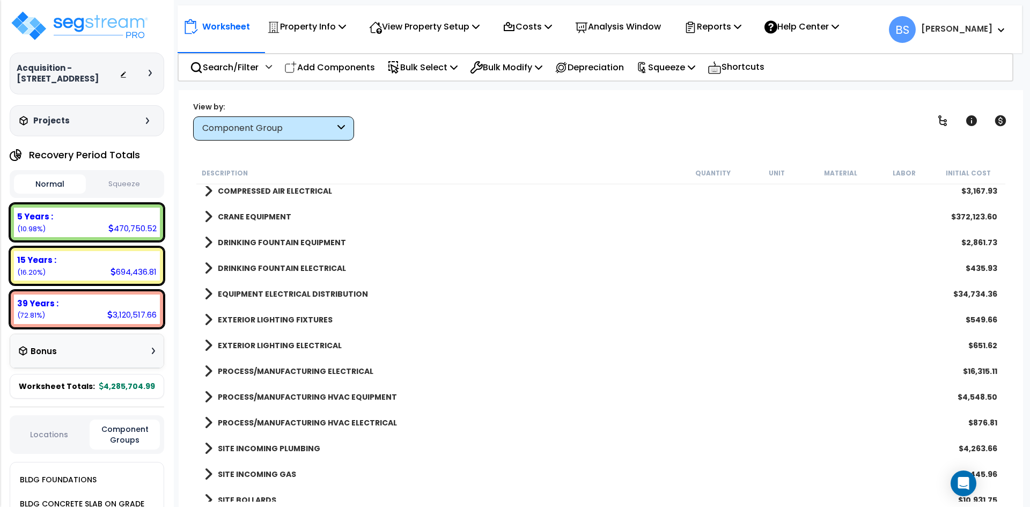
click at [142, 194] on button "Squeeze" at bounding box center [125, 184] width 72 height 19
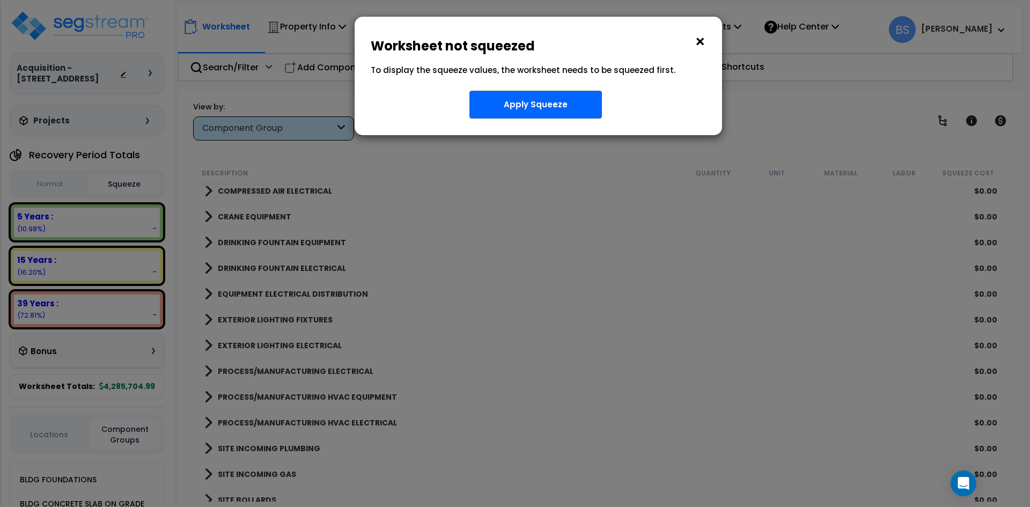
click at [699, 40] on button "×" at bounding box center [700, 41] width 12 height 17
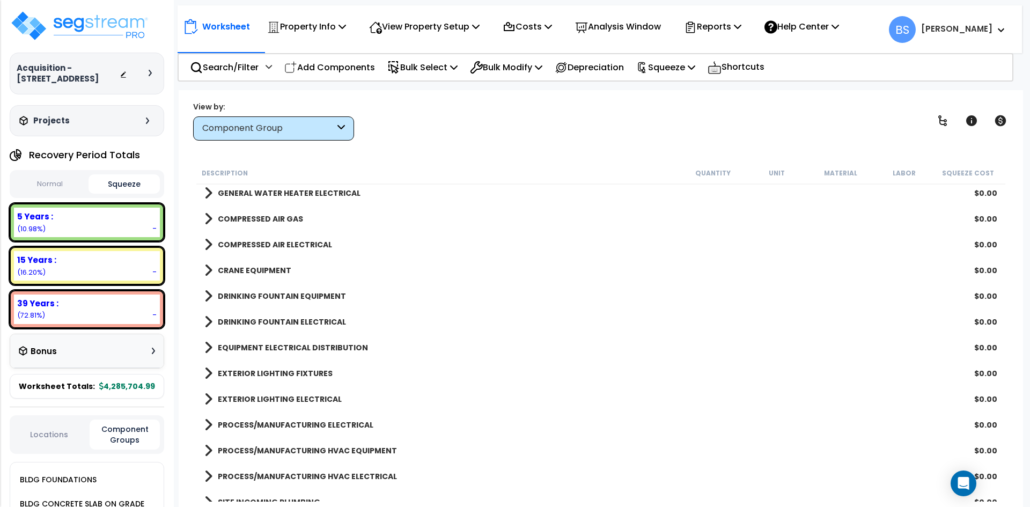
scroll to position [590, 0]
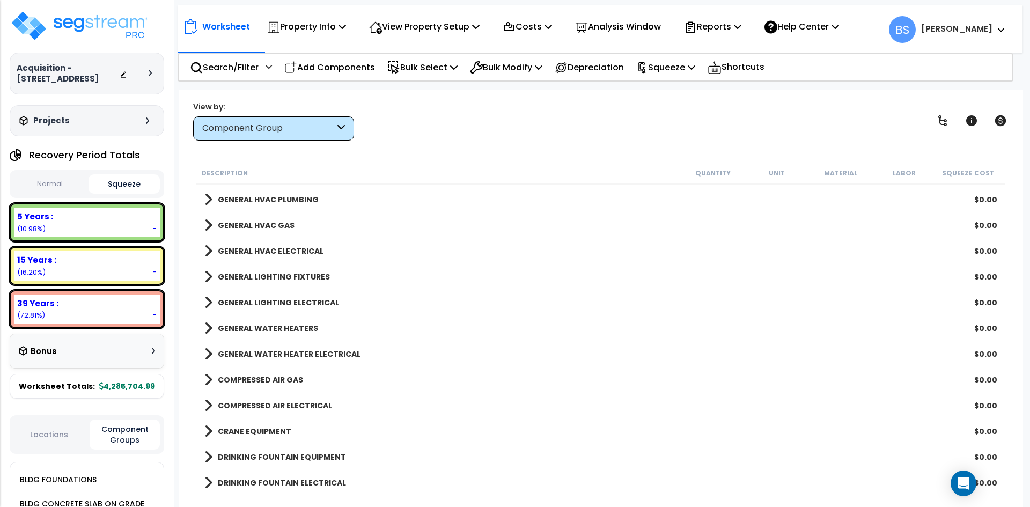
click at [284, 383] on b "COMPRESSED AIR GAS" at bounding box center [260, 379] width 85 height 11
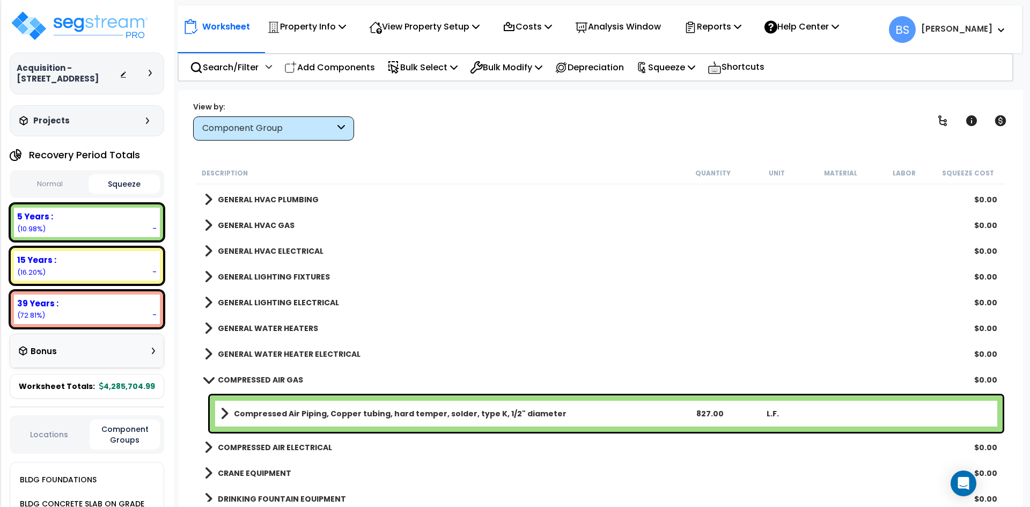
drag, startPoint x: 709, startPoint y: 416, endPoint x: 732, endPoint y: 409, distance: 24.8
click at [709, 416] on div "827.00" at bounding box center [710, 413] width 62 height 11
click at [187, 358] on div "Worksheet Property Info Property Setup Add Property Unit Template property Clon…" at bounding box center [601, 343] width 844 height 507
click at [50, 192] on button "Normal" at bounding box center [50, 184] width 72 height 19
click at [291, 447] on b "COMPRESSED AIR ELECTRICAL" at bounding box center [275, 447] width 114 height 11
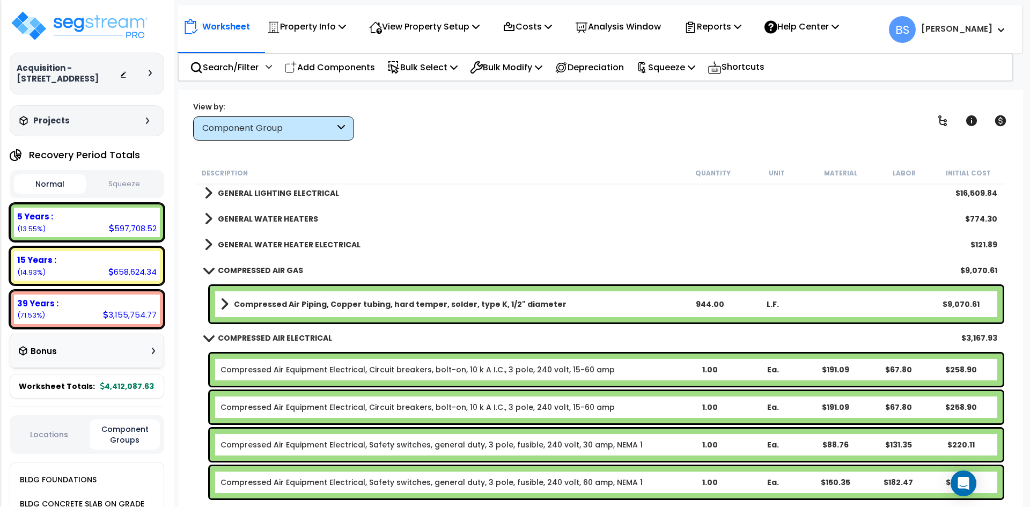
scroll to position [697, 0]
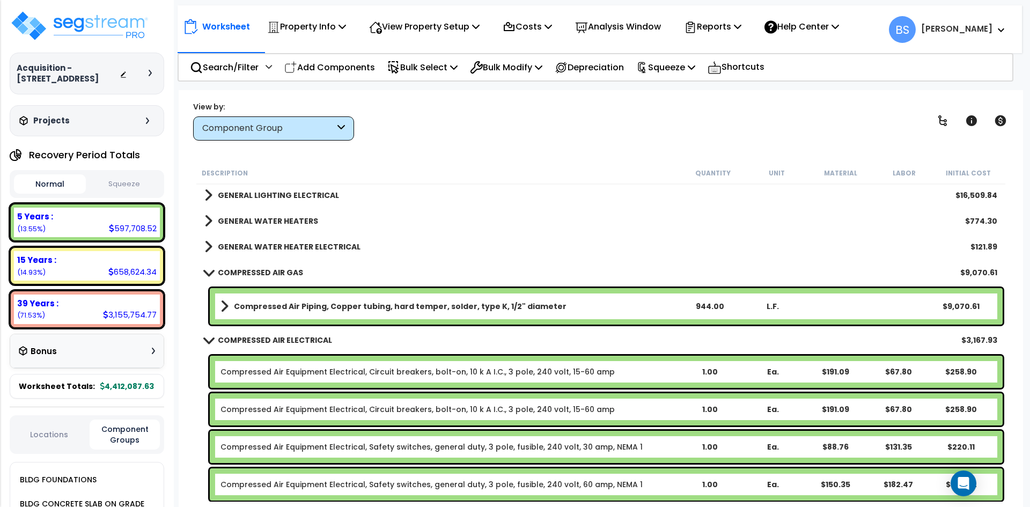
click at [694, 303] on div "944.00" at bounding box center [710, 306] width 62 height 11
click at [195, 299] on div "Description Quantity Unit Material Labor Initial Cost GENERAL HVAC EQUIPMENT/DU…" at bounding box center [601, 332] width 812 height 340
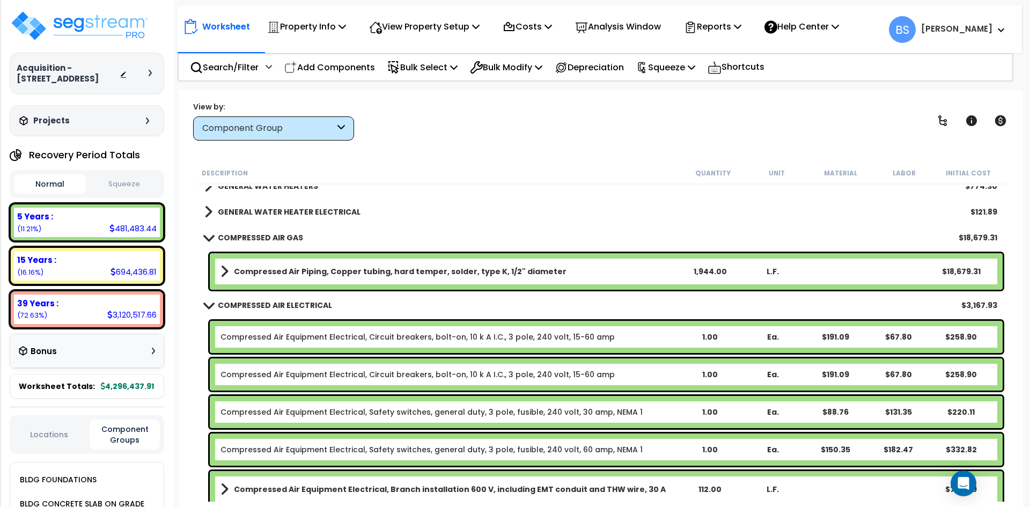
scroll to position [751, 0]
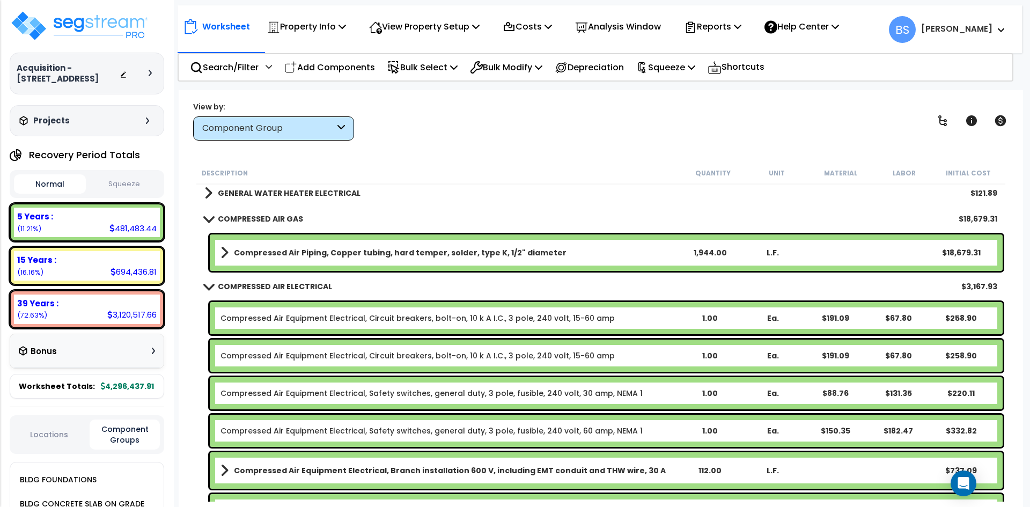
click at [194, 263] on div "Description Quantity Unit Material Labor Initial Cost GENERAL HVAC GAS $2,586.7…" at bounding box center [600, 332] width 823 height 340
click at [711, 252] on div "1,944.00" at bounding box center [710, 252] width 62 height 11
click at [192, 254] on div "Description Quantity Unit Material Labor Initial Cost GENERAL HVAC GAS $2,586.7…" at bounding box center [600, 332] width 823 height 340
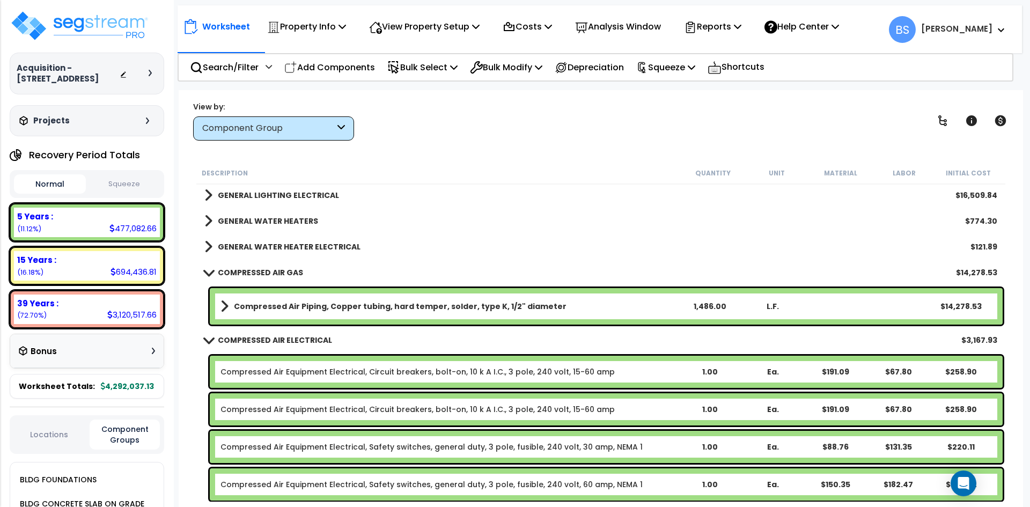
click at [255, 341] on b "COMPRESSED AIR ELECTRICAL" at bounding box center [275, 340] width 114 height 11
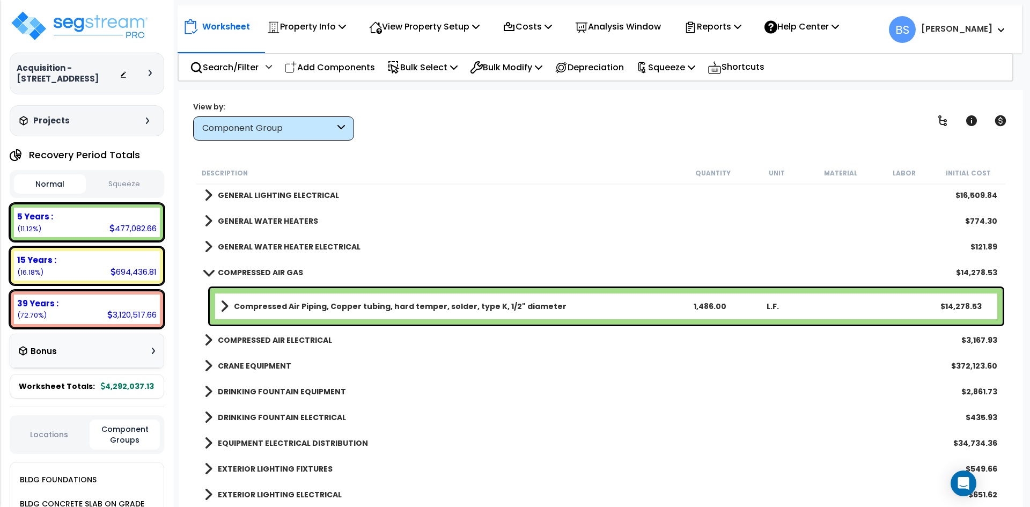
click at [251, 269] on b "COMPRESSED AIR GAS" at bounding box center [260, 272] width 85 height 11
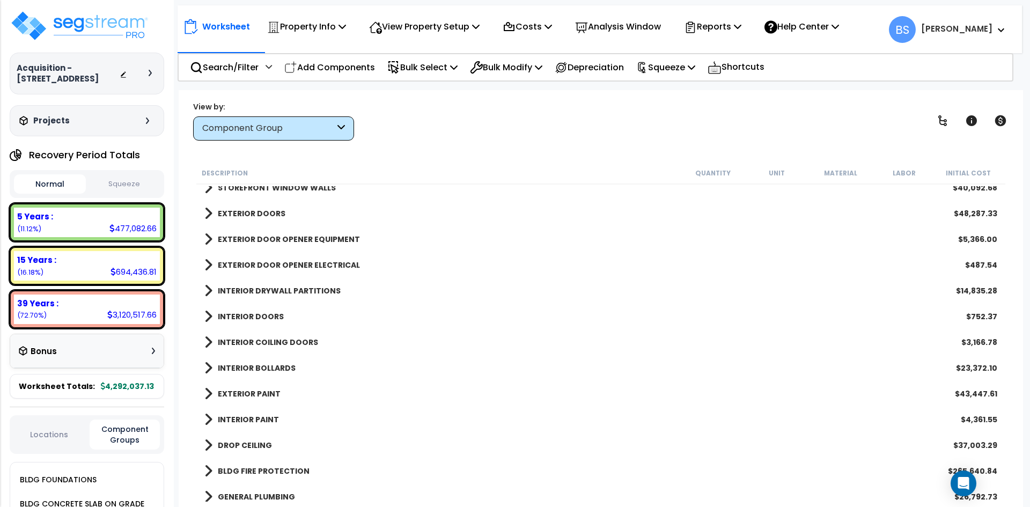
scroll to position [215, 0]
click at [245, 368] on b "INTERIOR BOLLARDS" at bounding box center [257, 369] width 78 height 11
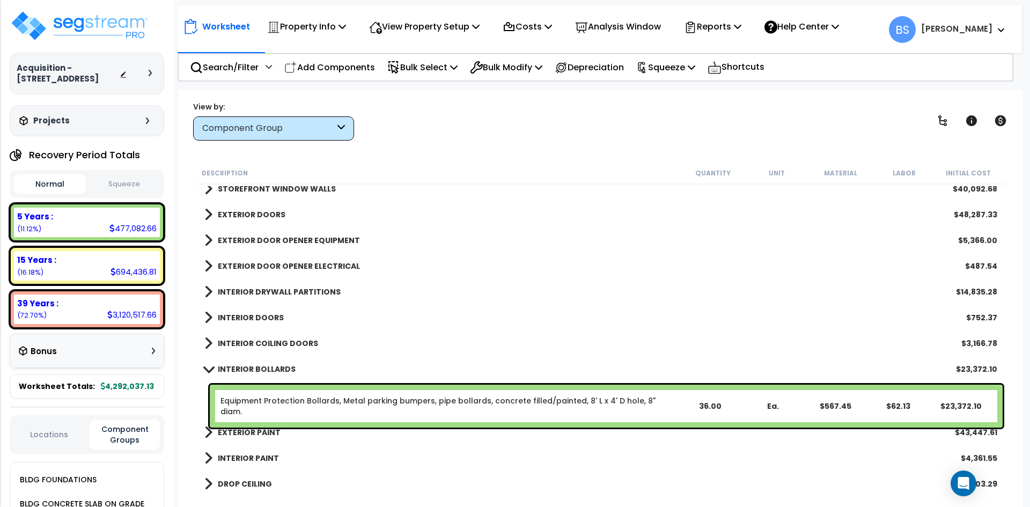
click at [710, 401] on div "36.00" at bounding box center [710, 406] width 62 height 11
click at [208, 366] on span at bounding box center [208, 369] width 15 height 8
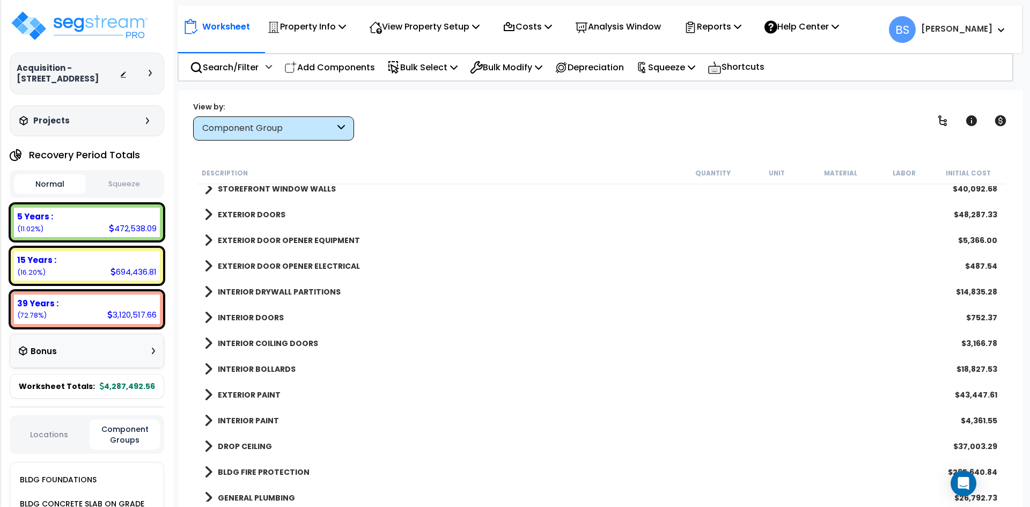
click at [209, 342] on span at bounding box center [208, 343] width 8 height 15
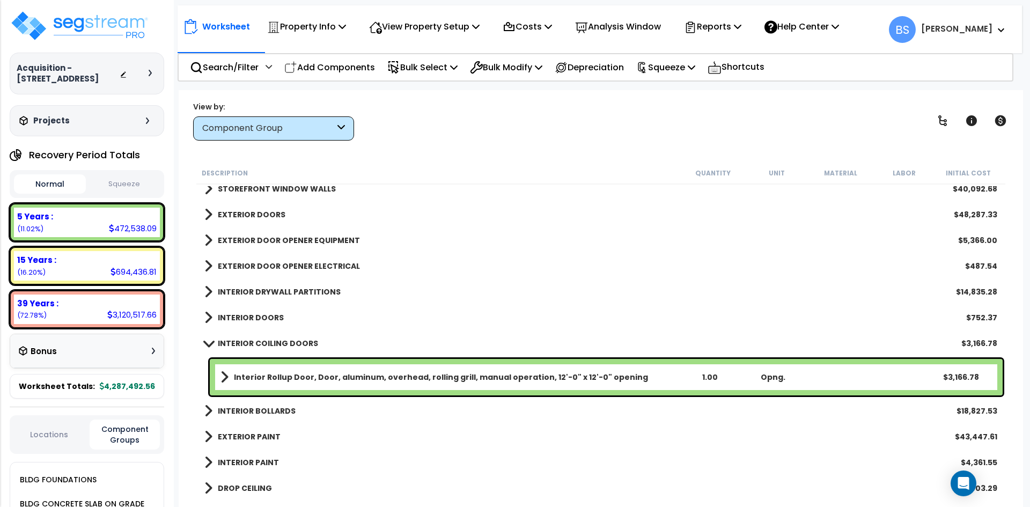
click at [273, 371] on link "Interior Rollup Door, Door, aluminum, overhead, rolling grill, manual operation…" at bounding box center [450, 377] width 458 height 15
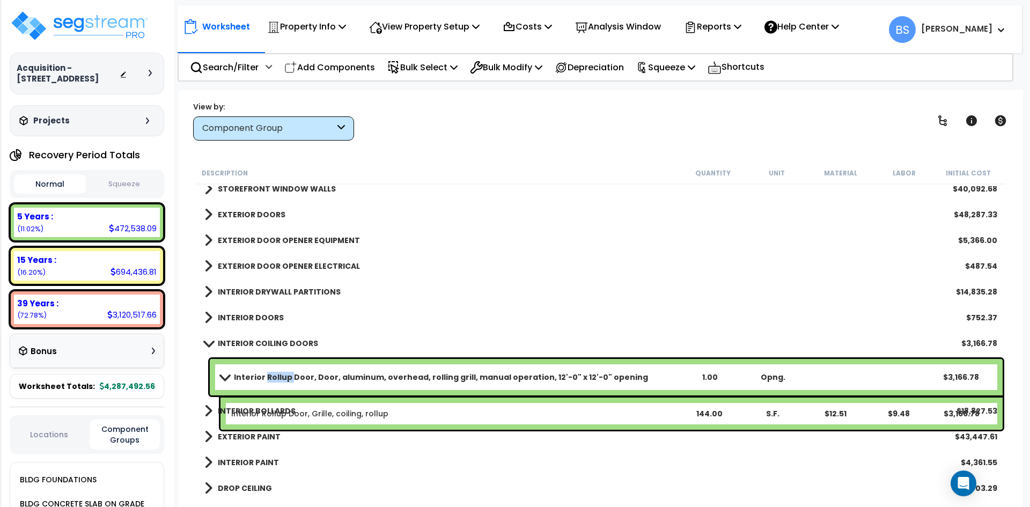
click at [273, 371] on link "Interior Rollup Door, Door, aluminum, overhead, rolling grill, manual operation…" at bounding box center [450, 377] width 458 height 15
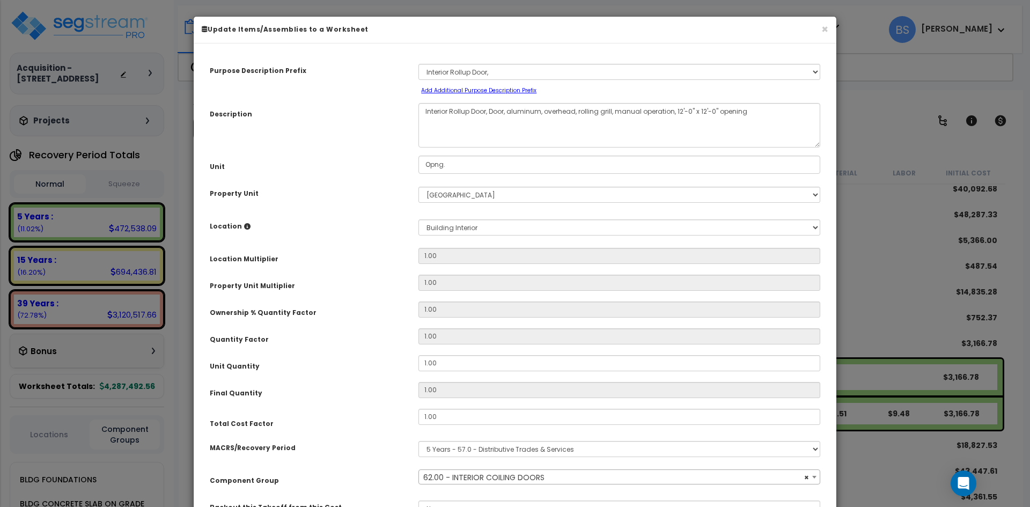
scroll to position [99, 0]
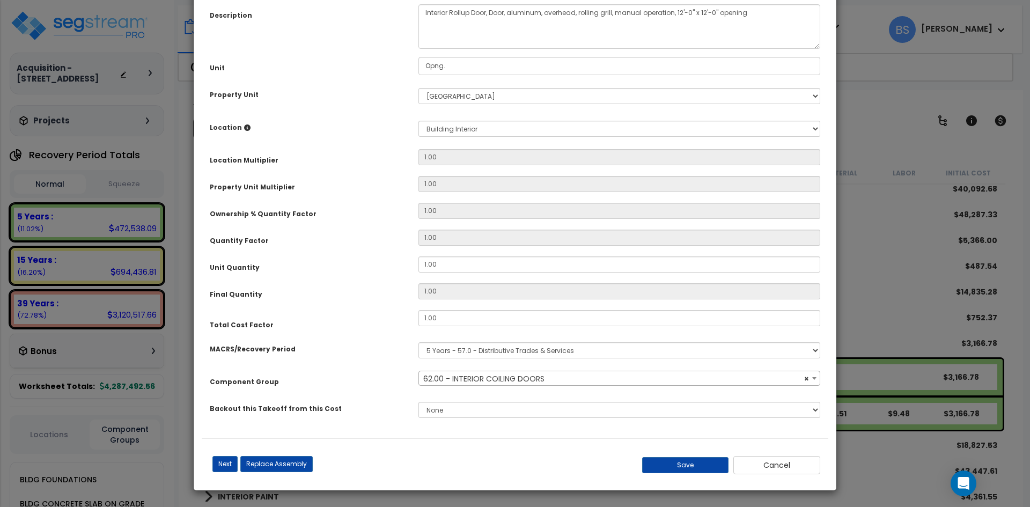
select select "12436"
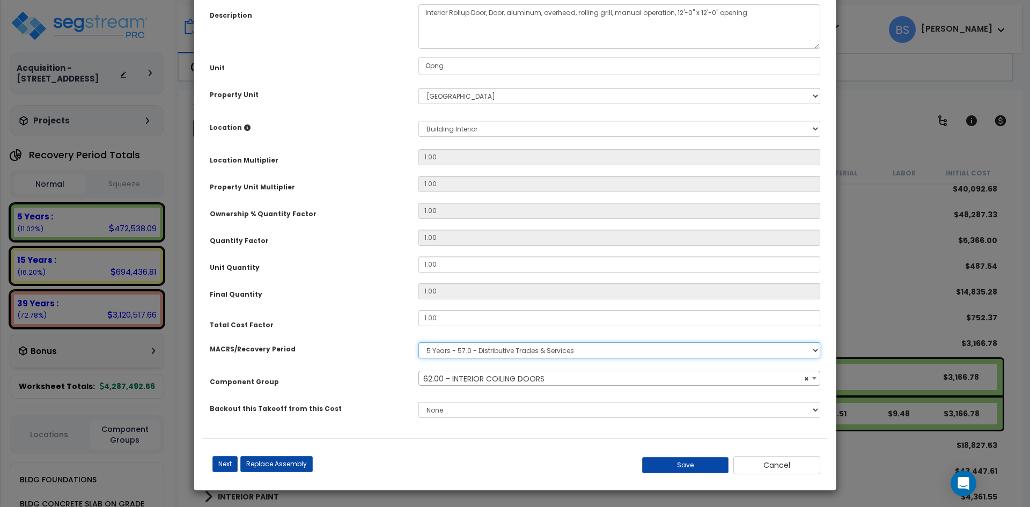
click at [459, 353] on select "Select MACRS/Recovery Period 5 Years - 57.0 - Distributive Trades & Services 5 …" at bounding box center [619, 350] width 402 height 16
select select "3669"
click at [418, 342] on select "Select MACRS/Recovery Period 5 Years - 57.0 - Distributive Trades & Services 5 …" at bounding box center [619, 350] width 402 height 16
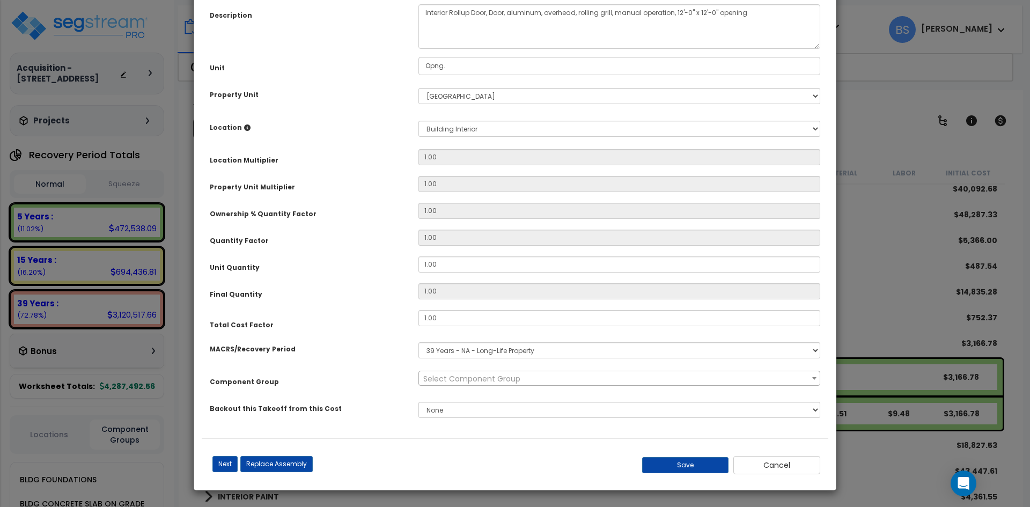
click at [661, 454] on div "Previous (Skip Assembly Items) Next (Skip Assembly Items) Previous Next Replace…" at bounding box center [515, 460] width 627 height 27
click at [663, 457] on button "Save" at bounding box center [685, 465] width 87 height 16
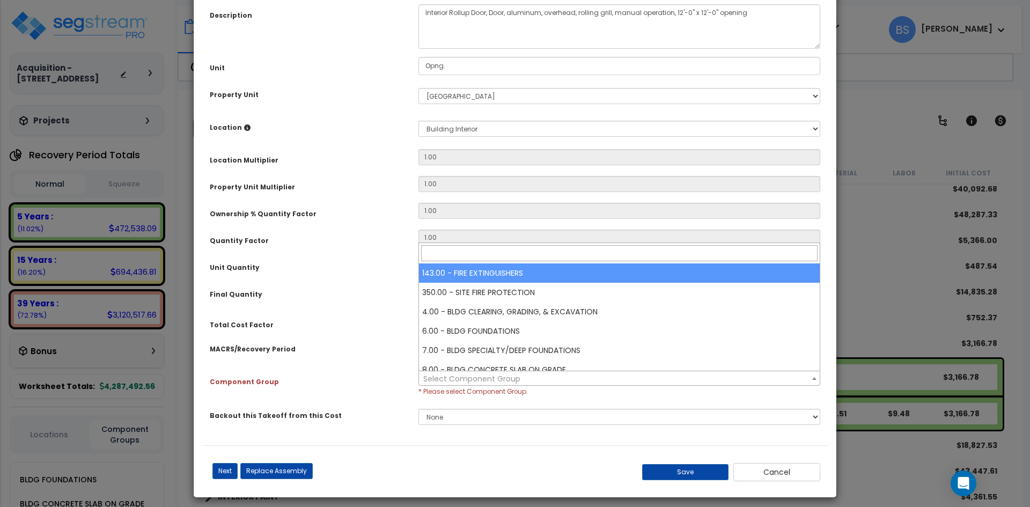
click at [496, 375] on span "Select Component Group" at bounding box center [471, 378] width 97 height 11
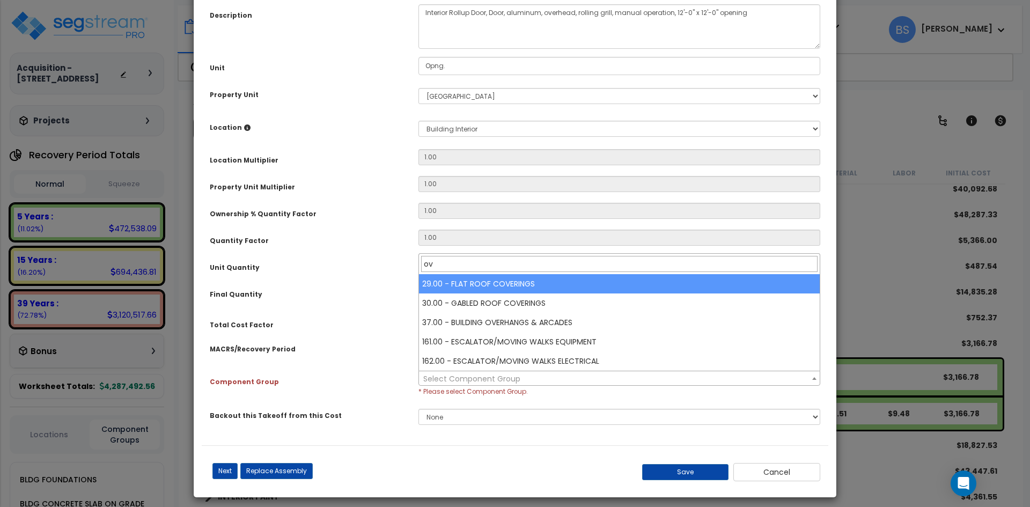
type input "o"
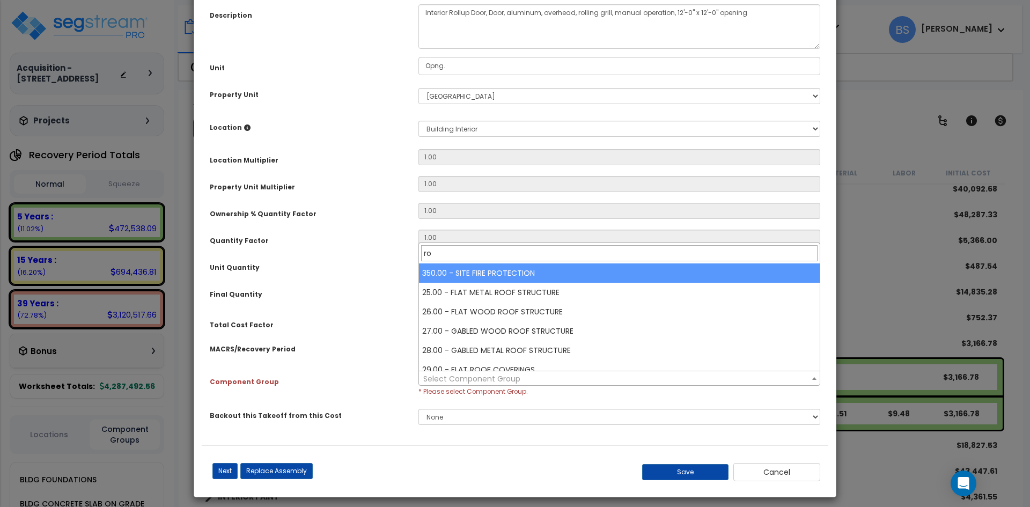
type input "r"
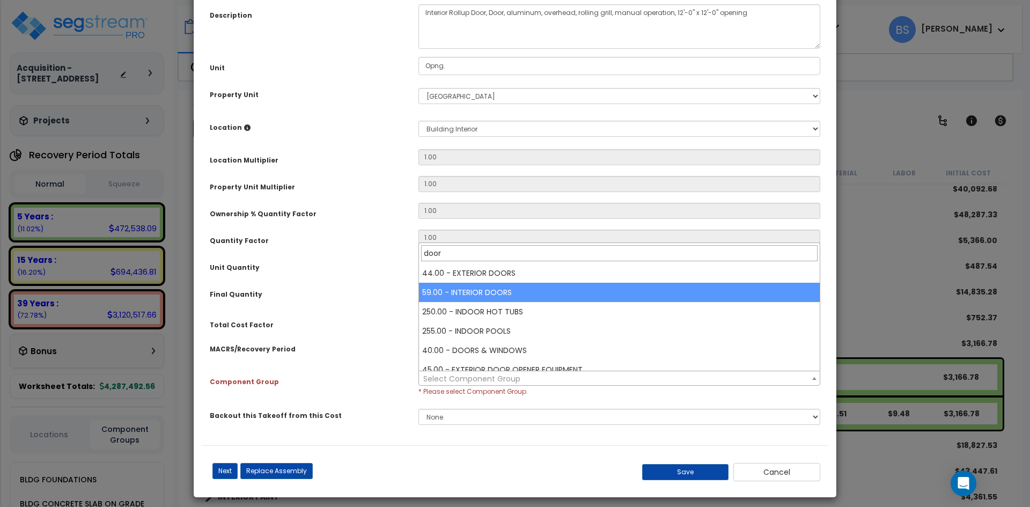
type input "door"
select select "12385"
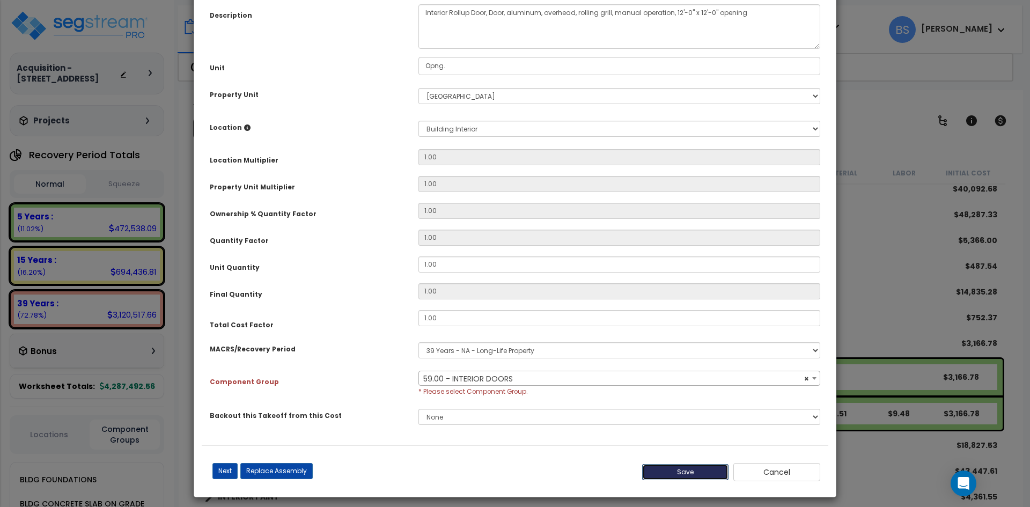
click at [666, 472] on button "Save" at bounding box center [685, 472] width 87 height 16
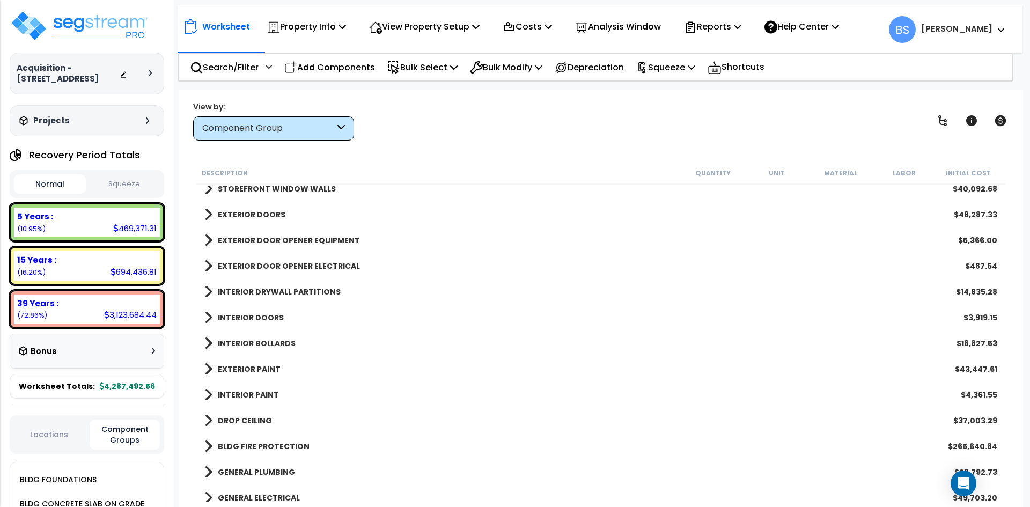
click at [446, 144] on div "Worksheet Property Info Property Setup Add Property Unit Template property Clon…" at bounding box center [601, 343] width 844 height 507
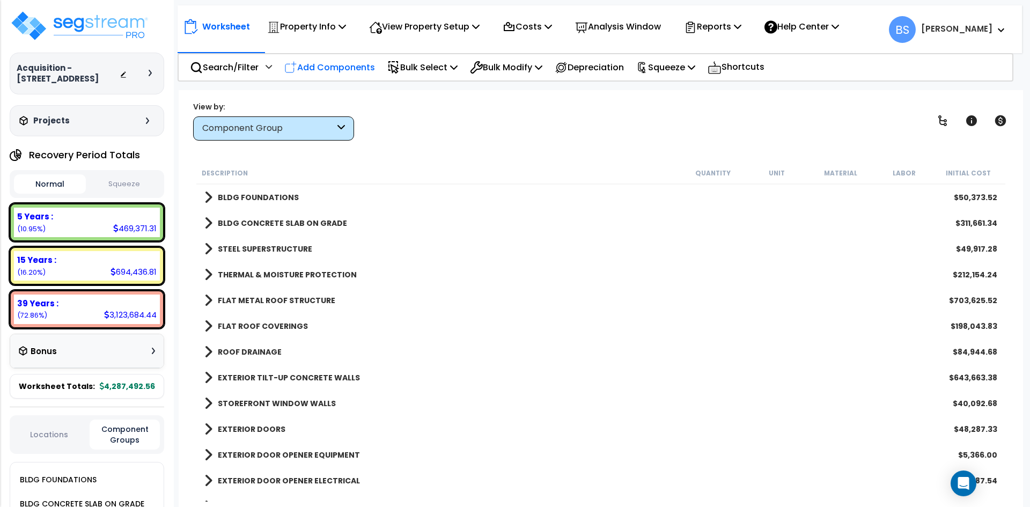
click at [332, 71] on p "Add Components" at bounding box center [329, 67] width 91 height 14
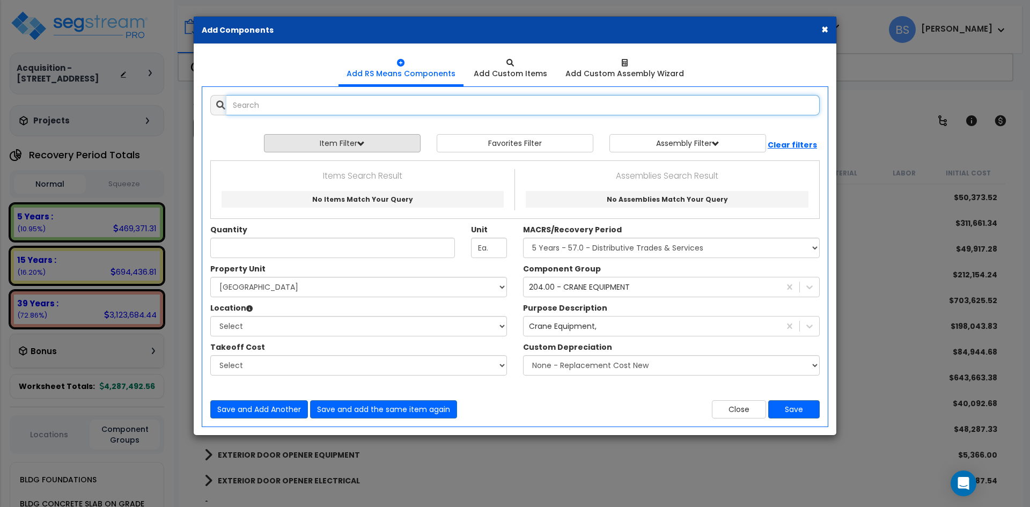
select select
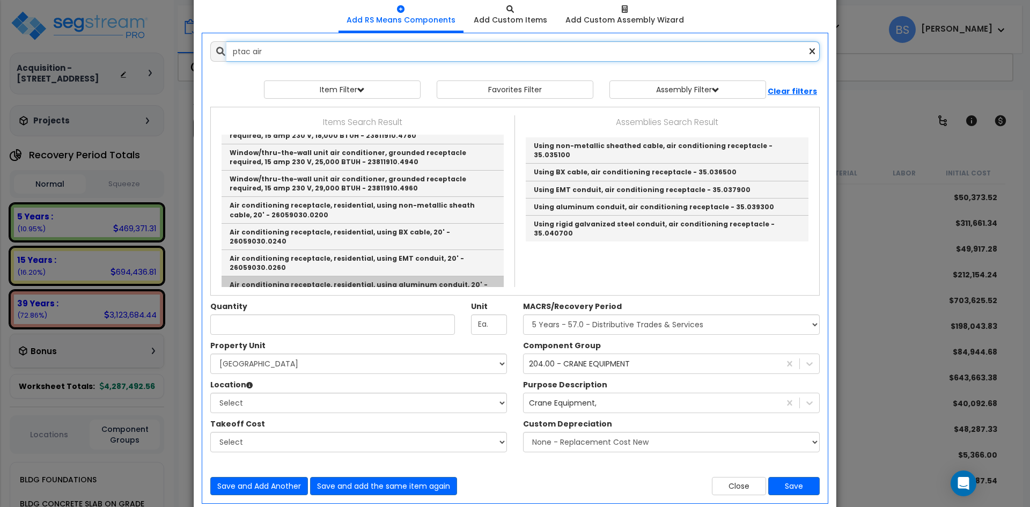
scroll to position [134, 0]
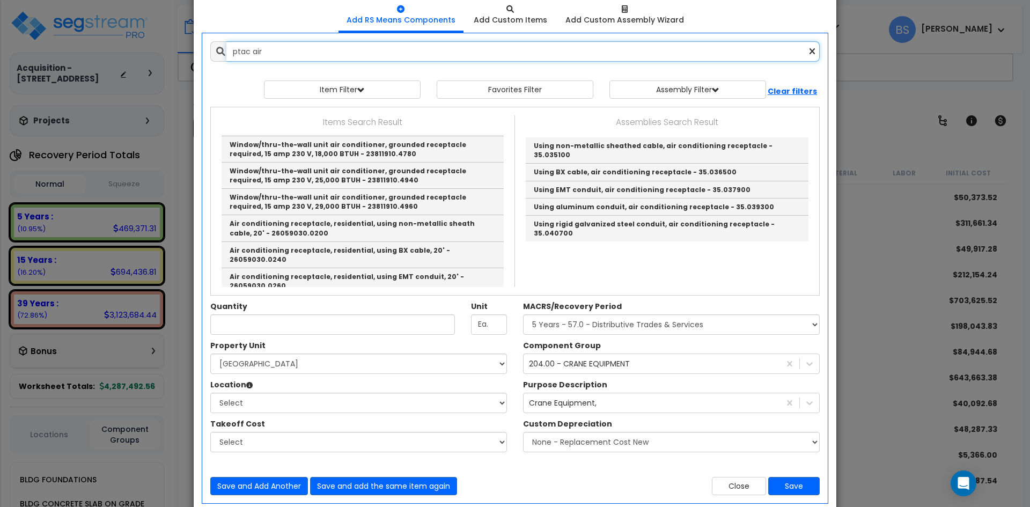
click at [293, 48] on input "ptac air" at bounding box center [522, 51] width 593 height 20
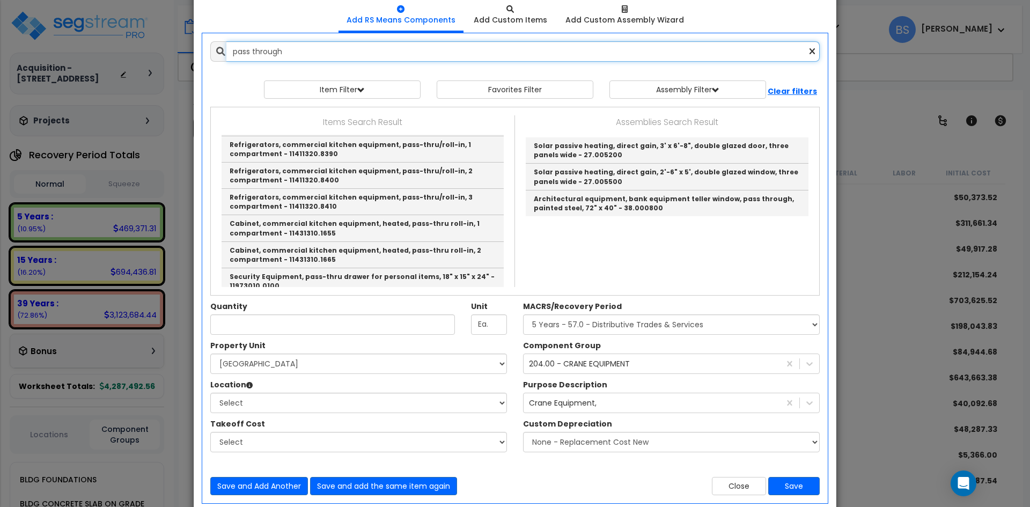
scroll to position [0, 0]
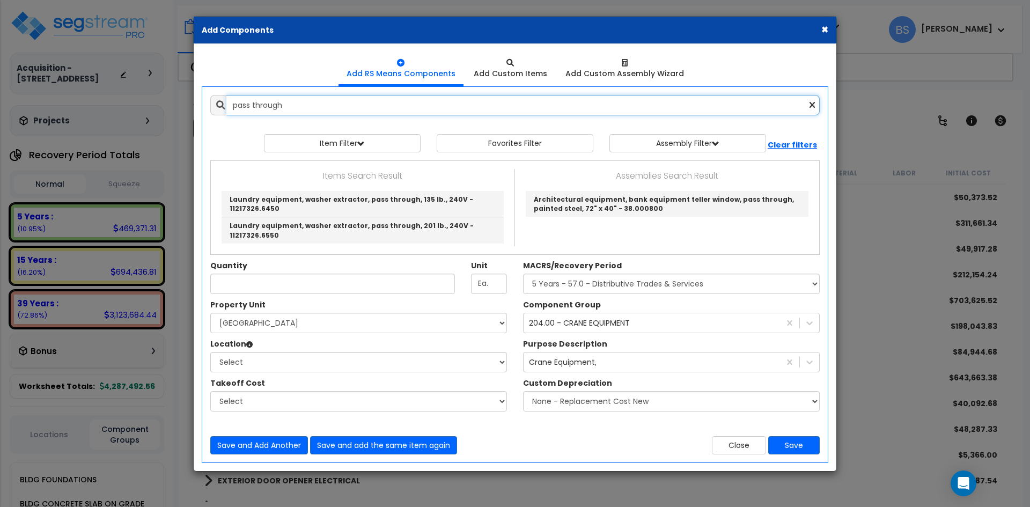
click at [295, 98] on input "pass through" at bounding box center [522, 105] width 593 height 20
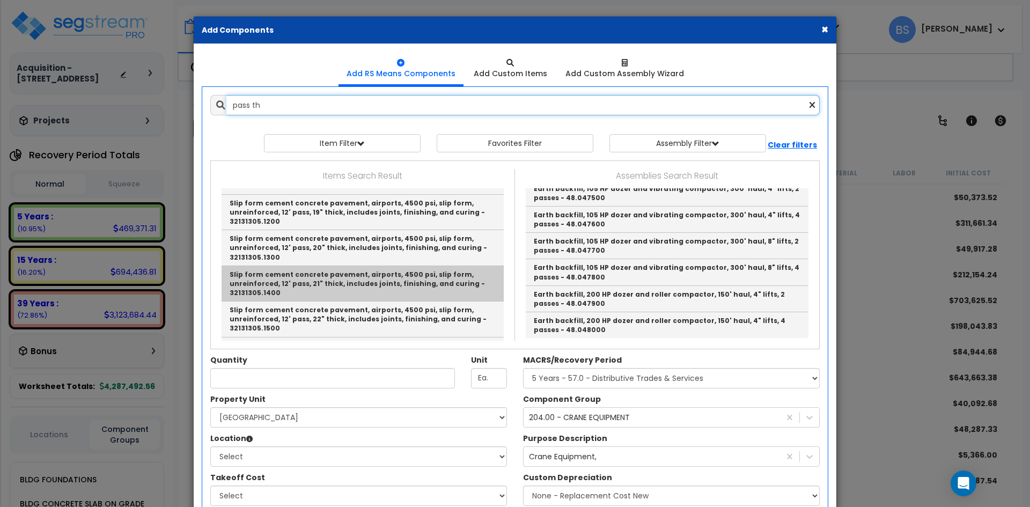
scroll to position [2575, 0]
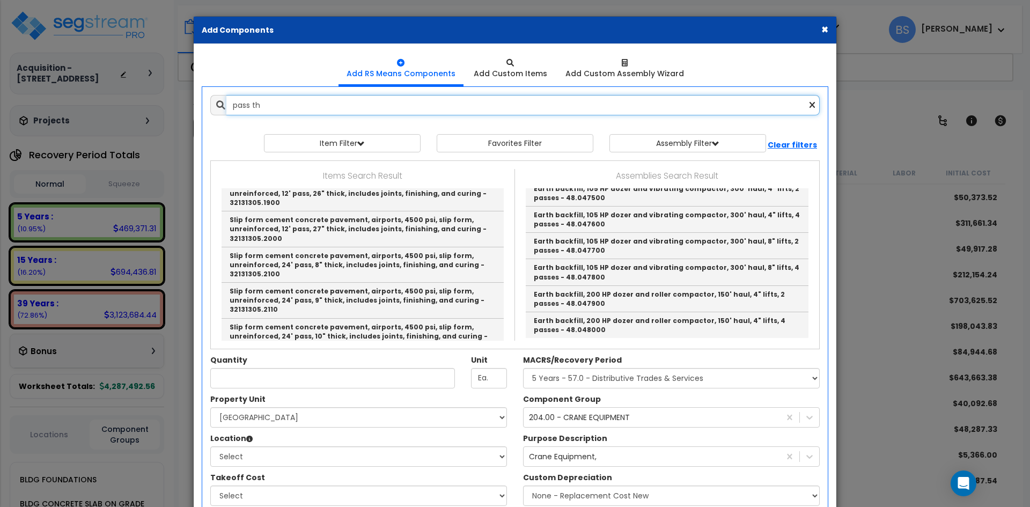
click at [299, 106] on input "pass th" at bounding box center [522, 105] width 593 height 20
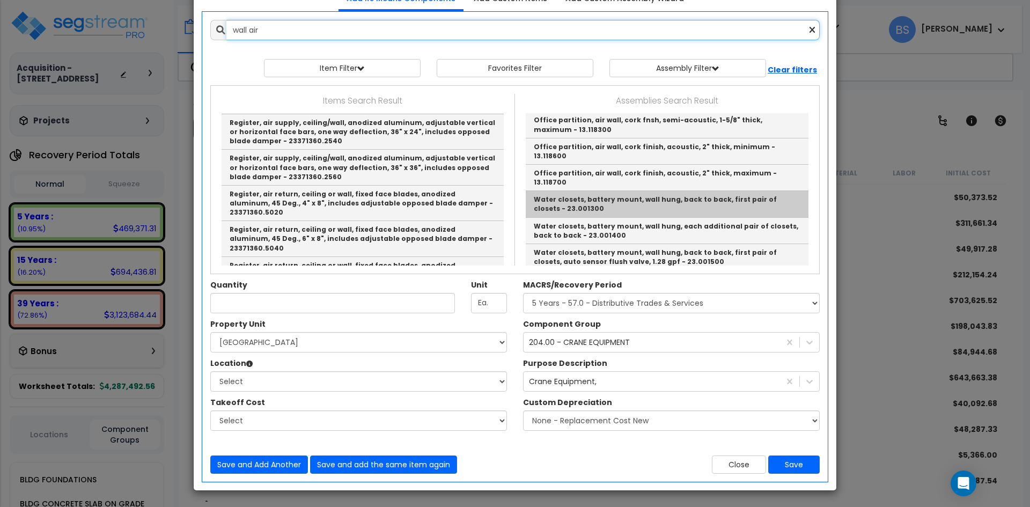
scroll to position [0, 0]
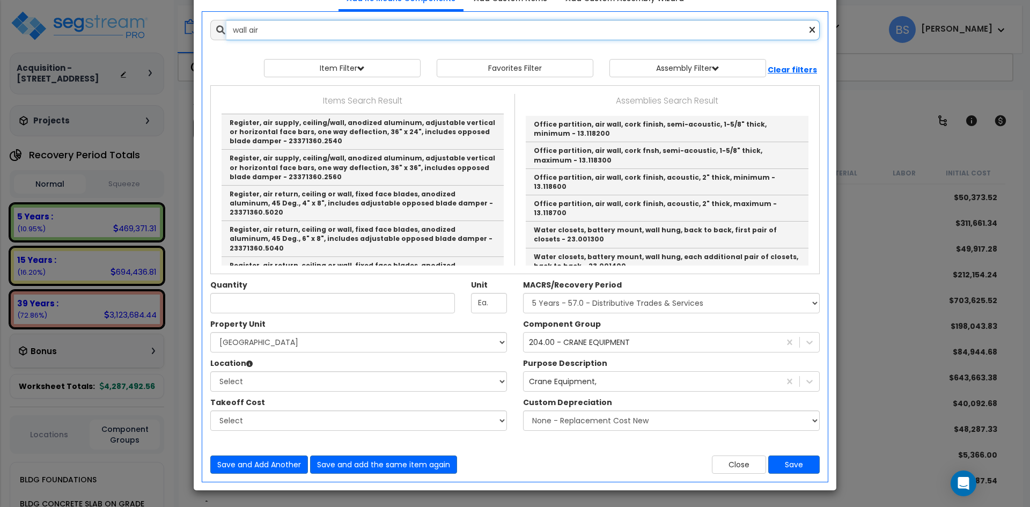
click at [335, 30] on input "wall air" at bounding box center [522, 30] width 593 height 20
type input "w"
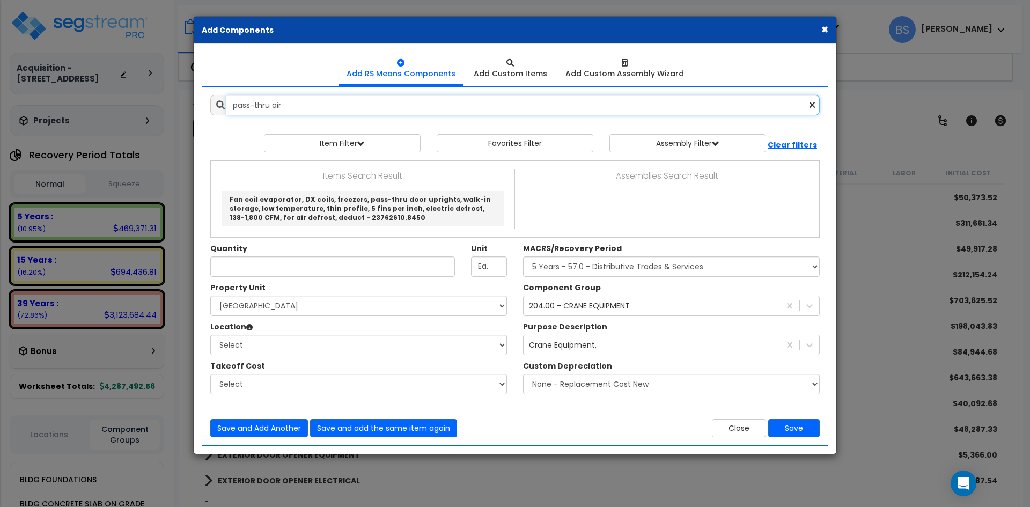
click at [249, 104] on input "pass-thru air" at bounding box center [522, 105] width 593 height 20
click at [324, 106] on input "pass thru air" at bounding box center [522, 105] width 593 height 20
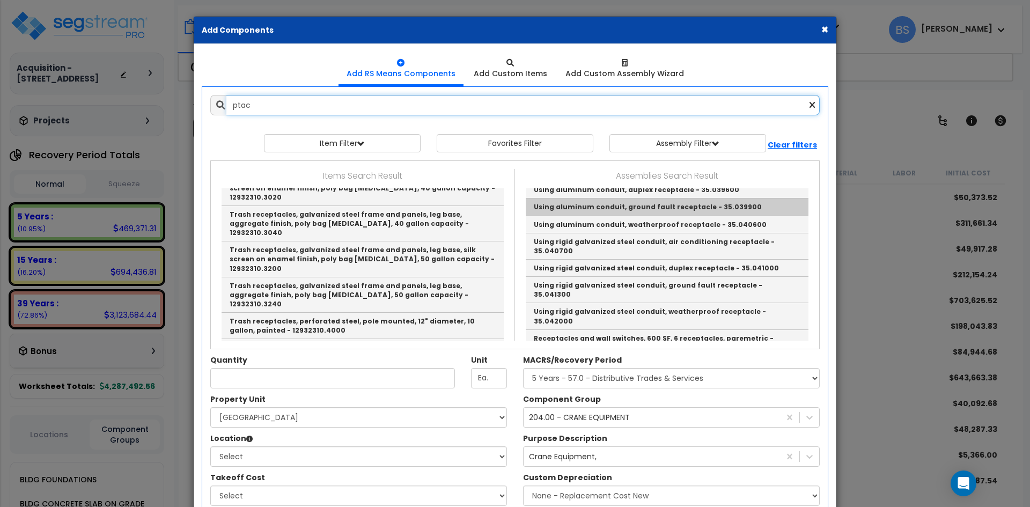
scroll to position [1710, 0]
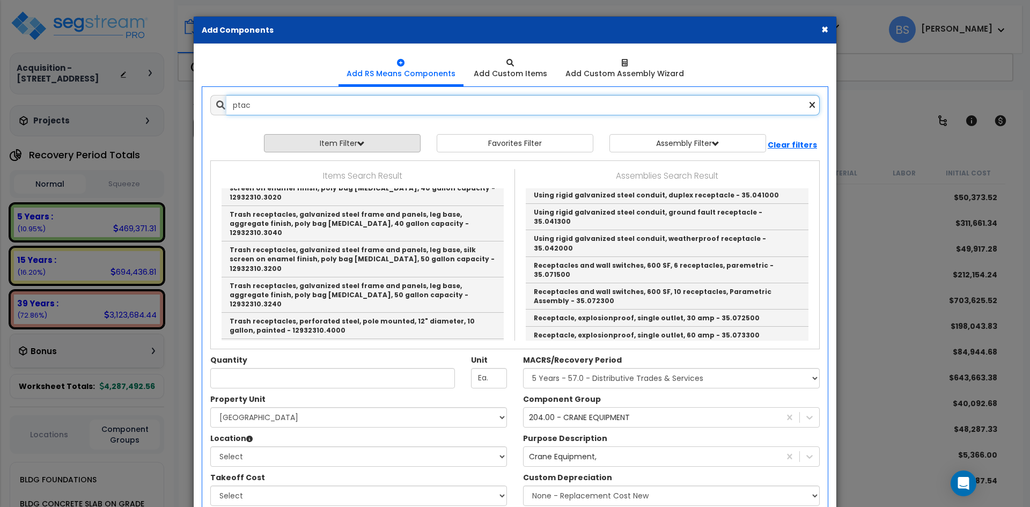
type input "ptac"
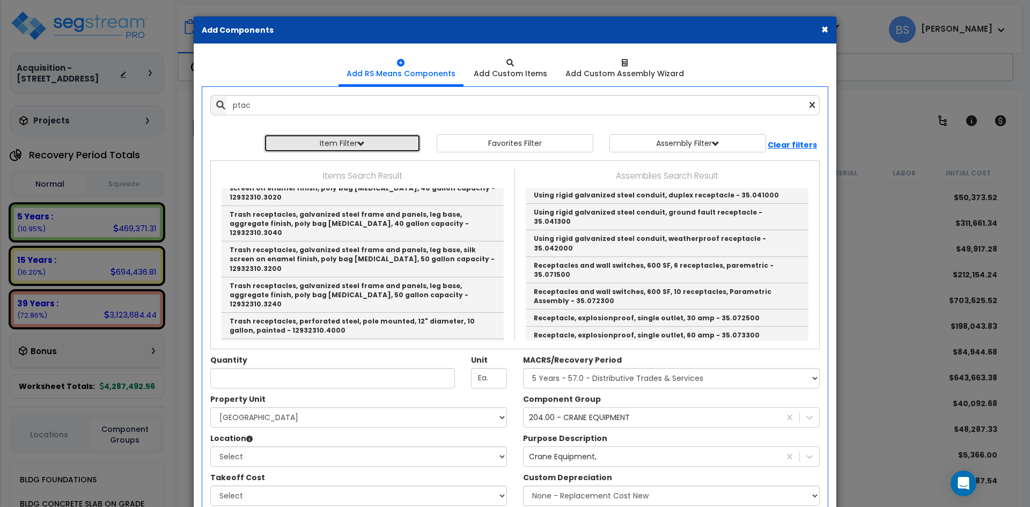
click at [377, 148] on button "Item Filter" at bounding box center [342, 143] width 157 height 18
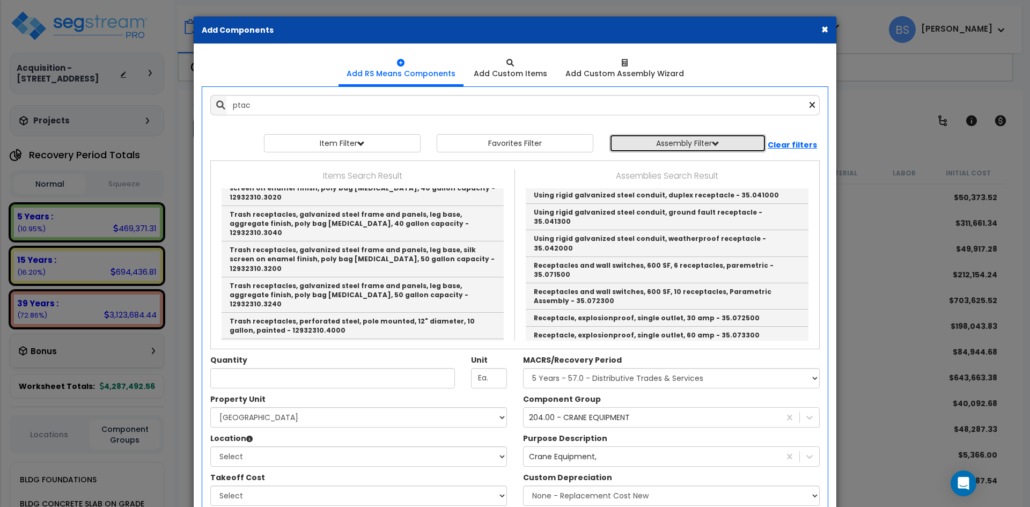
click at [697, 148] on button "Assembly Filter" at bounding box center [687, 143] width 157 height 18
click at [694, 167] on select "Select 0. Custom Assembly 1. Standard Foundations 2. Special Foundations 3. Sla…" at bounding box center [695, 168] width 161 height 20
select select "29"
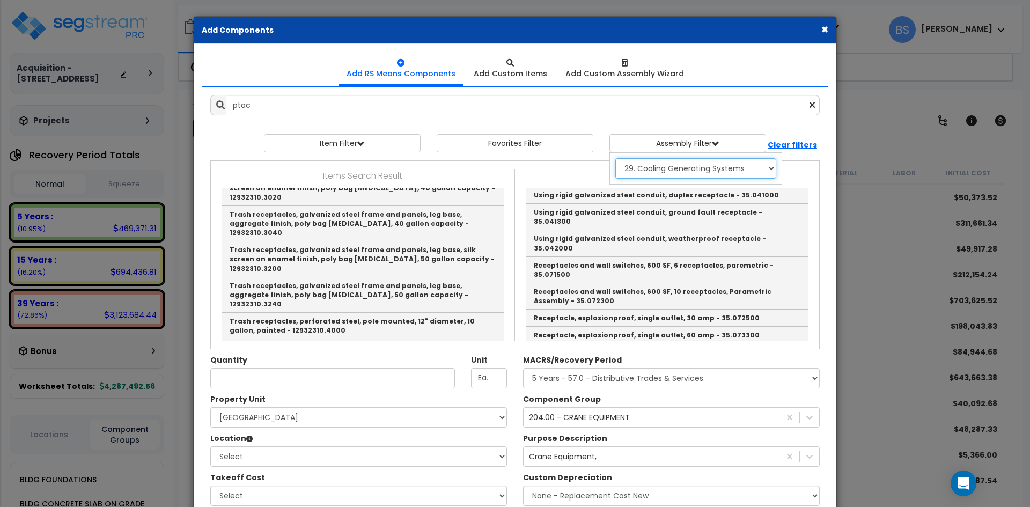
click at [615, 158] on select "Select 0. Custom Assembly 1. Standard Foundations 2. Special Foundations 3. Sla…" at bounding box center [695, 168] width 161 height 20
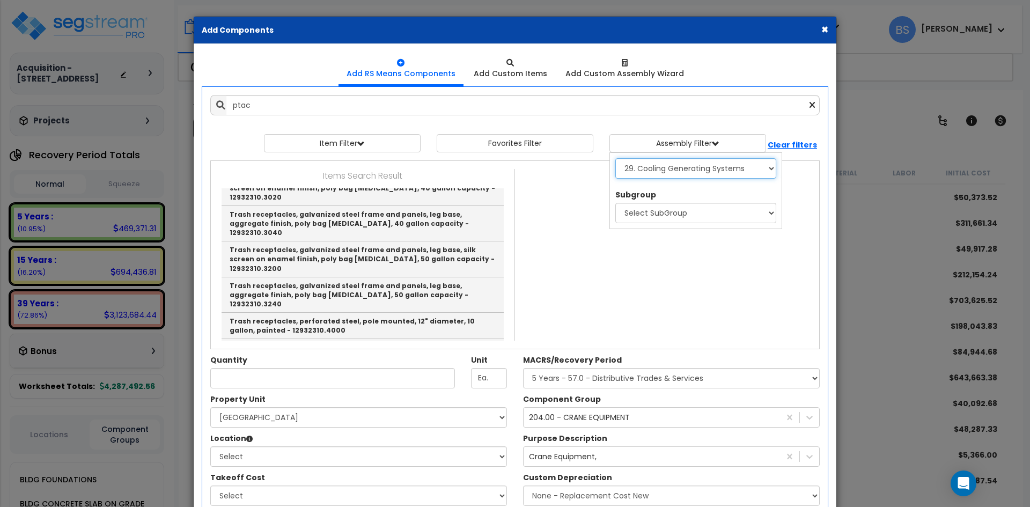
scroll to position [0, 0]
click at [690, 216] on select "Select SubGroup 1. Packaged Terminal AC 2. Chilled Water, Air Cooled Condenser …" at bounding box center [695, 213] width 161 height 20
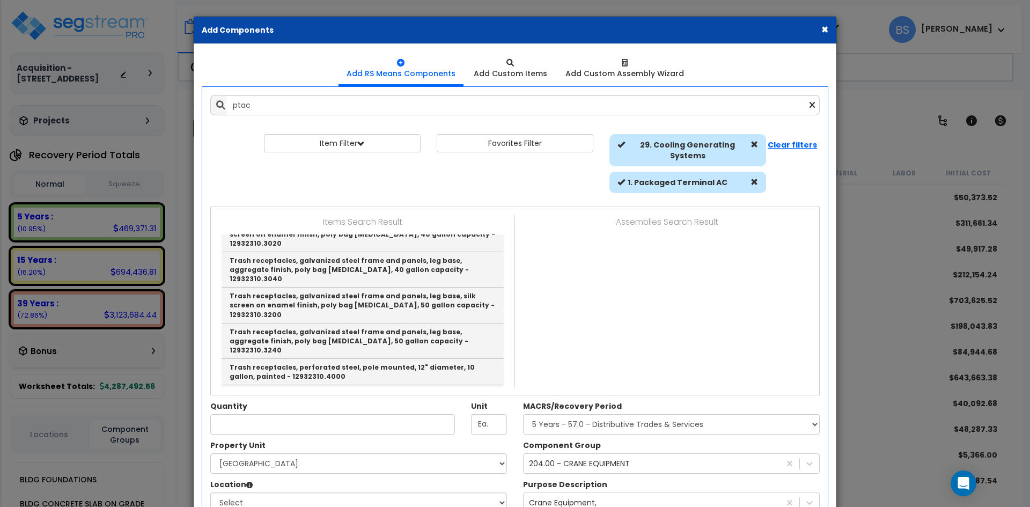
click at [814, 102] on icon at bounding box center [812, 105] width 5 height 9
click at [468, 185] on div "Item Filter Select 0. Custom Item 1. General Requirements 3. Concrete" at bounding box center [515, 166] width 626 height 64
click at [376, 148] on button "Item Filter" at bounding box center [342, 143] width 157 height 18
click at [753, 178] on span at bounding box center [755, 182] width 8 height 8
select select
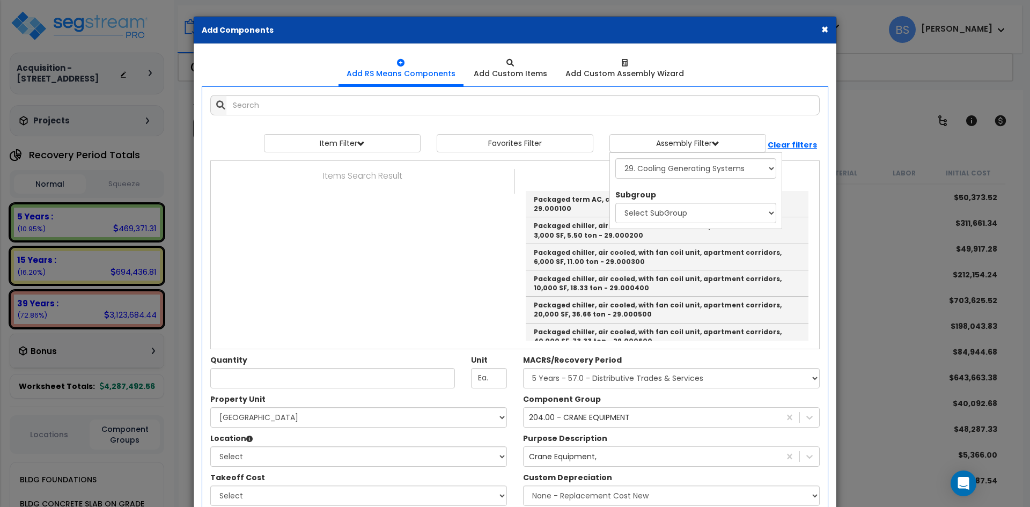
click at [574, 168] on div "Items Search Result Assemblies Search Result Packaged term AC, cab, w slv, lvr,…" at bounding box center [515, 255] width 592 height 188
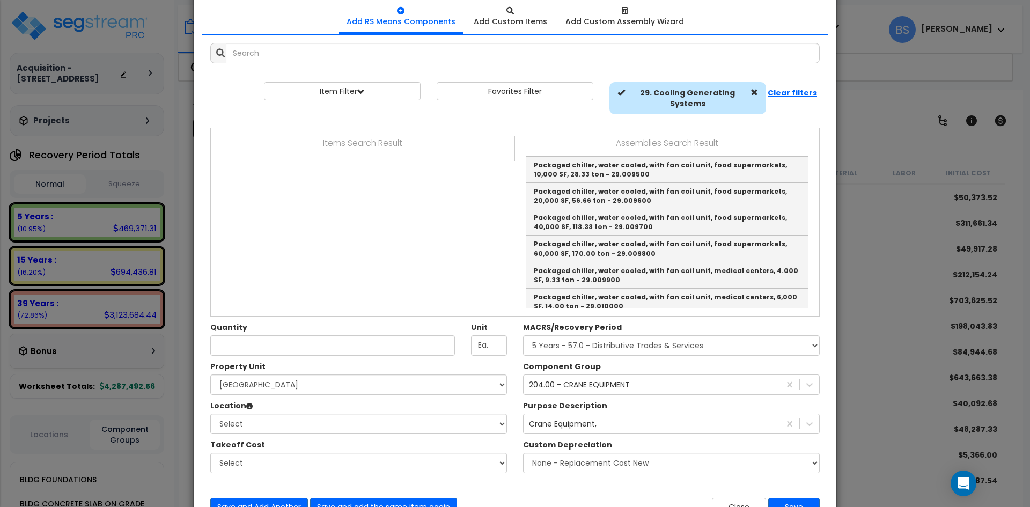
scroll to position [94, 0]
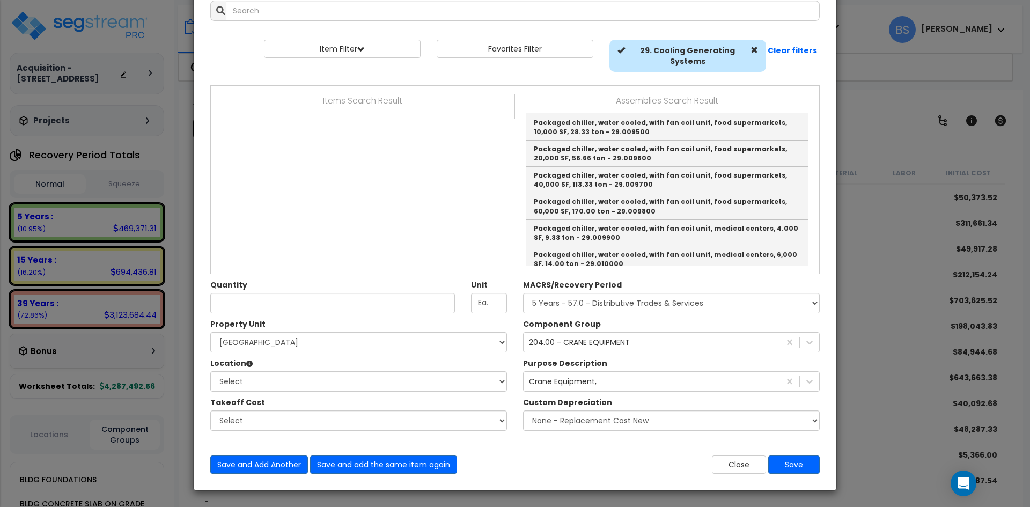
click at [754, 49] on span at bounding box center [755, 50] width 8 height 8
select select
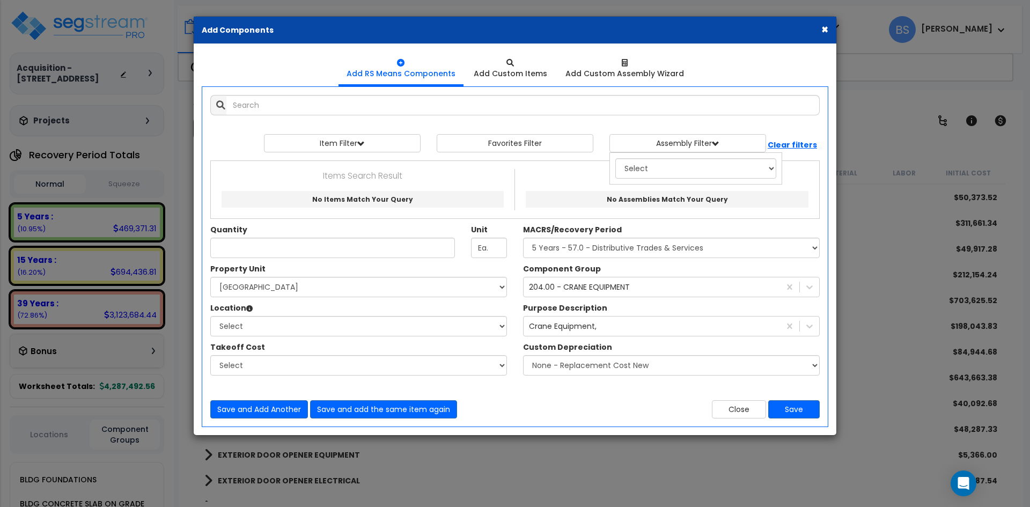
scroll to position [0, 0]
click at [362, 143] on span "button" at bounding box center [361, 144] width 8 height 8
click at [351, 157] on div "Select 0. Custom Item 1. General Requirements 2. Existing Conditions 3. Concret…" at bounding box center [350, 168] width 173 height 32
click at [350, 165] on select "Select 0. Custom Item 1. General Requirements 2. Existing Conditions 3. Concret…" at bounding box center [350, 168] width 161 height 20
select select "23000000"
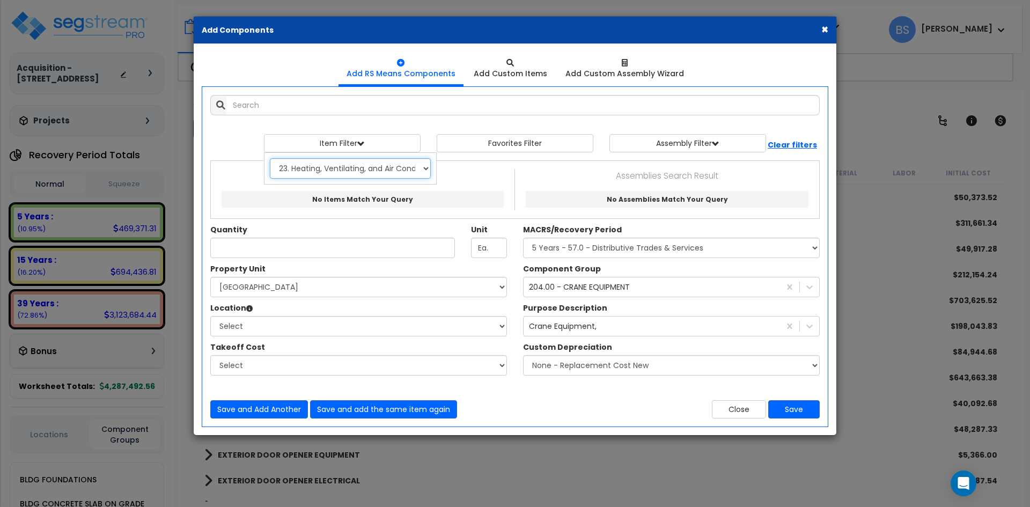
click at [270, 158] on select "Select 0. Custom Item 1. General Requirements 2. Existing Conditions 3. Concret…" at bounding box center [350, 168] width 161 height 20
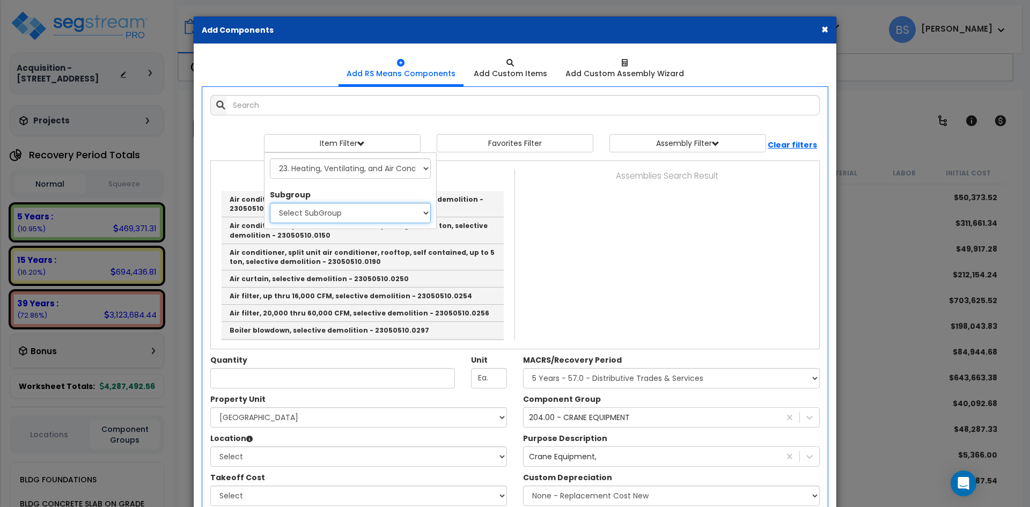
click at [318, 210] on select "Select SubGroup 1. Air Conditioning, General (23050210) 2. HVAC Demolition (230…" at bounding box center [350, 213] width 161 height 20
select select "23050210"
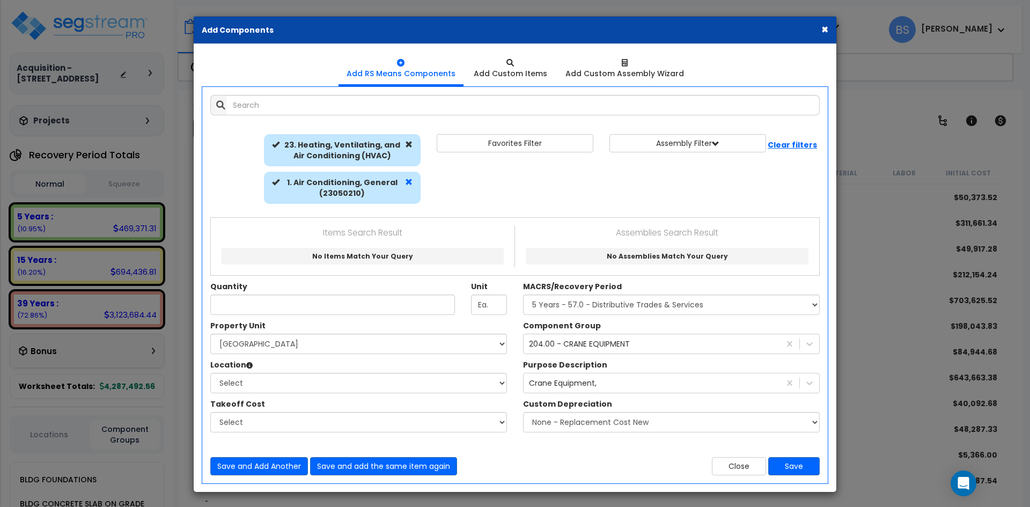
click at [410, 180] on span at bounding box center [409, 182] width 8 height 8
select select
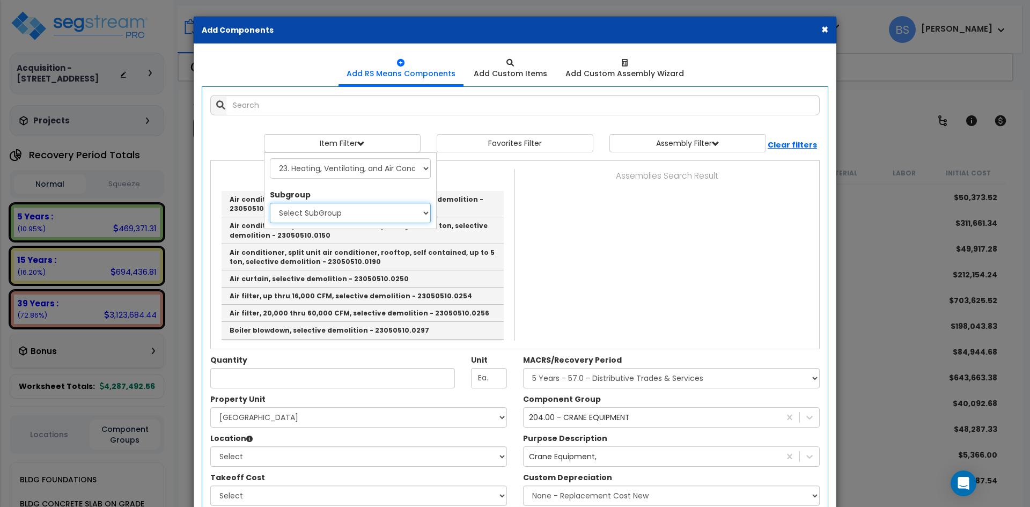
click at [415, 209] on select "Select SubGroup 1. Air Conditioning, General (23050210) 2. HVAC Demolition (230…" at bounding box center [350, 213] width 161 height 20
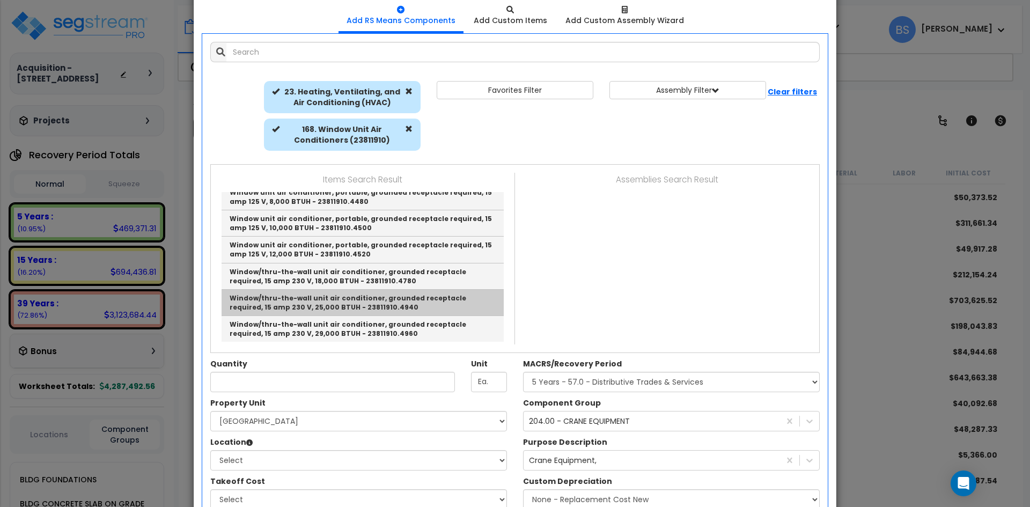
scroll to position [54, 0]
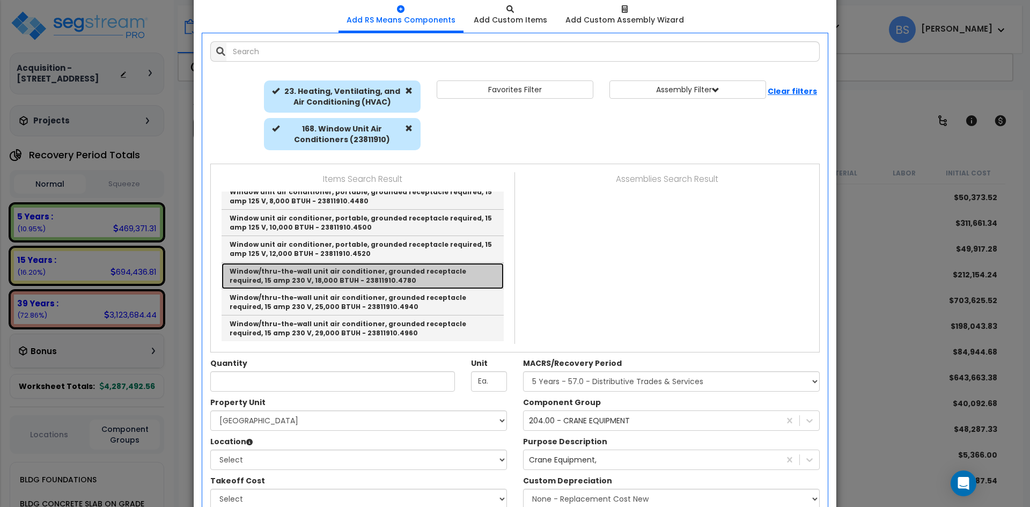
click at [378, 274] on link "Window/thru-the-wall unit air conditioner, grounded receptacle required, 15 amp…" at bounding box center [363, 276] width 282 height 26
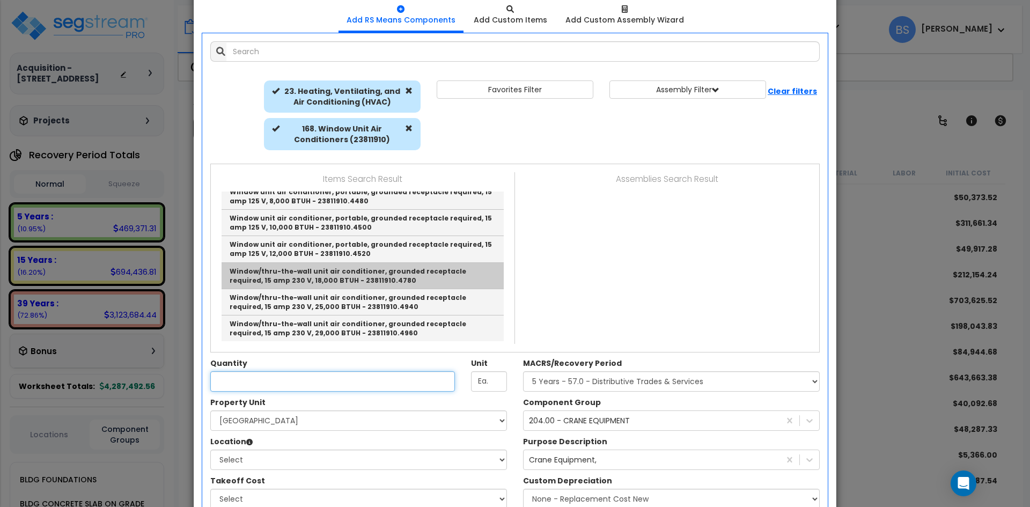
type input "Window/thru-the-wall unit air conditioner, grounded receptacle required, 15 amp…"
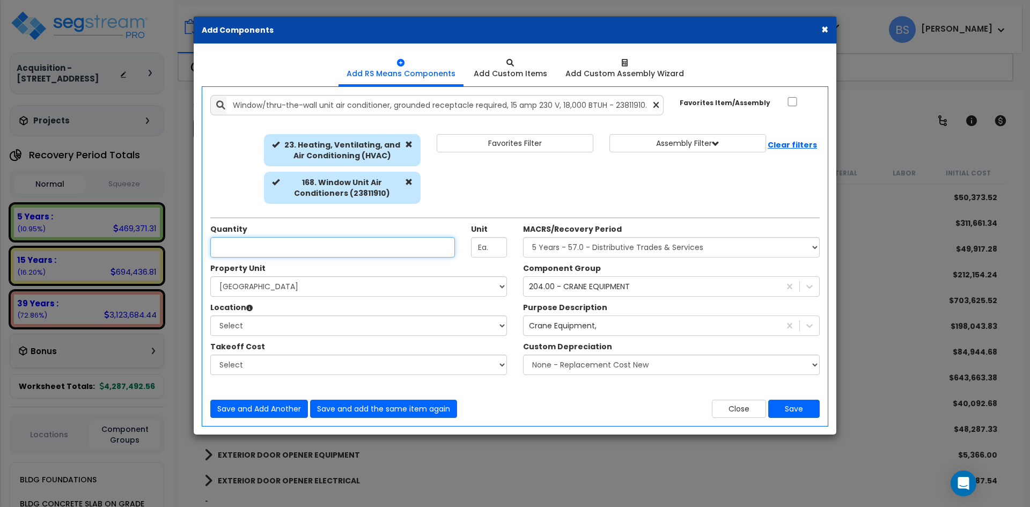
scroll to position [0, 0]
click at [307, 251] on input "Unit Quantity" at bounding box center [332, 247] width 245 height 20
type input "1"
click at [246, 285] on select "Select Main Building Site Improvements" at bounding box center [358, 286] width 297 height 20
select select "167759"
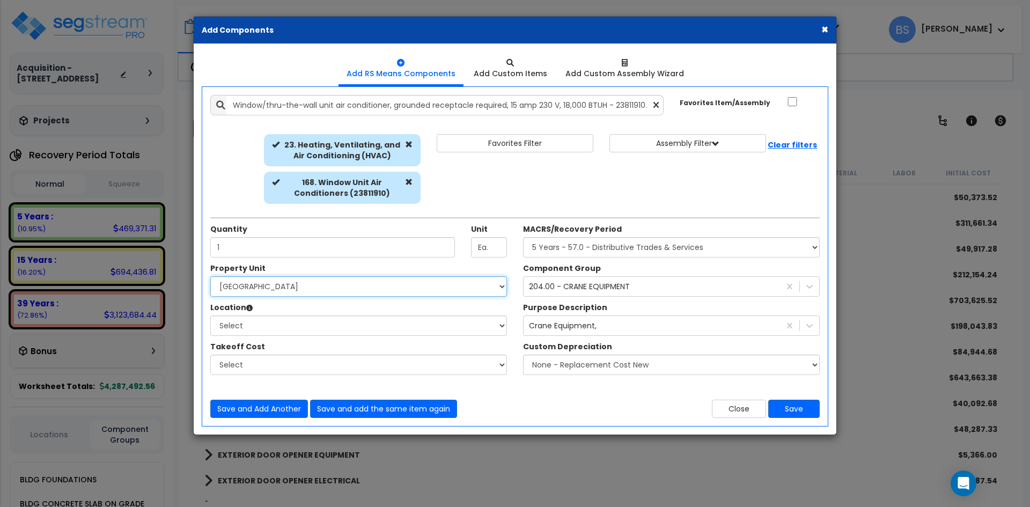
click at [210, 276] on select "Select Main Building Site Improvements" at bounding box center [358, 286] width 297 height 20
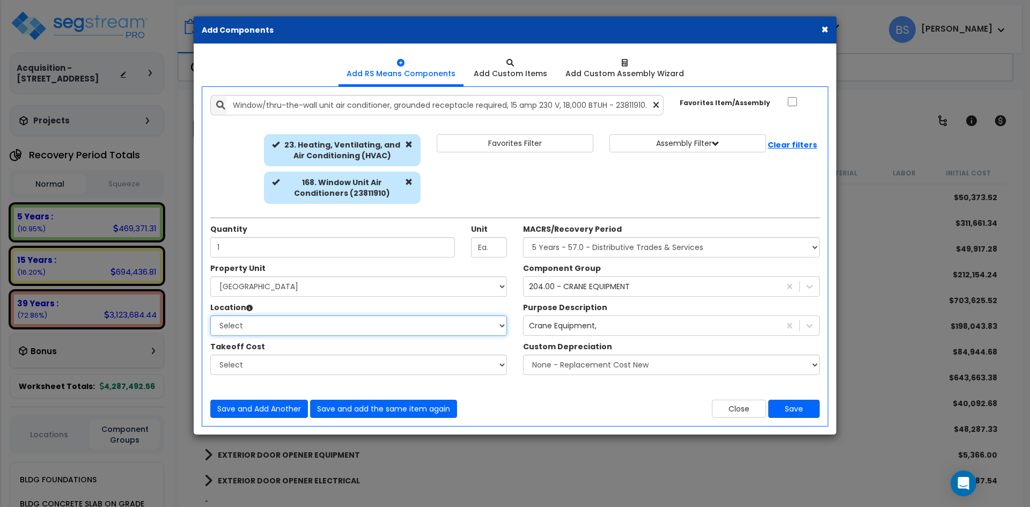
click at [245, 317] on select "Select Building Building Interior Common Areas Add Additional Location" at bounding box center [358, 325] width 297 height 20
select select "461"
click at [210, 315] on select "Select Building Building Interior Common Areas Add Additional Location" at bounding box center [358, 325] width 297 height 20
click at [238, 364] on select "Select" at bounding box center [358, 365] width 297 height 20
click at [616, 245] on select "Select MACRS/Recovery Period 5 Years - 57.0 - Distributive Trades & Services 5 …" at bounding box center [671, 247] width 297 height 20
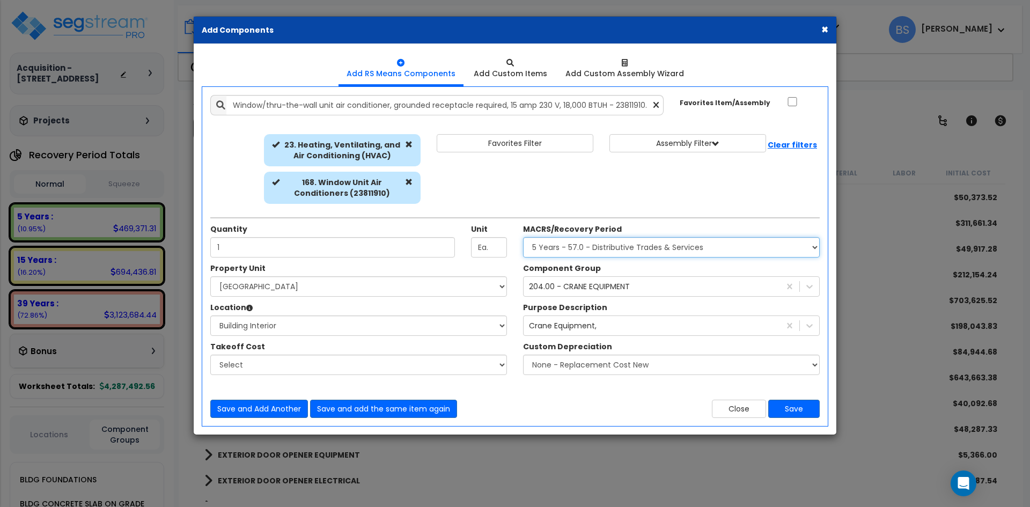
select select "3667"
click at [523, 237] on select "Select MACRS/Recovery Period 5 Years - 57.0 - Distributive Trades & Services 5 …" at bounding box center [671, 247] width 297 height 20
click at [600, 280] on div "204.00 - CRANE EQUIPMENT" at bounding box center [652, 286] width 256 height 17
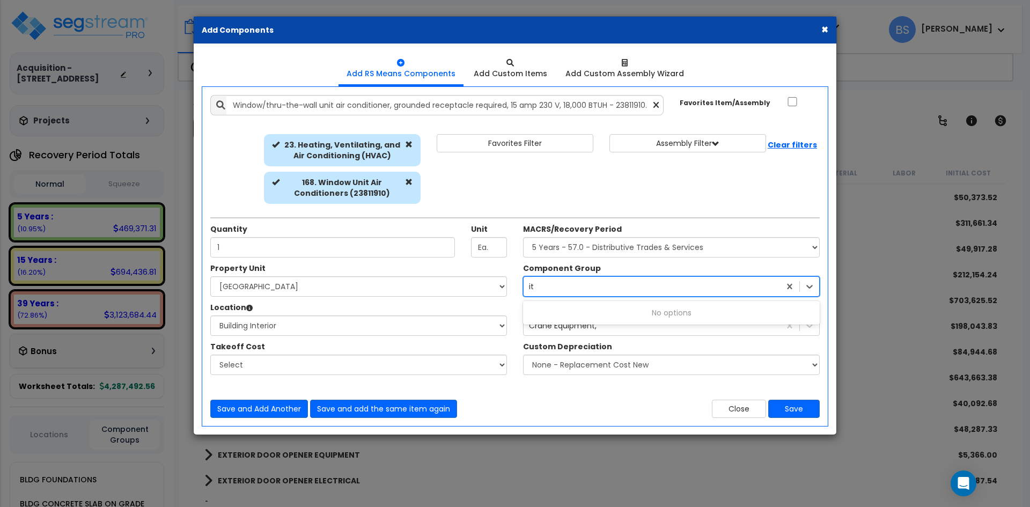
type input "i"
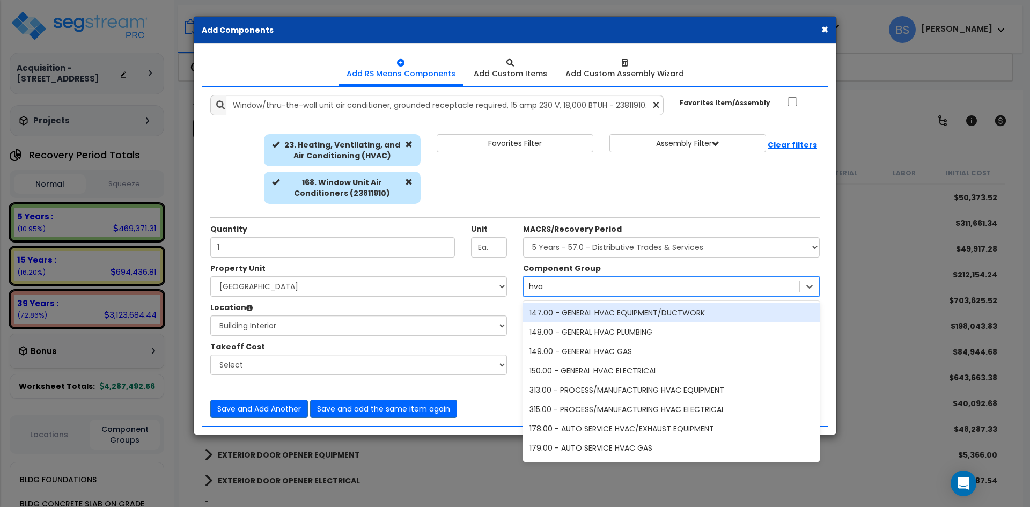
type input "hvac"
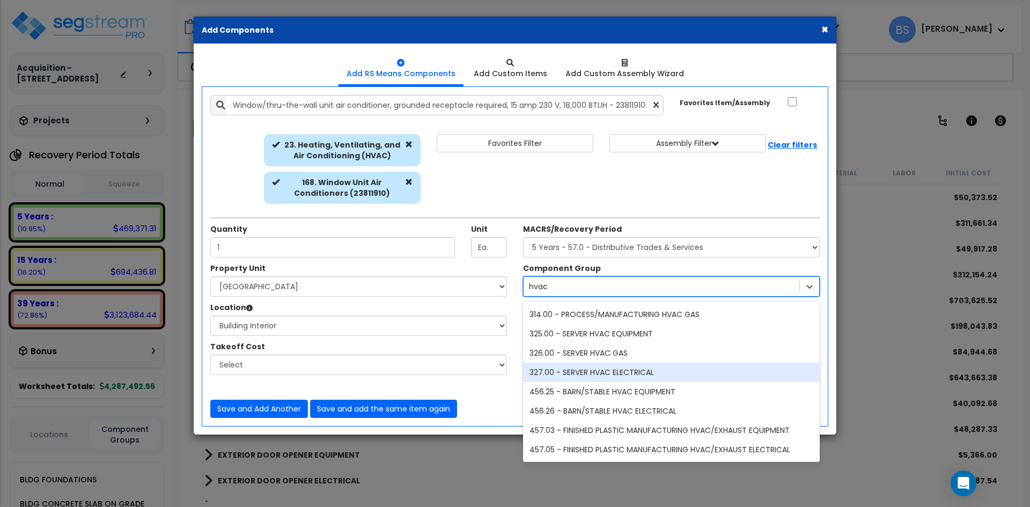
scroll to position [427, 0]
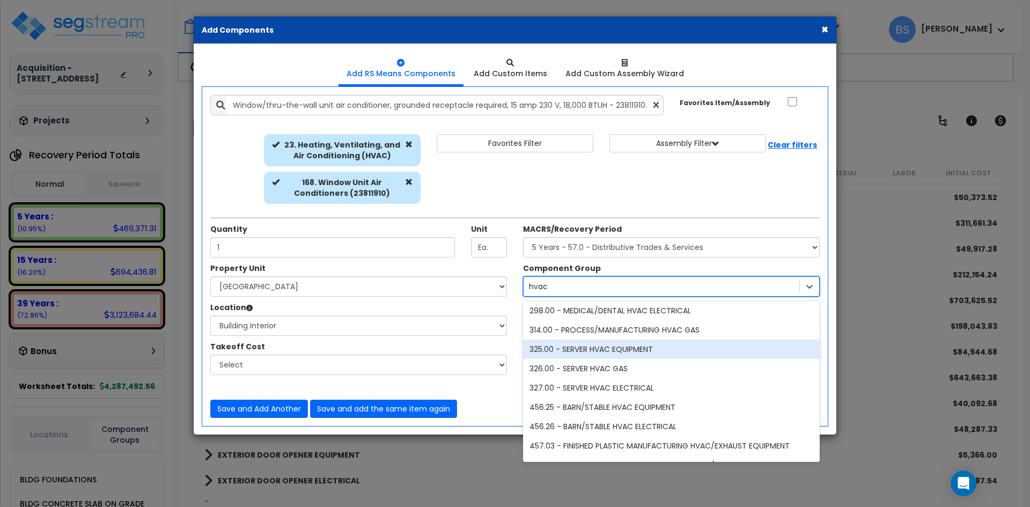
click at [657, 352] on div "325.00 - SERVER HVAC EQUIPMENT" at bounding box center [671, 349] width 297 height 19
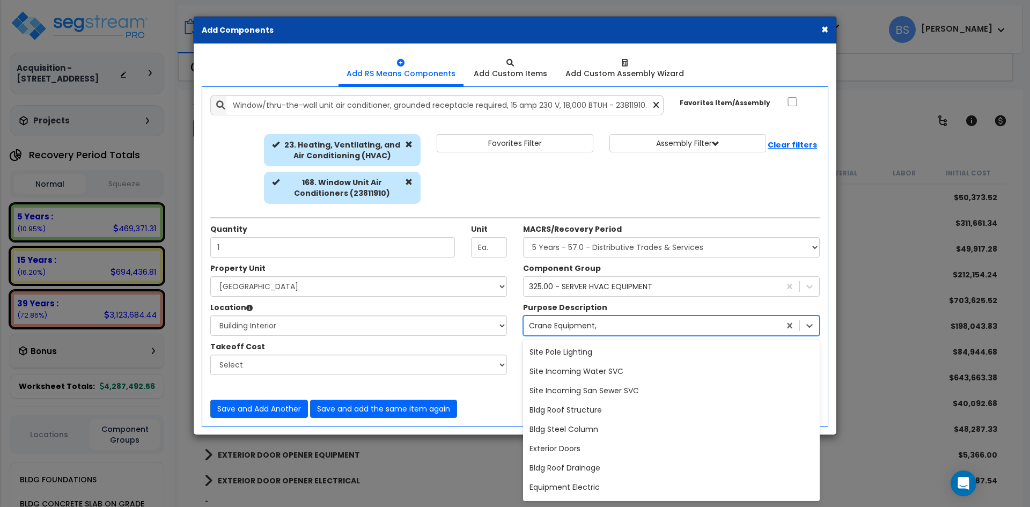
click at [592, 330] on div "Crane Equipment," at bounding box center [563, 325] width 68 height 11
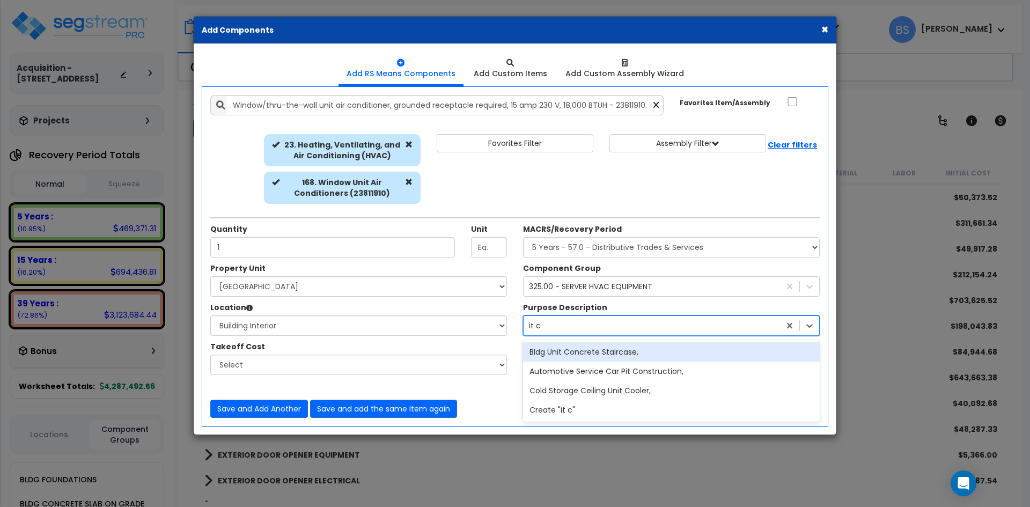
scroll to position [0, 0]
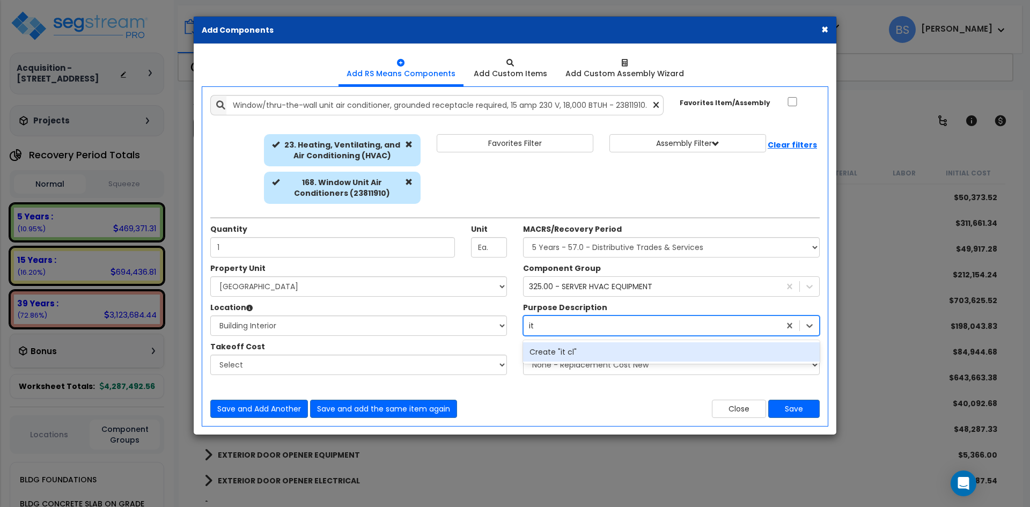
type input "i"
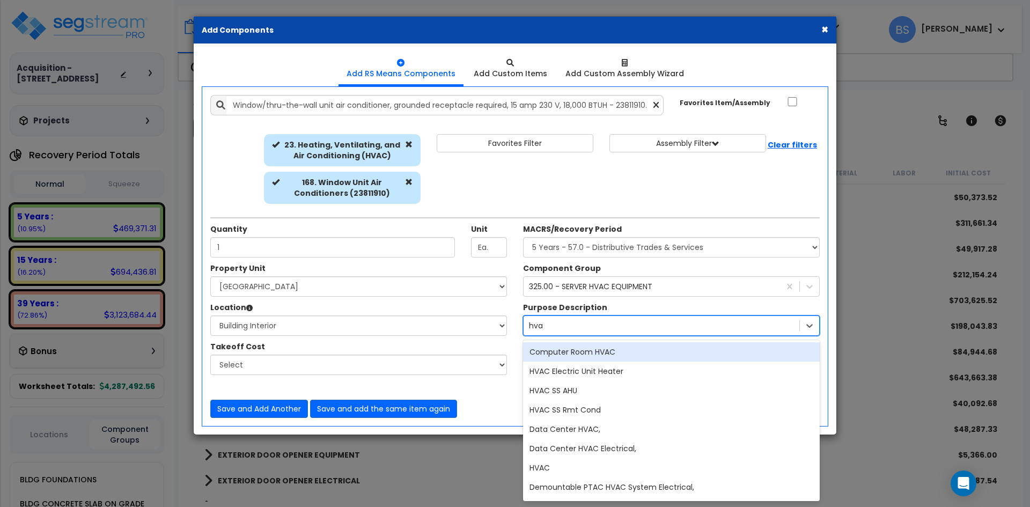
type input "hvac"
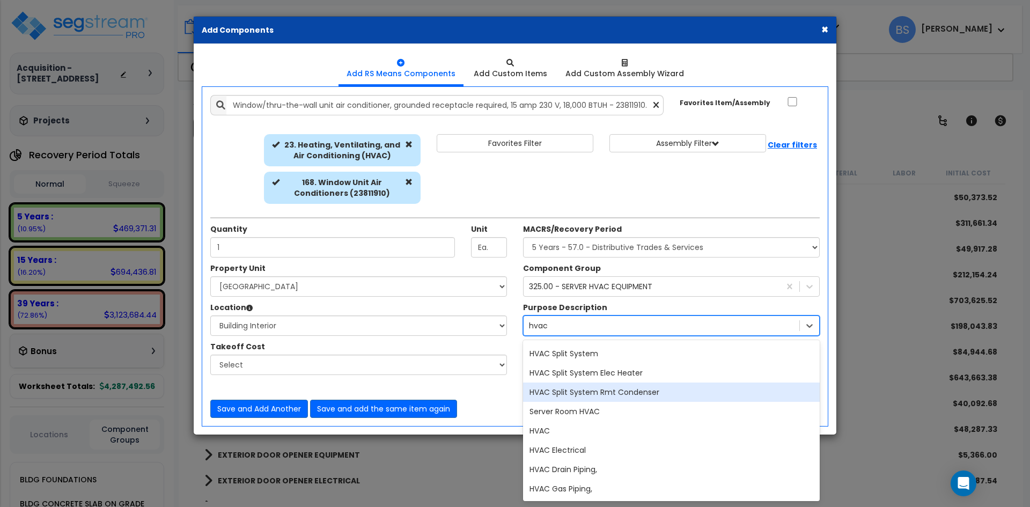
scroll to position [268, 0]
click at [596, 398] on div "Server Room HVAC" at bounding box center [671, 392] width 297 height 19
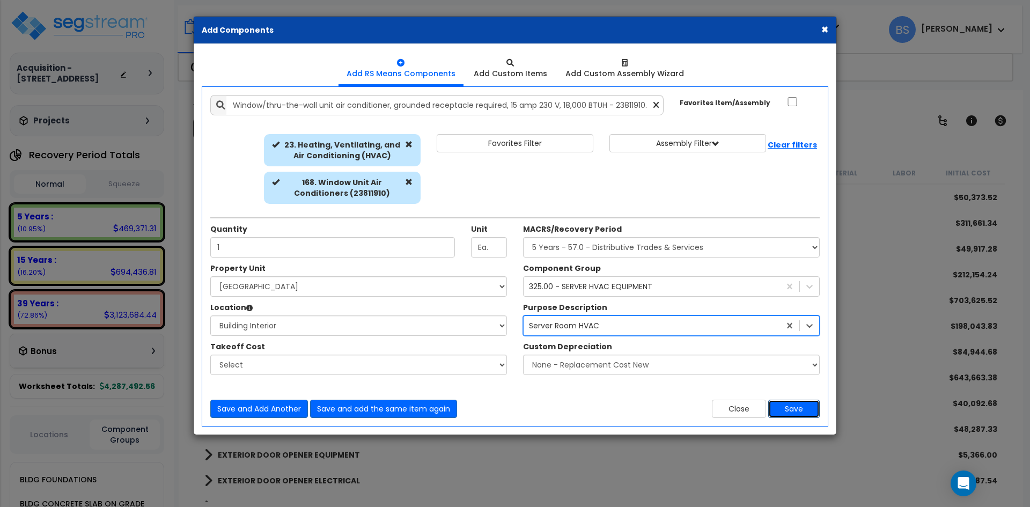
click at [805, 408] on button "Save" at bounding box center [794, 409] width 52 height 18
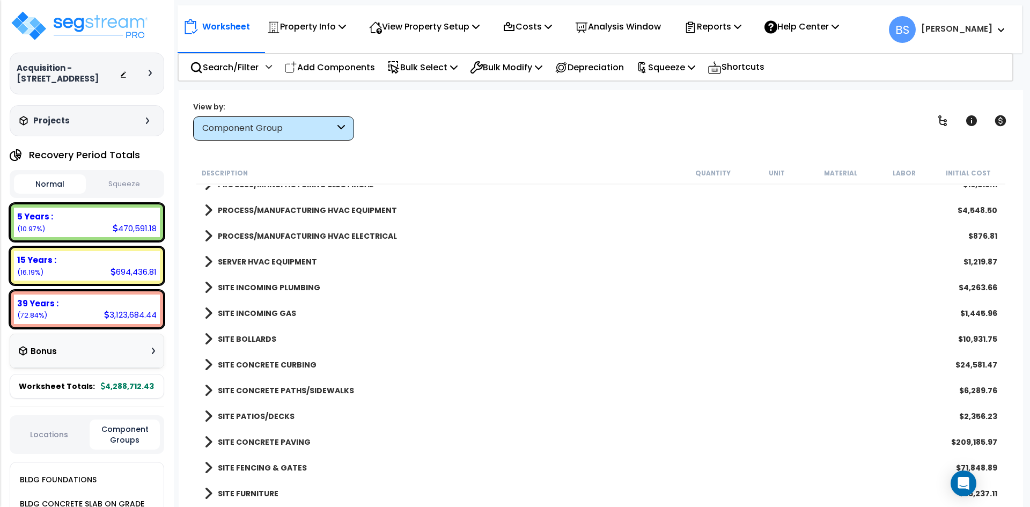
scroll to position [912, 0]
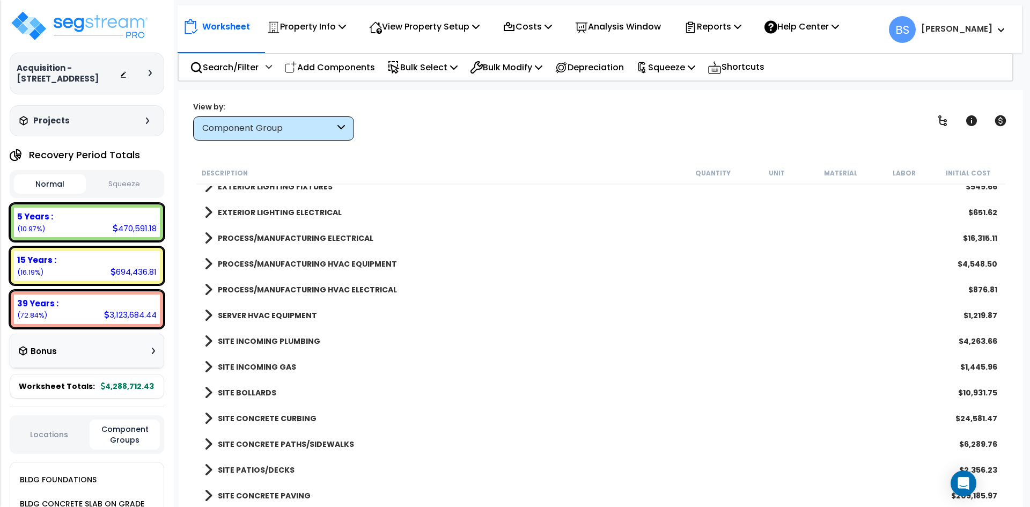
click at [293, 317] on b "SERVER HVAC EQUIPMENT" at bounding box center [267, 315] width 99 height 11
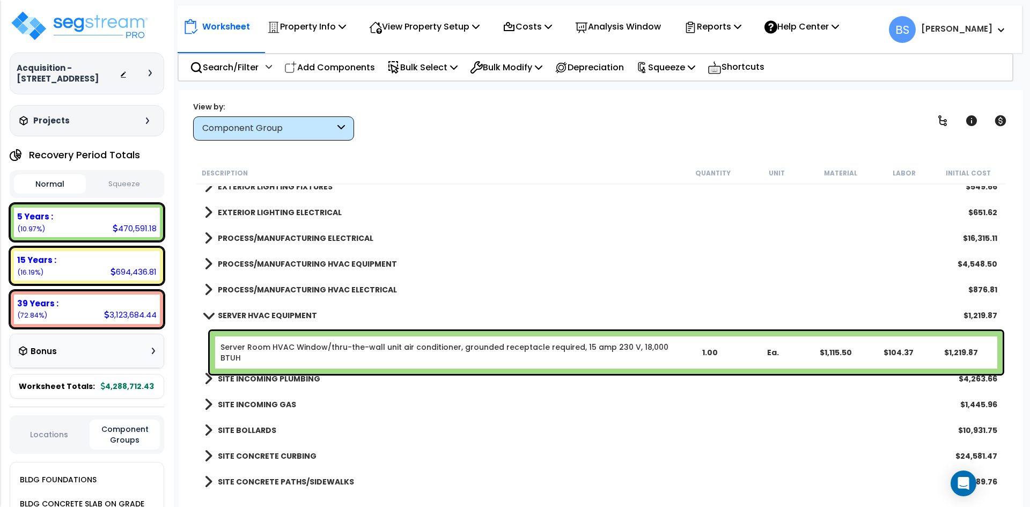
click at [293, 317] on b "SERVER HVAC EQUIPMENT" at bounding box center [267, 315] width 99 height 11
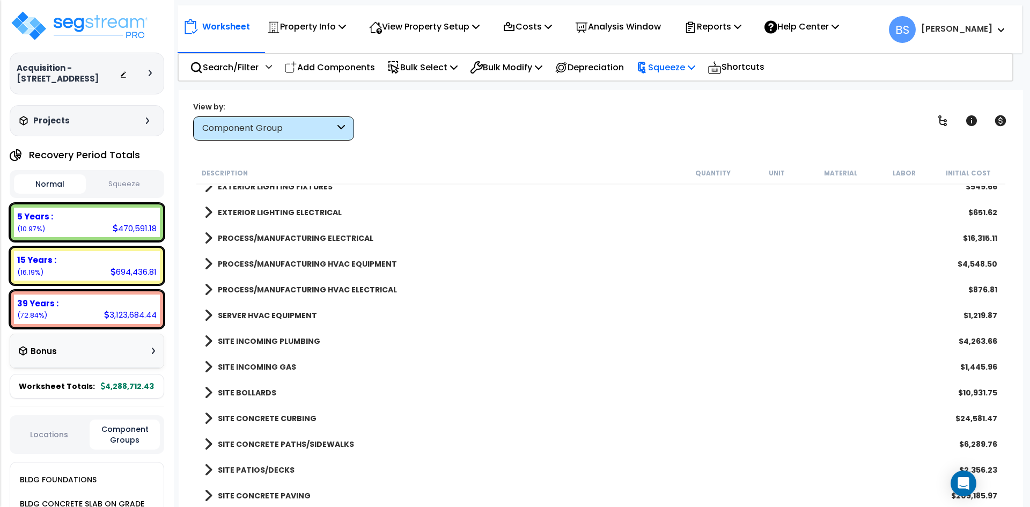
click at [690, 63] on p "Squeeze" at bounding box center [665, 67] width 59 height 14
click at [685, 91] on link "Squeeze" at bounding box center [684, 90] width 106 height 21
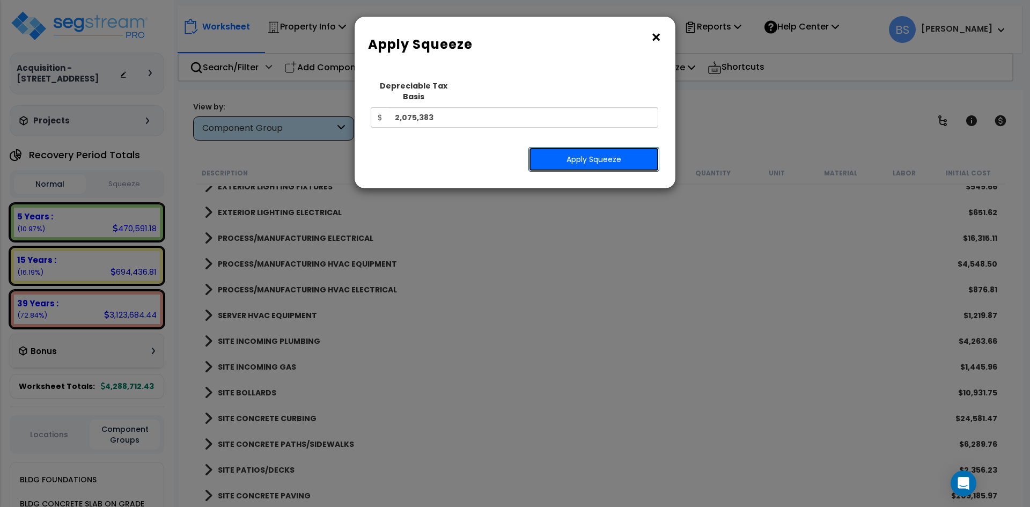
click at [585, 153] on button "Apply Squeeze" at bounding box center [593, 159] width 131 height 25
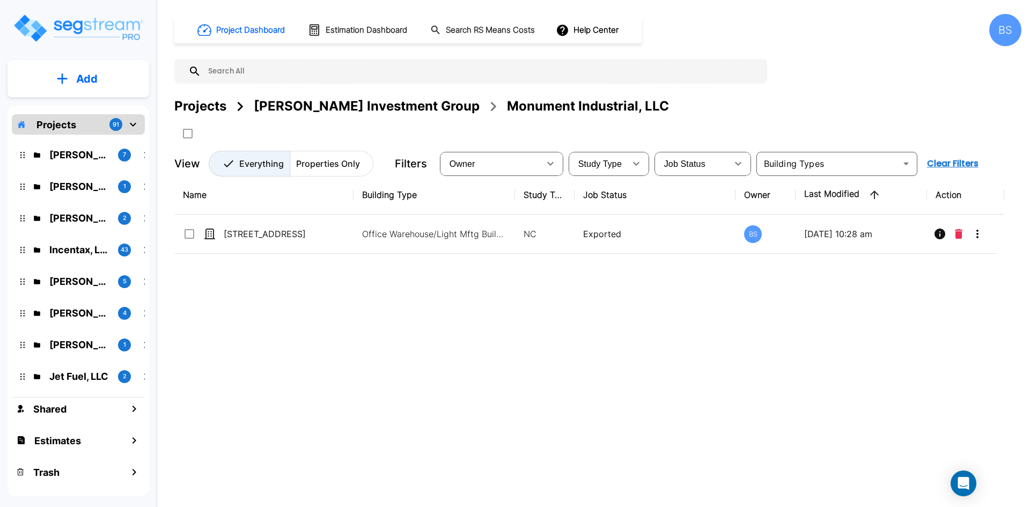
drag, startPoint x: 571, startPoint y: 405, endPoint x: 248, endPoint y: 151, distance: 410.7
click at [567, 402] on div "Name Building Type Study Type Job Status Owner Last Modified Action 15707 Terra…" at bounding box center [589, 332] width 830 height 314
click at [206, 107] on div "Projects" at bounding box center [200, 106] width 52 height 19
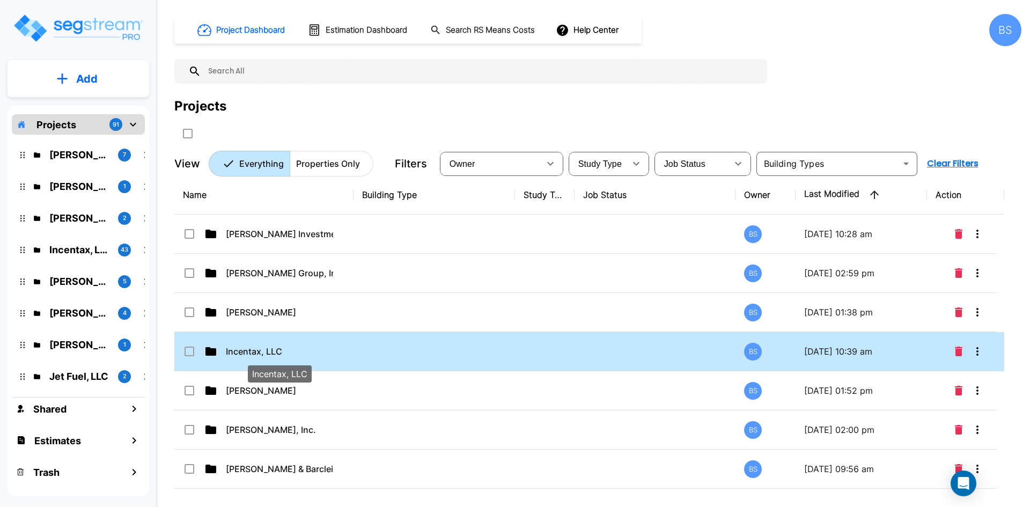
click at [241, 352] on p "Incentax, LLC" at bounding box center [279, 351] width 107 height 13
checkbox input "true"
click at [247, 350] on p "Incentax, LLC" at bounding box center [279, 351] width 107 height 13
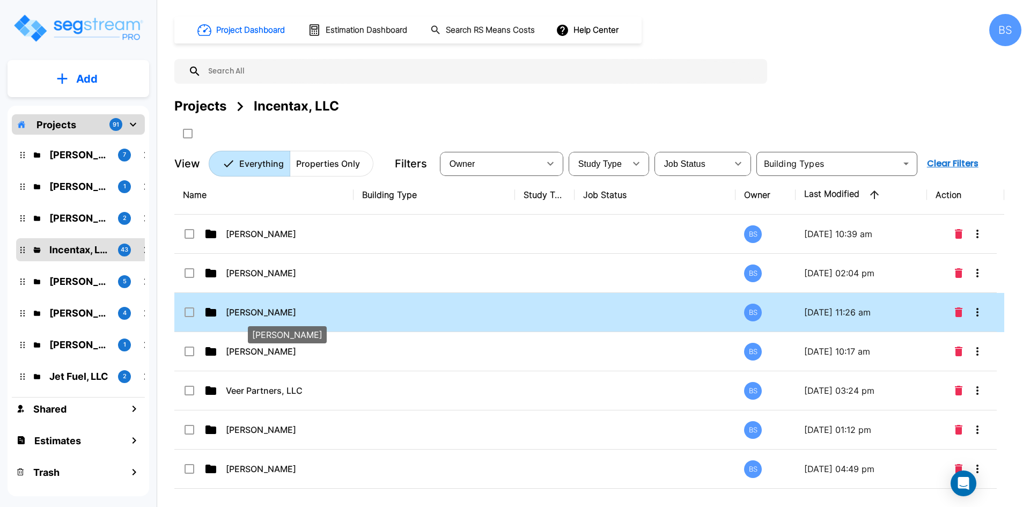
click at [307, 311] on p "Emil Eyvazoff" at bounding box center [279, 312] width 107 height 13
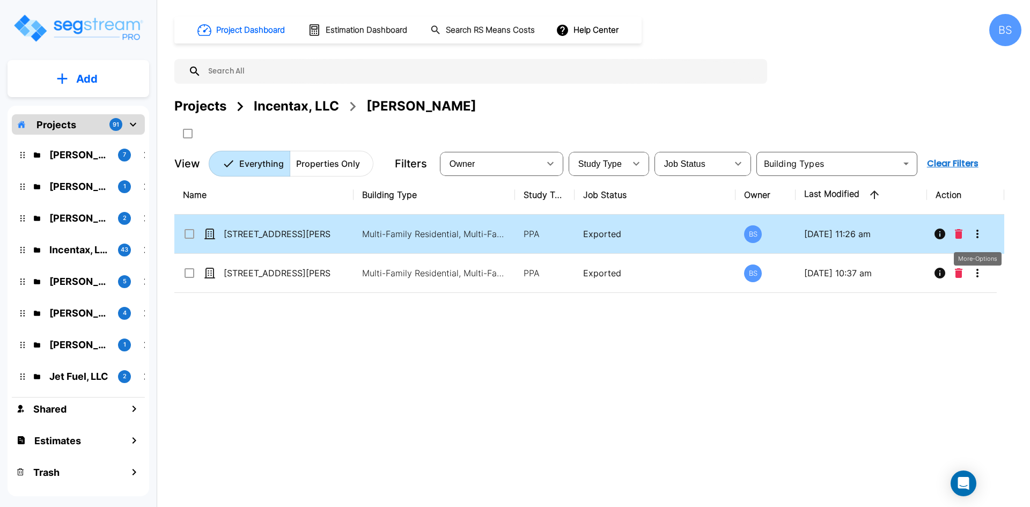
click at [983, 233] on icon "More-Options" at bounding box center [977, 233] width 13 height 13
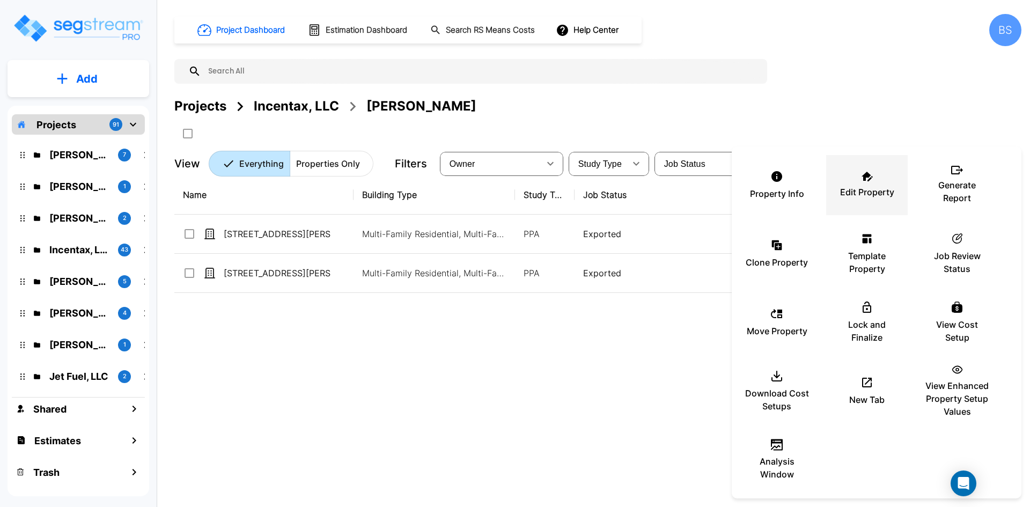
click at [871, 189] on p "Edit Property" at bounding box center [867, 192] width 54 height 13
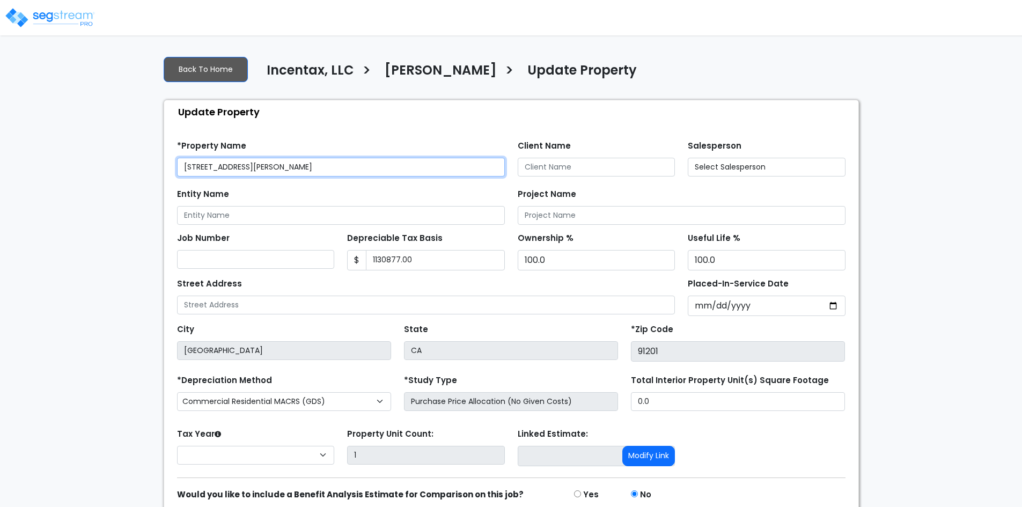
type input "1,130,877.00"
select select "2021"
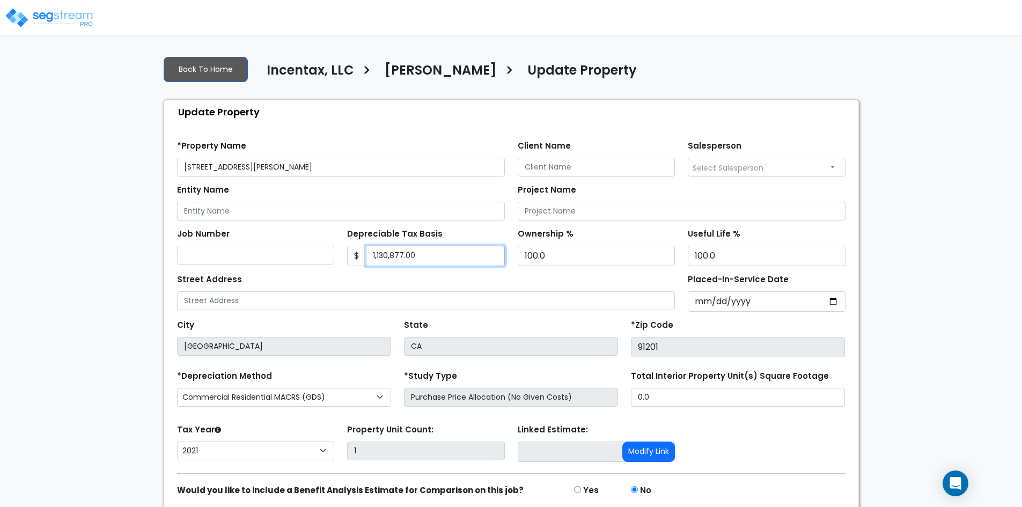
drag, startPoint x: 451, startPoint y: 257, endPoint x: 231, endPoint y: 257, distance: 219.4
click at [231, 257] on div "Job Number Depreciable Tax Basis $ 1,130,877.00 Ownership %" at bounding box center [511, 244] width 681 height 46
click at [469, 261] on input "1,130,877.00" at bounding box center [435, 256] width 139 height 20
click at [460, 249] on input "1,130,877.00" at bounding box center [435, 256] width 139 height 20
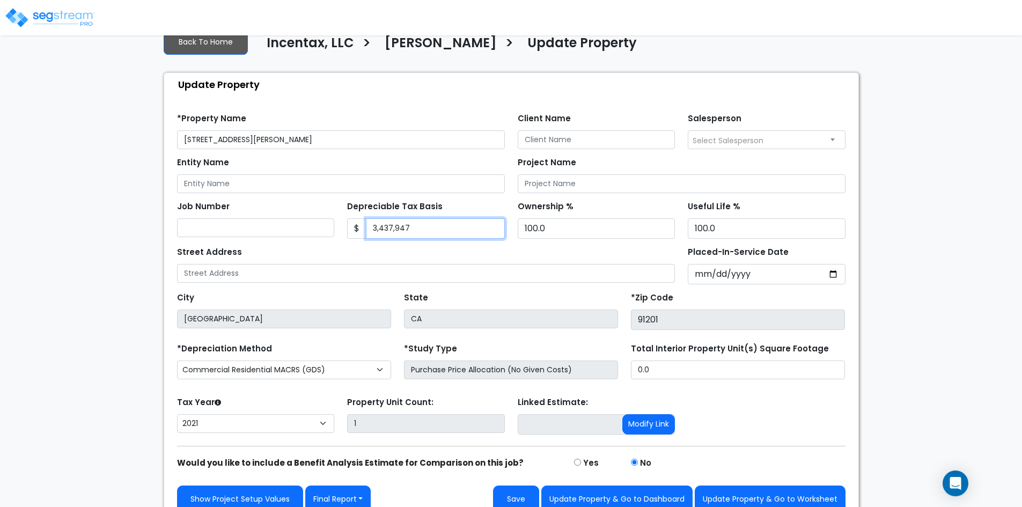
scroll to position [42, 0]
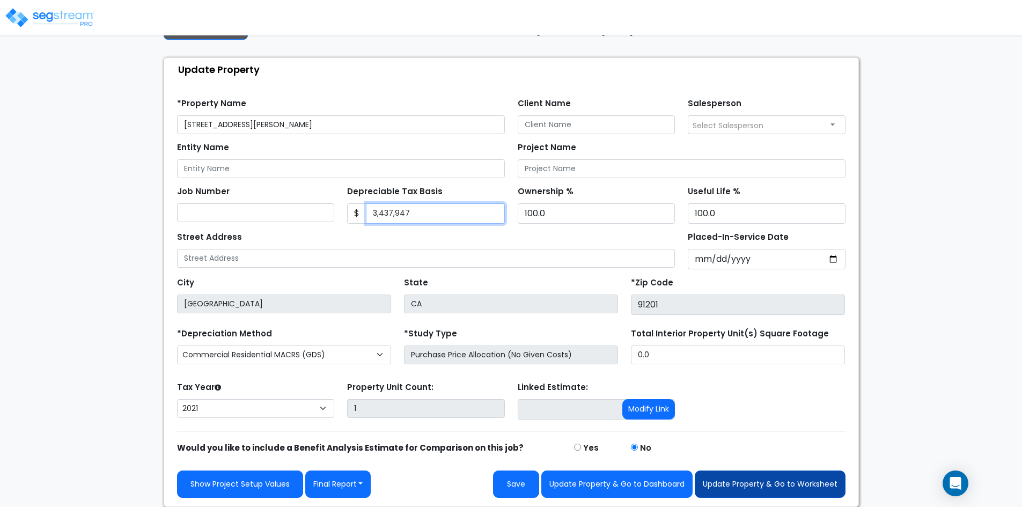
type input "3,437,947"
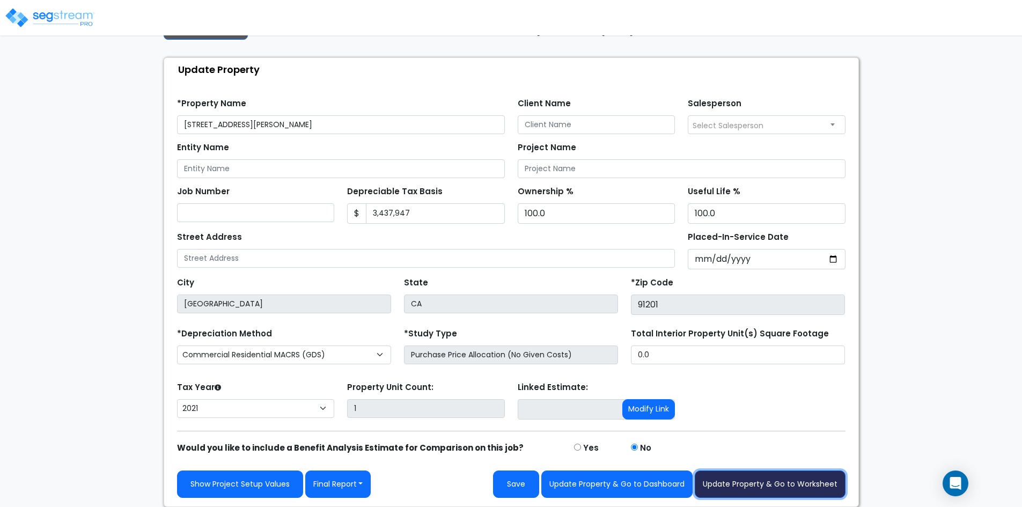
click at [790, 487] on button "Update Property & Go to Worksheet" at bounding box center [770, 484] width 151 height 27
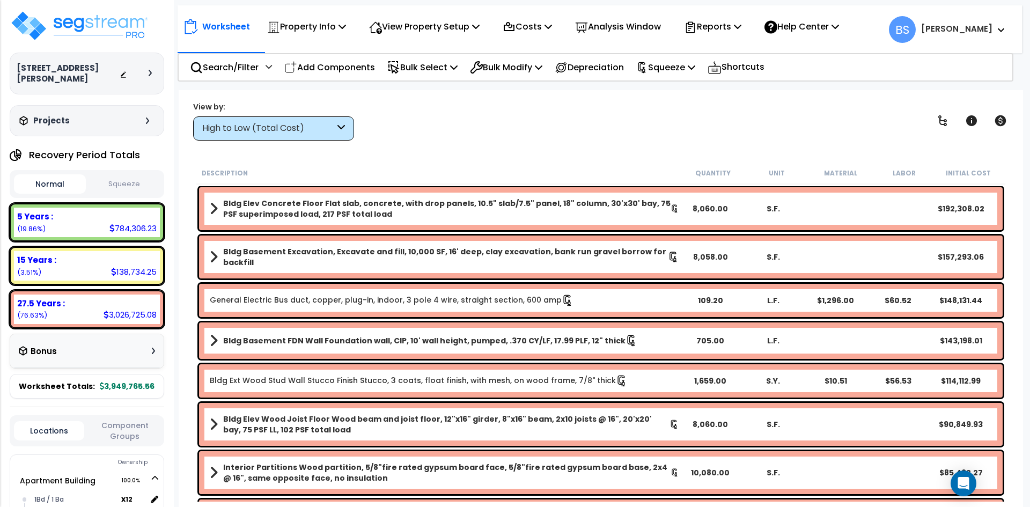
click at [153, 179] on button "Squeeze" at bounding box center [125, 184] width 72 height 19
click at [40, 183] on button "Normal" at bounding box center [50, 184] width 72 height 19
click at [693, 72] on p "Squeeze" at bounding box center [665, 67] width 59 height 14
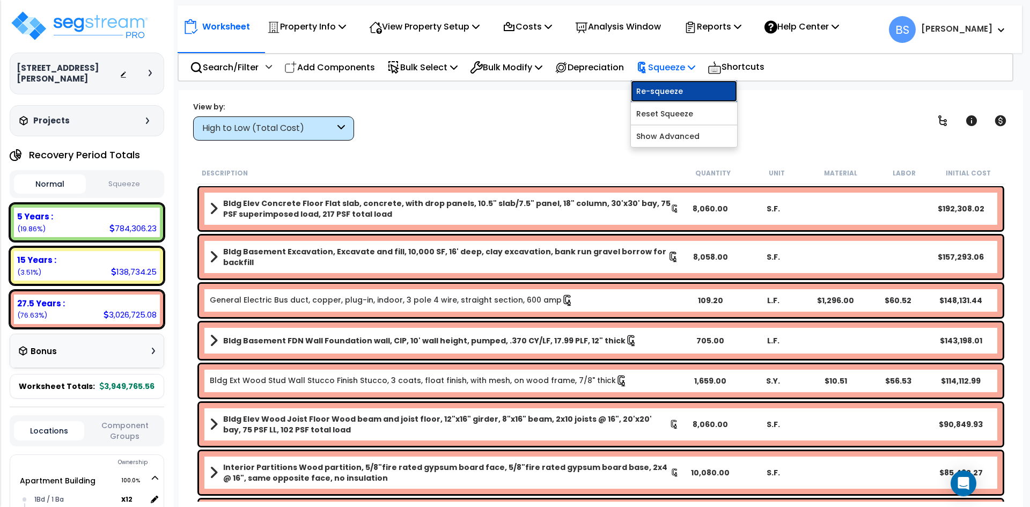
click at [690, 90] on link "Re-squeeze" at bounding box center [684, 90] width 106 height 21
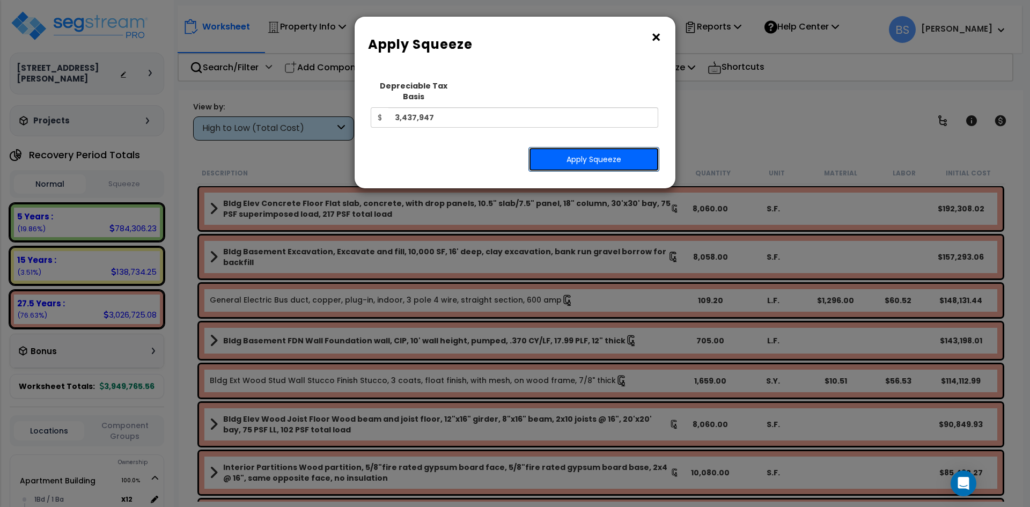
click at [584, 148] on button "Apply Squeeze" at bounding box center [593, 159] width 131 height 25
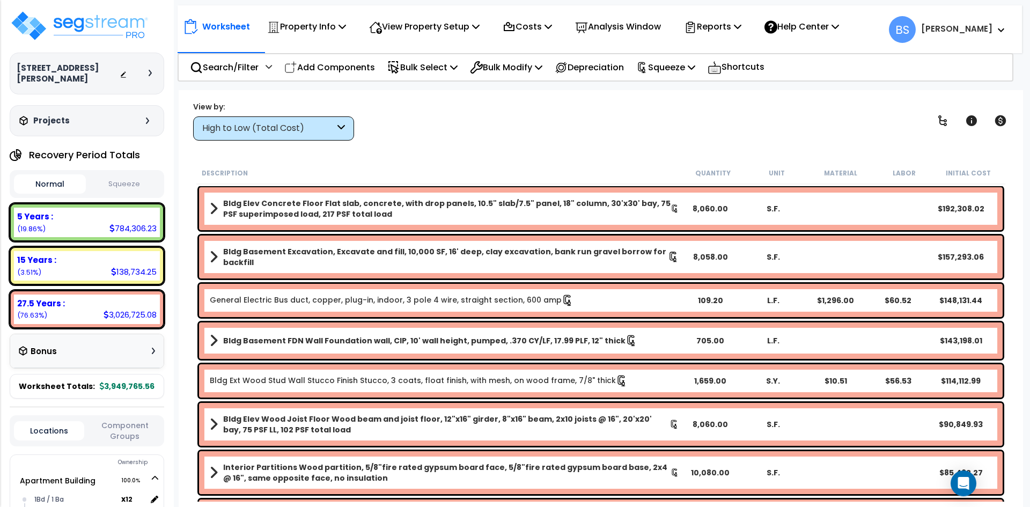
scroll to position [47, 0]
click at [182, 381] on div "Worksheet Property Info Property Setup Add Property Unit Template property Clon…" at bounding box center [601, 343] width 844 height 507
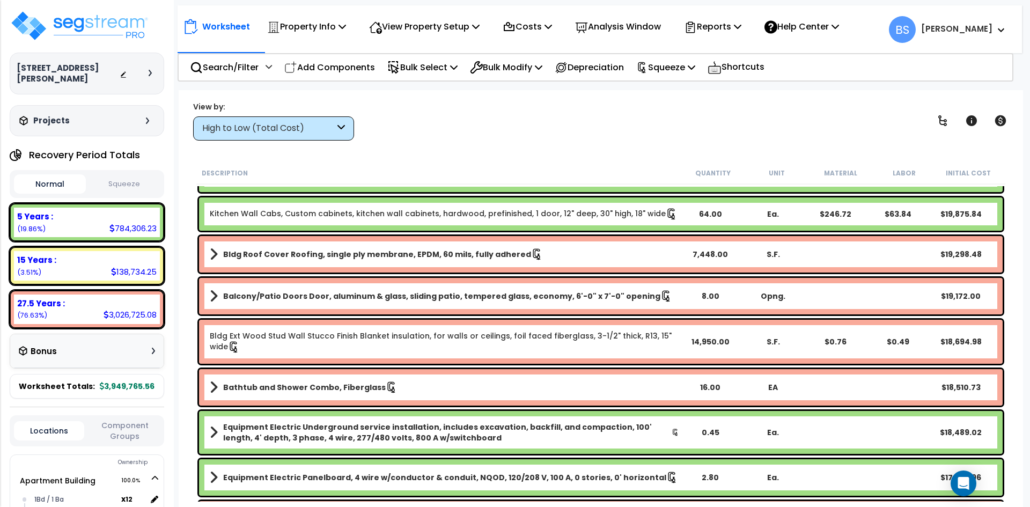
scroll to position [2414, 0]
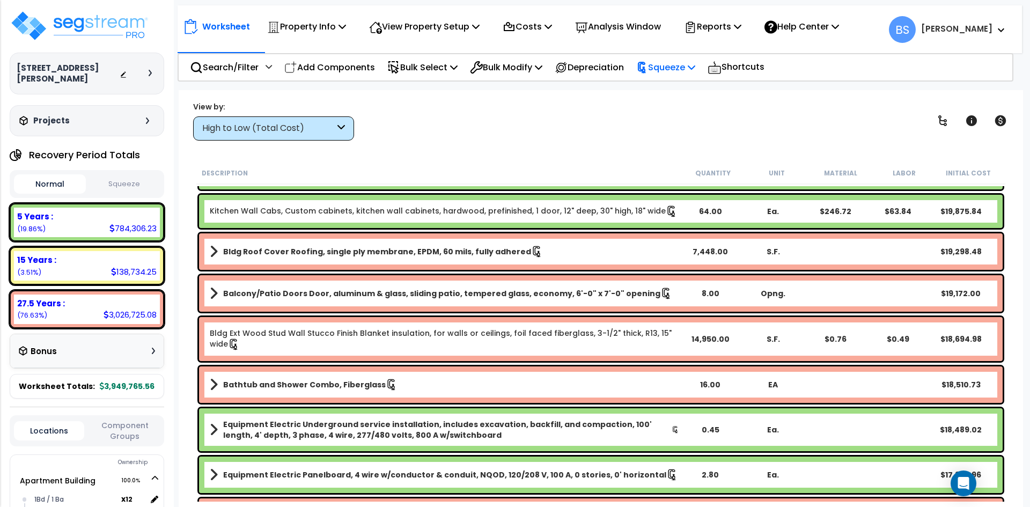
click at [687, 63] on p "Squeeze" at bounding box center [665, 67] width 59 height 14
click at [668, 93] on link "Re-squeeze" at bounding box center [684, 90] width 106 height 21
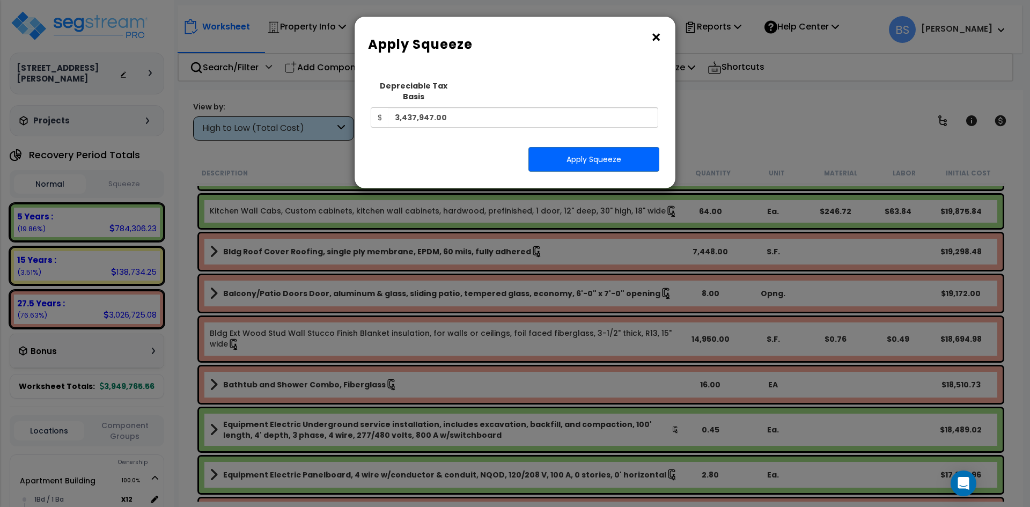
click at [655, 34] on button "×" at bounding box center [656, 37] width 12 height 17
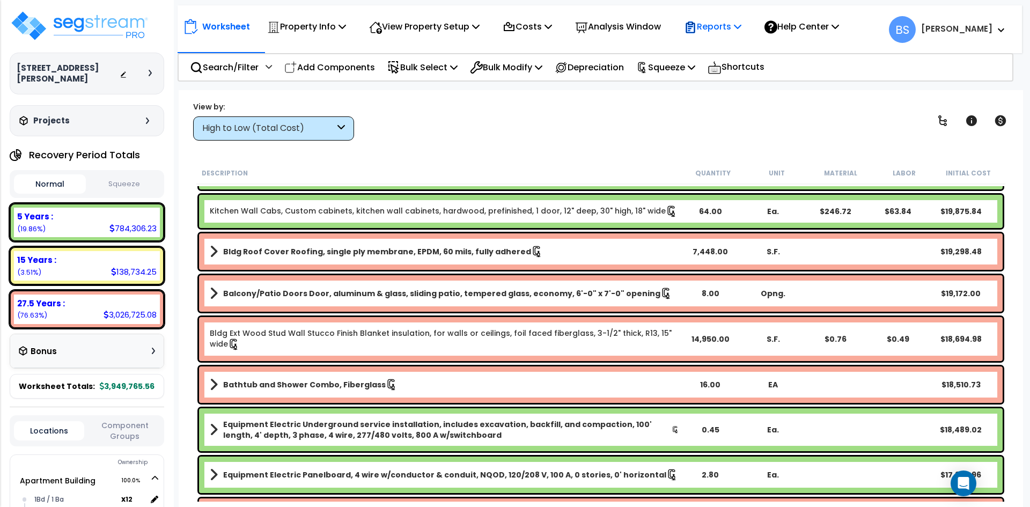
click at [710, 32] on p "Reports" at bounding box center [712, 26] width 57 height 14
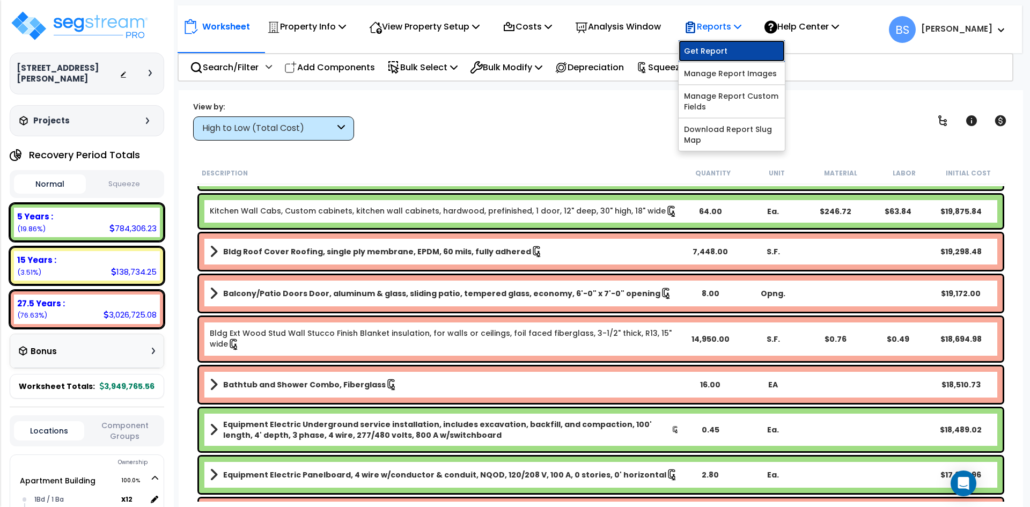
click at [708, 51] on link "Get Report" at bounding box center [732, 50] width 106 height 21
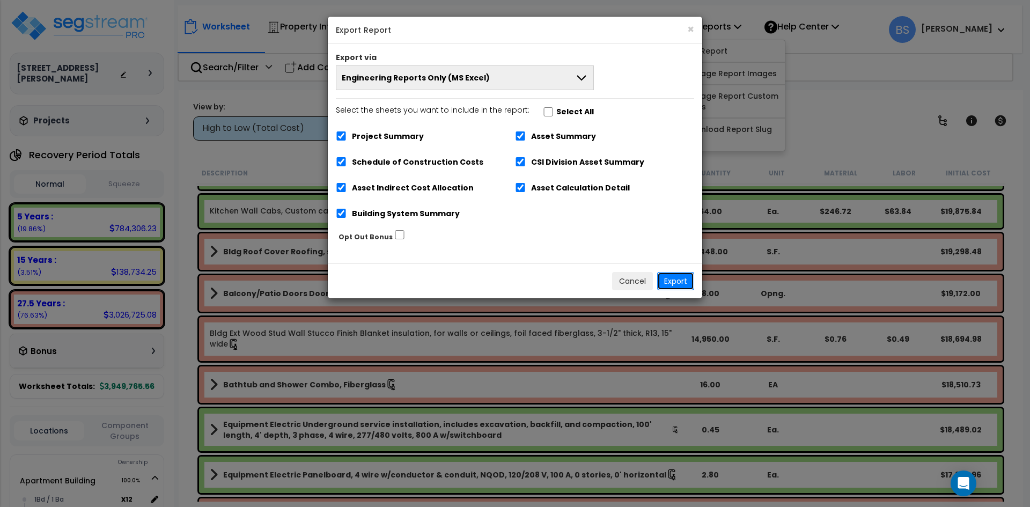
click at [688, 280] on button "Export" at bounding box center [675, 281] width 37 height 18
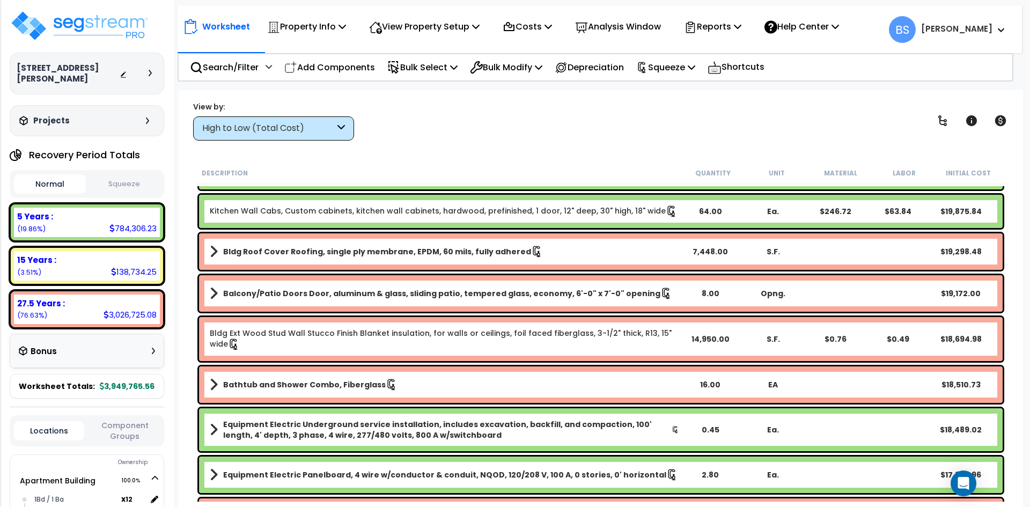
click at [103, 186] on button "Squeeze" at bounding box center [125, 184] width 72 height 19
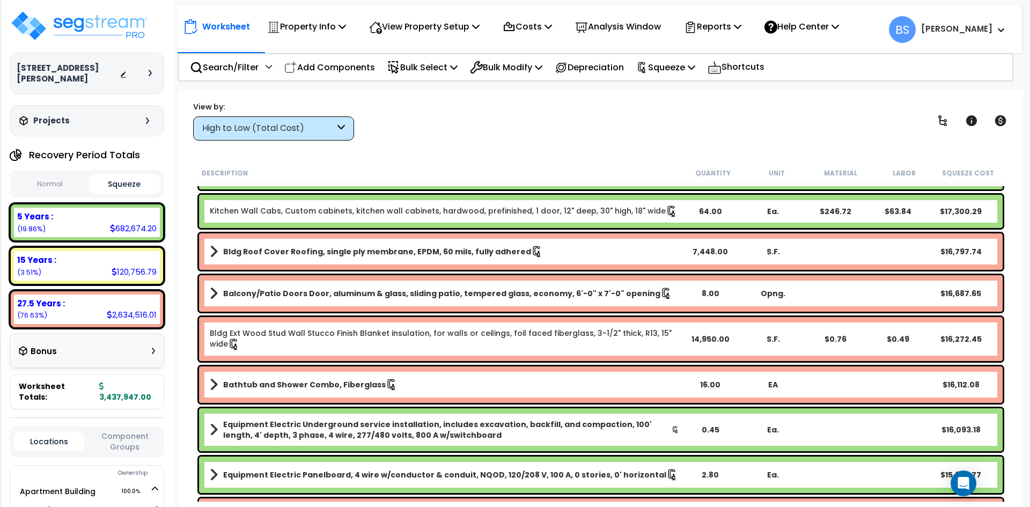
click at [56, 192] on button "Normal" at bounding box center [50, 184] width 72 height 19
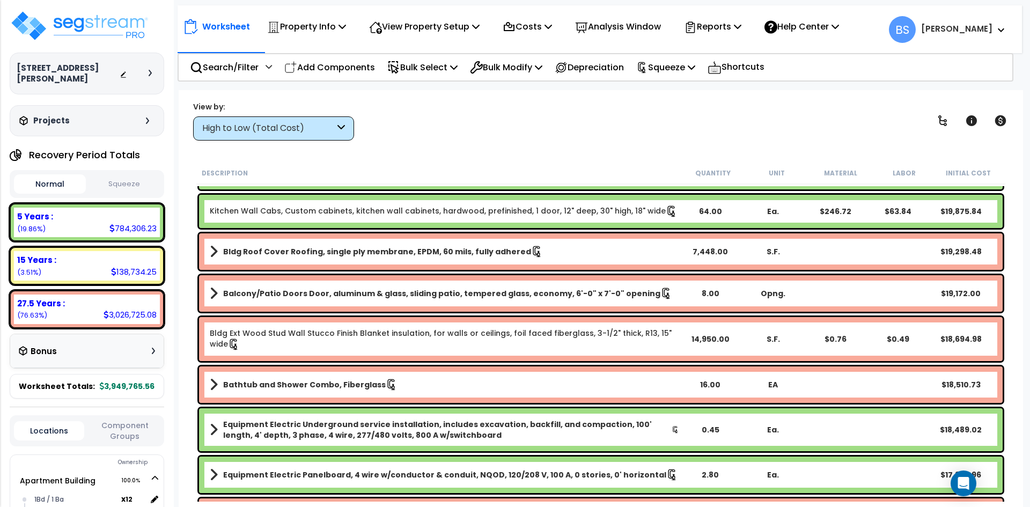
click at [150, 186] on button "Squeeze" at bounding box center [125, 184] width 72 height 19
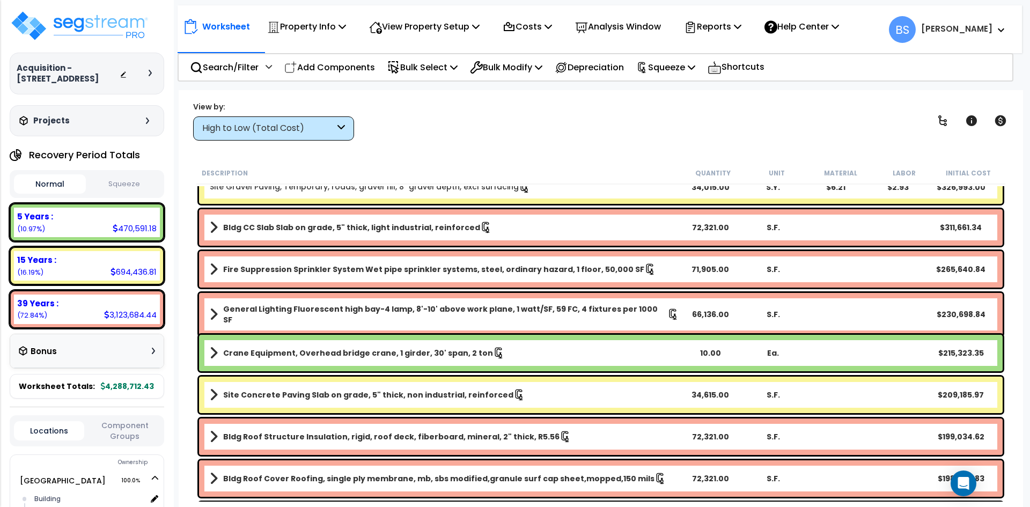
scroll to position [107, 0]
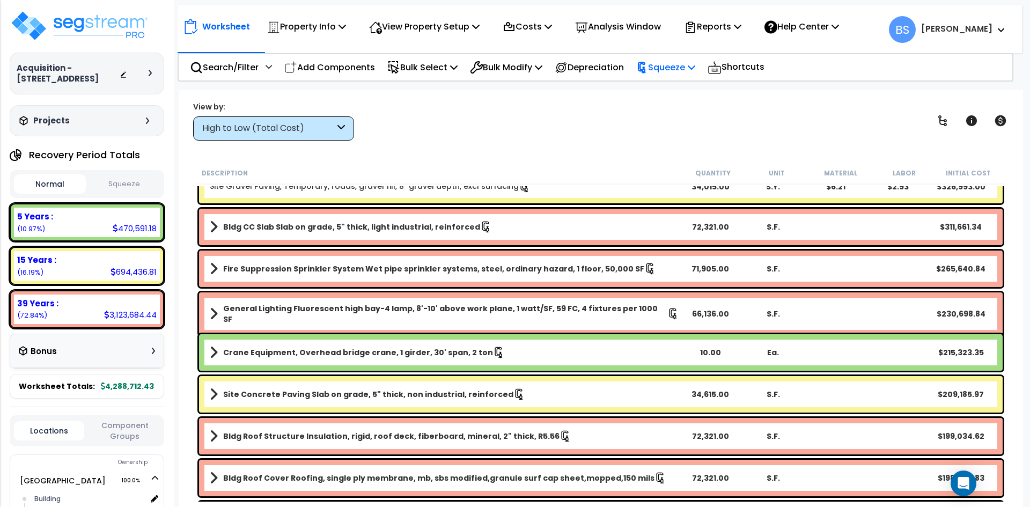
click at [666, 75] on div "Squeeze" at bounding box center [665, 67] width 59 height 25
click at [670, 68] on p "Squeeze" at bounding box center [665, 67] width 59 height 14
click at [722, 30] on p "Reports" at bounding box center [712, 26] width 57 height 14
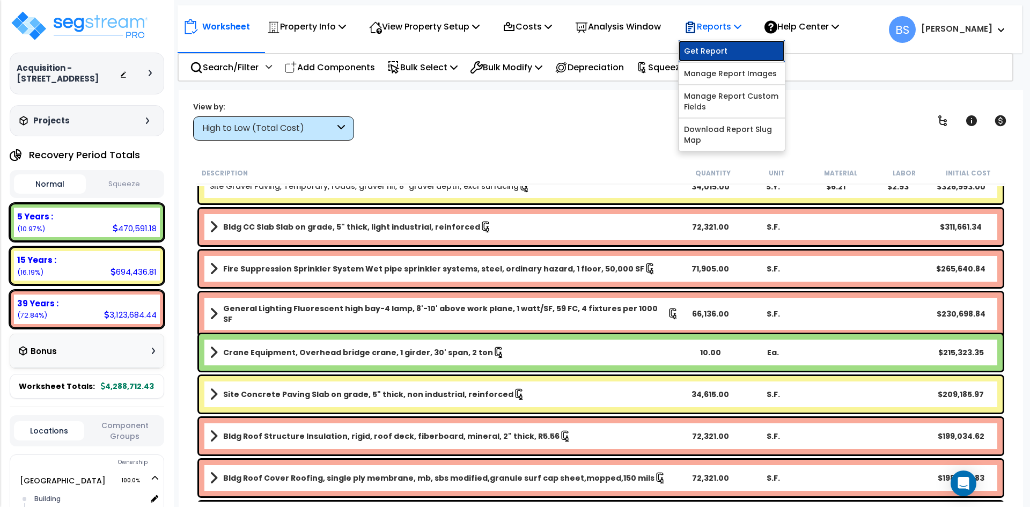
click at [721, 48] on link "Get Report" at bounding box center [732, 50] width 106 height 21
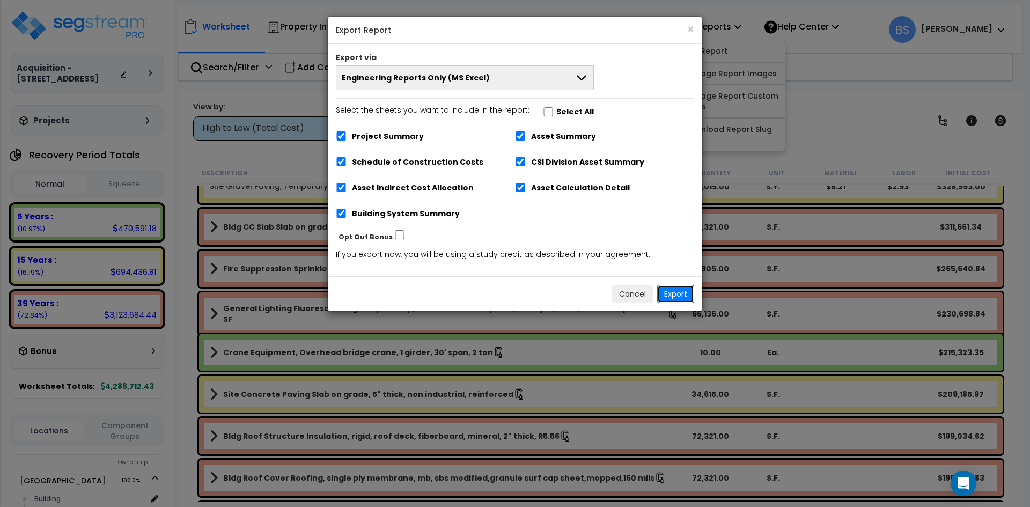
click at [677, 288] on button "Export" at bounding box center [675, 294] width 37 height 18
